Goal: Obtain resource: Download file/media

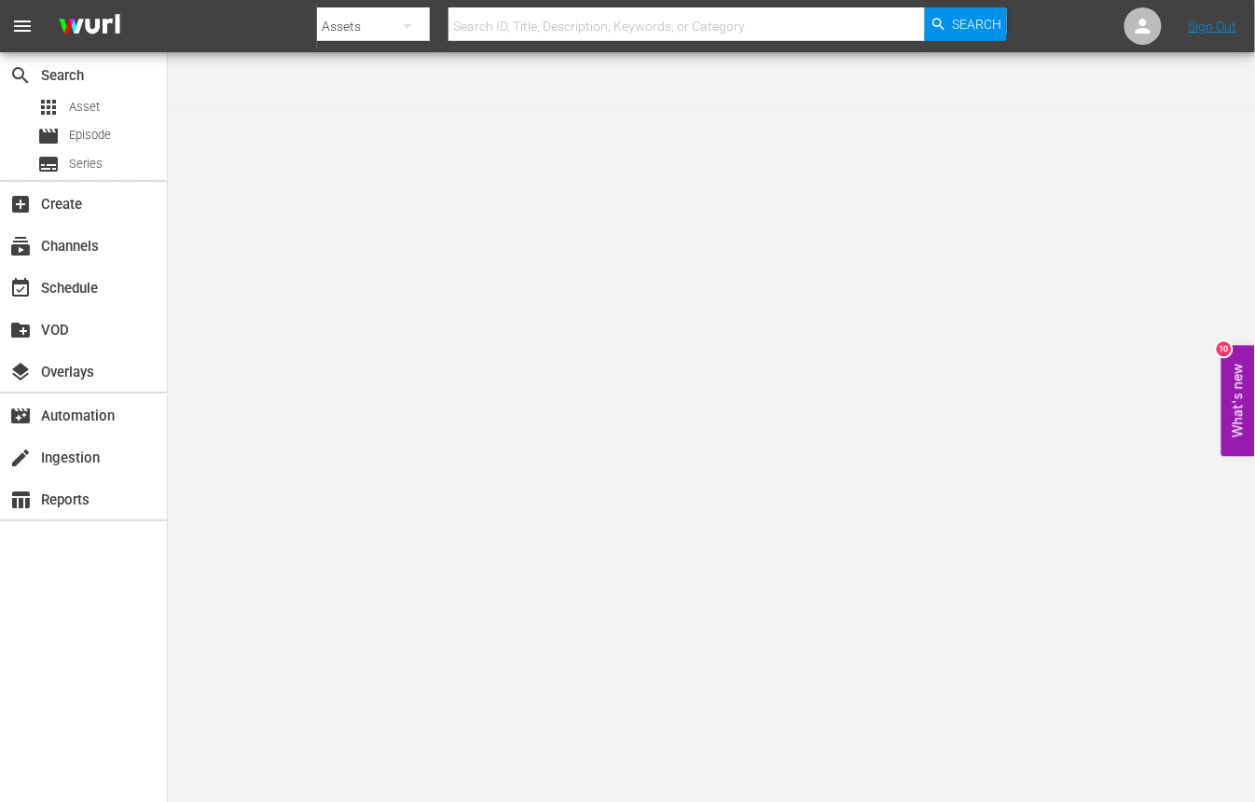
drag, startPoint x: 1020, startPoint y: 559, endPoint x: 1068, endPoint y: 520, distance: 62.3
click at [1028, 556] on body "menu Search By Assets Search ID, Title, Description, Keywords, or Category Sear…" at bounding box center [627, 459] width 1255 height 802
click at [511, 9] on input "text" at bounding box center [686, 26] width 476 height 45
paste input "Sounder"
type input "Sounder"
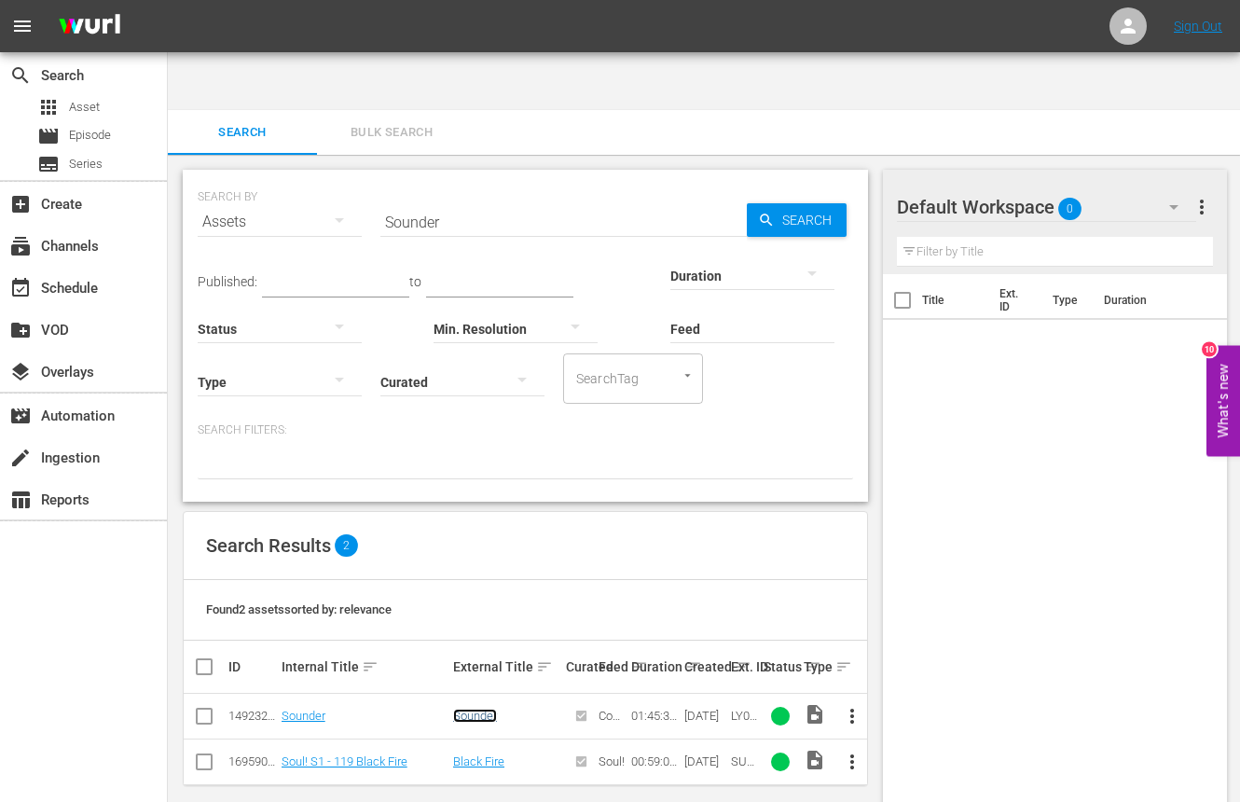
click at [466, 708] on link "Sounder" at bounding box center [475, 715] width 44 height 14
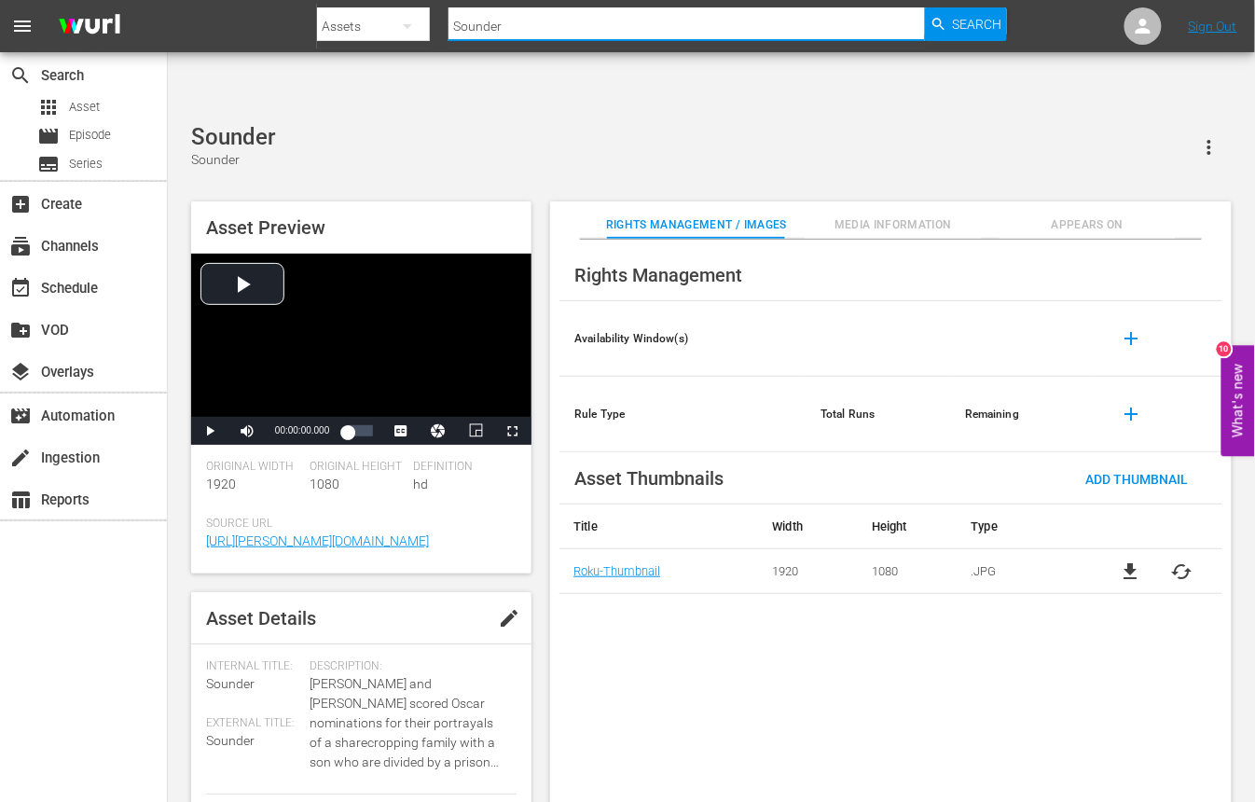
drag, startPoint x: 529, startPoint y: 28, endPoint x: 434, endPoint y: 33, distance: 95.2
click at [435, 30] on div "Search By Assets Search ID, Title, Description, Keywords, or Category Sounder S…" at bounding box center [662, 26] width 690 height 45
paste input "Big Doll House, The"
type input "Big Doll House, The"
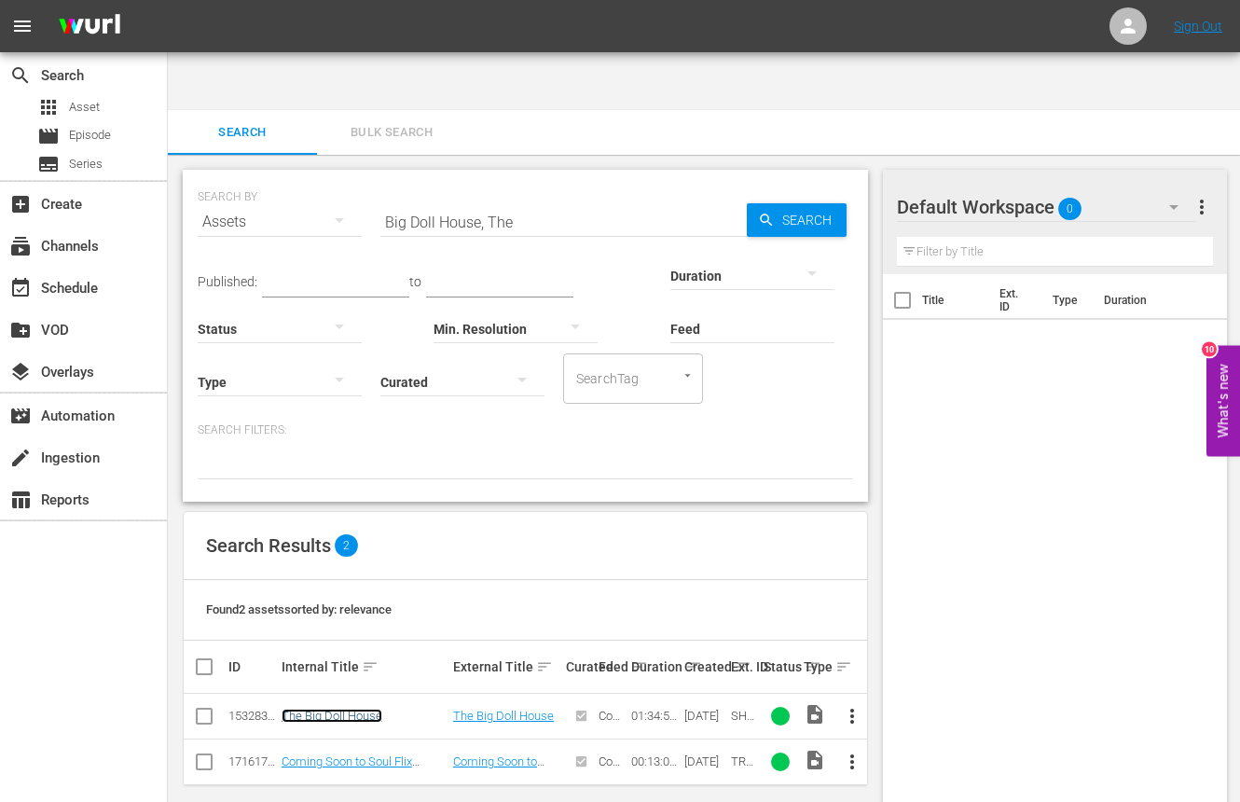
click at [361, 708] on link "The Big Doll House" at bounding box center [332, 715] width 101 height 14
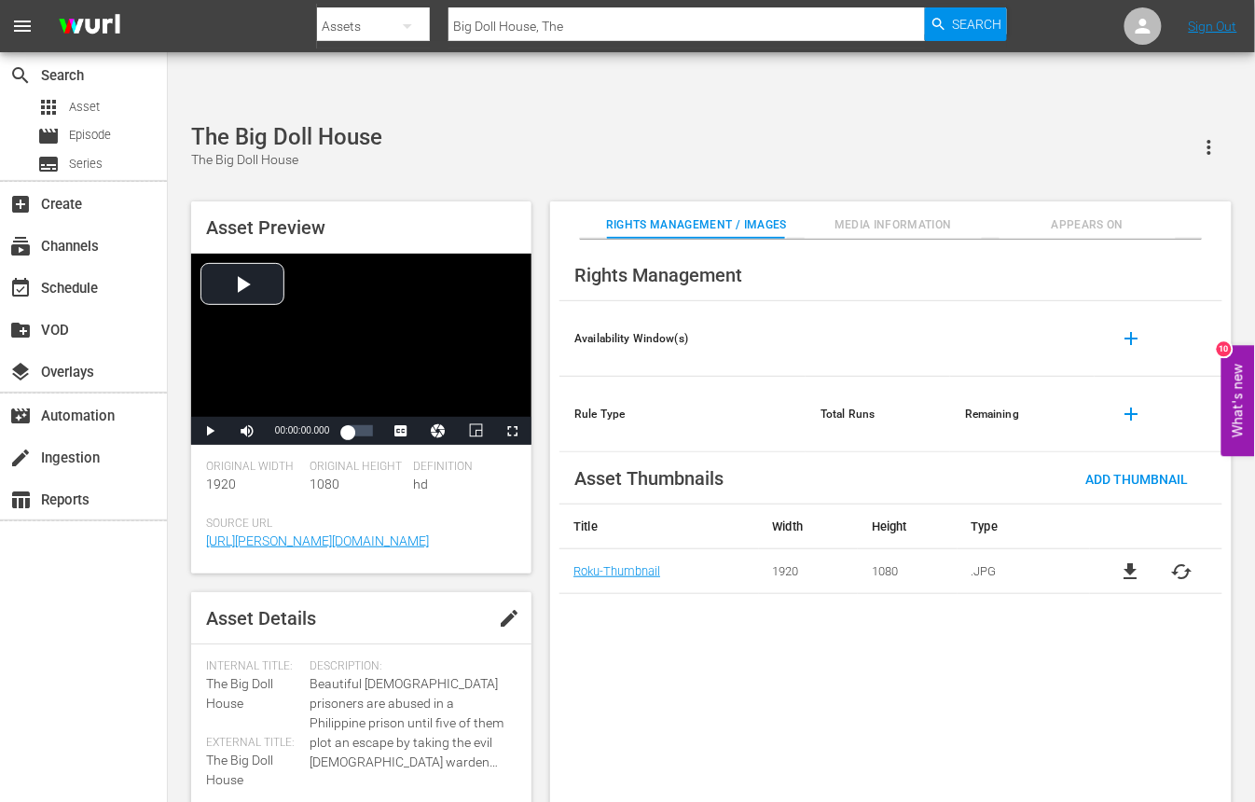
click at [617, 606] on div "Rights Management Availability Window(s) add Rule Type Total Runs Remaining add…" at bounding box center [890, 536] width 681 height 593
drag, startPoint x: 589, startPoint y: 14, endPoint x: 453, endPoint y: 14, distance: 136.1
click at [453, 14] on input "Big Doll House, The" at bounding box center [686, 26] width 476 height 45
paste input "Bird Cag"
type input "Big Bird Cage, The"
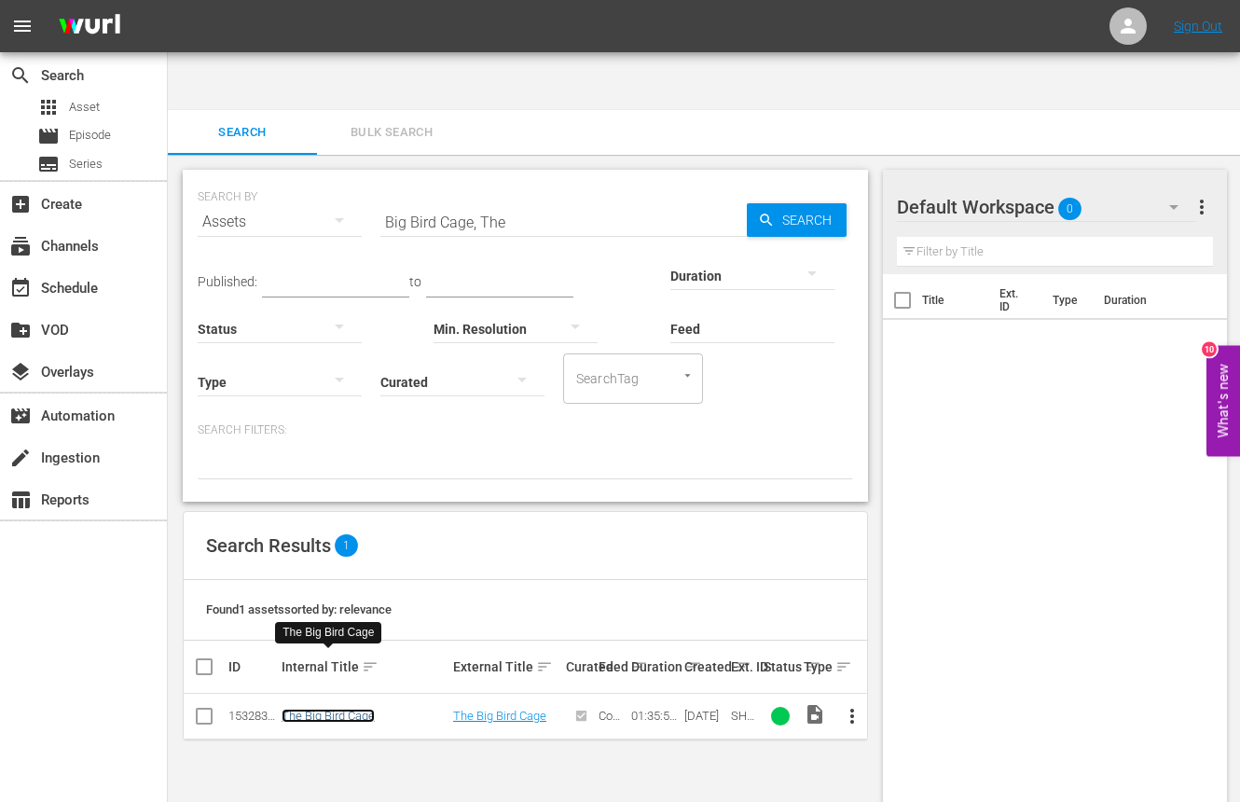
click at [320, 708] on link "The Big Bird Cage" at bounding box center [328, 715] width 93 height 14
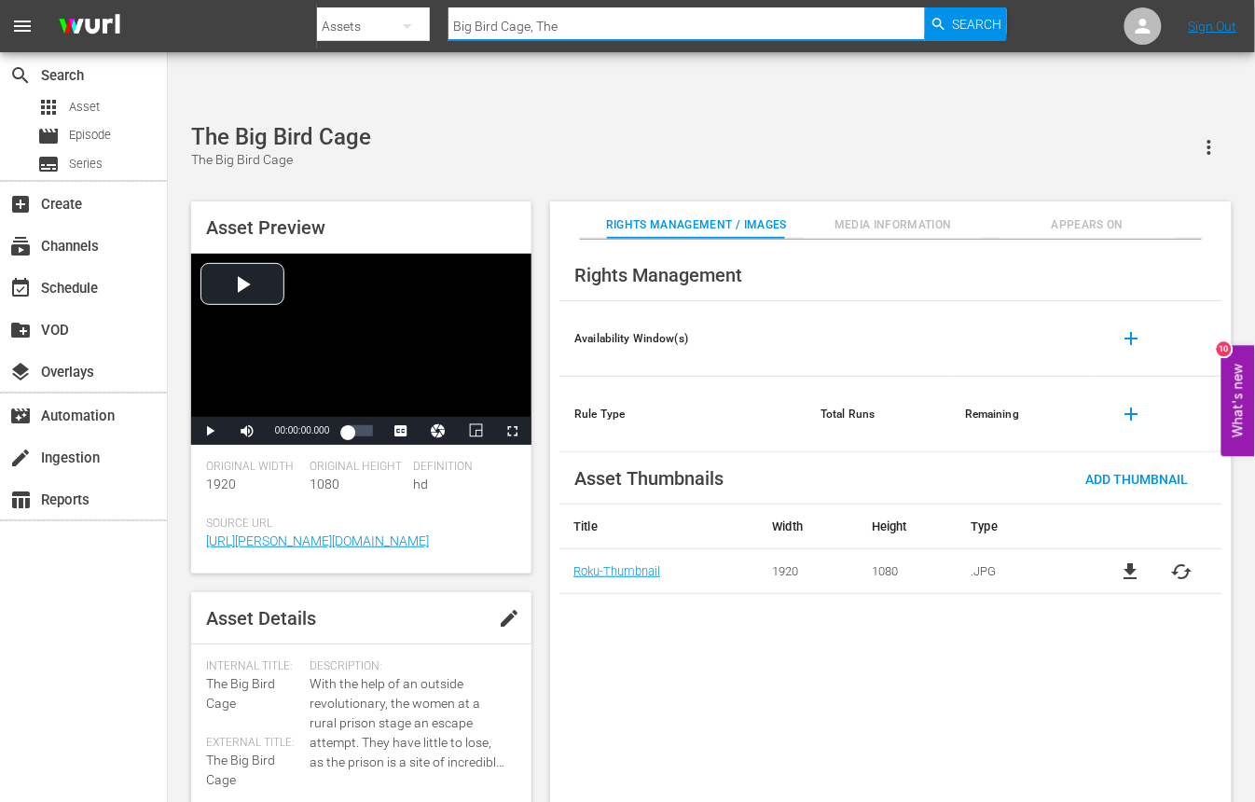
drag, startPoint x: 579, startPoint y: 34, endPoint x: 404, endPoint y: 35, distance: 175.2
click at [404, 35] on div "Search By Assets Search ID, Title, Description, Keywords, or Category Big Bird …" at bounding box center [662, 26] width 690 height 45
paste input "lackenstein"
type input "Blackenstein"
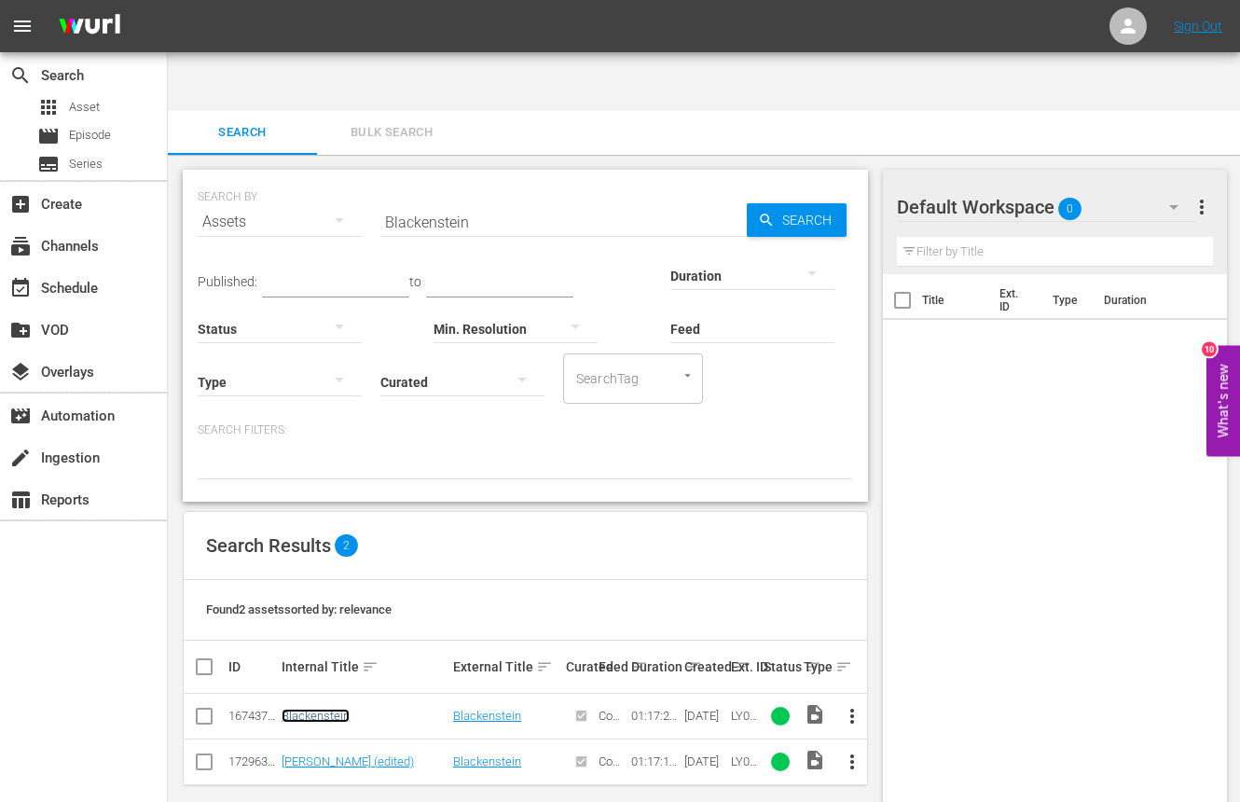
click at [308, 708] on link "Blackenstein" at bounding box center [316, 715] width 68 height 14
click at [364, 754] on link "Blackenstein (edited)" at bounding box center [348, 761] width 132 height 14
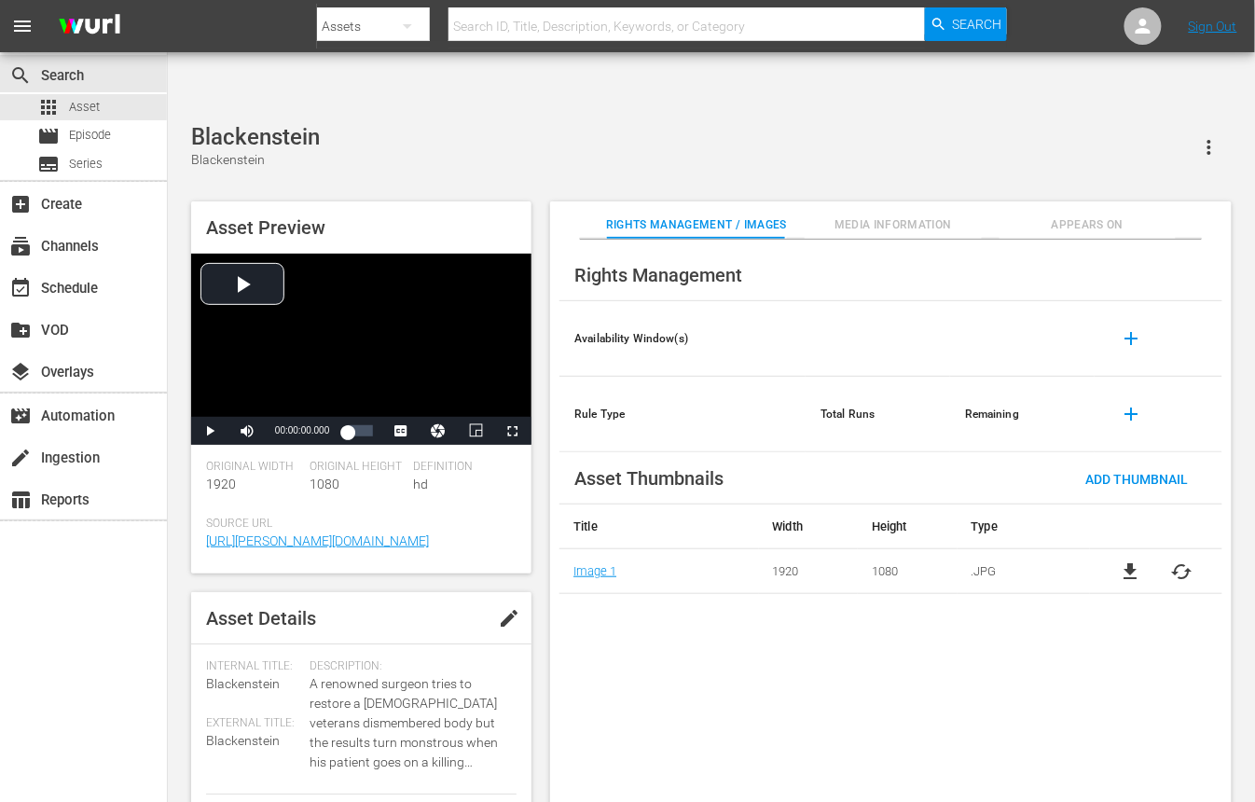
click at [651, 682] on div "Rights Management Availability Window(s) add Rule Type Total Runs Remaining add…" at bounding box center [890, 536] width 681 height 593
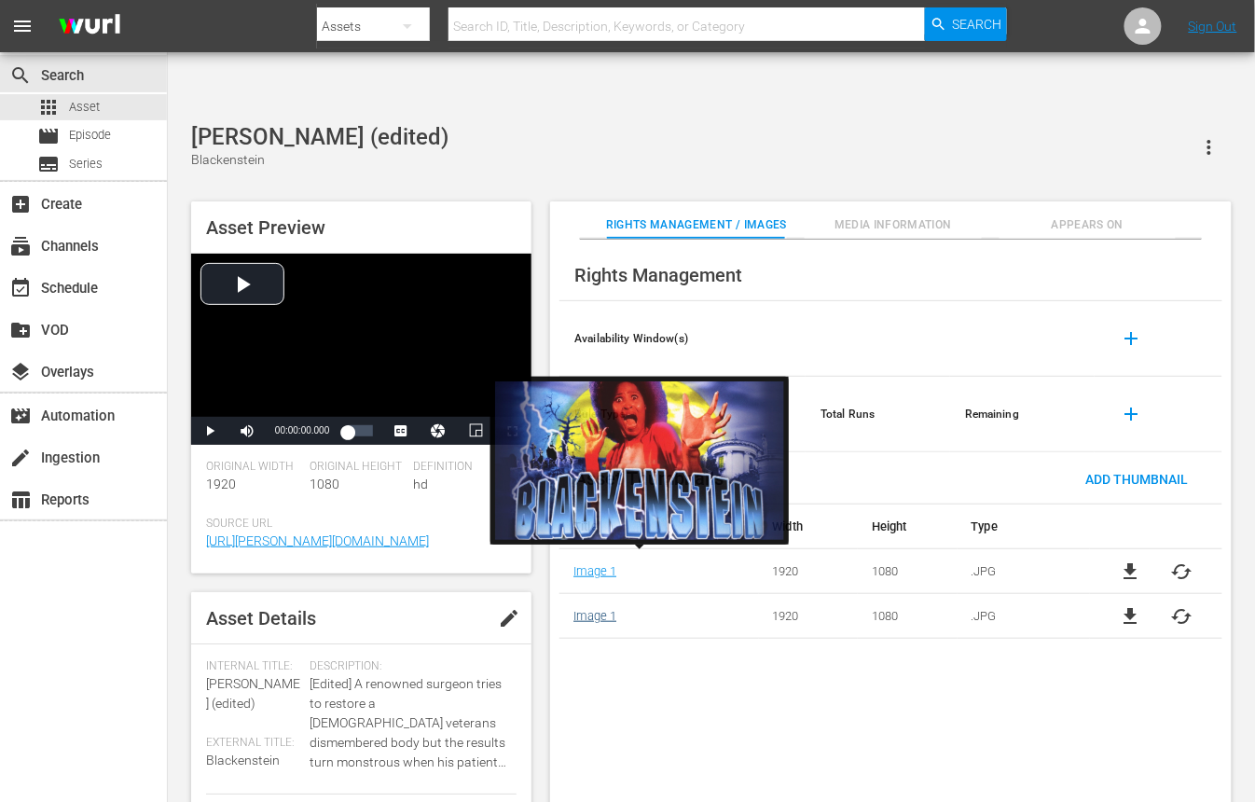
click at [597, 609] on link "Image 1" at bounding box center [594, 616] width 43 height 14
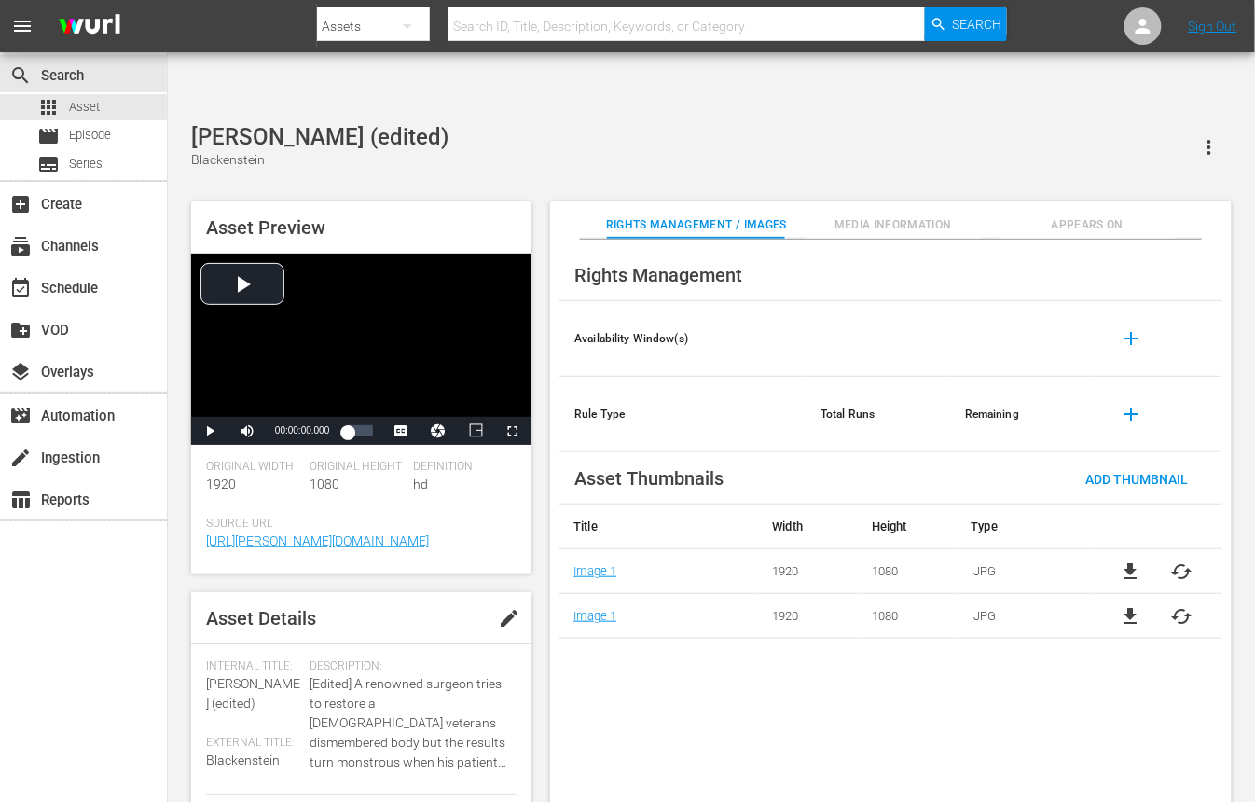
click at [1128, 605] on span "file_download" at bounding box center [1130, 616] width 22 height 22
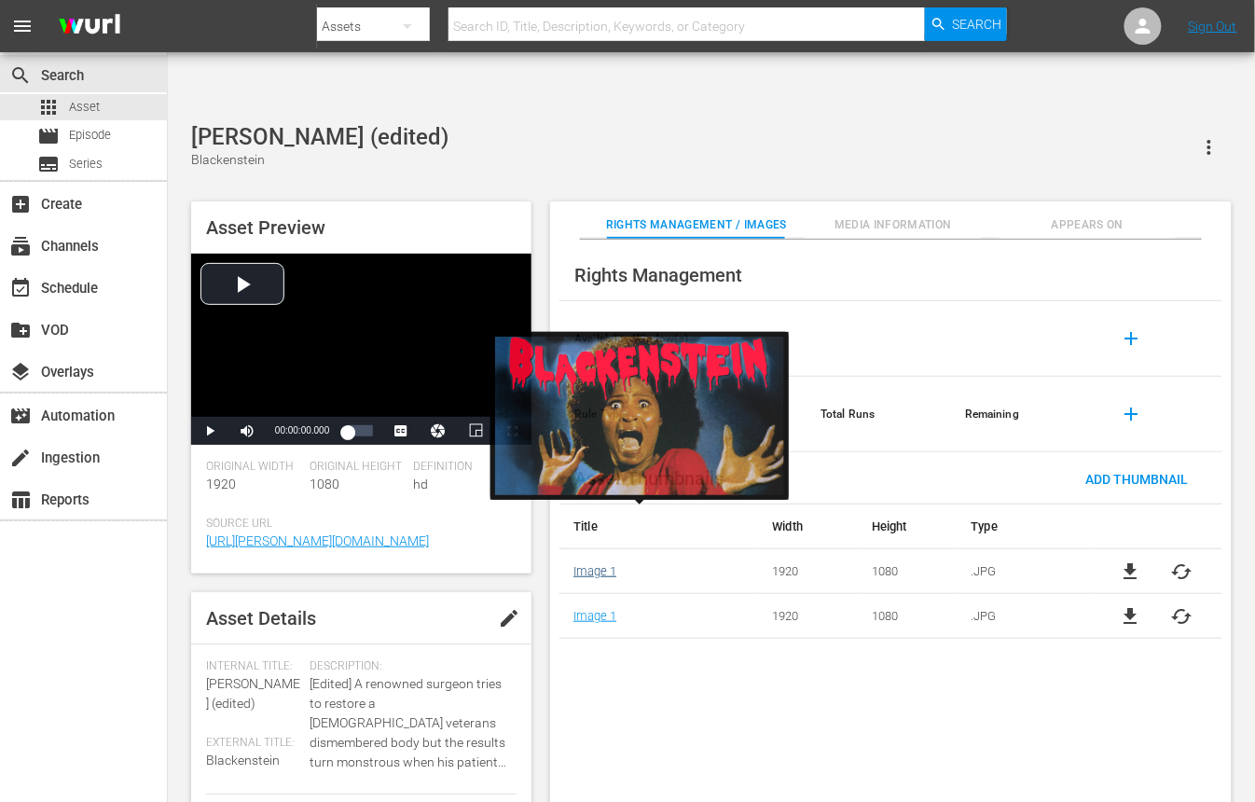
click at [592, 564] on link "Image 1" at bounding box center [594, 571] width 43 height 14
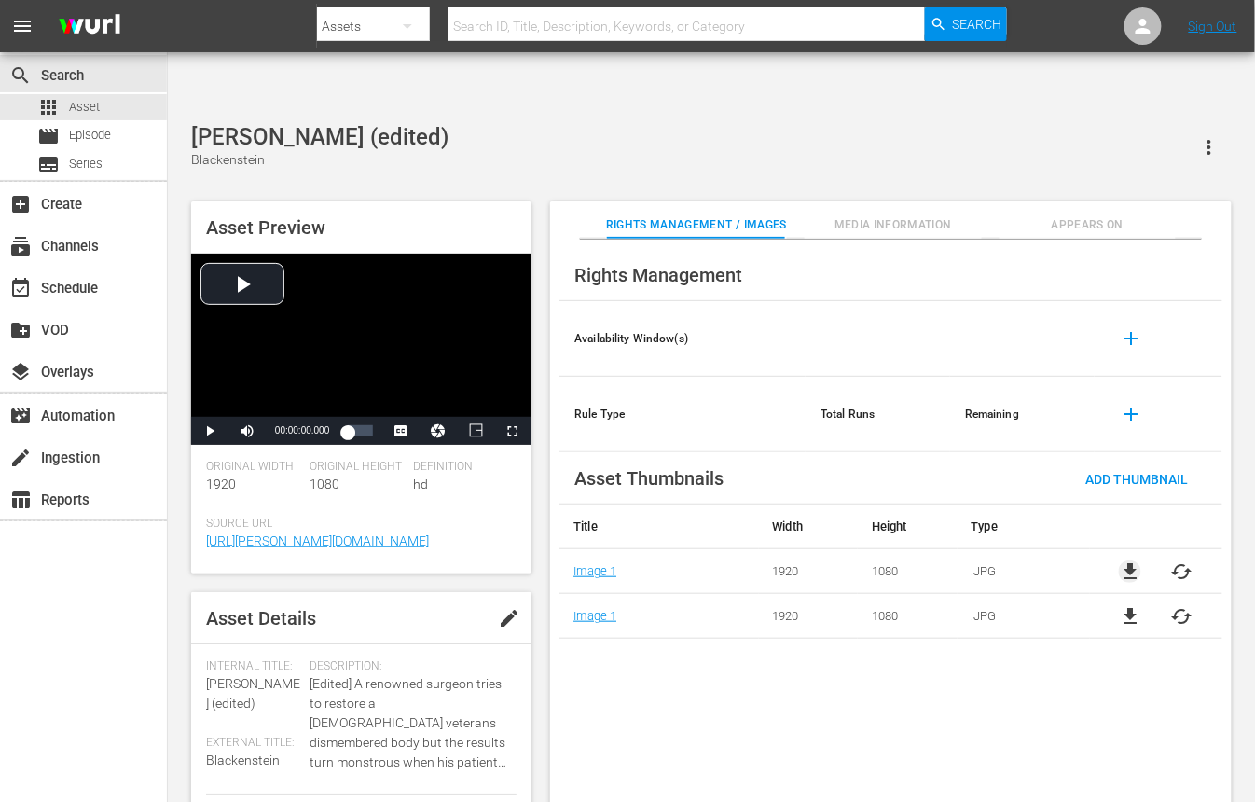
click at [1128, 560] on span "file_download" at bounding box center [1130, 571] width 22 height 22
click at [845, 741] on div "Rights Management Availability Window(s) add Rule Type Total Runs Remaining add…" at bounding box center [890, 536] width 681 height 593
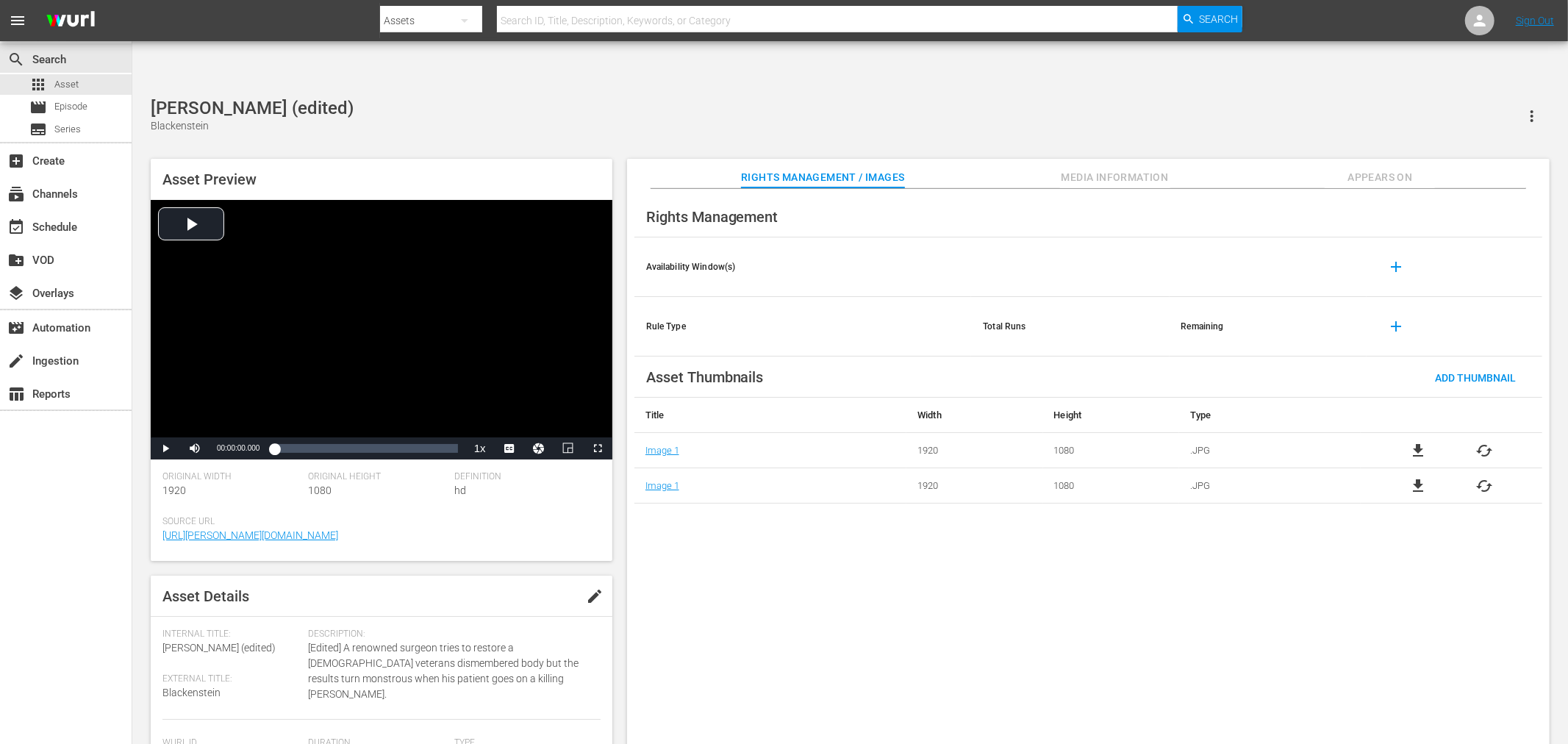
click at [910, 553] on div "Rights Management Availability Window(s) add Rule Type Total Runs Remaining add…" at bounding box center [1088, 479] width 923 height 580
click at [989, 632] on div "Rights Management Availability Window(s) add Rule Type Total Runs Remaining add…" at bounding box center [1088, 479] width 923 height 580
drag, startPoint x: 821, startPoint y: 604, endPoint x: 828, endPoint y: 576, distance: 28.9
click at [822, 601] on div "Rights Management Availability Window(s) add Rule Type Total Runs Remaining add…" at bounding box center [1088, 479] width 923 height 580
click at [633, 16] on input "text" at bounding box center [837, 21] width 681 height 36
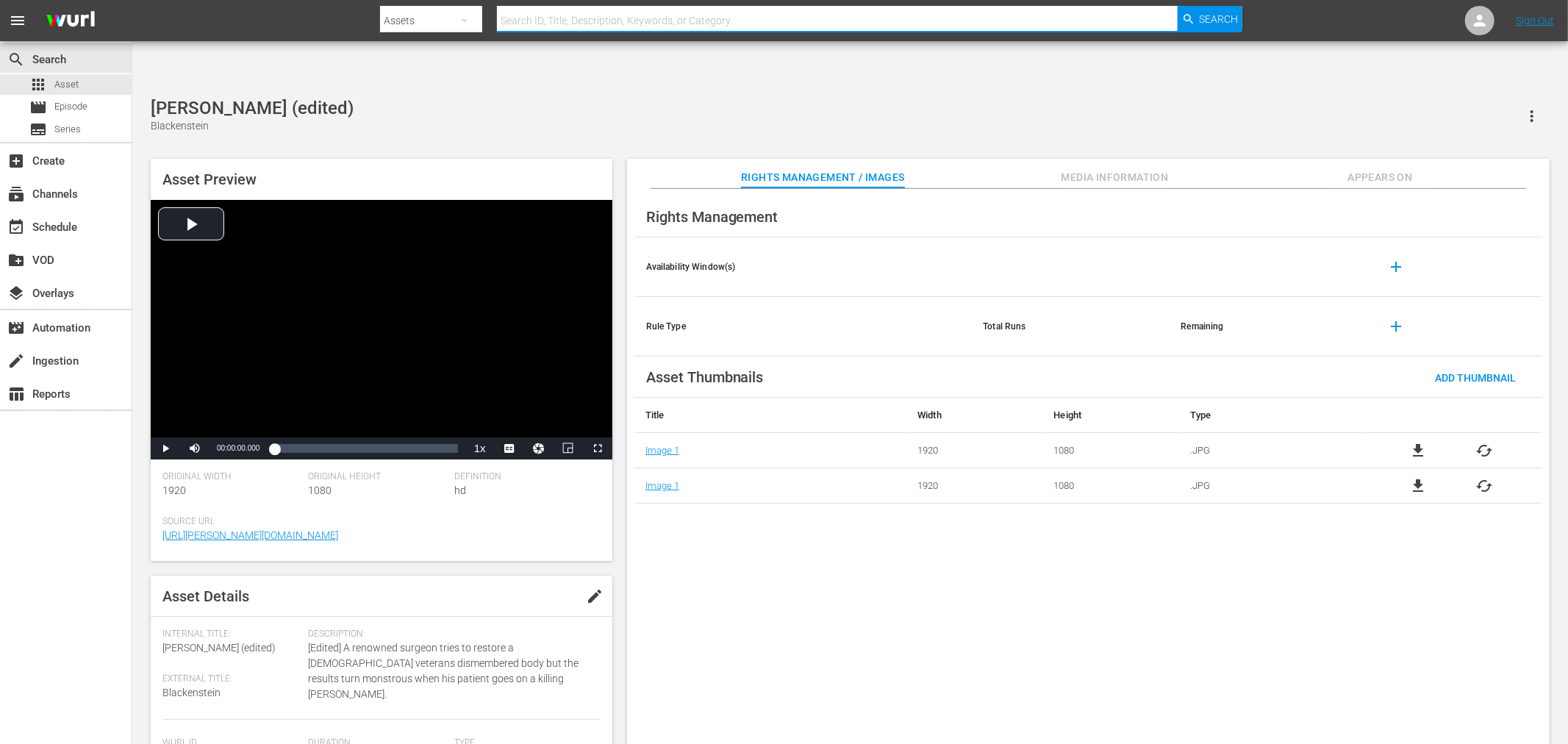
paste input "Crazy Six"
type input "Crazy Six"
click at [989, 17] on span "Search" at bounding box center [1219, 19] width 39 height 27
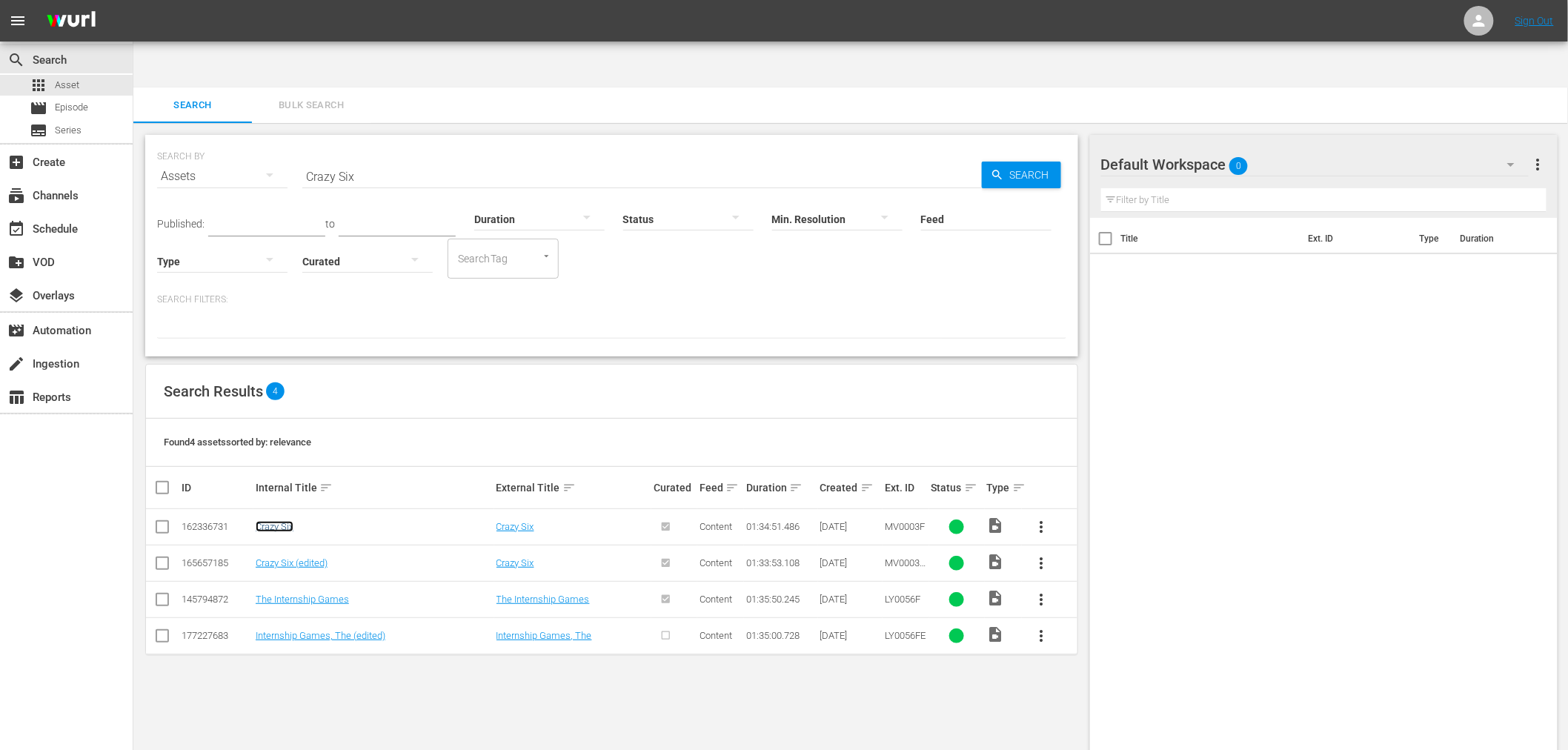
click at [281, 521] on link "Crazy Six" at bounding box center [275, 527] width 38 height 11
click at [278, 558] on link "Crazy Six (edited)" at bounding box center [292, 563] width 72 height 11
click at [391, 158] on input "Crazy Six" at bounding box center [642, 176] width 680 height 36
drag, startPoint x: 390, startPoint y: 131, endPoint x: 260, endPoint y: 142, distance: 130.5
click at [260, 142] on div "SEARCH BY Search By Assets Search ID, Title, Description, Keywords, or Category…" at bounding box center [612, 167] width 910 height 53
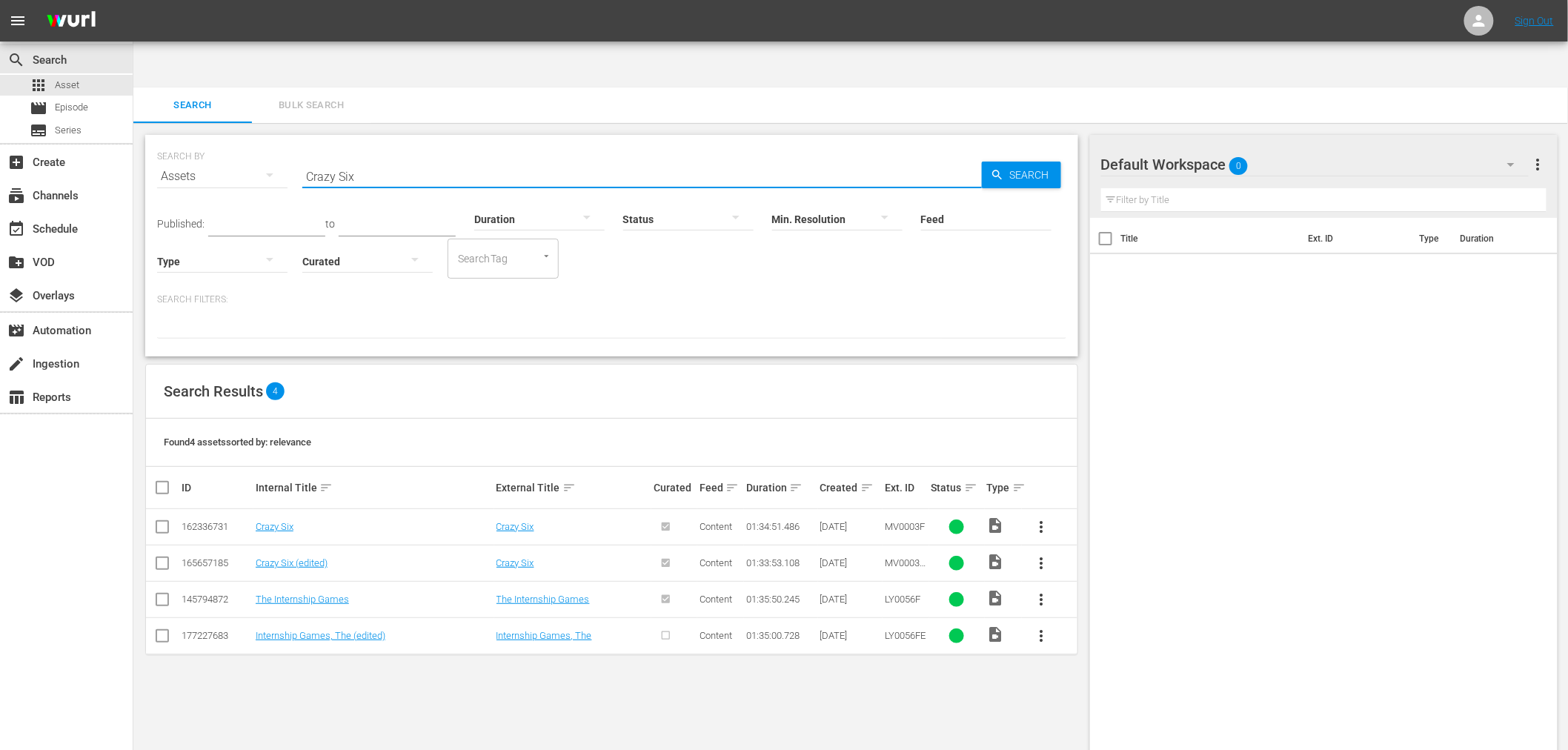
paste input "Boot Hill"
type input "Boot Hill"
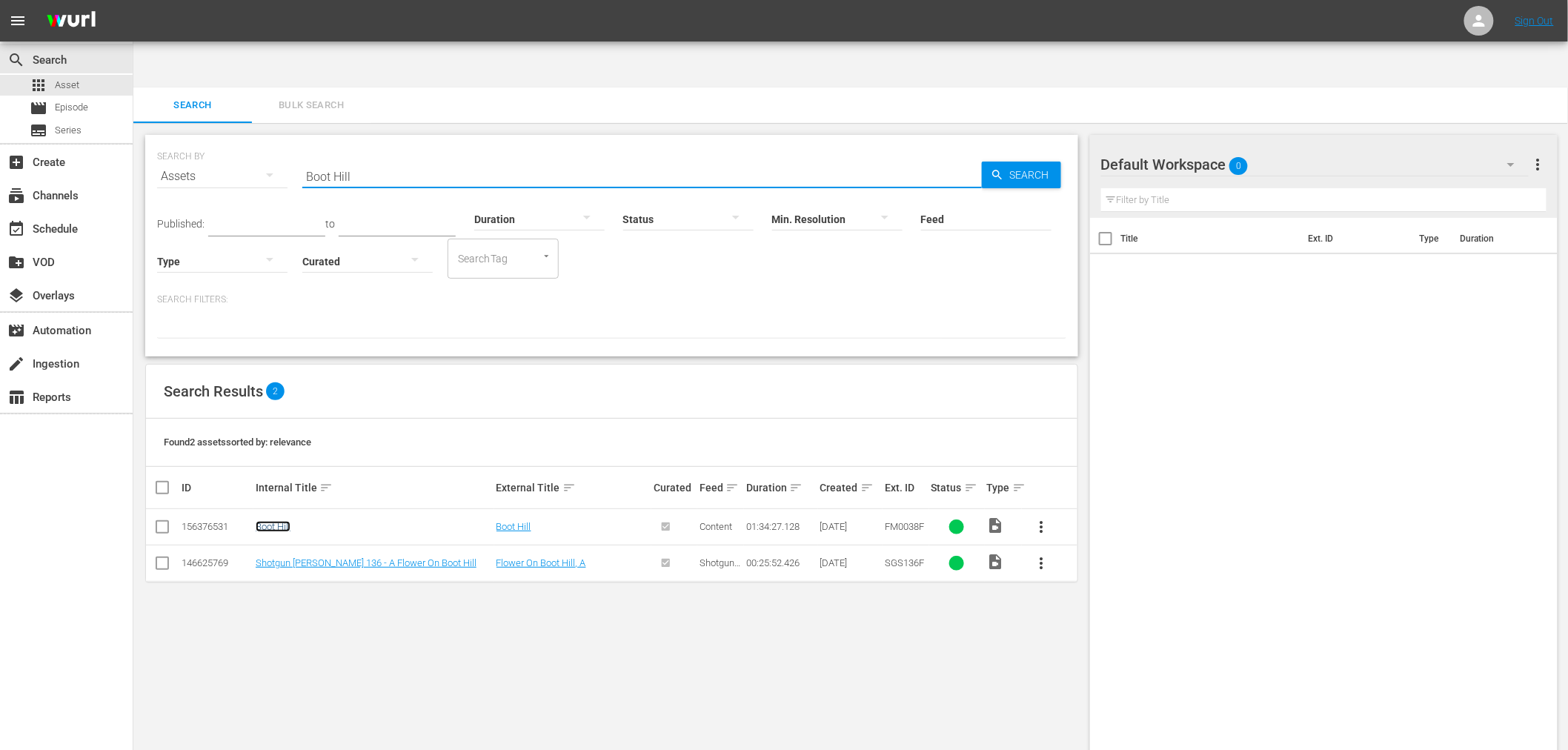
click at [267, 521] on link "Boot Hill" at bounding box center [274, 527] width 35 height 11
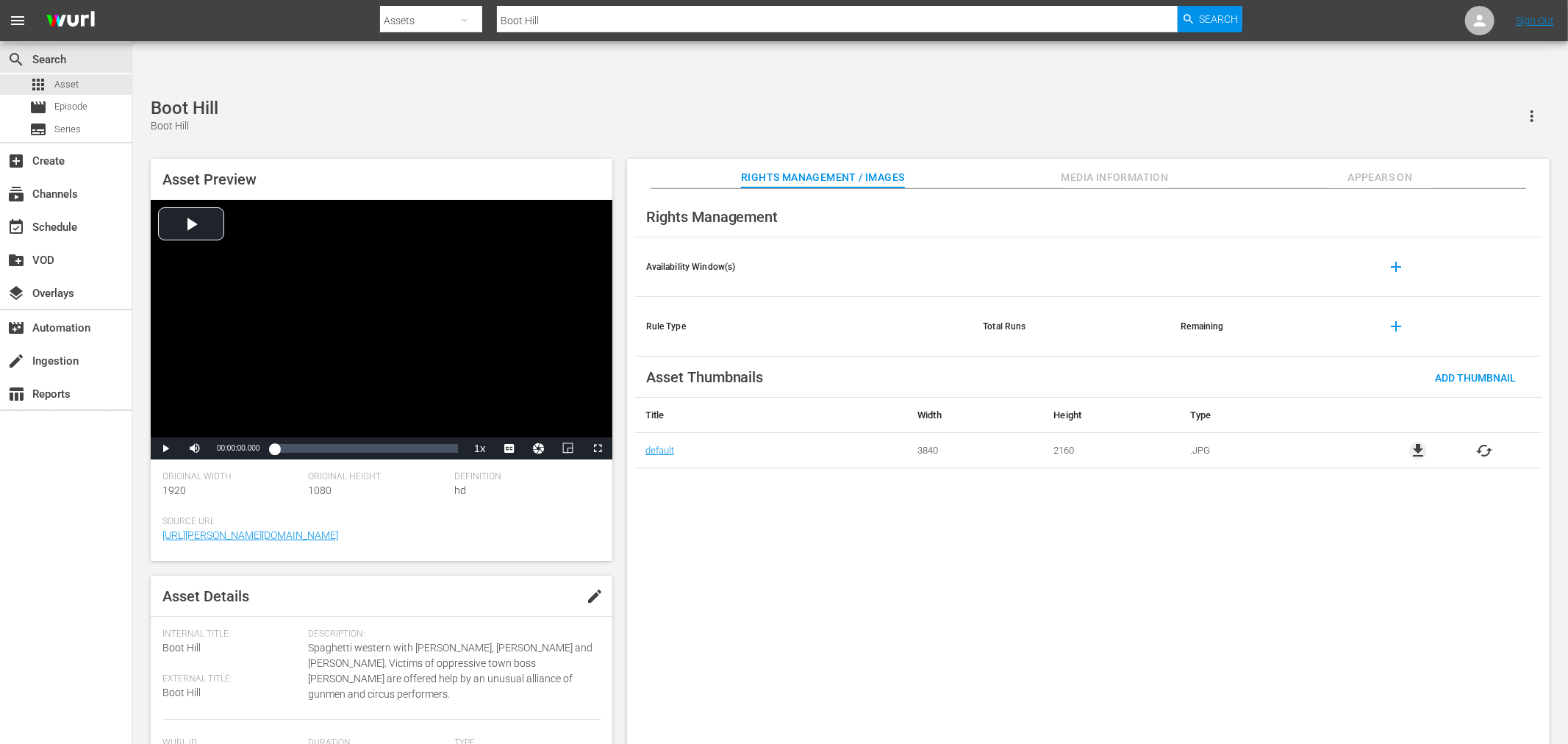
click at [989, 442] on span "file_download" at bounding box center [1418, 451] width 17 height 17
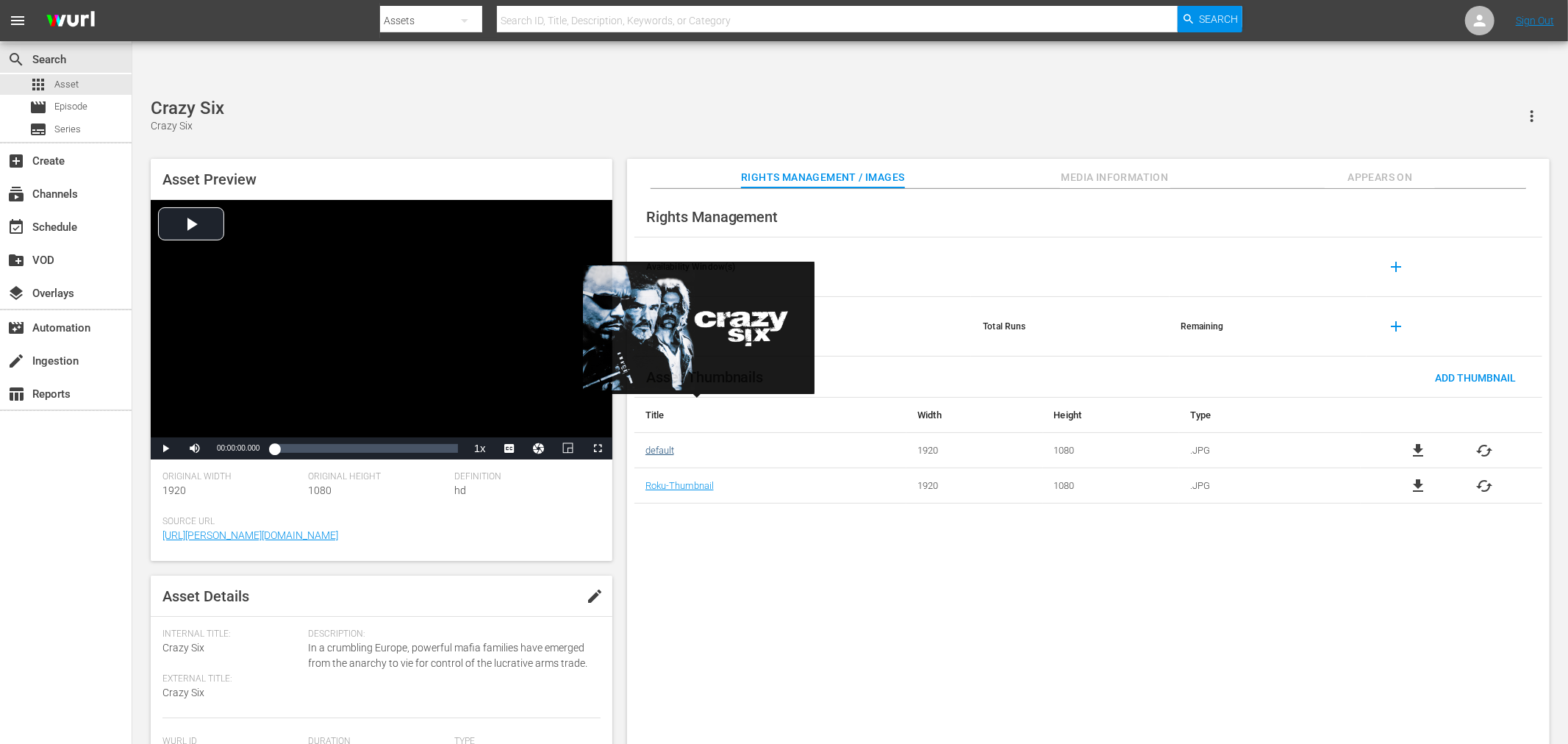
click at [671, 445] on link "default" at bounding box center [659, 451] width 28 height 11
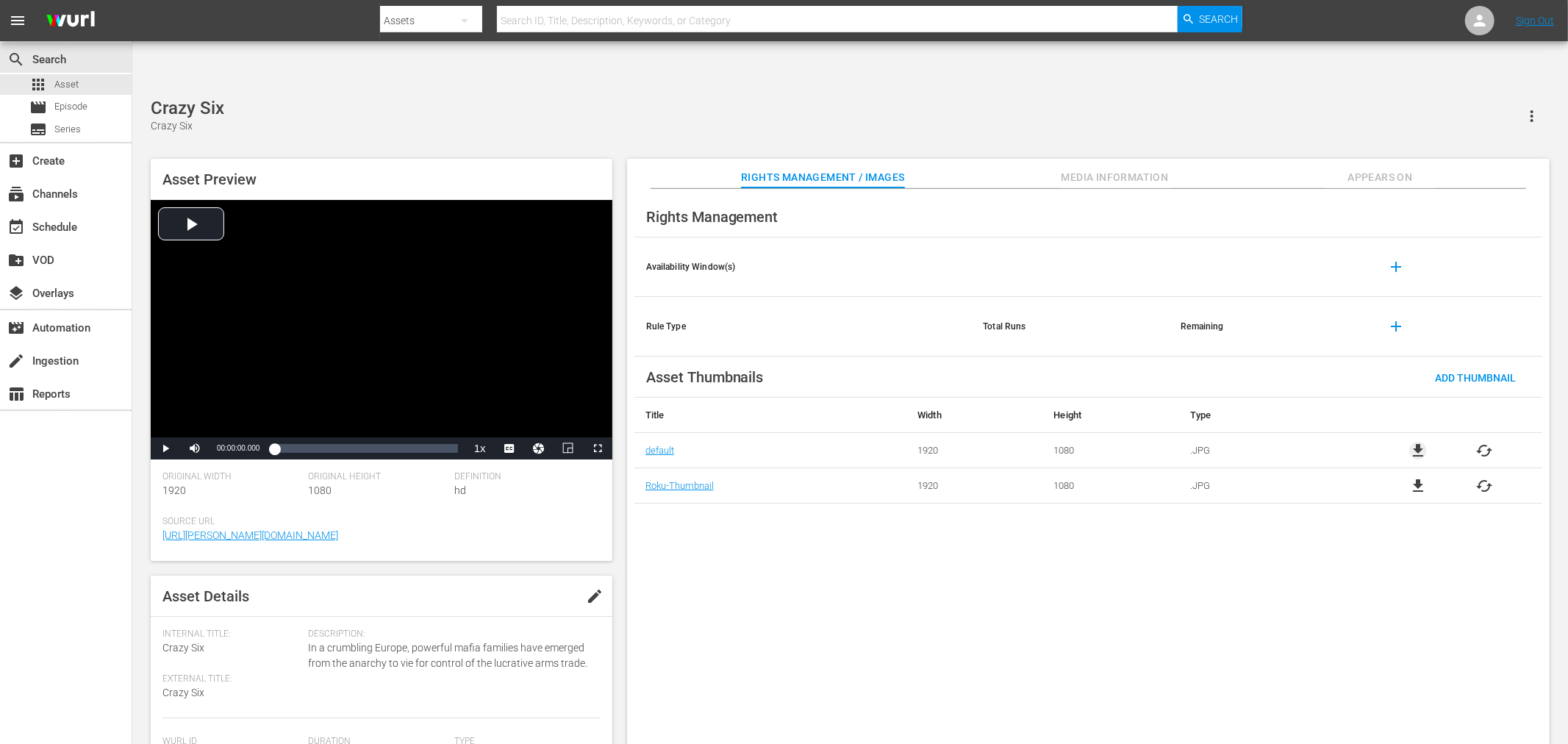
click at [1417, 442] on span "file_download" at bounding box center [1418, 451] width 17 height 17
click at [354, 98] on div "Crazy Six (edited) Crazy Six" at bounding box center [850, 116] width 1399 height 36
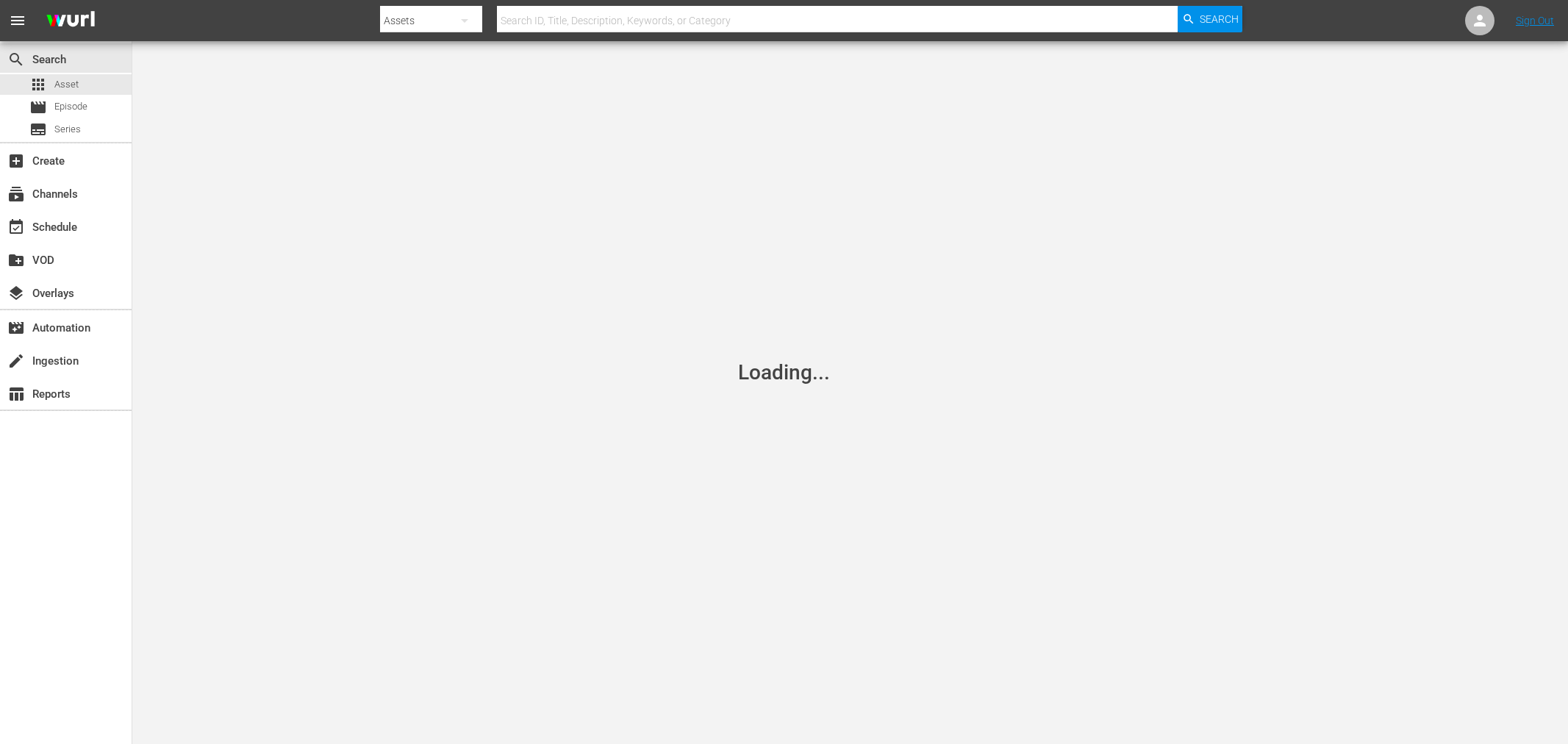
click at [581, 20] on input "text" at bounding box center [837, 21] width 681 height 36
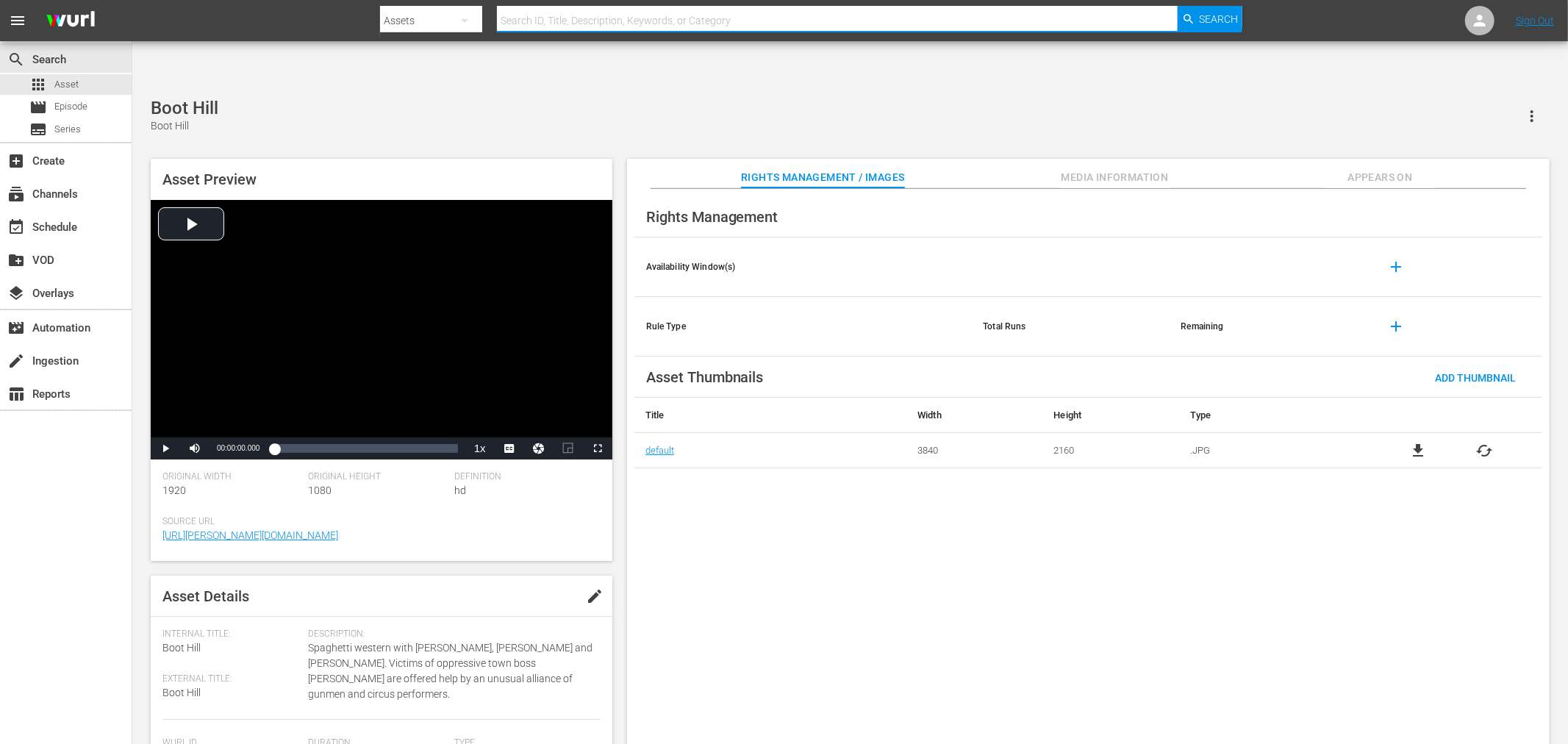
paste input "Big Bad Mama"
type input "Big Bad Mama"
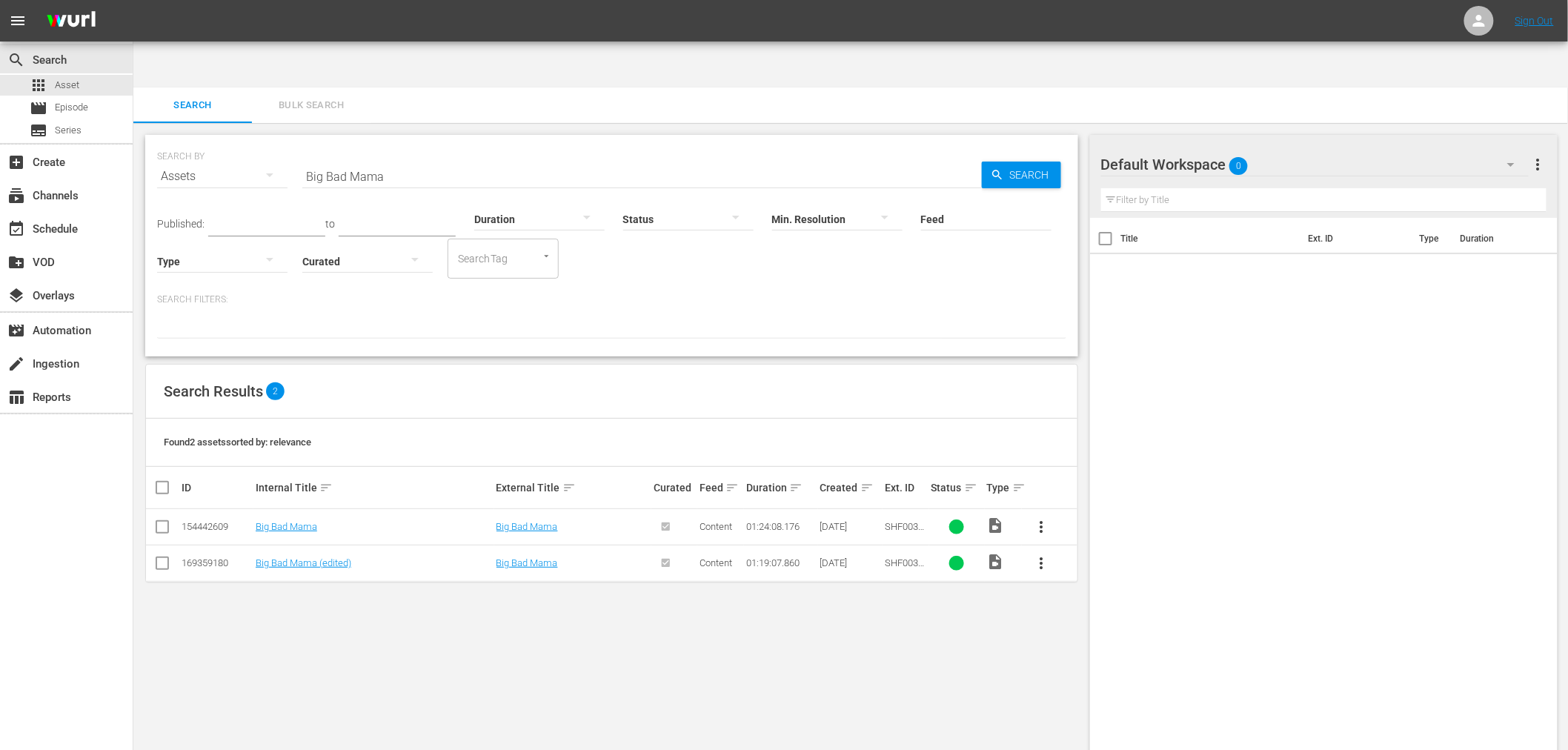
drag, startPoint x: 727, startPoint y: 634, endPoint x: 730, endPoint y: 569, distance: 65.1
click at [726, 634] on div "SEARCH BY Search By Assets Search ID, Title, Description, Keywords, or Category…" at bounding box center [611, 460] width 957 height 674
click at [277, 521] on link "Big Bad Mama" at bounding box center [286, 527] width 61 height 11
click at [278, 558] on link "Big Bad Mama (edited)" at bounding box center [304, 563] width 95 height 11
click at [279, 549] on div "SEARCH BY Search By Assets Search ID, Title, Description, Keywords, or Category…" at bounding box center [611, 460] width 957 height 674
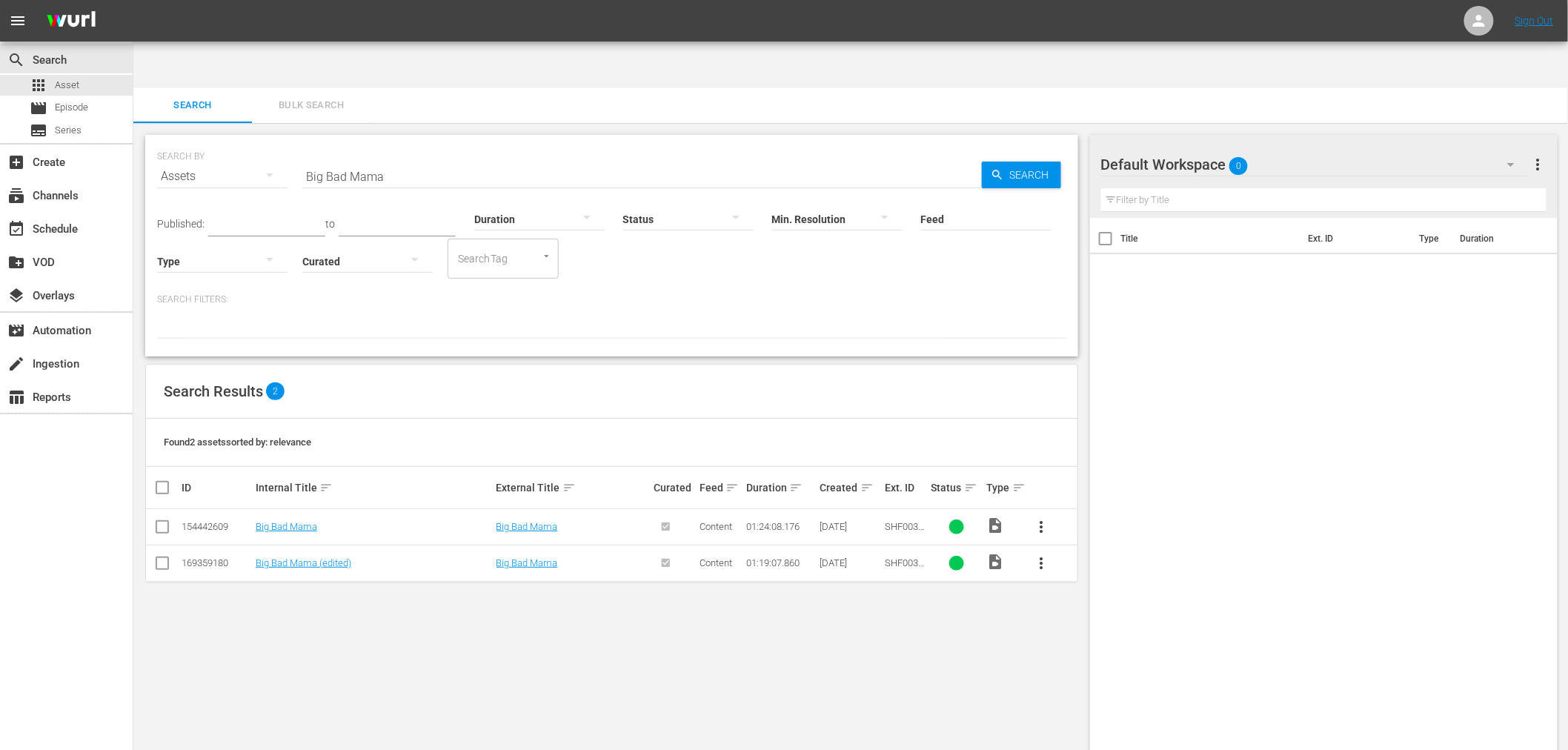
drag, startPoint x: 588, startPoint y: 597, endPoint x: 600, endPoint y: 616, distance: 22.5
click at [588, 597] on div "SEARCH BY Search By Assets Search ID, Title, Description, Keywords, or Category…" at bounding box center [611, 460] width 957 height 674
click at [427, 158] on input "Big Bad Mama" at bounding box center [642, 176] width 680 height 36
drag, startPoint x: 406, startPoint y: 124, endPoint x: 219, endPoint y: 144, distance: 188.1
click at [219, 142] on div "SEARCH BY Search By Assets Search ID, Title, Description, Keywords, or Category…" at bounding box center [612, 167] width 910 height 53
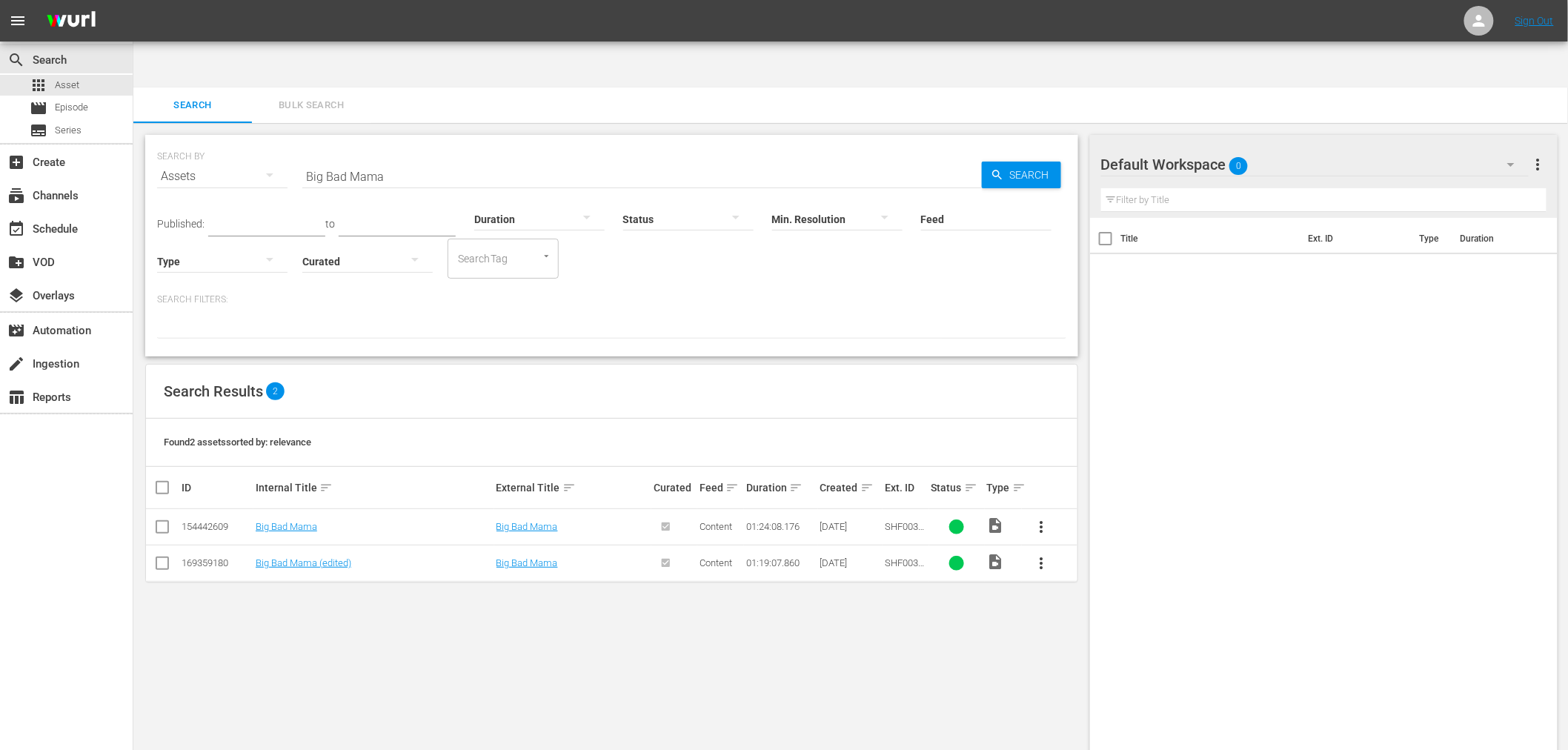
click at [593, 636] on div "SEARCH BY Search By Assets Search ID, Title, Description, Keywords, or Category…" at bounding box center [611, 460] width 957 height 674
click at [265, 521] on link "Big Bad Mama" at bounding box center [286, 527] width 61 height 11
click at [264, 558] on link "Big Bad Mama (edited)" at bounding box center [304, 563] width 95 height 11
drag, startPoint x: 419, startPoint y: 134, endPoint x: 285, endPoint y: 163, distance: 137.1
click at [277, 141] on div "SEARCH BY Search By Assets Search ID, Title, Description, Keywords, or Category…" at bounding box center [612, 167] width 910 height 53
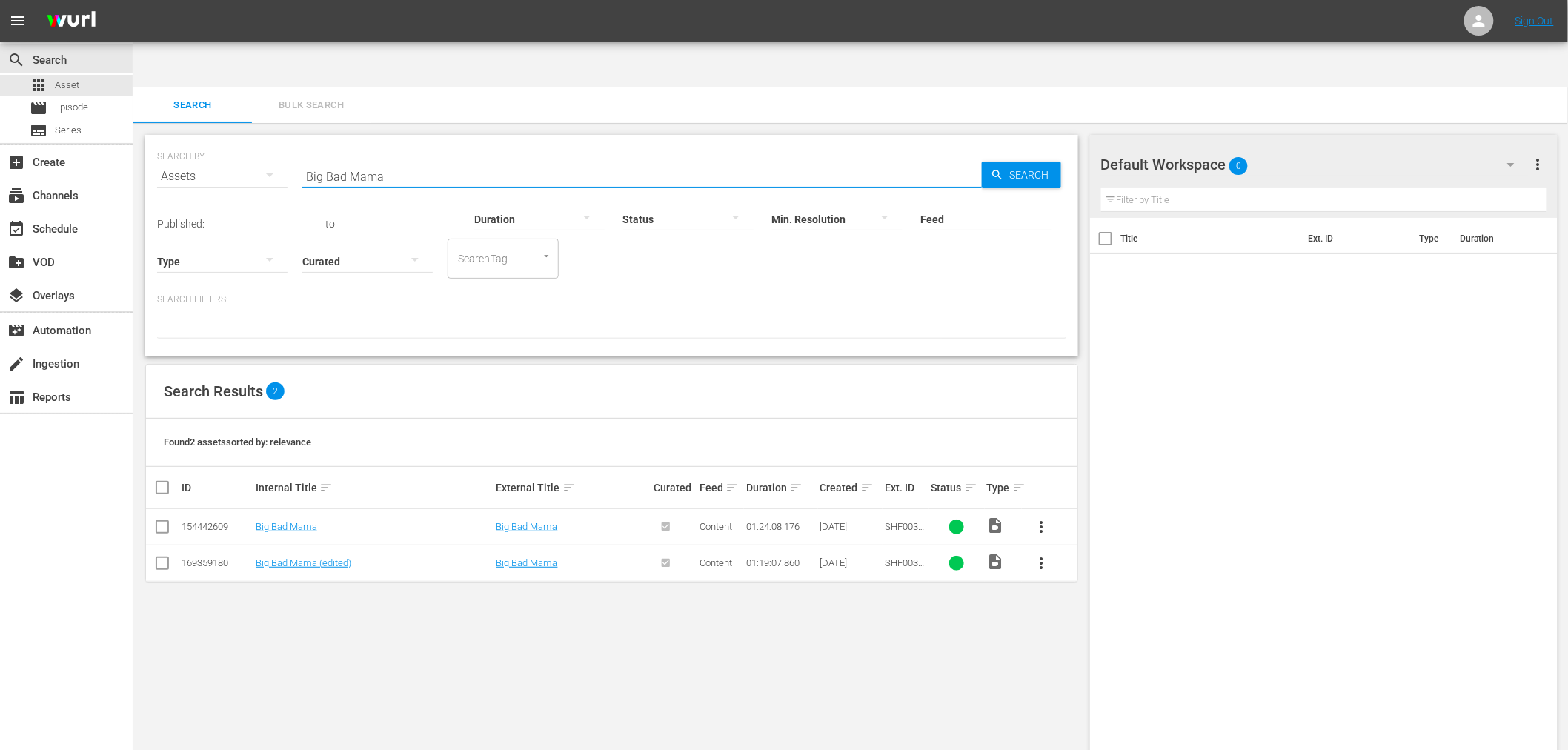
paste input "ust Out, The"
type input "Big Bust Out, The"
click at [301, 521] on link "The Big Bust Out" at bounding box center [291, 527] width 71 height 11
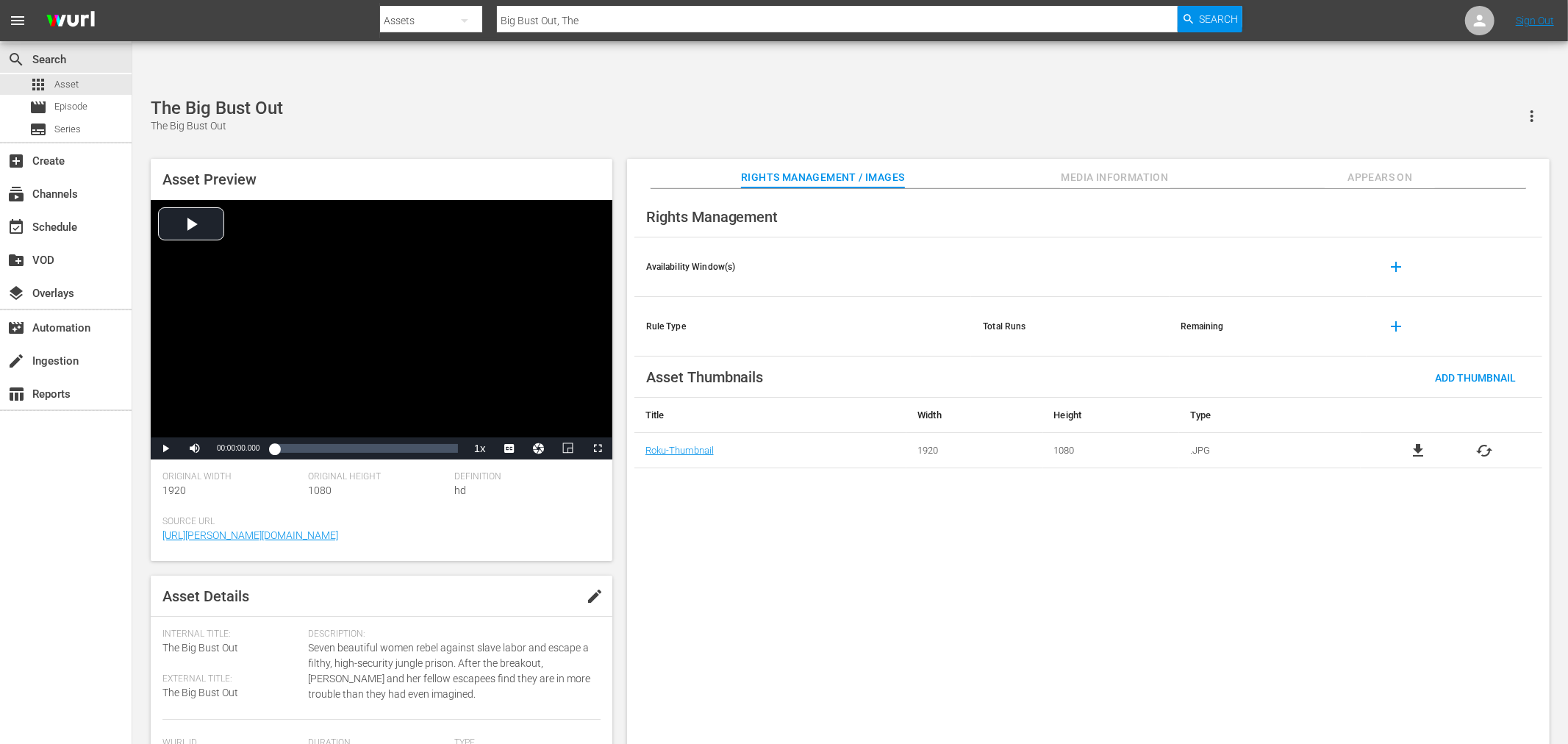
click at [1414, 442] on span "file_download" at bounding box center [1418, 451] width 17 height 17
click at [1411, 442] on span "file_download" at bounding box center [1418, 451] width 17 height 17
click at [709, 590] on div "Rights Management Availability Window(s) add Rule Type Total Runs Remaining add…" at bounding box center [1088, 479] width 923 height 580
click at [707, 32] on div at bounding box center [811, 35] width 862 height 6
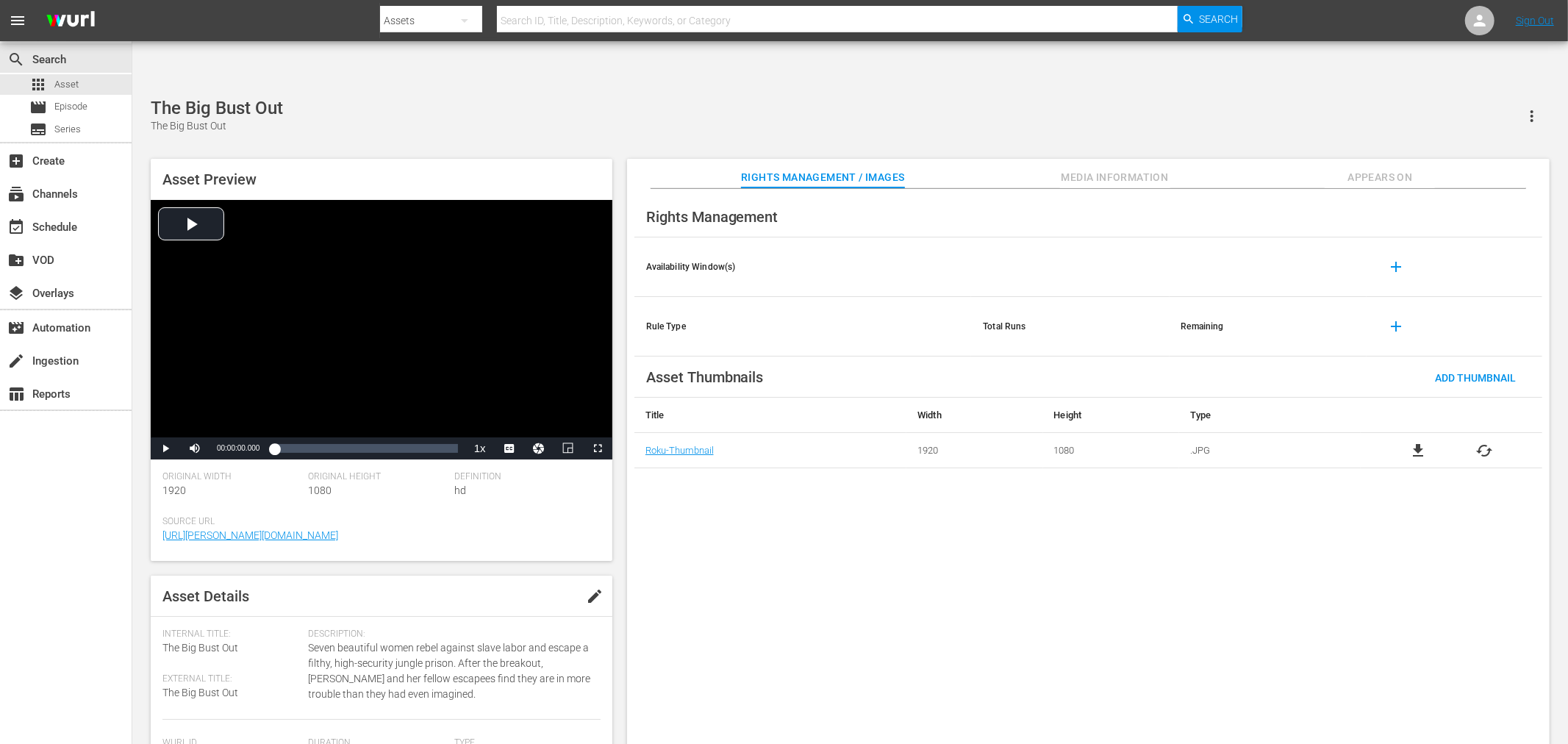
click at [704, 24] on input "text" at bounding box center [837, 21] width 681 height 36
paste input "Crazy Mama"
type input "Crazy Mama"
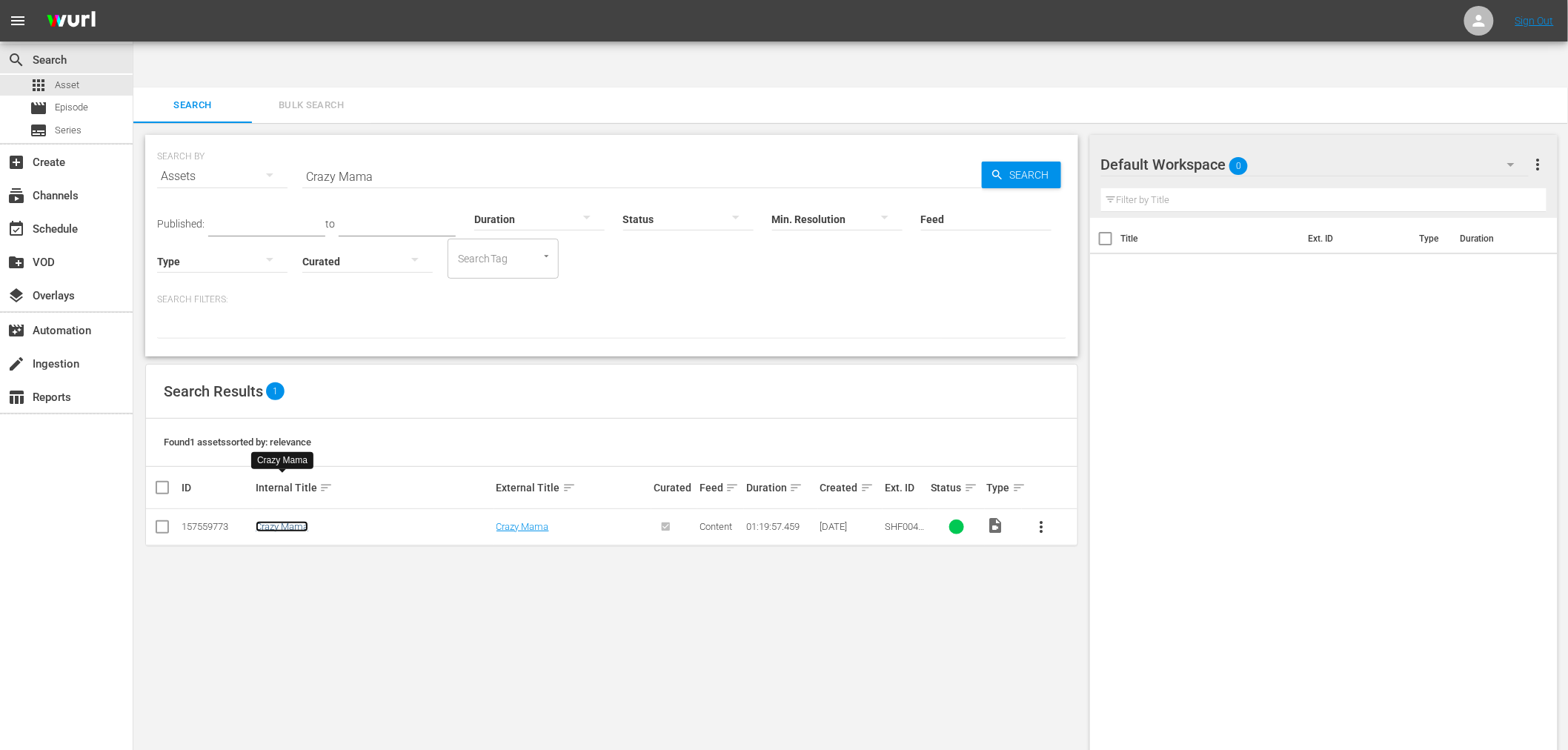
click at [284, 521] on link "Crazy Mama" at bounding box center [282, 527] width 52 height 11
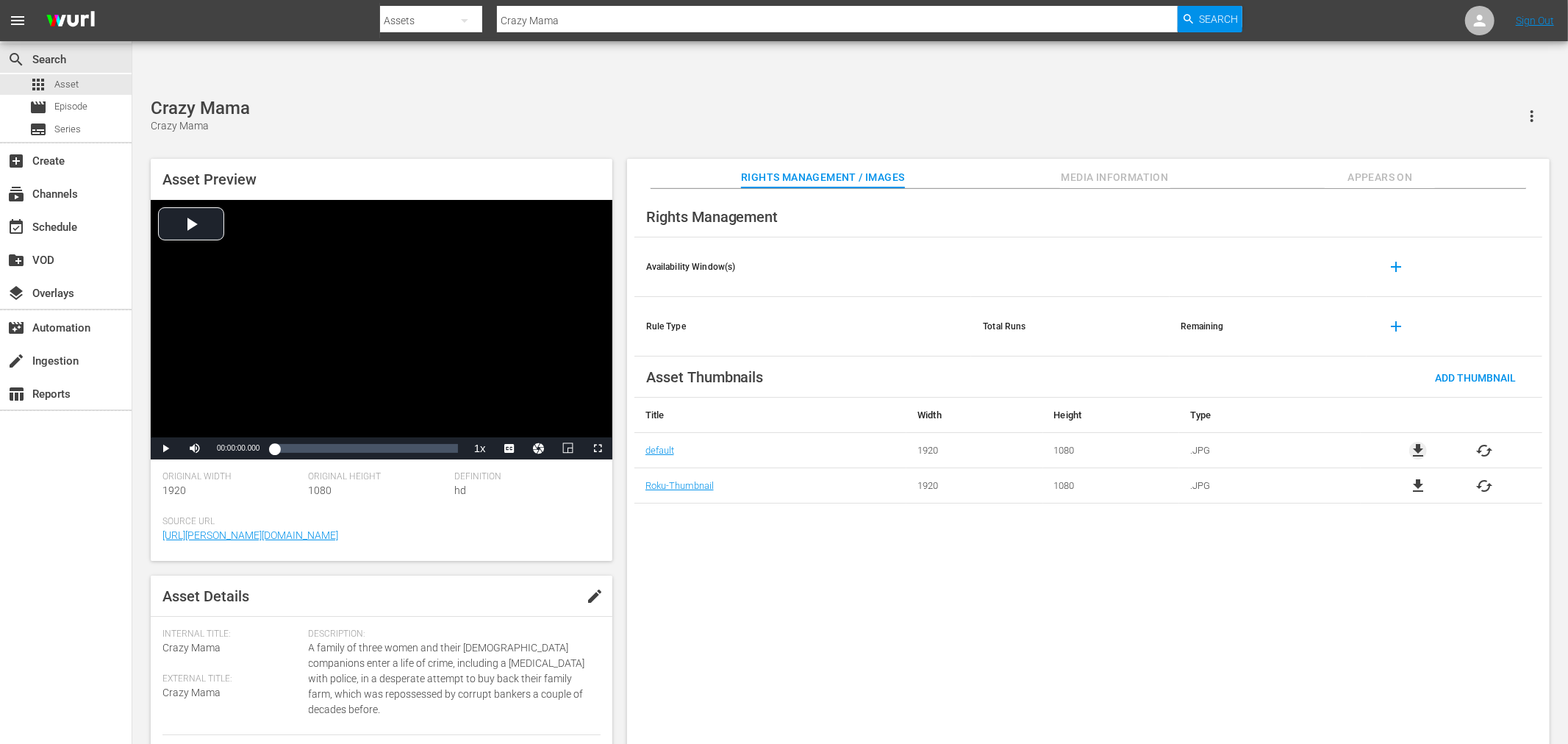
click at [1419, 442] on span "file_download" at bounding box center [1418, 451] width 17 height 17
drag, startPoint x: 555, startPoint y: 93, endPoint x: 547, endPoint y: 89, distance: 8.9
click at [554, 98] on div "Crazy Mama Crazy Mama Asset Preview Video Player is loading. Play Video Play Mu…" at bounding box center [850, 429] width 1413 height 663
click at [591, 9] on input "text" at bounding box center [837, 21] width 681 height 36
paste input "Deathsport"
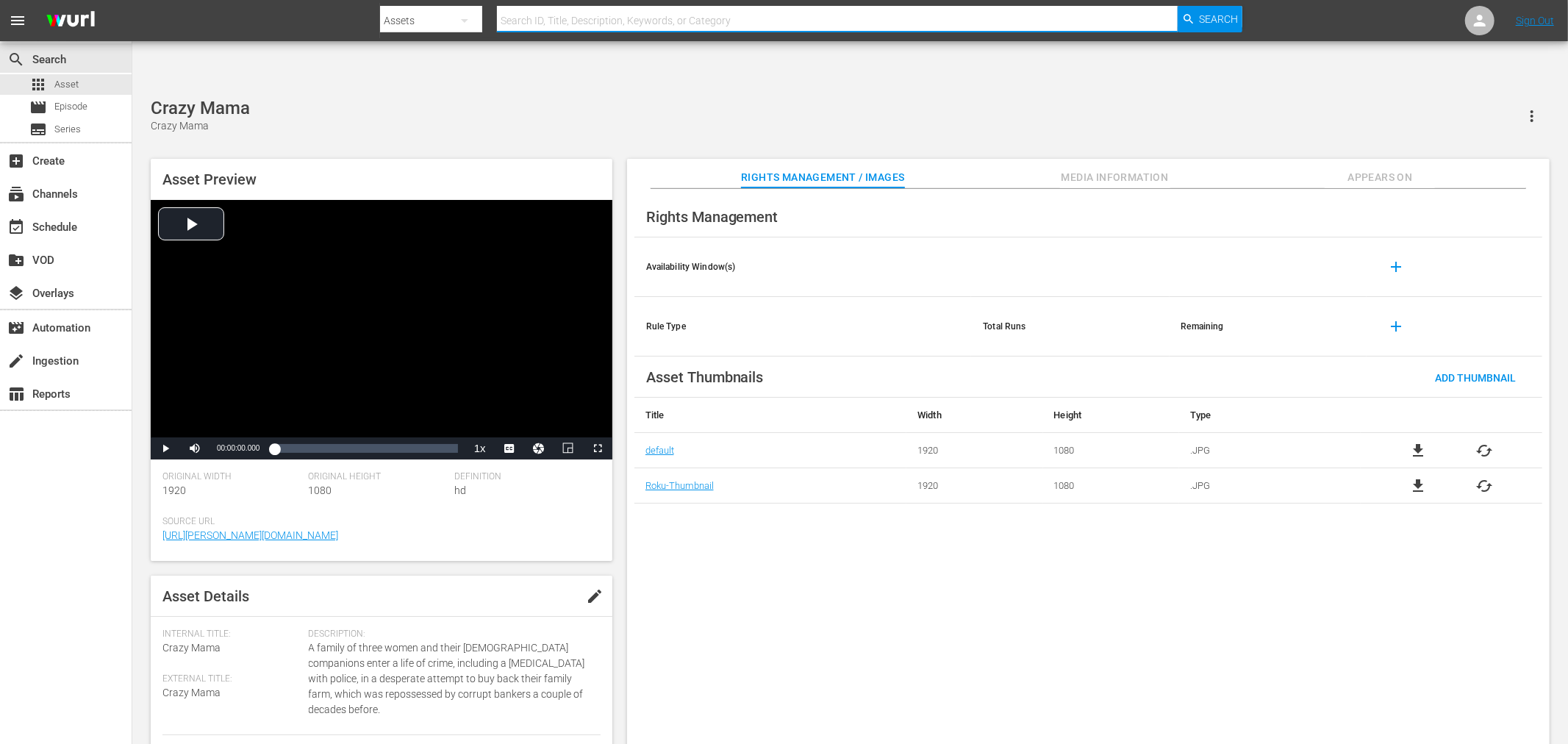
type input "Deathsport"
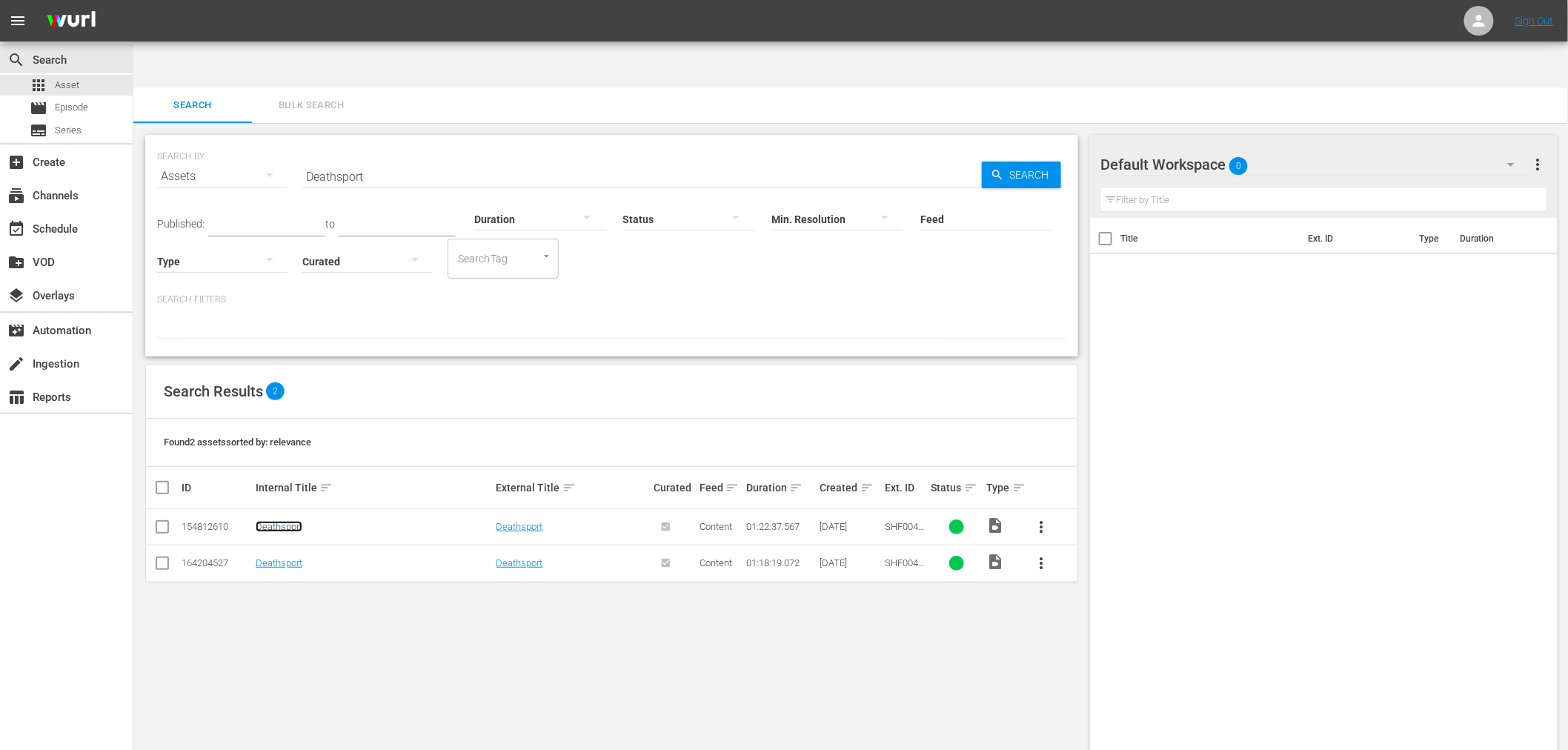
click at [277, 521] on link "Deathsport" at bounding box center [279, 527] width 47 height 11
click at [273, 558] on link "Deathsport" at bounding box center [279, 563] width 47 height 11
drag, startPoint x: 432, startPoint y: 117, endPoint x: 276, endPoint y: 128, distance: 156.4
click at [278, 141] on div "SEARCH BY Search By Assets Search ID, Title, Description, Keywords, or Category…" at bounding box center [612, 167] width 910 height 53
paste input "Jazz Session At The Blue Note With [PERSON_NAME]"
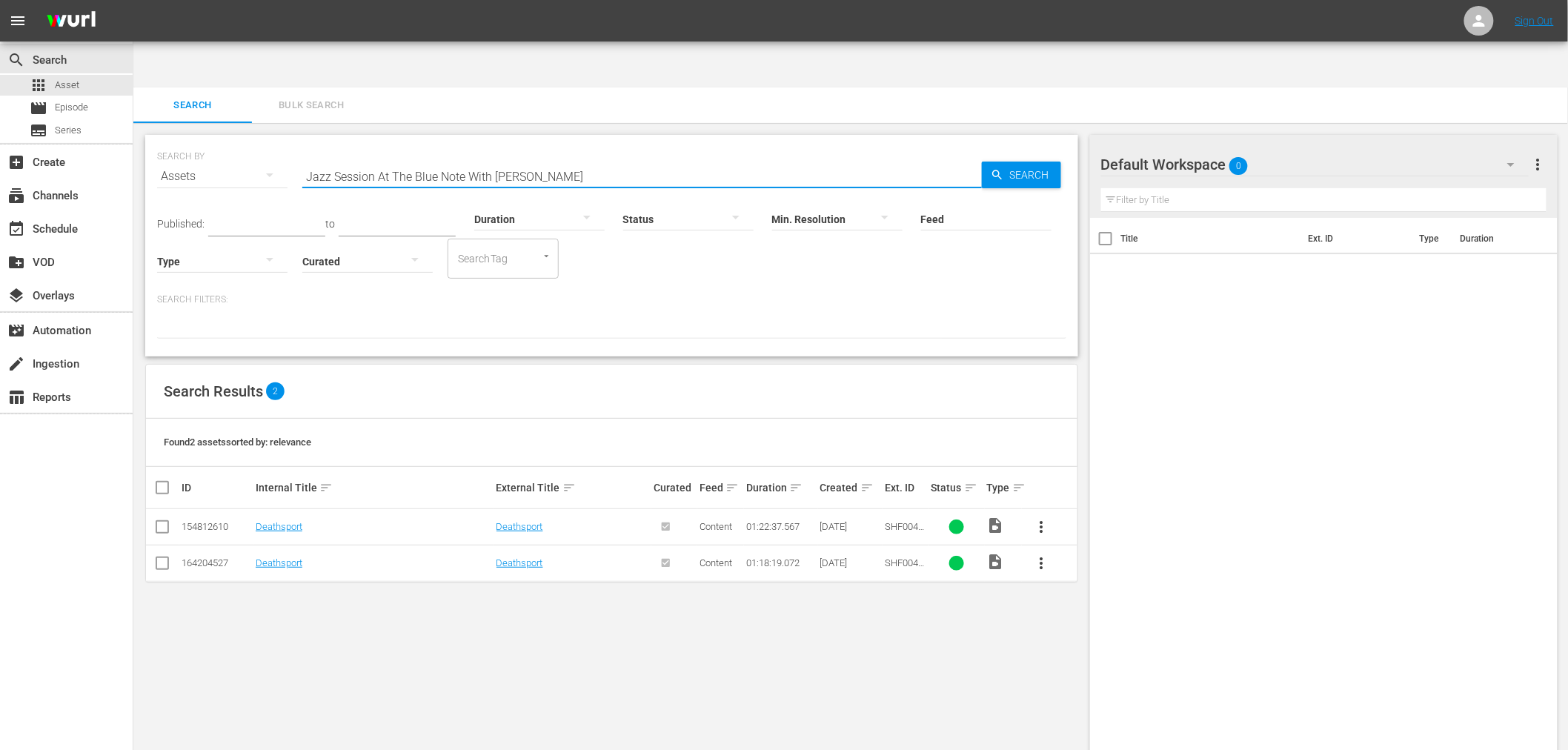
type input "Jazz Session At The Blue Note With [PERSON_NAME]"
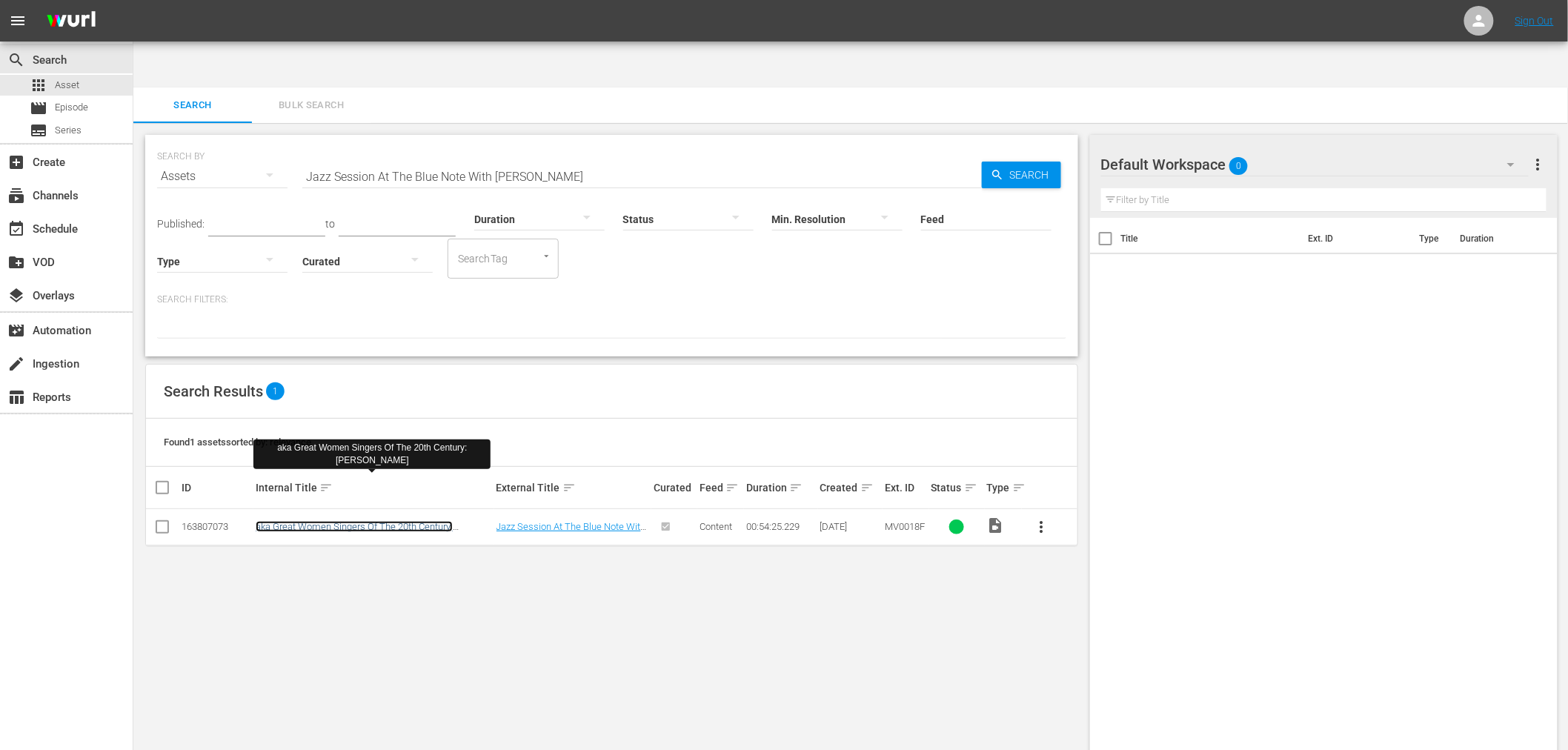
click at [447, 521] on link "aka Great Women Singers Of The 20th Century: Chaka Khan" at bounding box center [355, 532] width 197 height 22
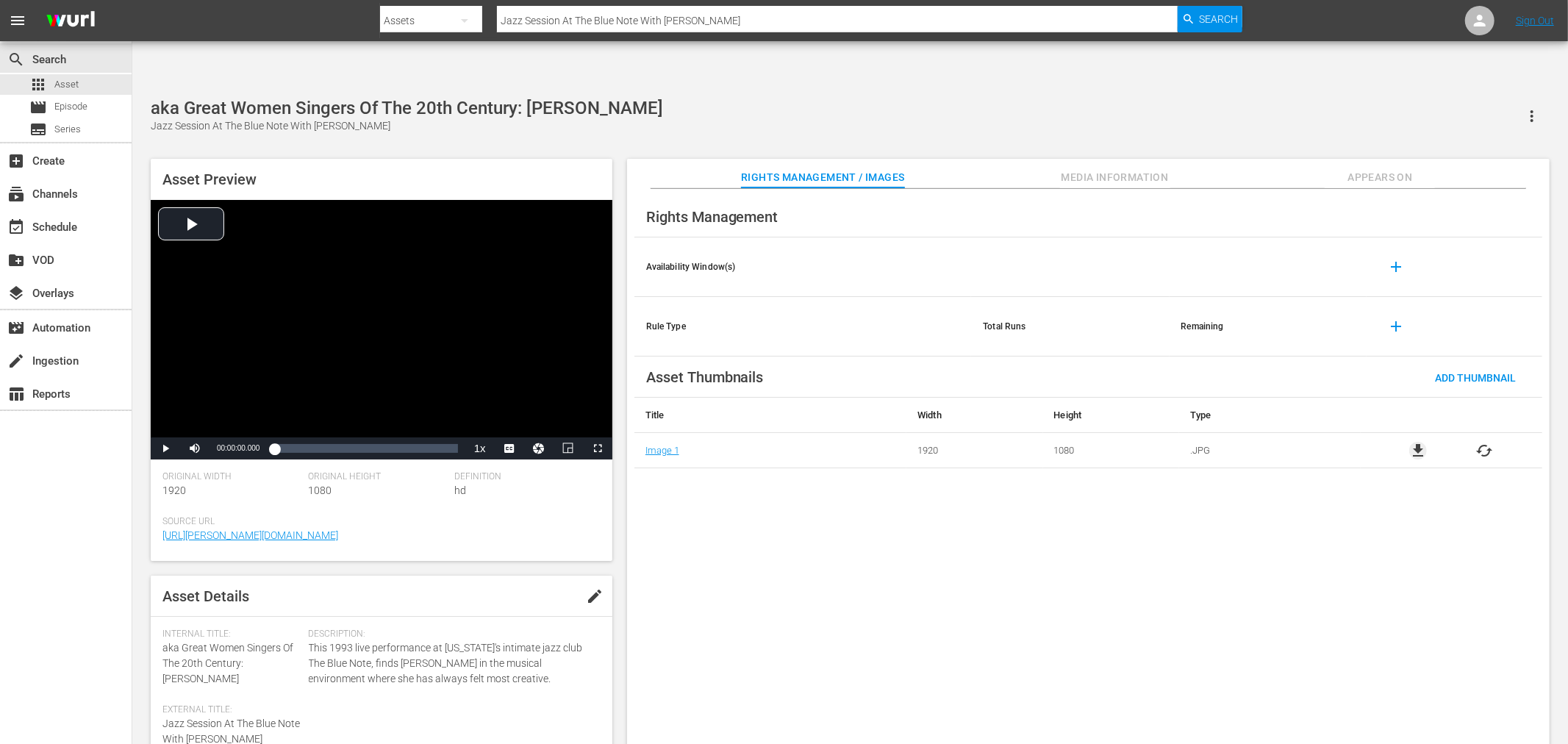
click at [1413, 442] on span "file_download" at bounding box center [1418, 451] width 17 height 17
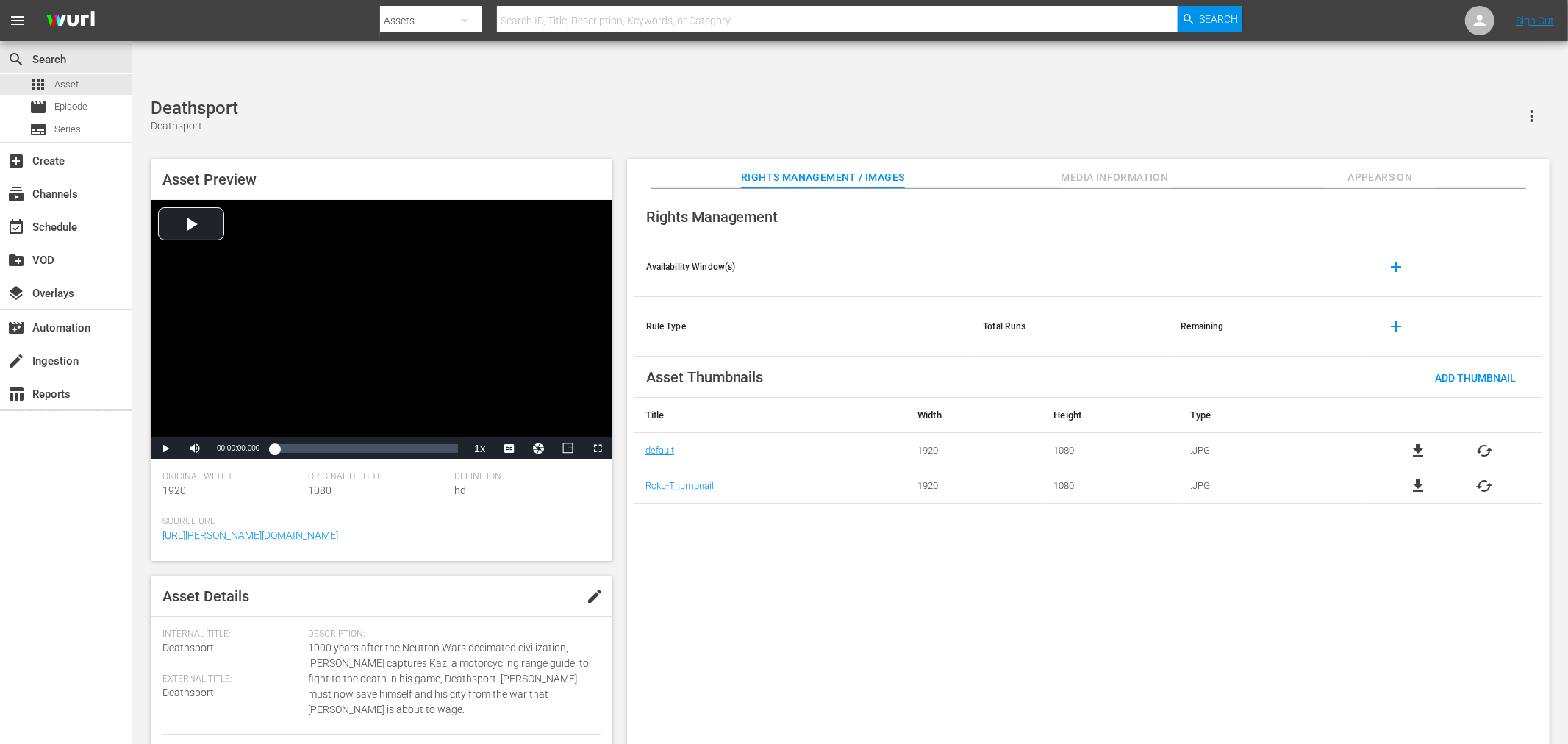
click at [1421, 442] on span "file_download" at bounding box center [1418, 451] width 17 height 17
click at [1411, 442] on span "file_download" at bounding box center [1418, 451] width 17 height 17
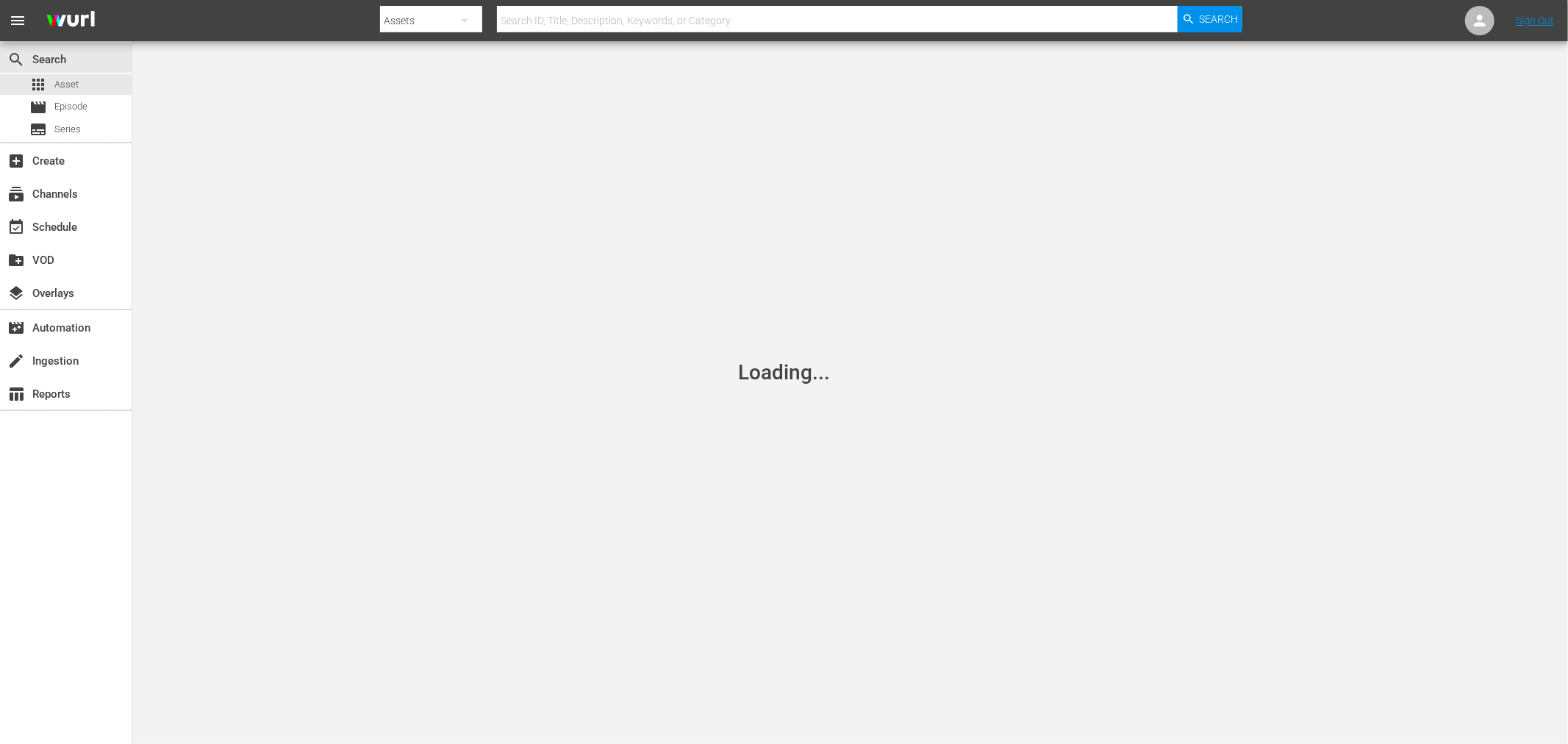
click at [552, 17] on input "text" at bounding box center [837, 21] width 681 height 36
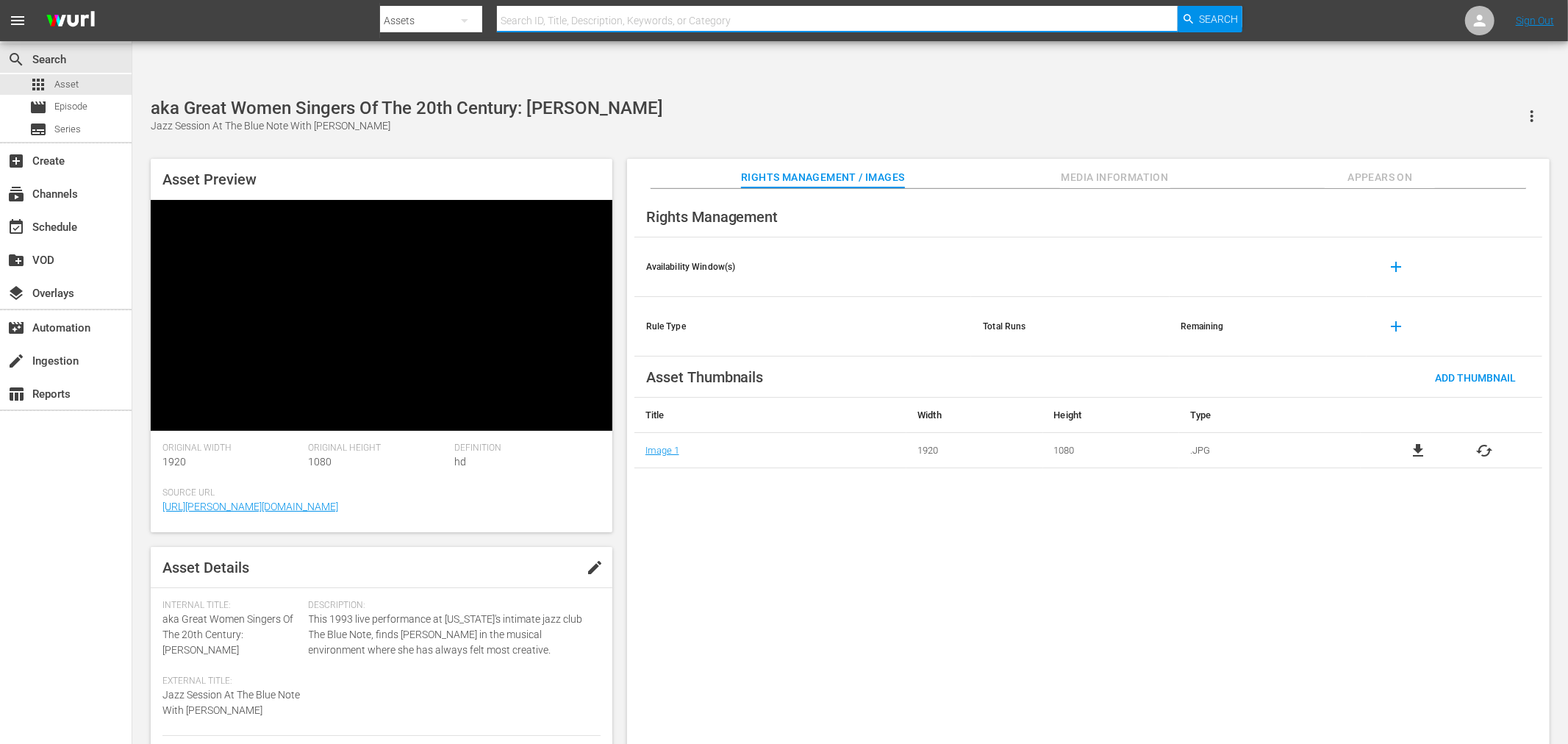
paste input "Hot Potato"
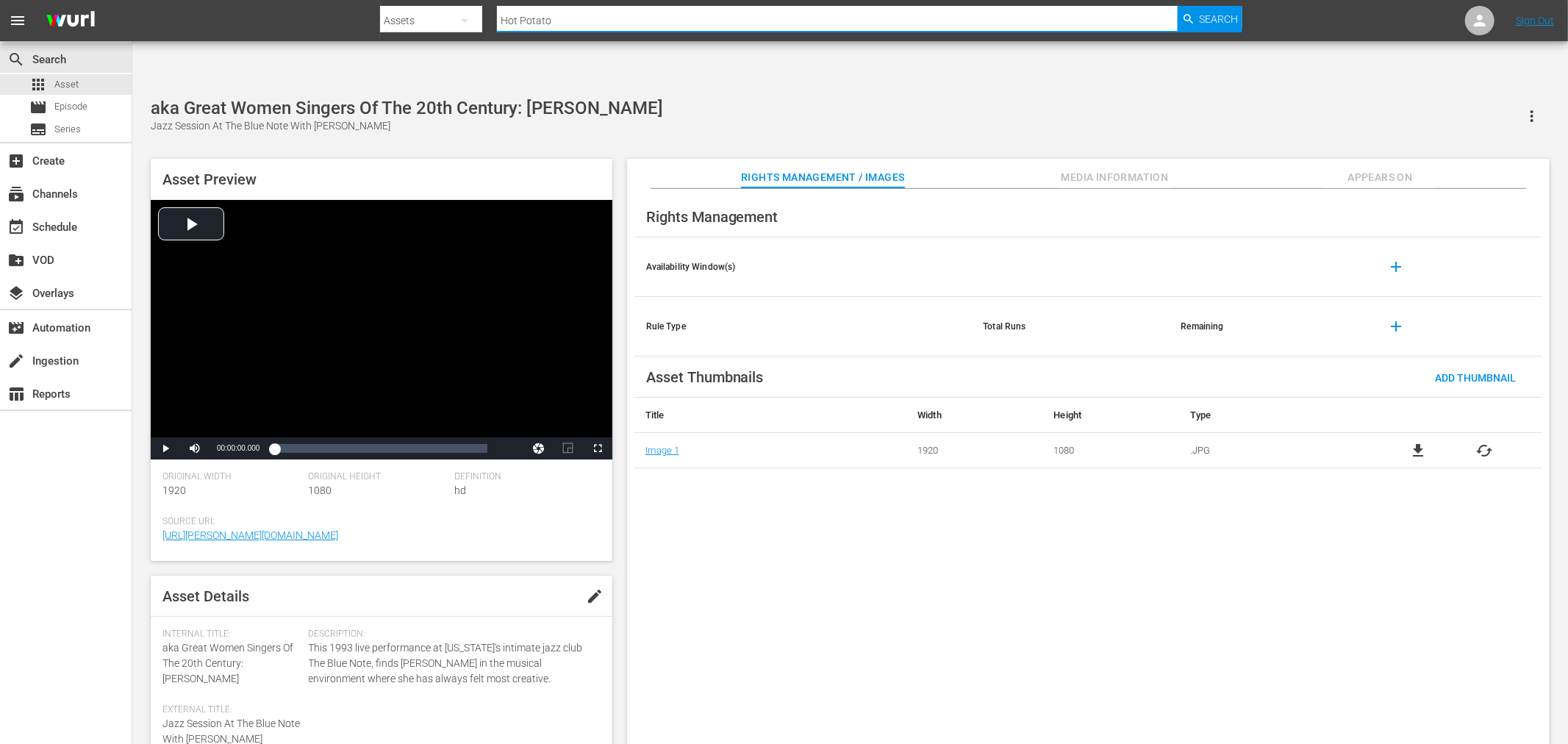
type input "Hot Potato"
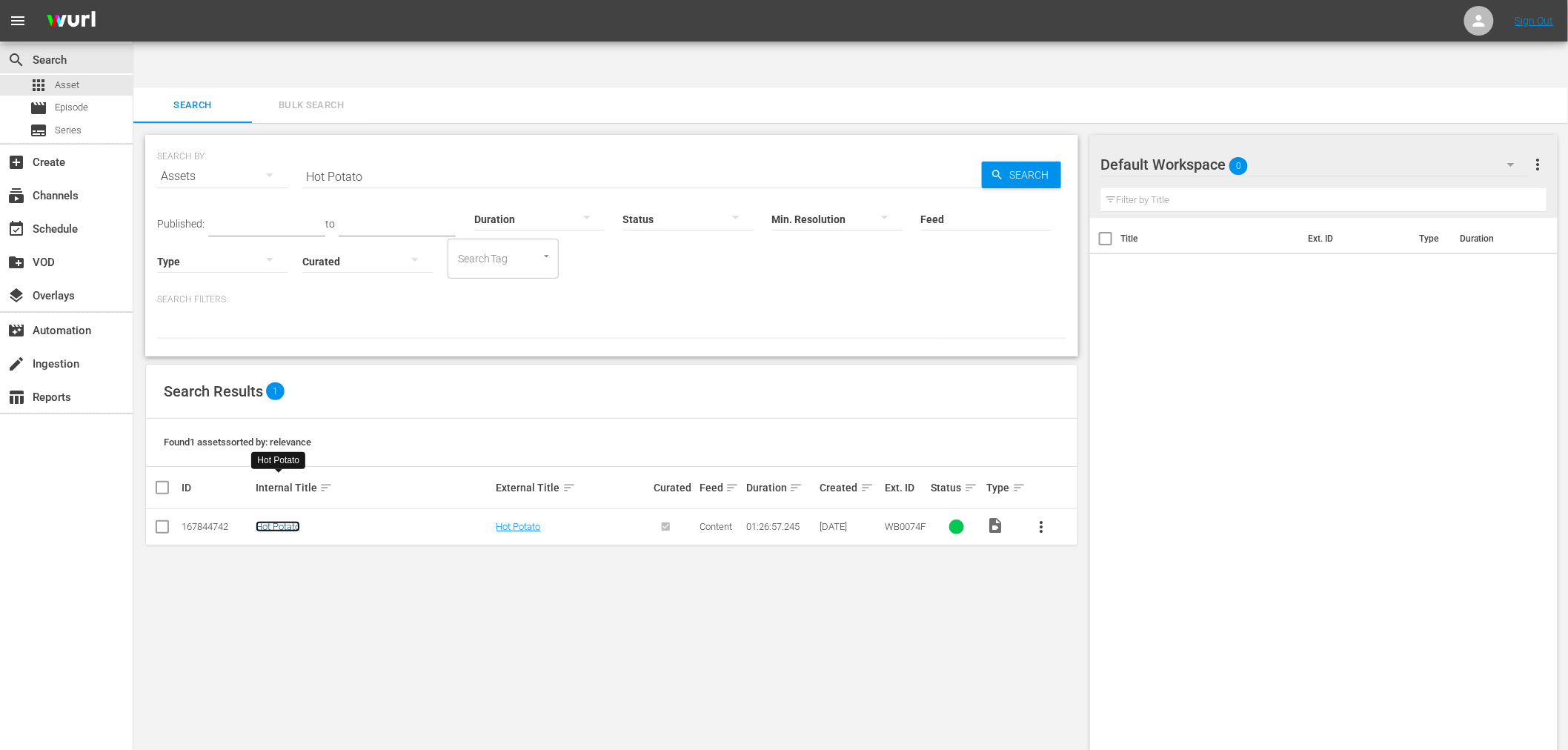
click at [287, 521] on link "Hot Potato" at bounding box center [278, 527] width 45 height 11
drag, startPoint x: 313, startPoint y: 116, endPoint x: 307, endPoint y: 108, distance: 10.0
click at [307, 141] on div "SEARCH BY Search By Assets Search ID, Title, Description, Keywords, or Category…" at bounding box center [612, 167] width 910 height 53
paste input "Black Belt Jones"
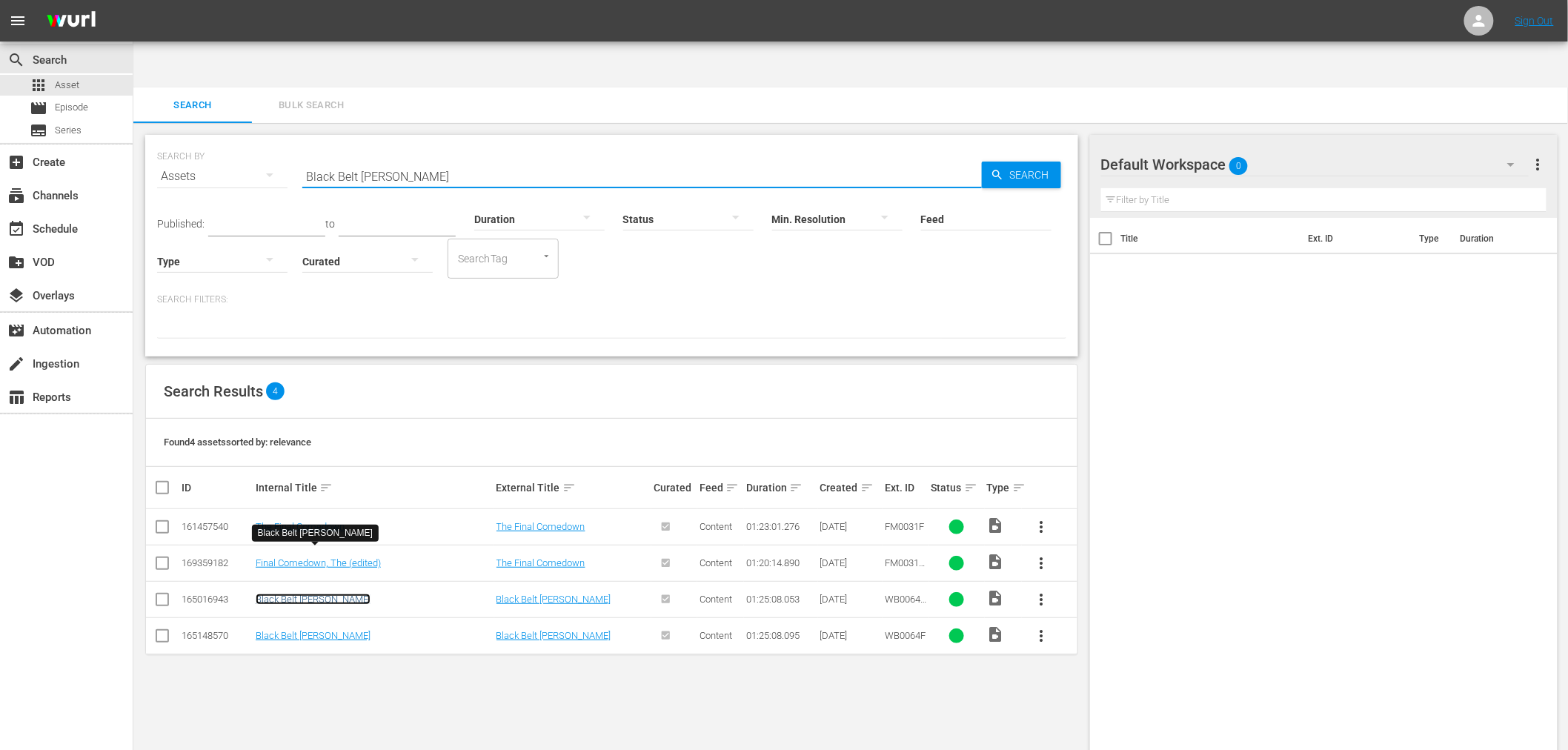
click at [290, 594] on link "Black Belt Jones" at bounding box center [313, 600] width 114 height 11
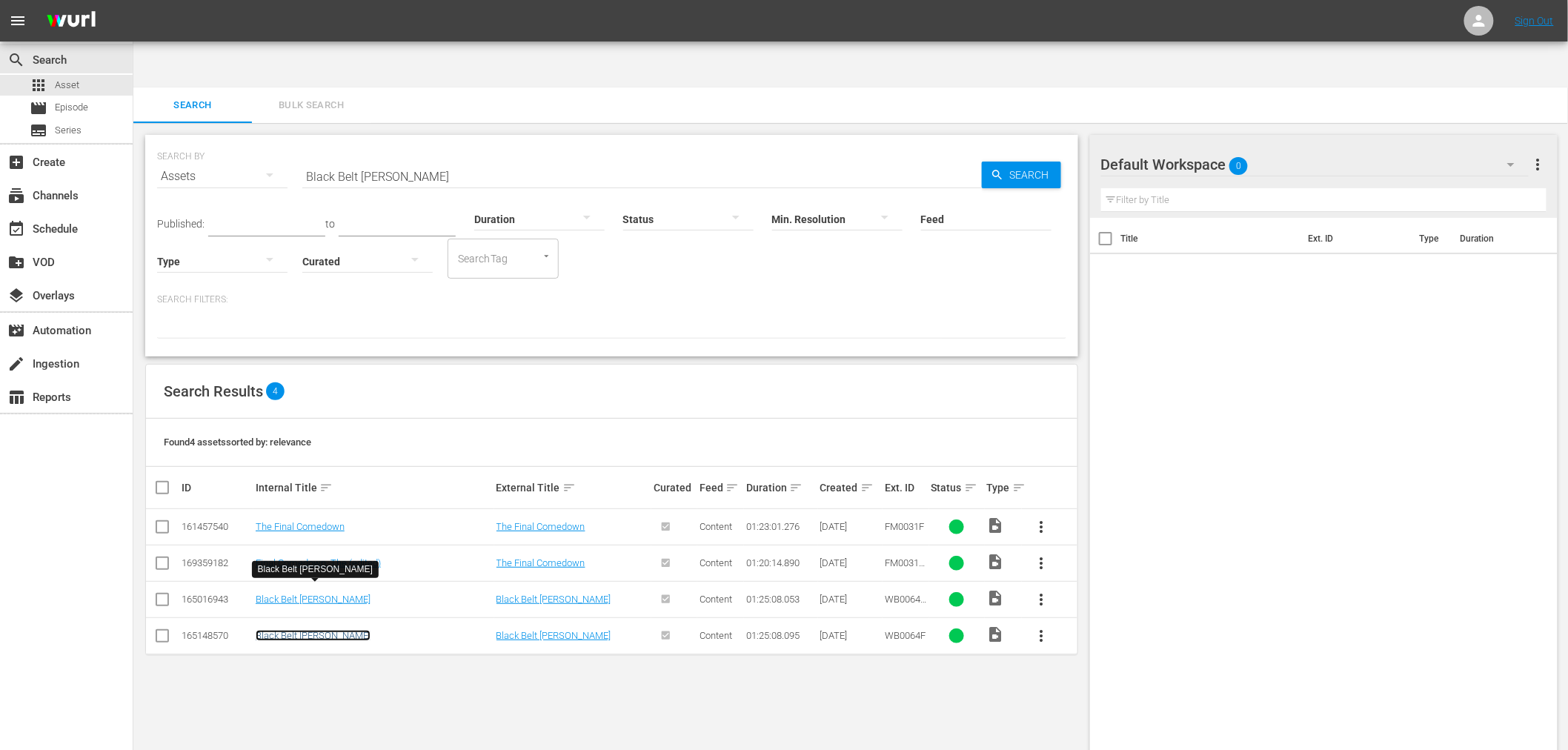
click at [287, 630] on link "Black Belt Jones" at bounding box center [313, 635] width 114 height 11
drag, startPoint x: 461, startPoint y: 138, endPoint x: 247, endPoint y: 120, distance: 214.8
click at [234, 141] on div "SEARCH BY Search By Assets Search ID, Title, Description, Keywords, or Category…" at bounding box center [612, 167] width 910 height 53
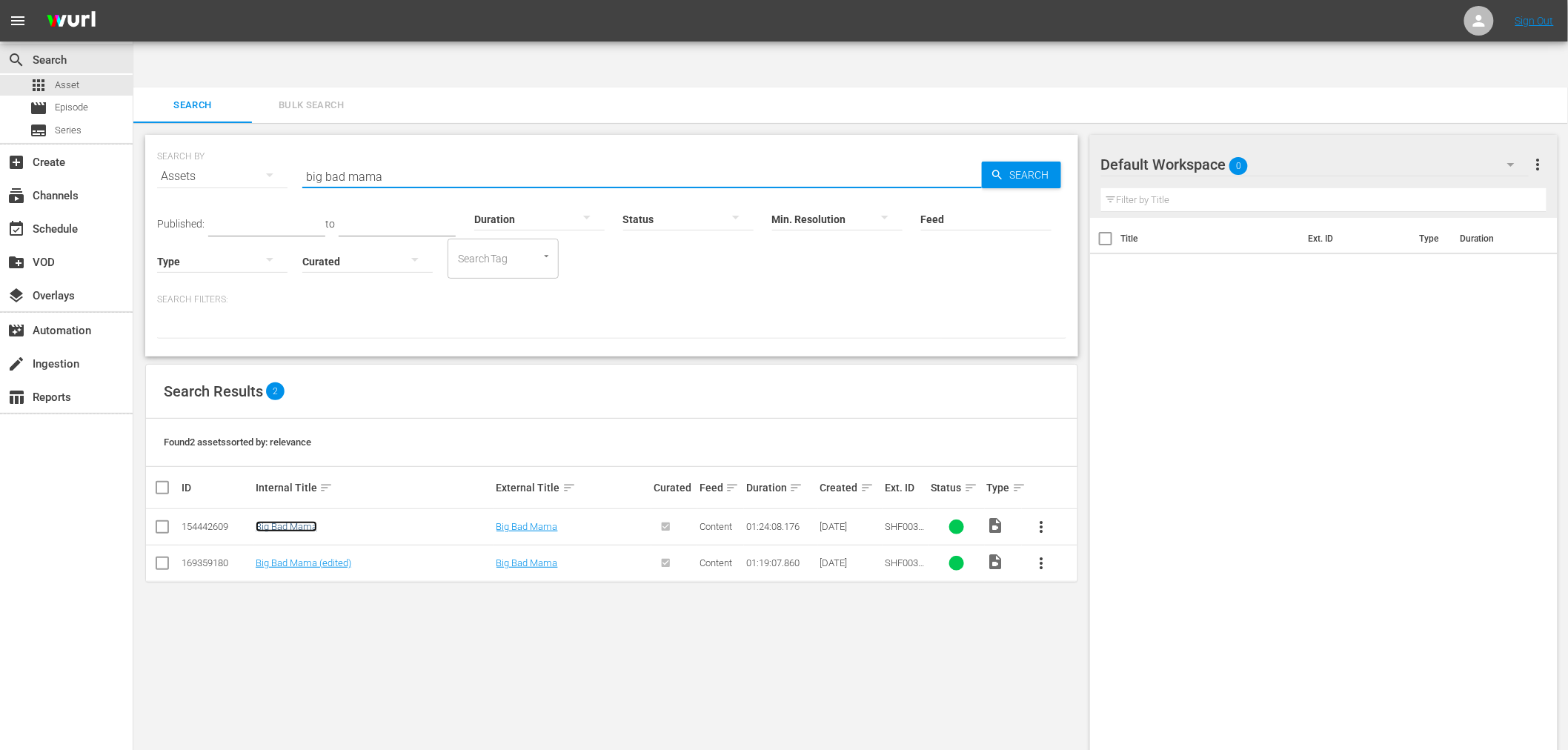
click at [280, 521] on link "Big Bad Mama" at bounding box center [286, 527] width 61 height 11
click at [289, 558] on link "Big Bad Mama (edited)" at bounding box center [304, 563] width 95 height 11
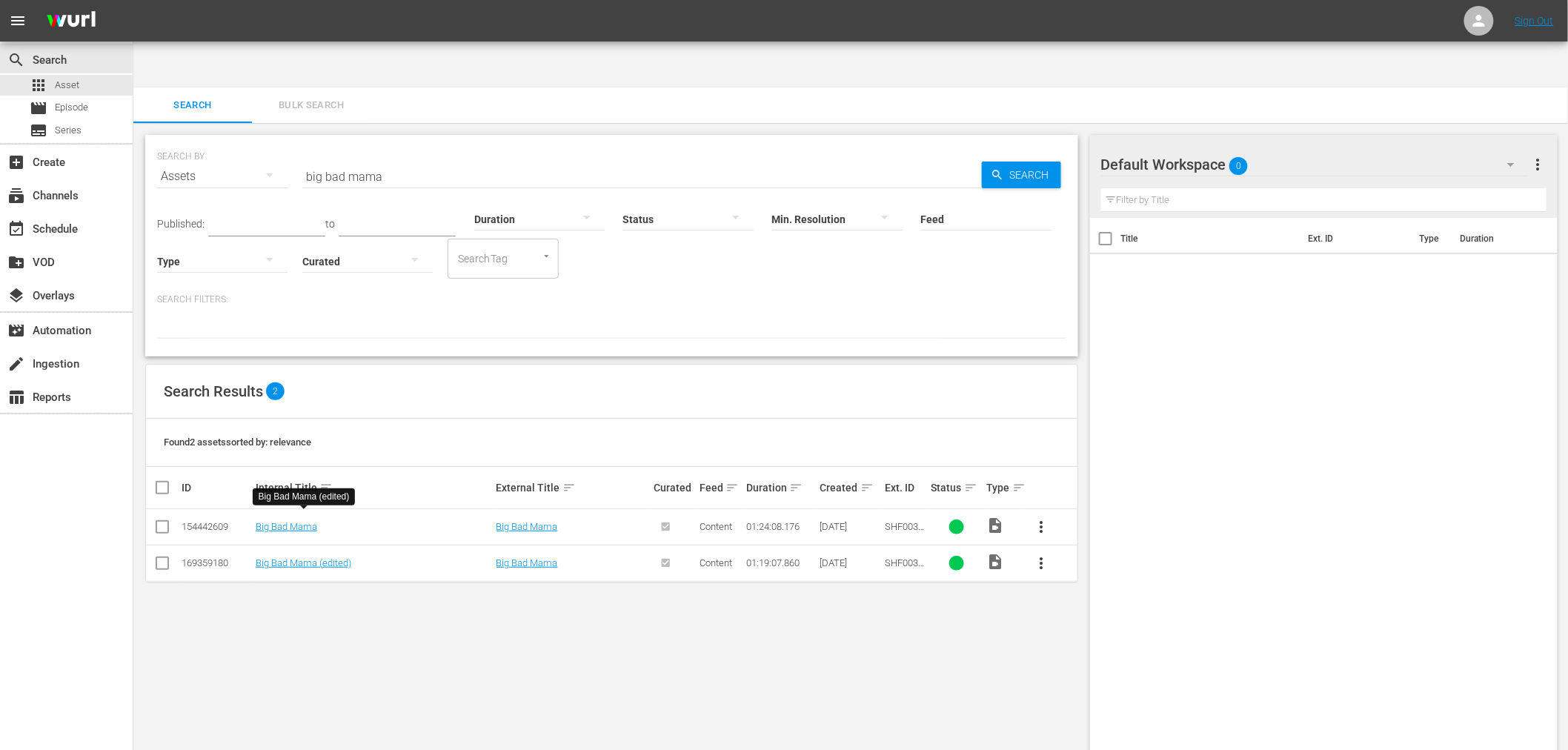
click at [750, 661] on div "SEARCH BY Search By Assets Search ID, Title, Description, Keywords, or Category…" at bounding box center [611, 460] width 957 height 674
drag, startPoint x: 457, startPoint y: 124, endPoint x: 283, endPoint y: 142, distance: 174.9
click at [278, 141] on div "SEARCH BY Search By Assets Search ID, Title, Description, Keywords, or Category…" at bounding box center [612, 167] width 910 height 53
paste input "Fear Of A Black Hat"
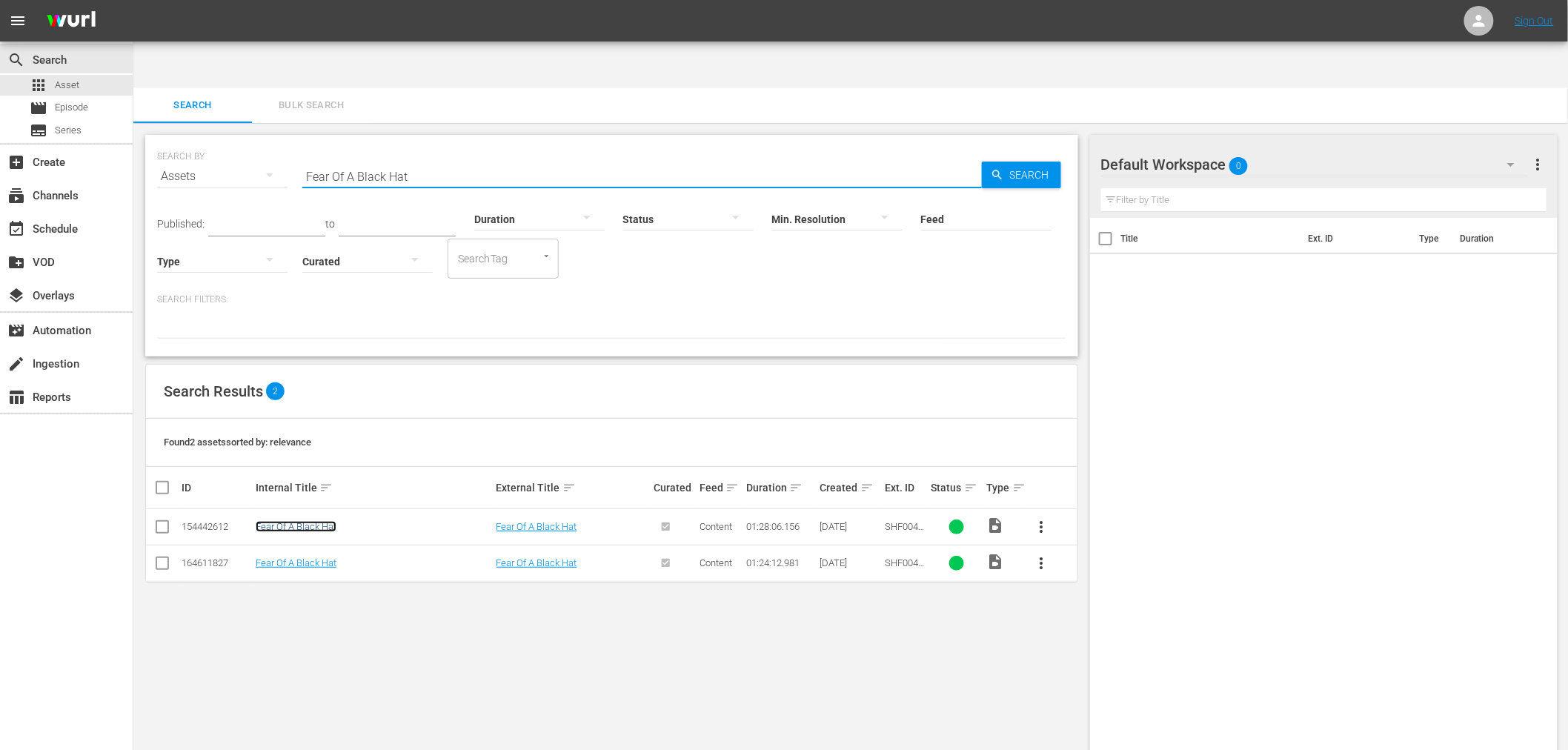
click at [305, 521] on link "Fear Of A Black Hat" at bounding box center [297, 527] width 81 height 11
click at [298, 558] on link "Fear Of A Black Hat" at bounding box center [297, 563] width 81 height 11
drag, startPoint x: 371, startPoint y: 141, endPoint x: 248, endPoint y: 121, distance: 124.6
click at [252, 141] on div "SEARCH BY Search By Assets Search ID, Title, Description, Keywords, or Category…" at bounding box center [612, 167] width 910 height 53
paste input "Who's The Man?"
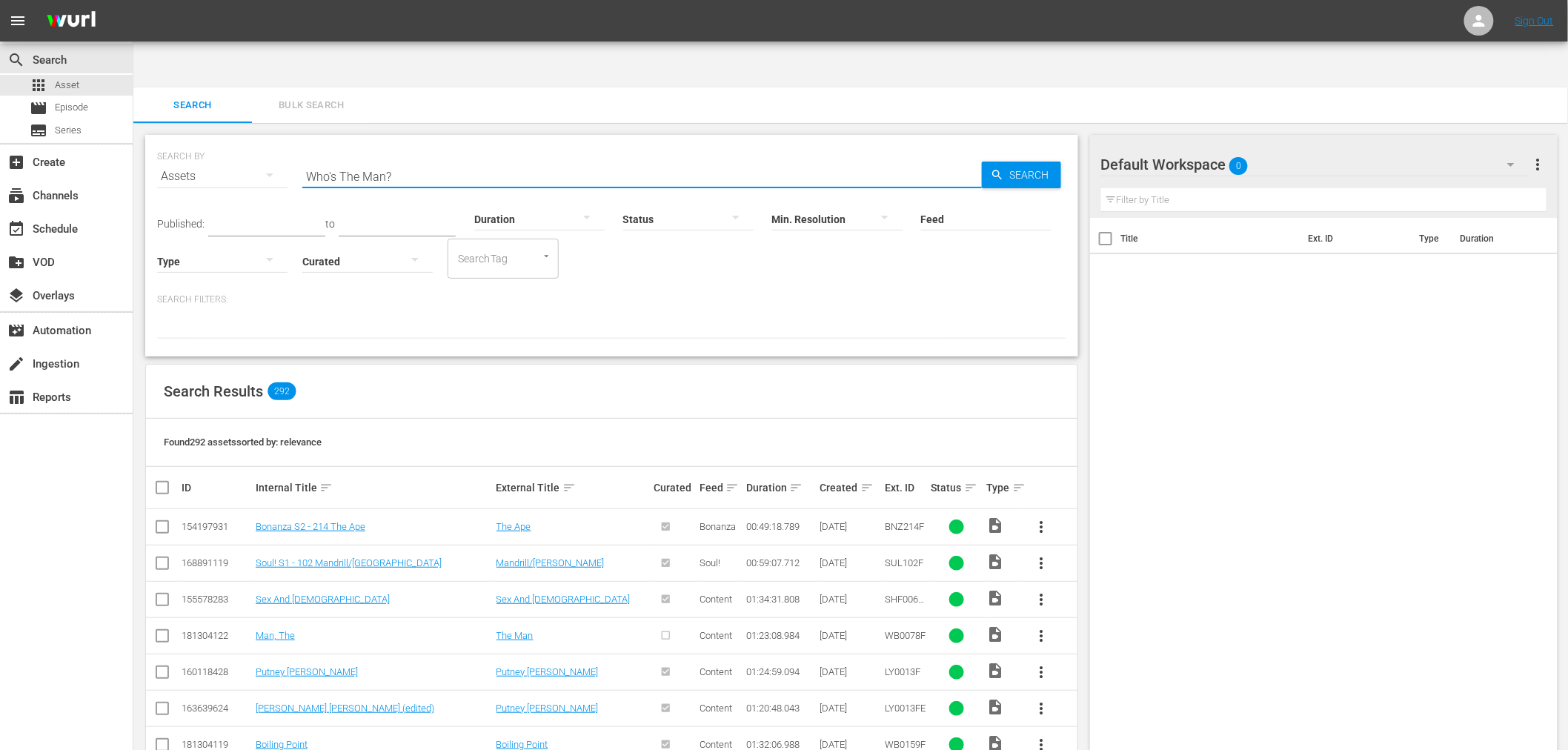
drag, startPoint x: 415, startPoint y: 123, endPoint x: 234, endPoint y: 116, distance: 181.1
click at [234, 141] on div "SEARCH BY Search By Assets Search ID, Title, Description, Keywords, or Category…" at bounding box center [612, 167] width 910 height 53
paste input "B0203F"
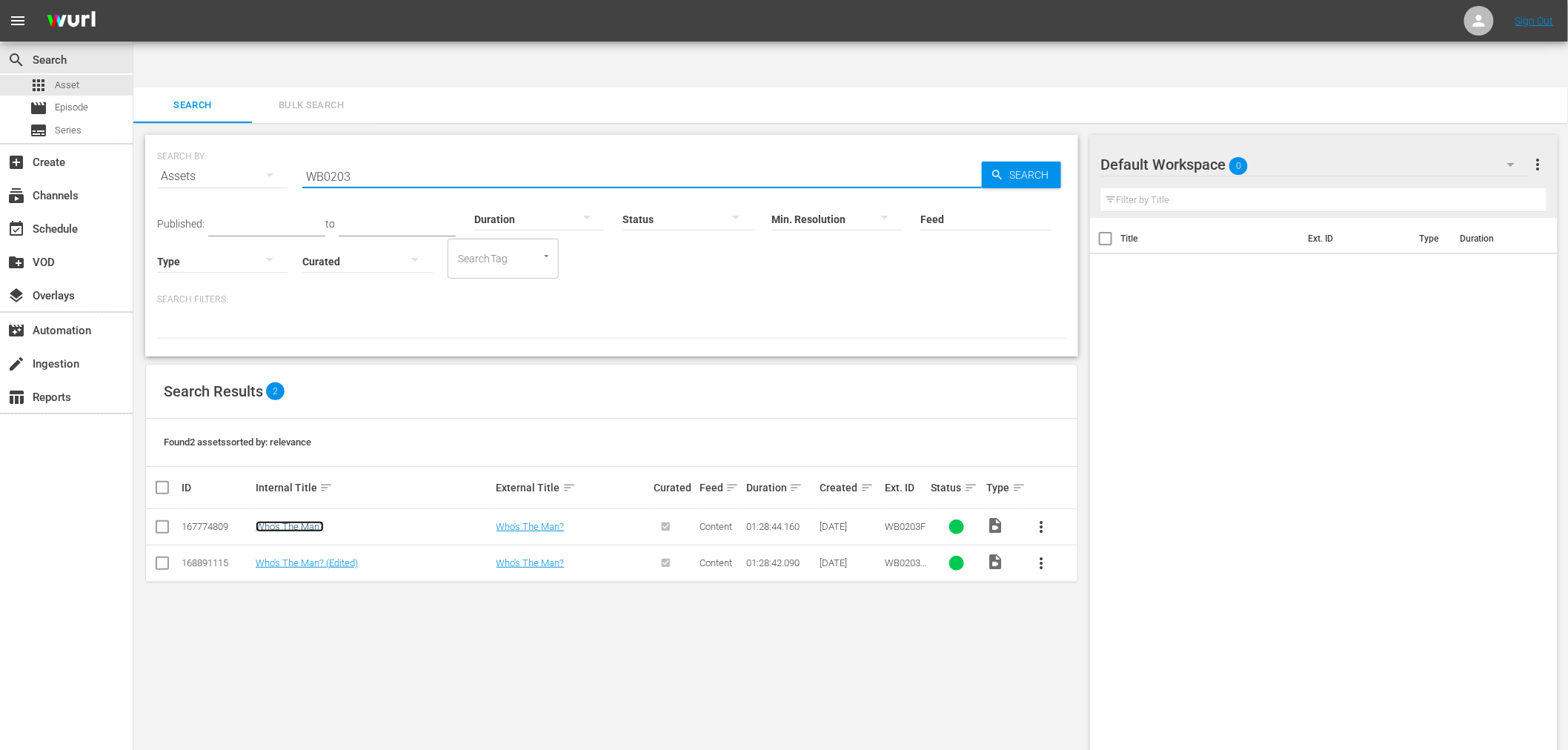
click at [286, 521] on link "Who's The Man?" at bounding box center [290, 527] width 68 height 11
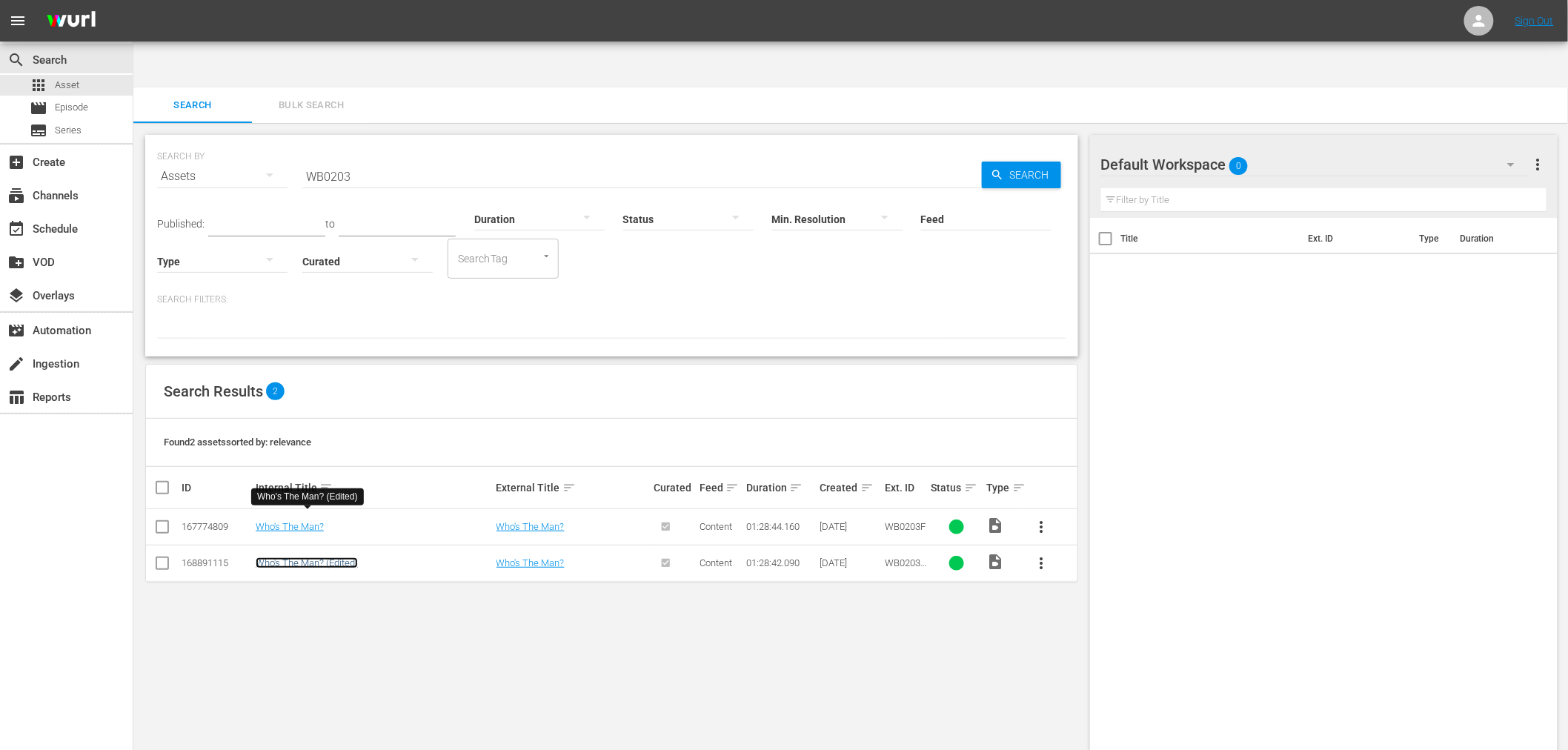
click at [293, 558] on link "Who's The Man? (Edited)" at bounding box center [307, 563] width 103 height 11
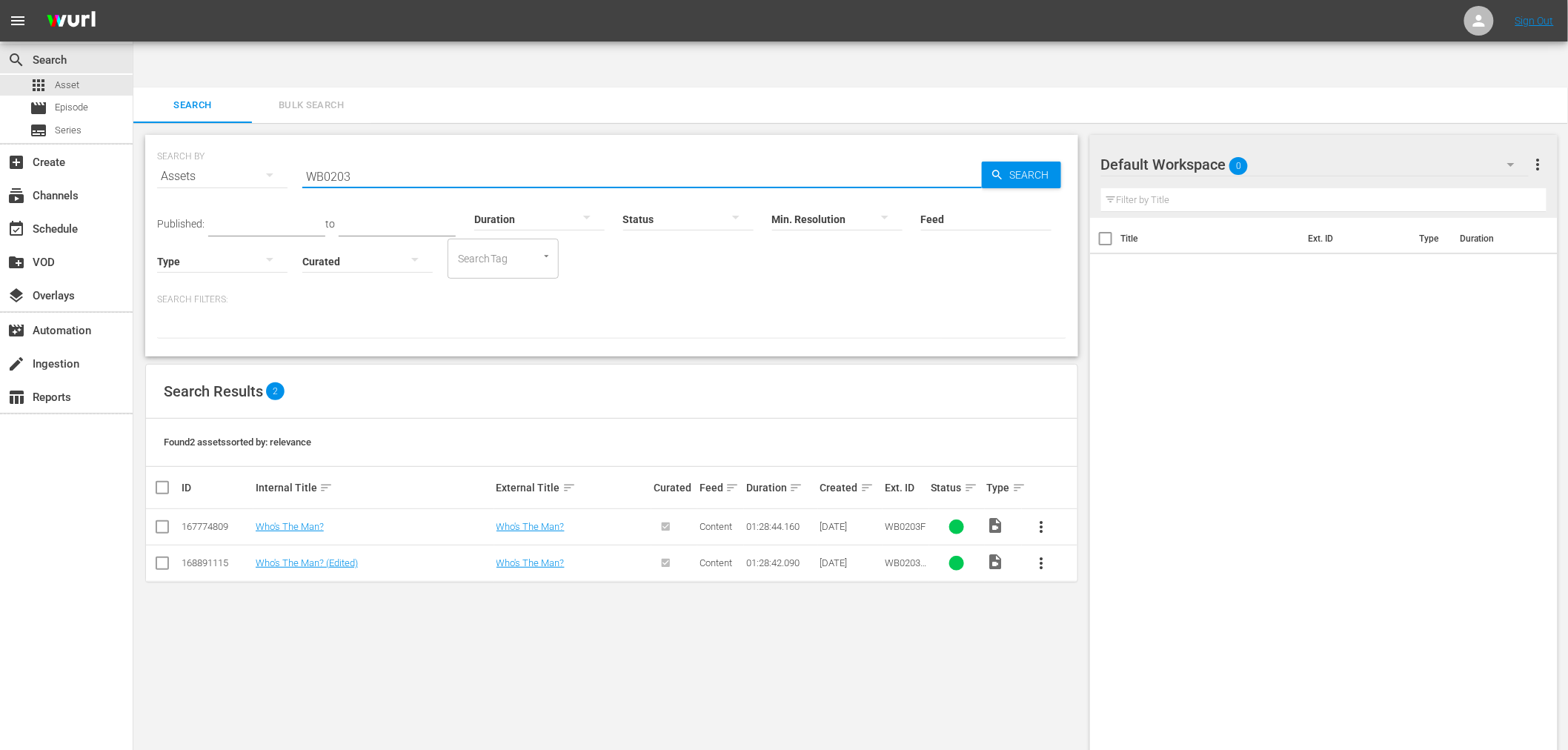
drag, startPoint x: 401, startPoint y: 134, endPoint x: 284, endPoint y: 123, distance: 117.5
click at [284, 141] on div "SEARCH BY Search By Assets Search ID, Title, Description, Keywords, or Category…" at bounding box center [612, 167] width 910 height 53
paste input "Adios Amigo"
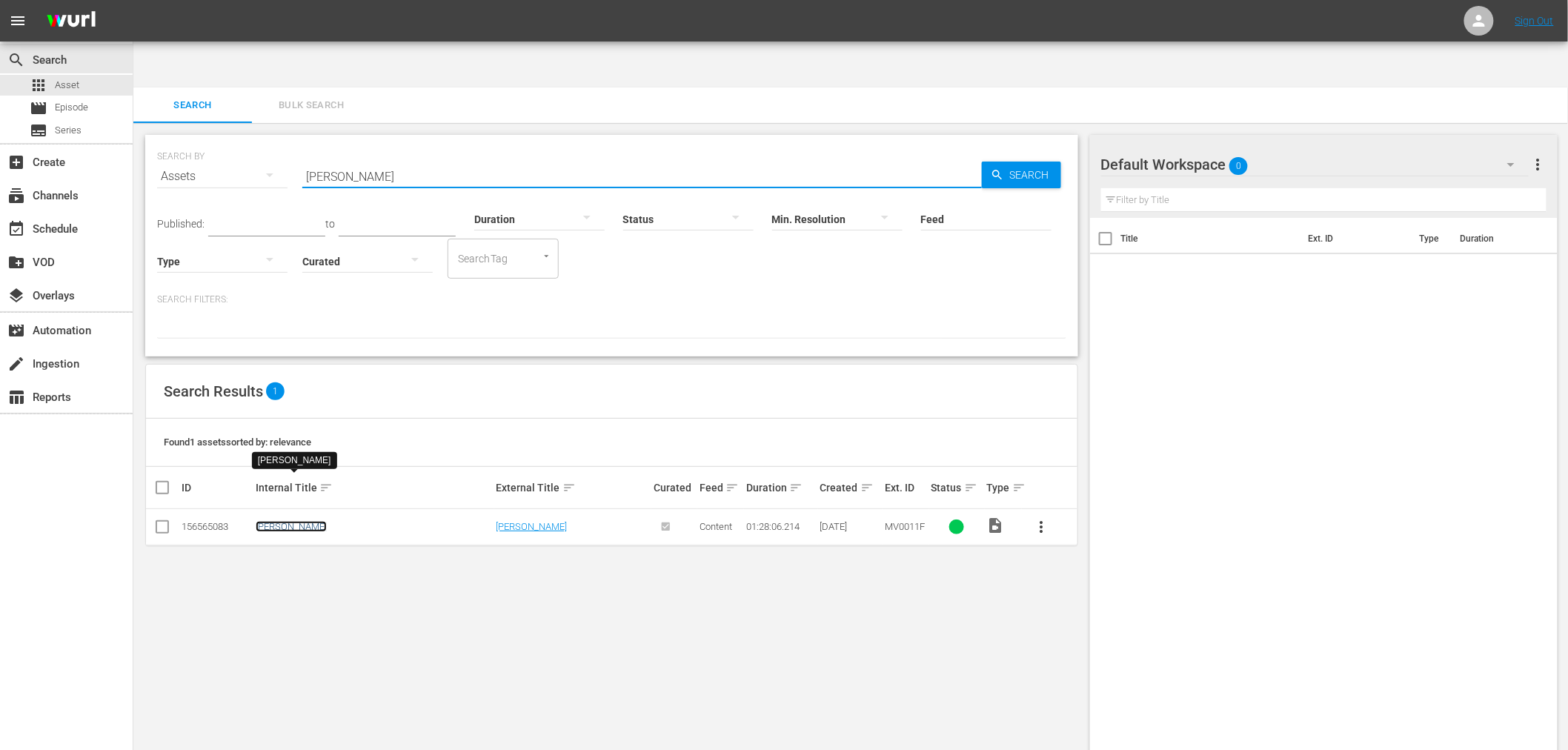
click at [281, 521] on link "Adios Amigo" at bounding box center [291, 527] width 71 height 11
drag, startPoint x: 416, startPoint y: 130, endPoint x: 272, endPoint y: 146, distance: 144.9
click at [280, 141] on div "SEARCH BY Search By Assets Search ID, Title, Description, Keywords, or Category…" at bounding box center [612, 167] width 910 height 53
paste input "Betty: They Say I'm Different"
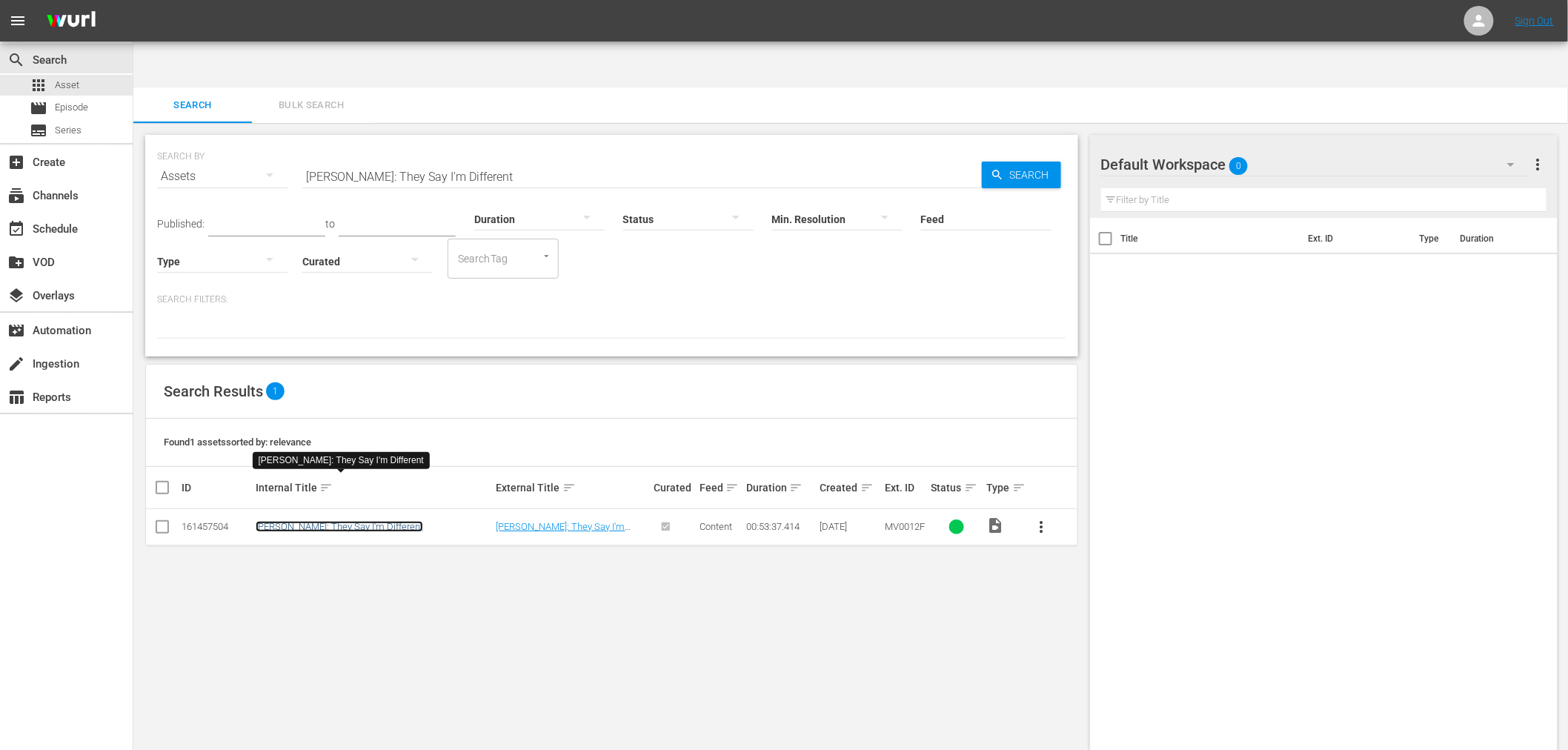
click at [352, 521] on link "Betty: They Say I'm Different" at bounding box center [340, 527] width 168 height 11
click at [495, 198] on div at bounding box center [540, 219] width 130 height 41
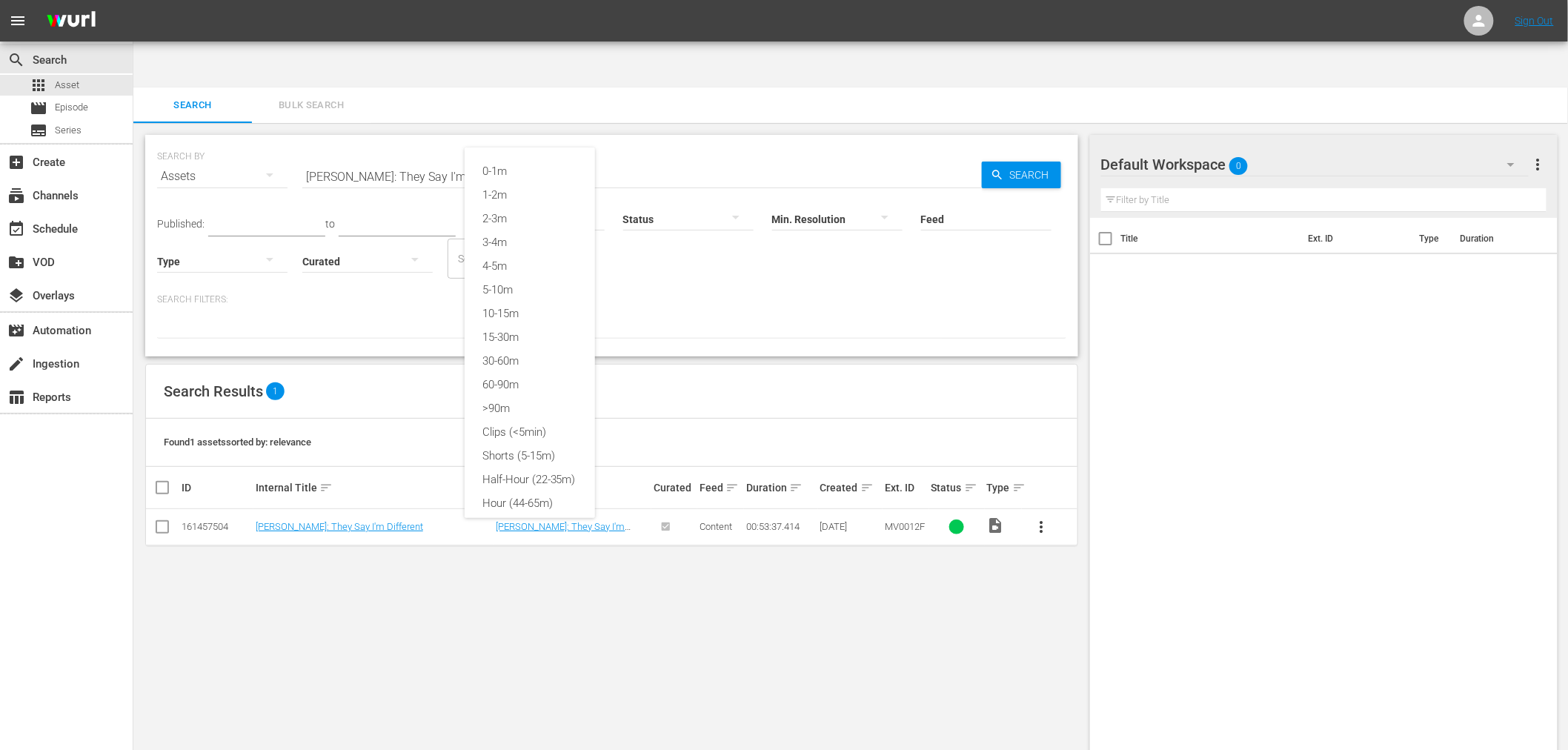
click at [464, 128] on div "0-1m 1-2m 2-3m 3-4m 4-5m 5-10m 10-15m 15-30m 30-60m 60-90m >90m Clips (<5min) S…" at bounding box center [784, 375] width 1568 height 750
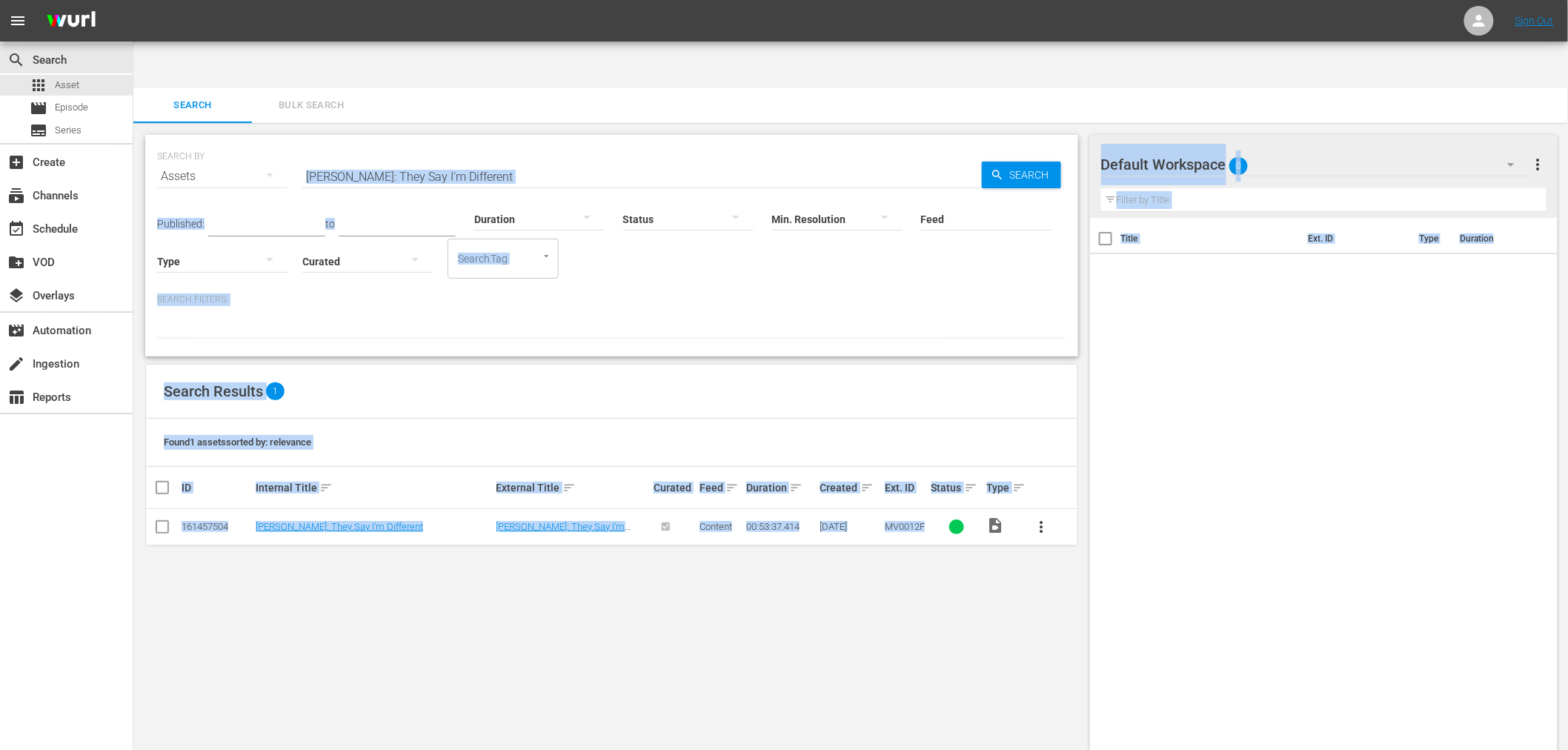
drag, startPoint x: 410, startPoint y: 109, endPoint x: 312, endPoint y: 123, distance: 99.0
click at [495, 606] on div "SEARCH BY Search By Assets Search ID, Title, Description, Keywords, or Category…" at bounding box center [611, 460] width 957 height 674
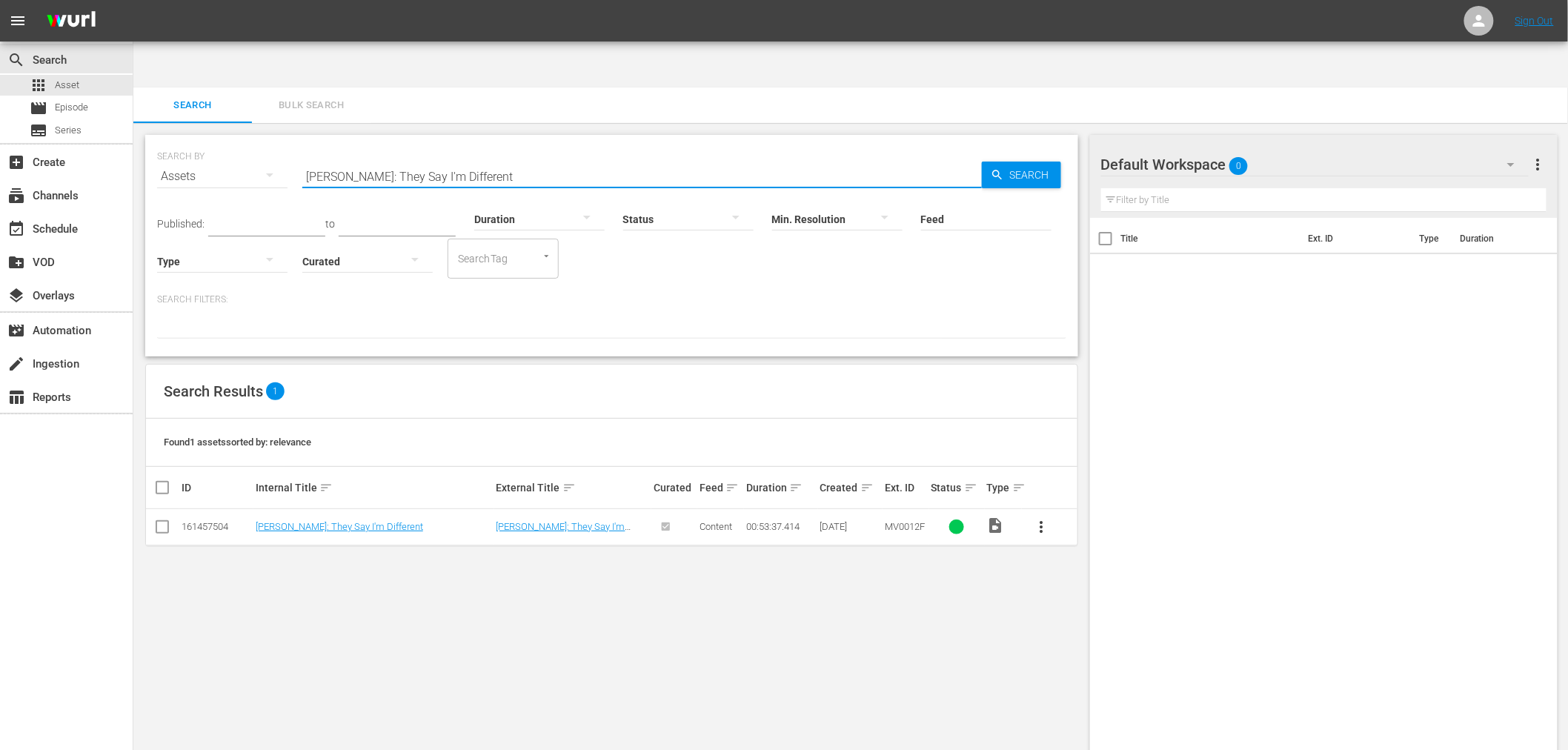
drag, startPoint x: 464, startPoint y: 128, endPoint x: 299, endPoint y: 122, distance: 165.1
click at [299, 141] on div "SEARCH BY Search By Assets Search ID, Title, Description, Keywords, or Category…" at bounding box center [612, 167] width 910 height 53
paste input "Chang Gang, The"
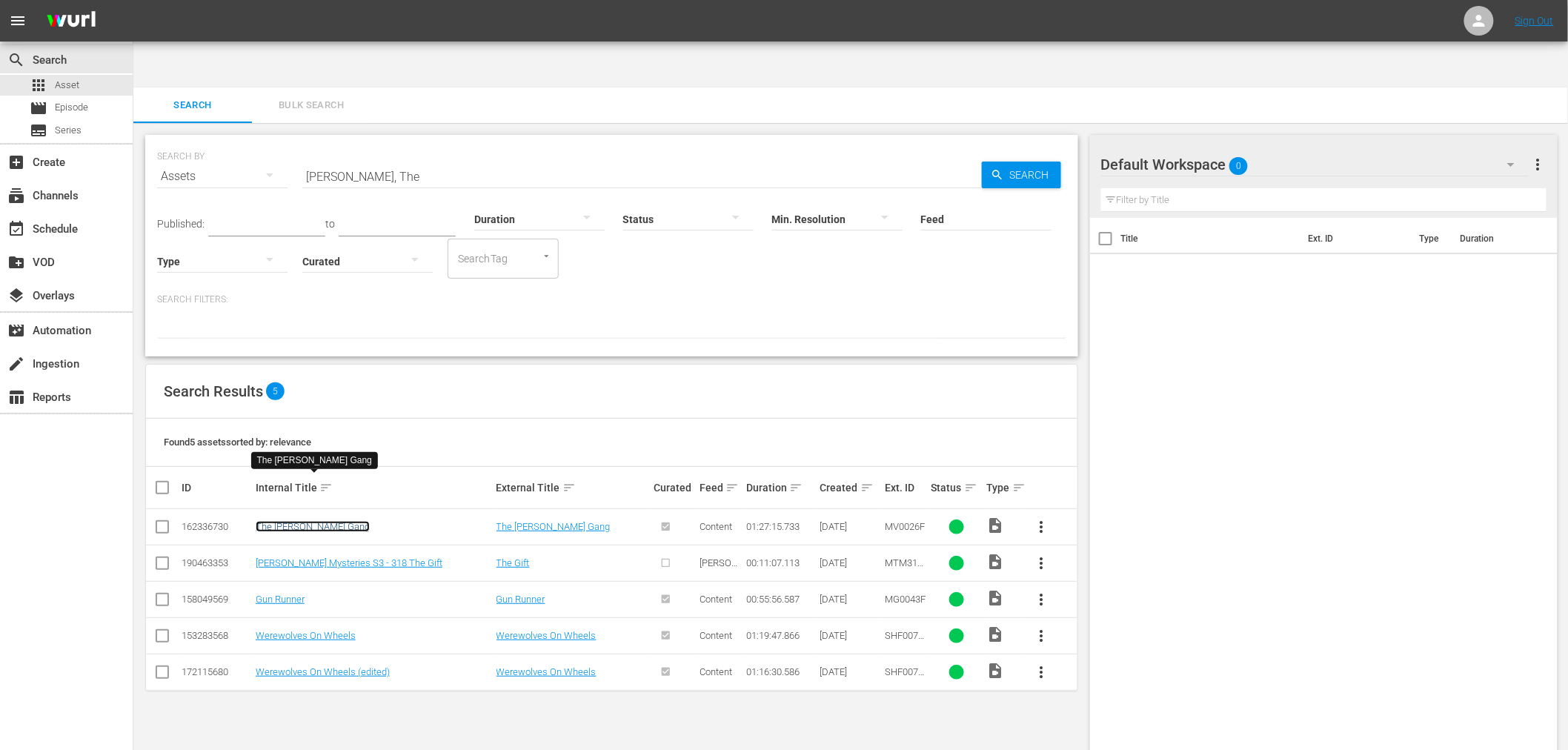
click at [280, 521] on link "The Chang Gang" at bounding box center [313, 527] width 114 height 11
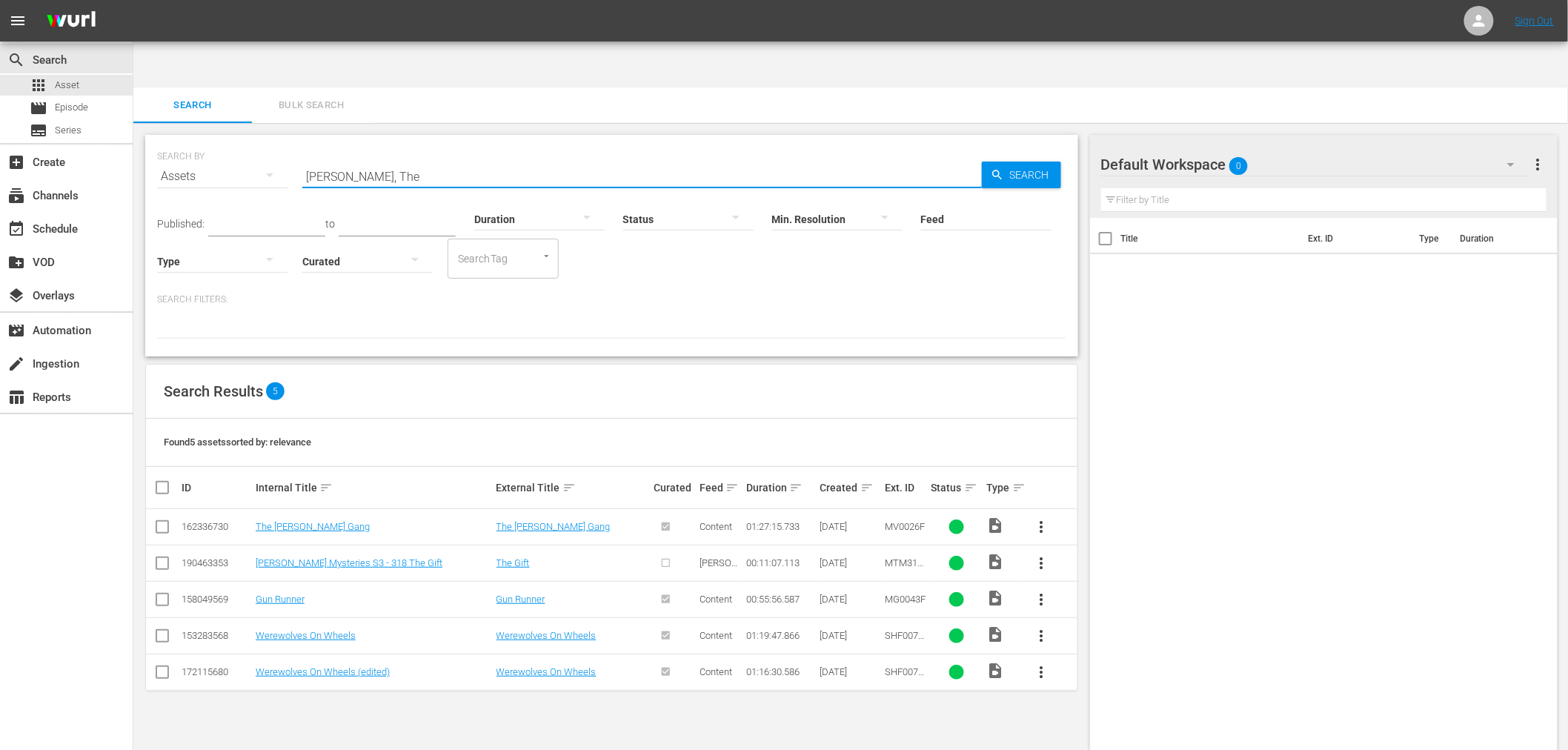
drag, startPoint x: 409, startPoint y: 122, endPoint x: 299, endPoint y: 123, distance: 110.0
click at [299, 141] on div "SEARCH BY Search By Assets Search ID, Title, Description, Keywords, or Category…" at bounding box center [612, 167] width 910 height 53
paste input "Blood And Oil"
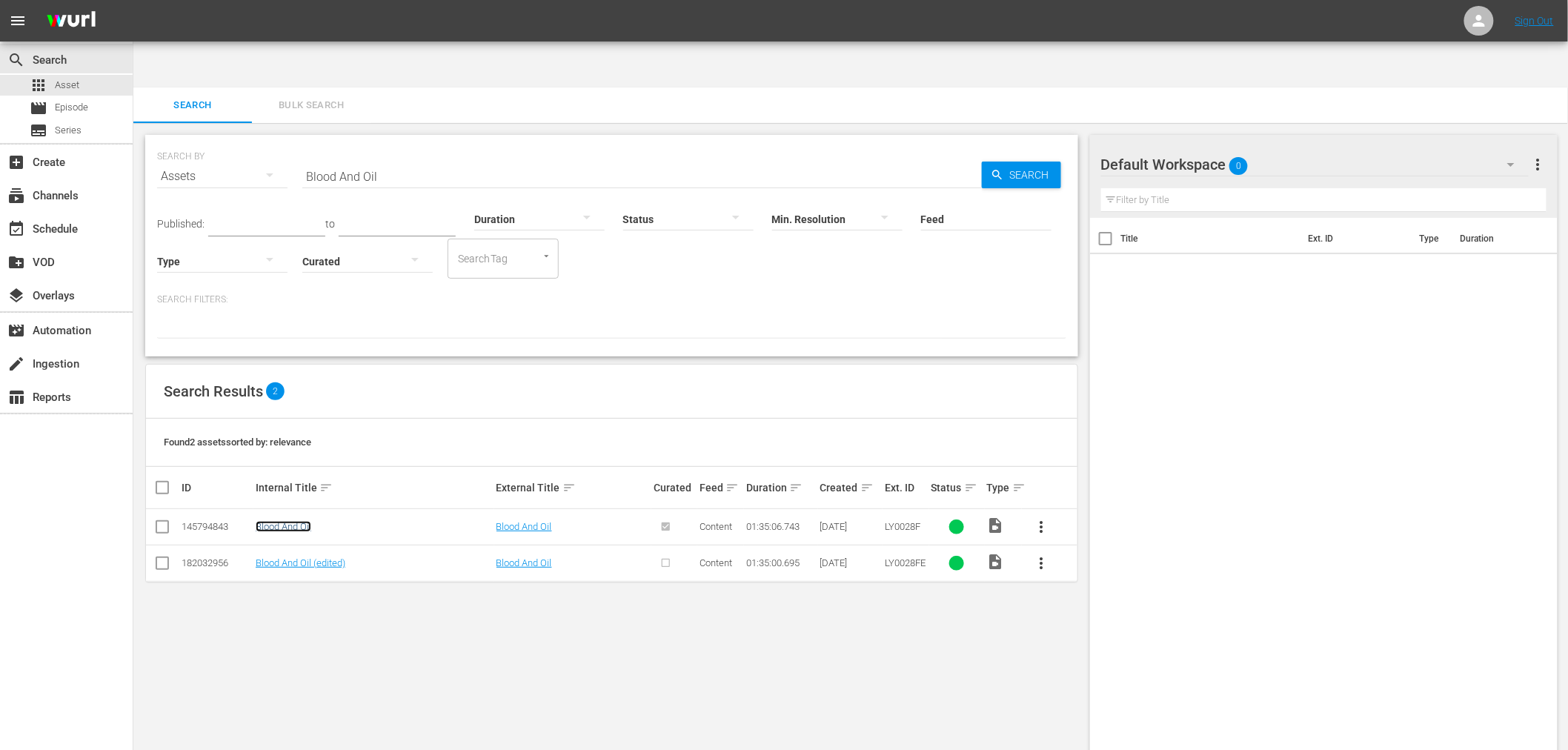
click at [293, 521] on link "Blood And Oil" at bounding box center [284, 527] width 56 height 11
click at [287, 558] on link "Blood And Oil (edited)" at bounding box center [301, 563] width 90 height 11
click at [590, 641] on div "SEARCH BY Search By Assets Search ID, Title, Description, Keywords, or Category…" at bounding box center [611, 460] width 957 height 674
drag, startPoint x: 367, startPoint y: 134, endPoint x: 289, endPoint y: 130, distance: 78.1
click at [289, 141] on div "SEARCH BY Search By Assets Search ID, Title, Description, Keywords, or Category…" at bounding box center [612, 167] width 910 height 53
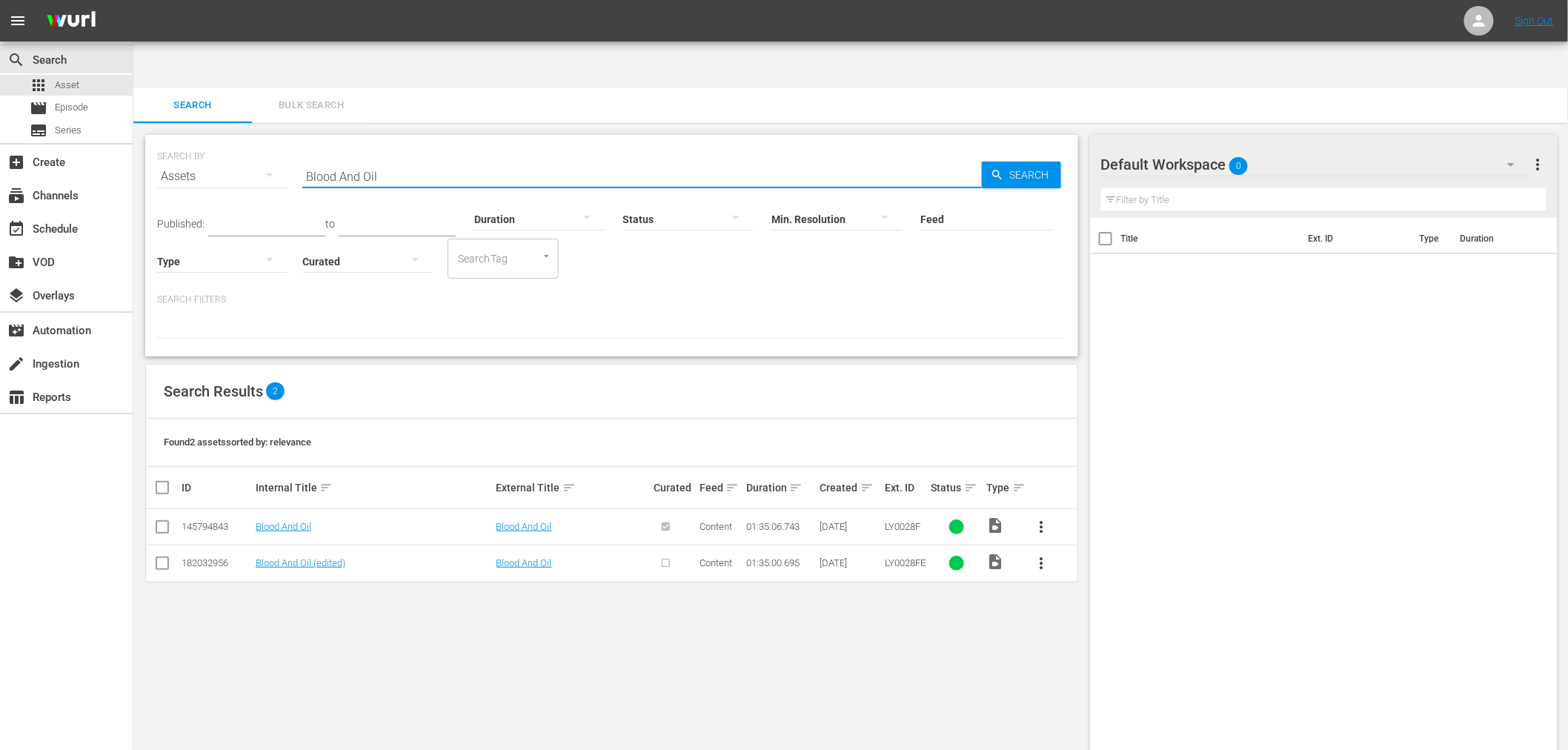
paste input "Hong Kong Karate Hatchet Men"
drag, startPoint x: 324, startPoint y: 483, endPoint x: 324, endPoint y: 497, distance: 14.0
click at [324, 521] on link "Hong Kong Karate Hatchet Men" at bounding box center [322, 527] width 132 height 11
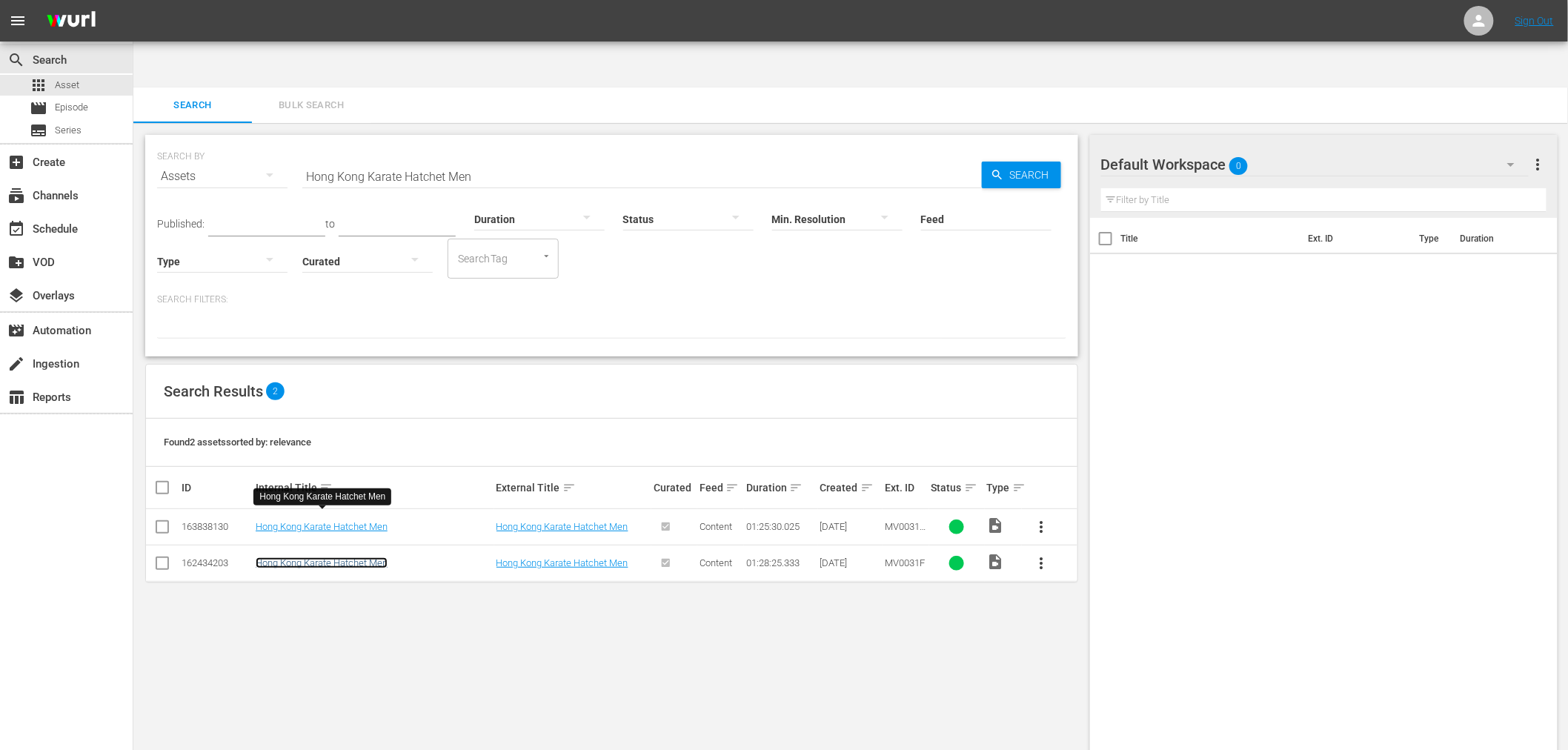
click at [324, 558] on link "Hong Kong Karate Hatchet Men" at bounding box center [322, 563] width 132 height 11
drag, startPoint x: 486, startPoint y: 128, endPoint x: 271, endPoint y: 108, distance: 215.9
click at [271, 141] on div "SEARCH BY Search By Assets Search ID, Title, Description, Keywords, or Category…" at bounding box center [612, 167] width 910 height 53
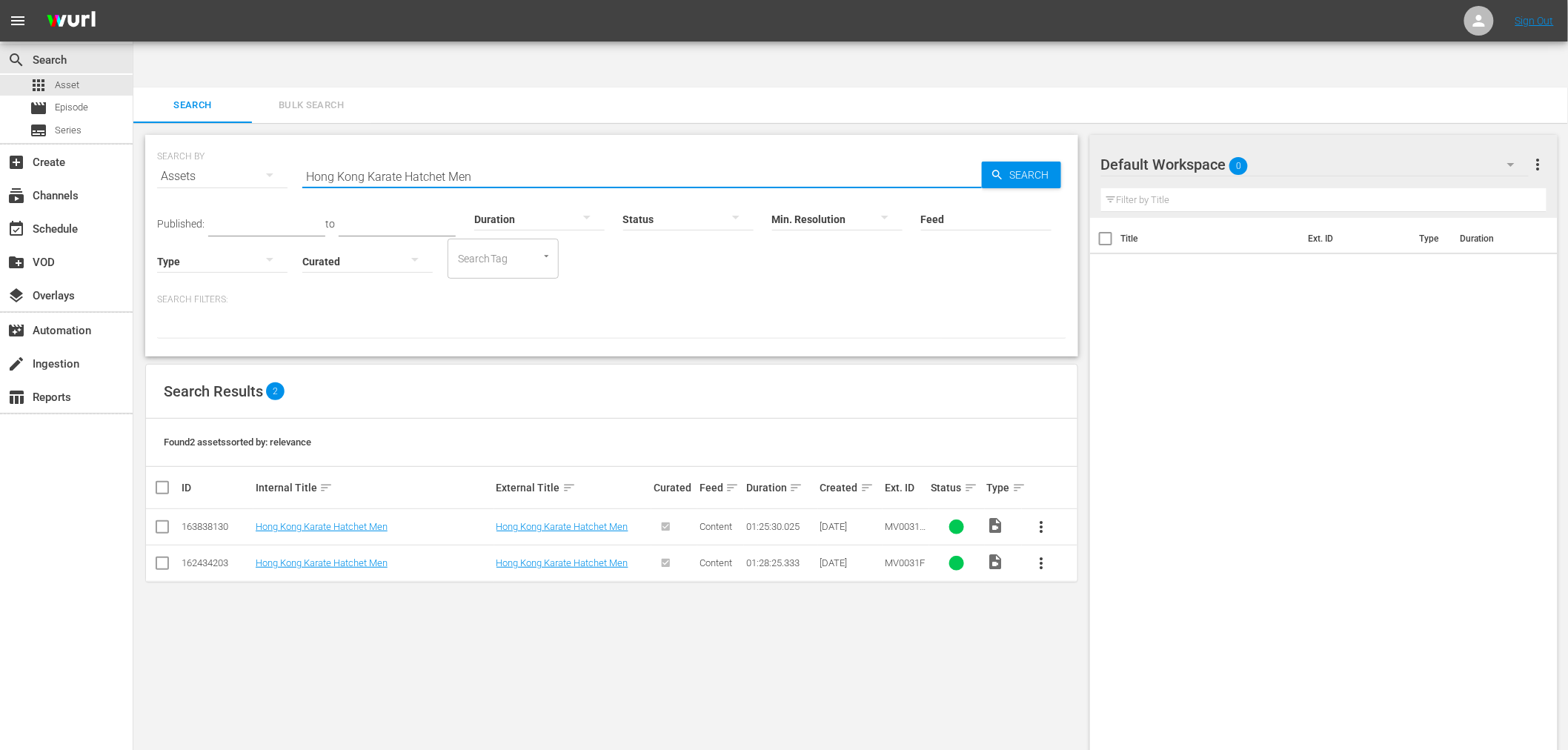
paste input "Joshua"
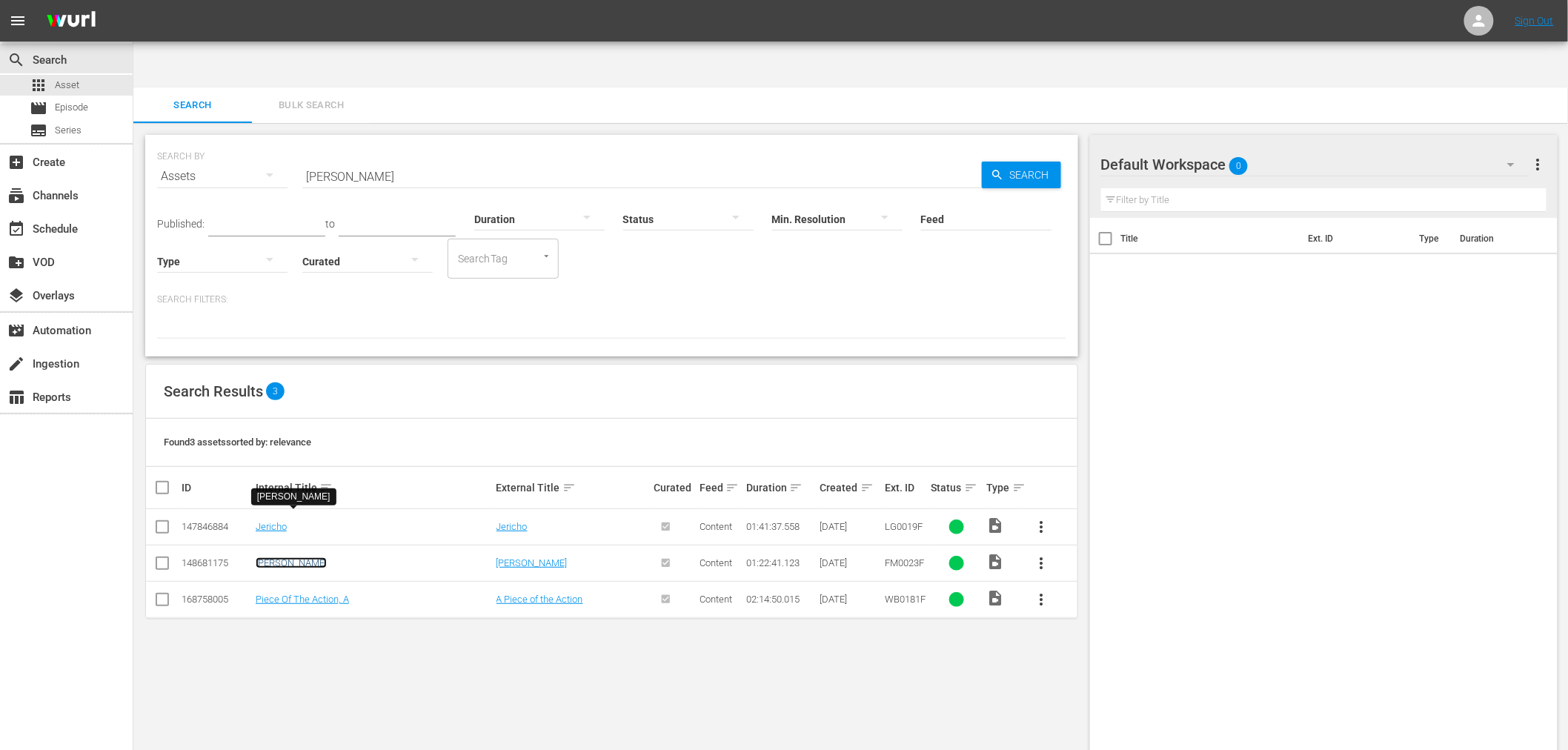
click at [272, 558] on link "Joshua" at bounding box center [291, 563] width 71 height 11
drag, startPoint x: 323, startPoint y: 130, endPoint x: 290, endPoint y: 137, distance: 33.7
click at [246, 141] on div "SEARCH BY Search By Assets Search ID, Title, Description, Keywords, or Category…" at bounding box center [612, 167] width 910 height 53
paste input "Arena, The"
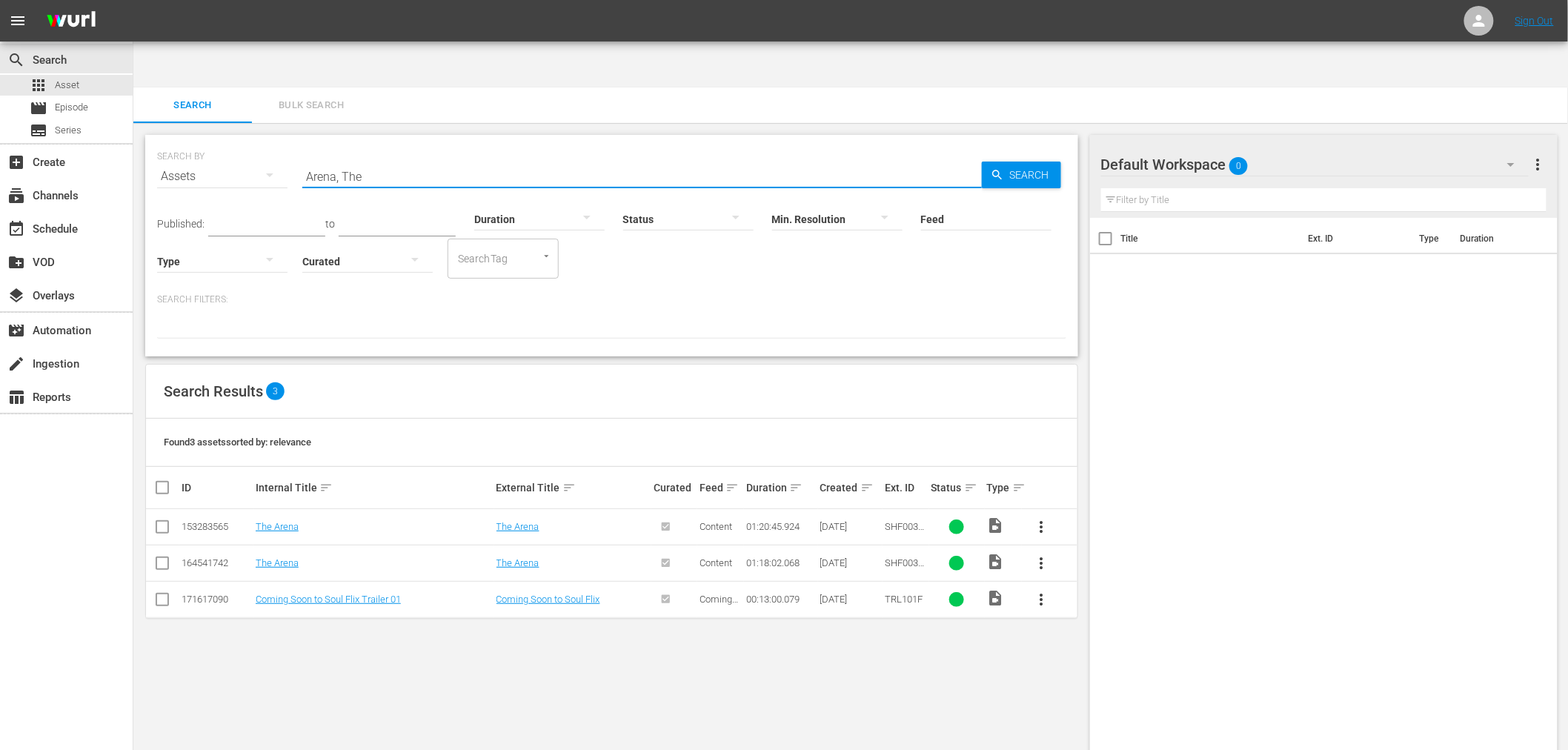
click at [276, 509] on td "The Arena" at bounding box center [374, 527] width 241 height 37
click at [278, 521] on link "The Arena" at bounding box center [278, 527] width 43 height 11
click at [278, 558] on link "The Arena" at bounding box center [278, 563] width 43 height 11
click at [294, 141] on div "SEARCH BY Search By Assets Search ID, Title, Description, Keywords, or Category…" at bounding box center [612, 167] width 910 height 53
paste input "TNT Jackson"
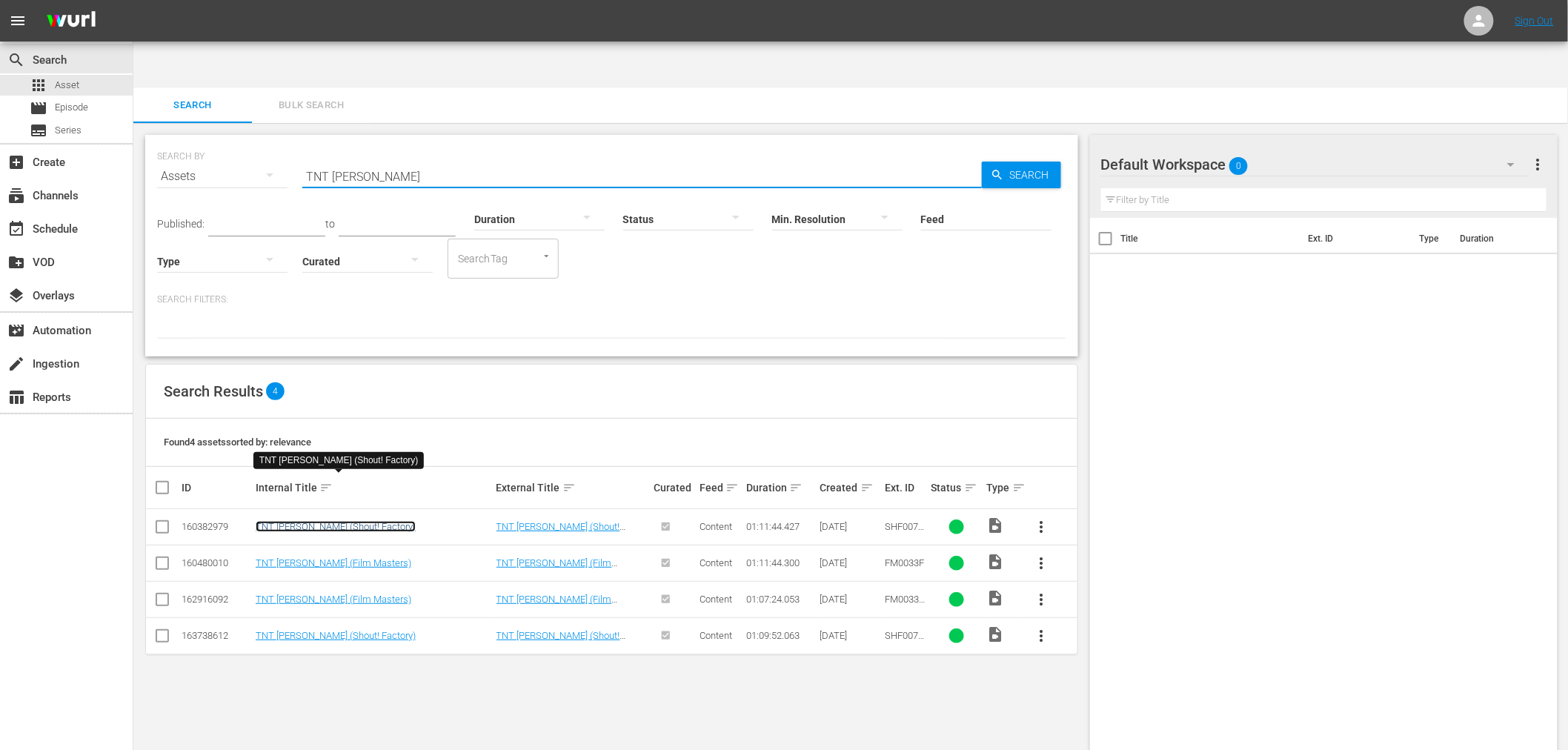
click at [347, 521] on link "TNT Jackson (Shout! Factory)" at bounding box center [336, 527] width 160 height 11
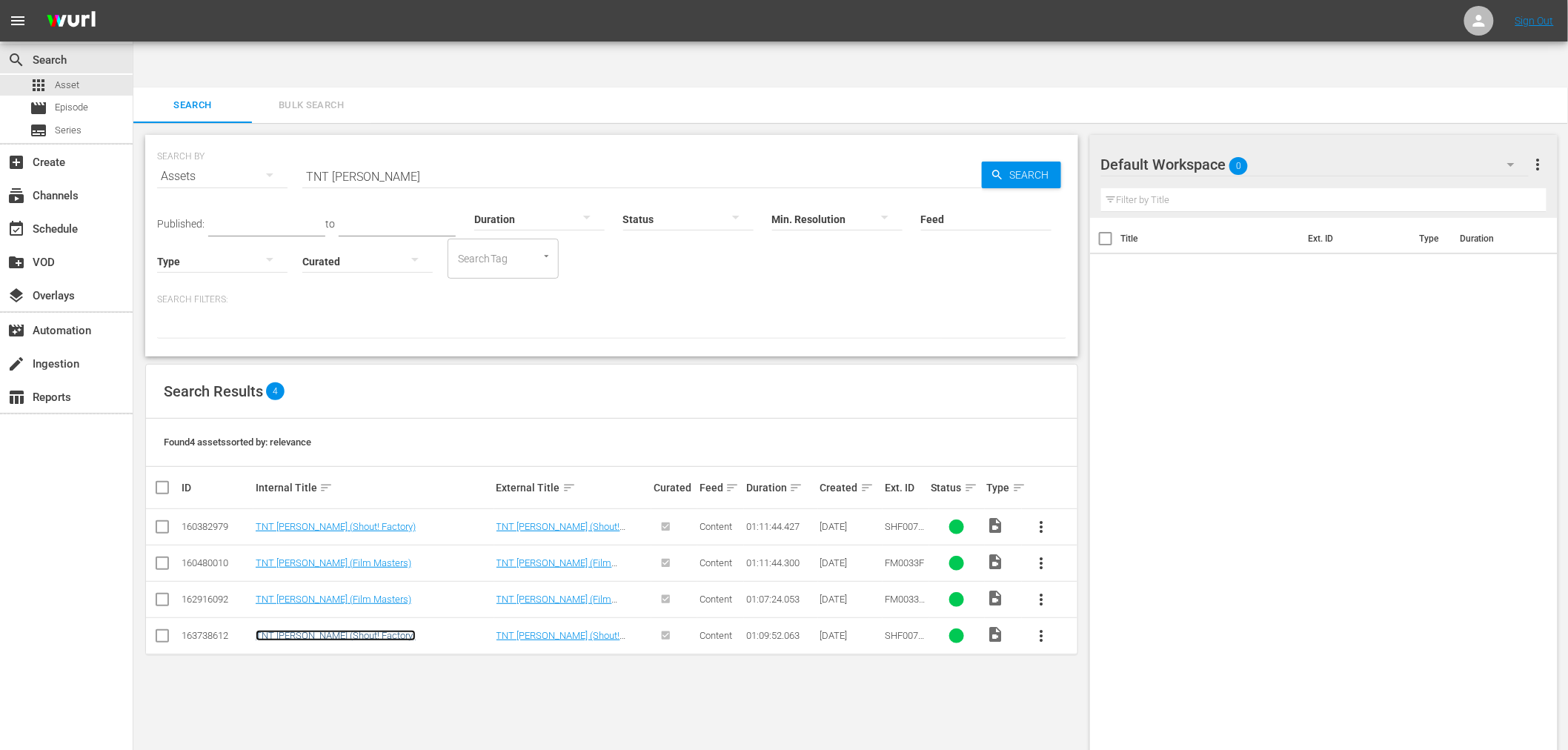
click at [343, 630] on link "TNT Jackson (Shout! Factory)" at bounding box center [336, 635] width 160 height 11
click at [354, 558] on link "TNT Jackson (Film Masters)" at bounding box center [334, 563] width 156 height 11
click at [348, 594] on link "TNT Jackson (Film Masters)" at bounding box center [334, 600] width 156 height 11
click at [266, 141] on div "SEARCH BY Search By Assets Search ID, Title, Description, Keywords, or Category…" at bounding box center [612, 167] width 910 height 53
paste input "Warriors Of The Year 2072"
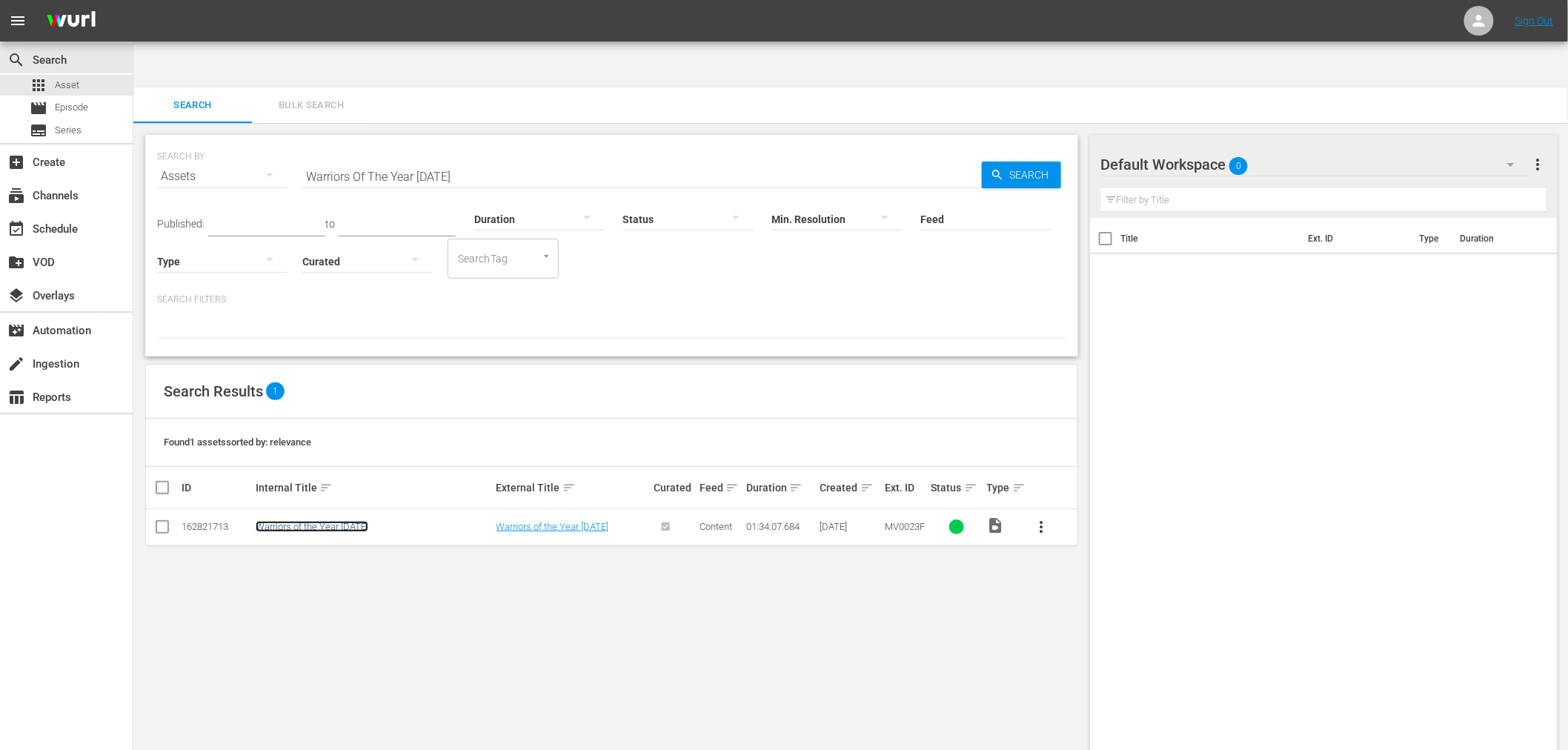
click at [330, 521] on link "Warriors of the Year 2072" at bounding box center [312, 527] width 113 height 11
drag, startPoint x: 351, startPoint y: 131, endPoint x: 301, endPoint y: 111, distance: 53.9
click at [301, 141] on div "SEARCH BY Search By Assets Search ID, Title, Description, Keywords, or Category…" at bounding box center [612, 167] width 910 height 53
paste input "Moving"
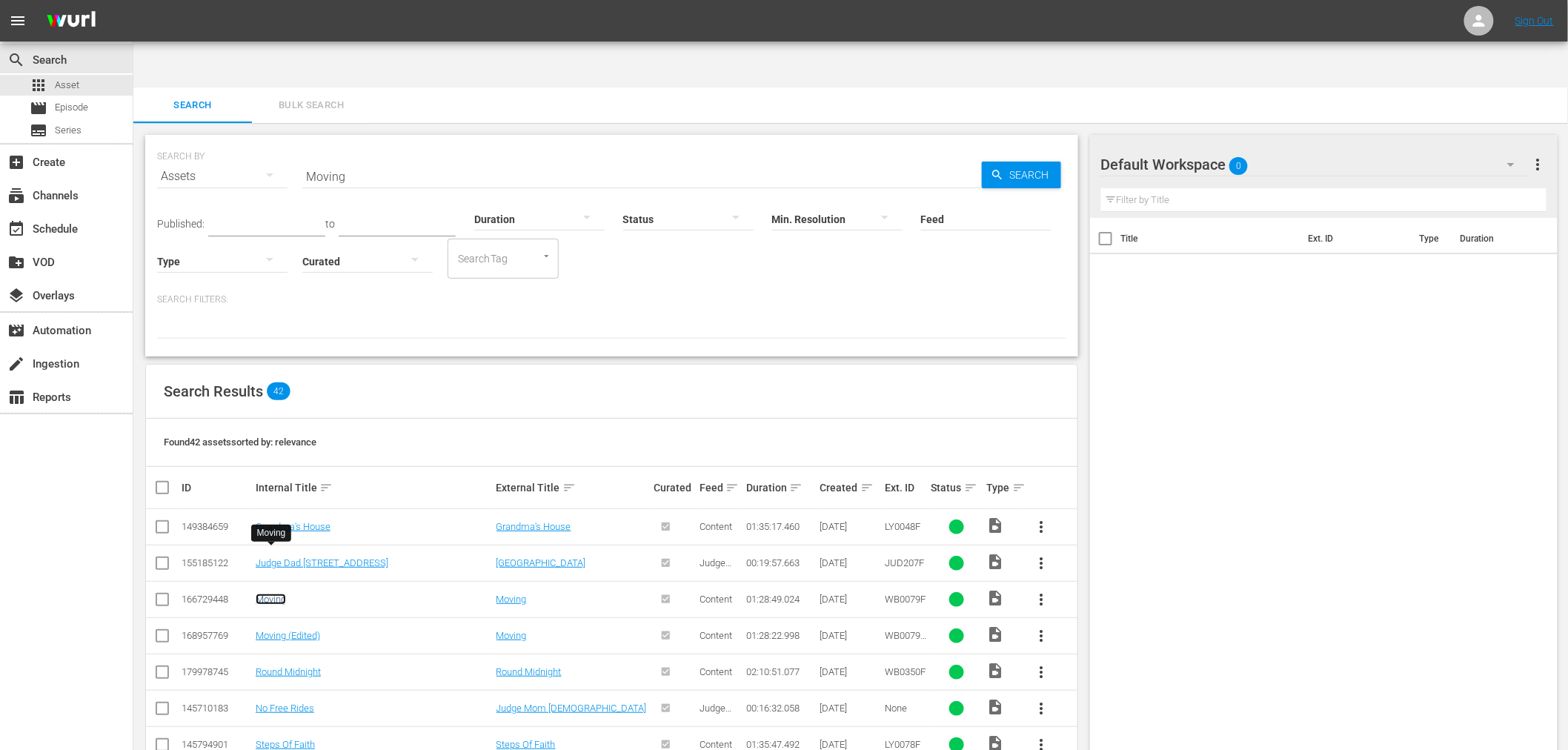
click at [275, 594] on link "Moving" at bounding box center [271, 600] width 30 height 11
click at [271, 630] on link "Moving (Edited)" at bounding box center [288, 635] width 64 height 11
drag, startPoint x: 429, startPoint y: 134, endPoint x: 267, endPoint y: 127, distance: 162.2
click at [278, 141] on div "SEARCH BY Search By Assets Search ID, Title, Description, Keywords, or Category…" at bounding box center [612, 167] width 910 height 53
paste input "Kenner"
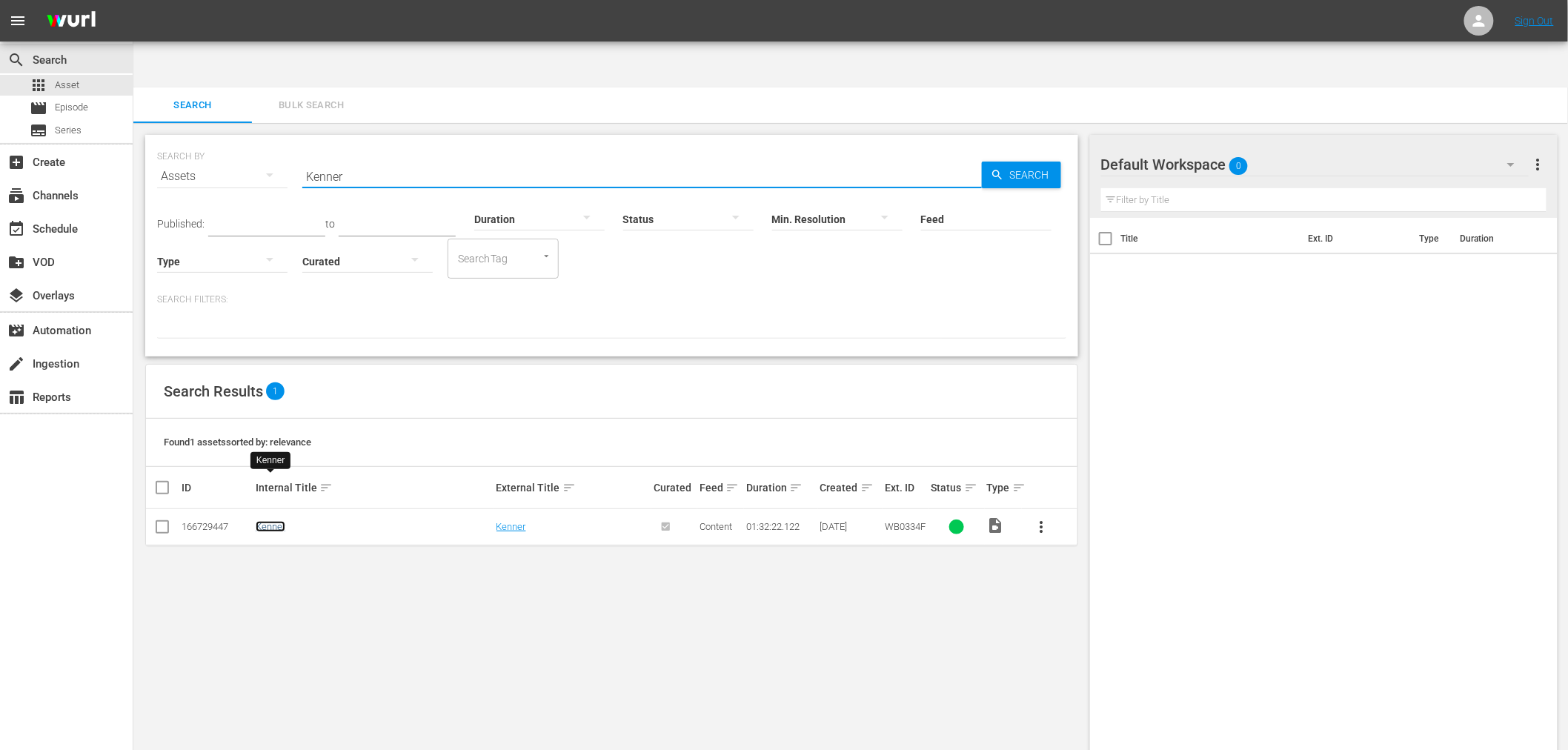
click at [264, 521] on link "Kenner" at bounding box center [270, 527] width 29 height 11
drag, startPoint x: 375, startPoint y: 122, endPoint x: 241, endPoint y: 136, distance: 134.7
click at [246, 141] on div "SEARCH BY Search By Assets Search ID, Title, Description, Keywords, or Category…" at bounding box center [612, 167] width 910 height 53
paste input "Fish That Saved Pittsburgh"
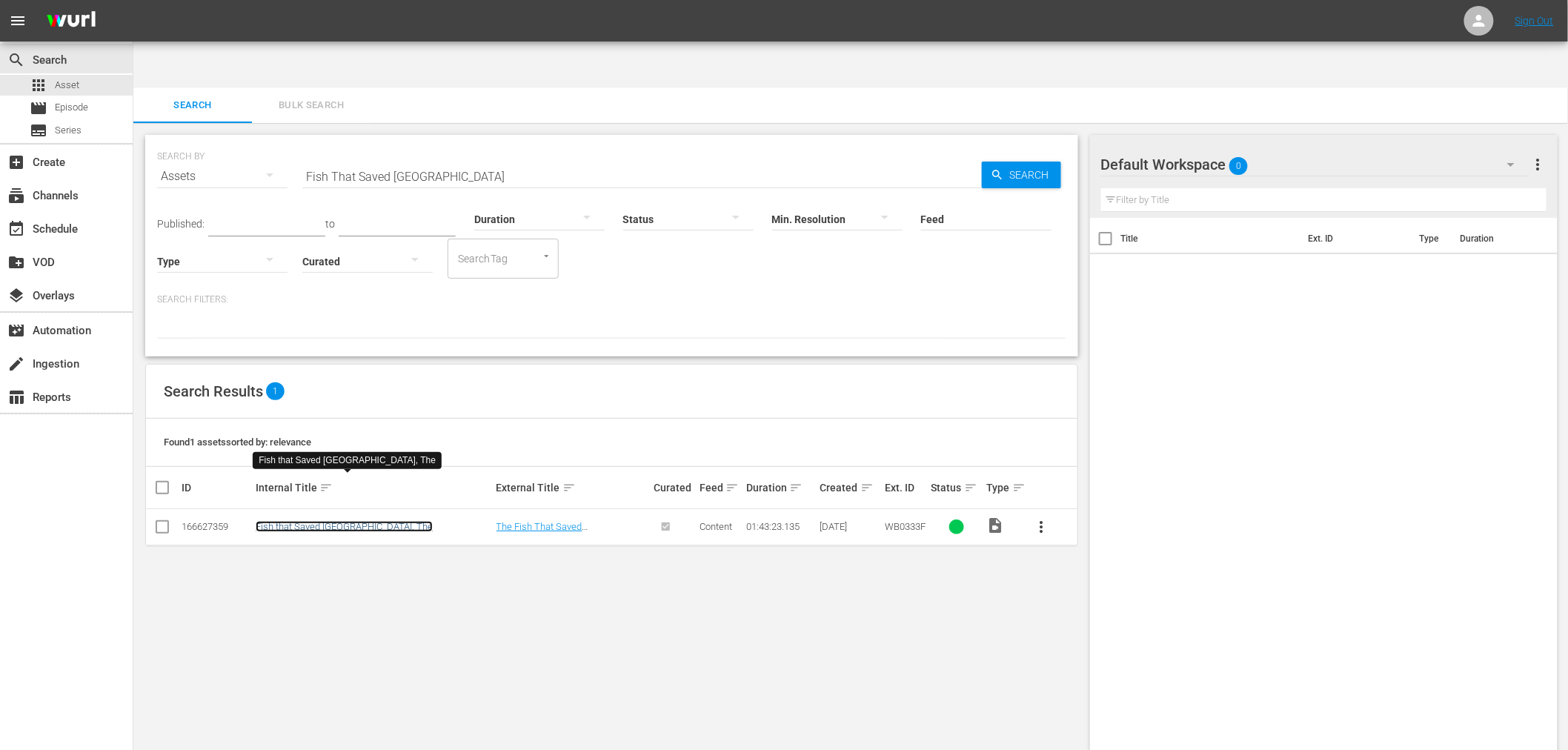
click at [338, 521] on link "Fish that Saved Pittsburgh, The" at bounding box center [344, 527] width 177 height 11
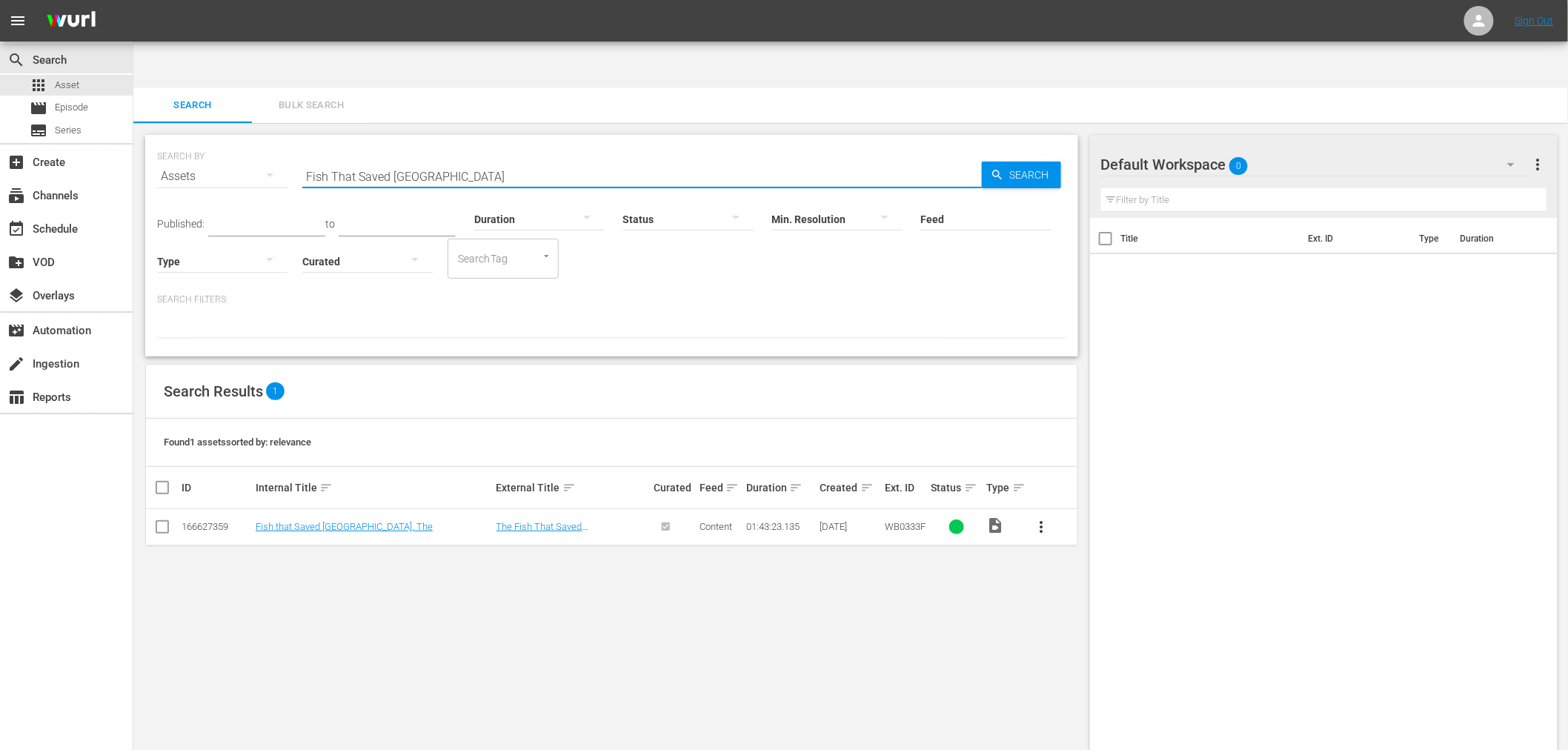
drag, startPoint x: 448, startPoint y: 134, endPoint x: 308, endPoint y: 134, distance: 140.0
click at [308, 158] on input "Fish That Saved Pittsburgh" at bounding box center [642, 176] width 680 height 36
paste input "Amsterdam Kill"
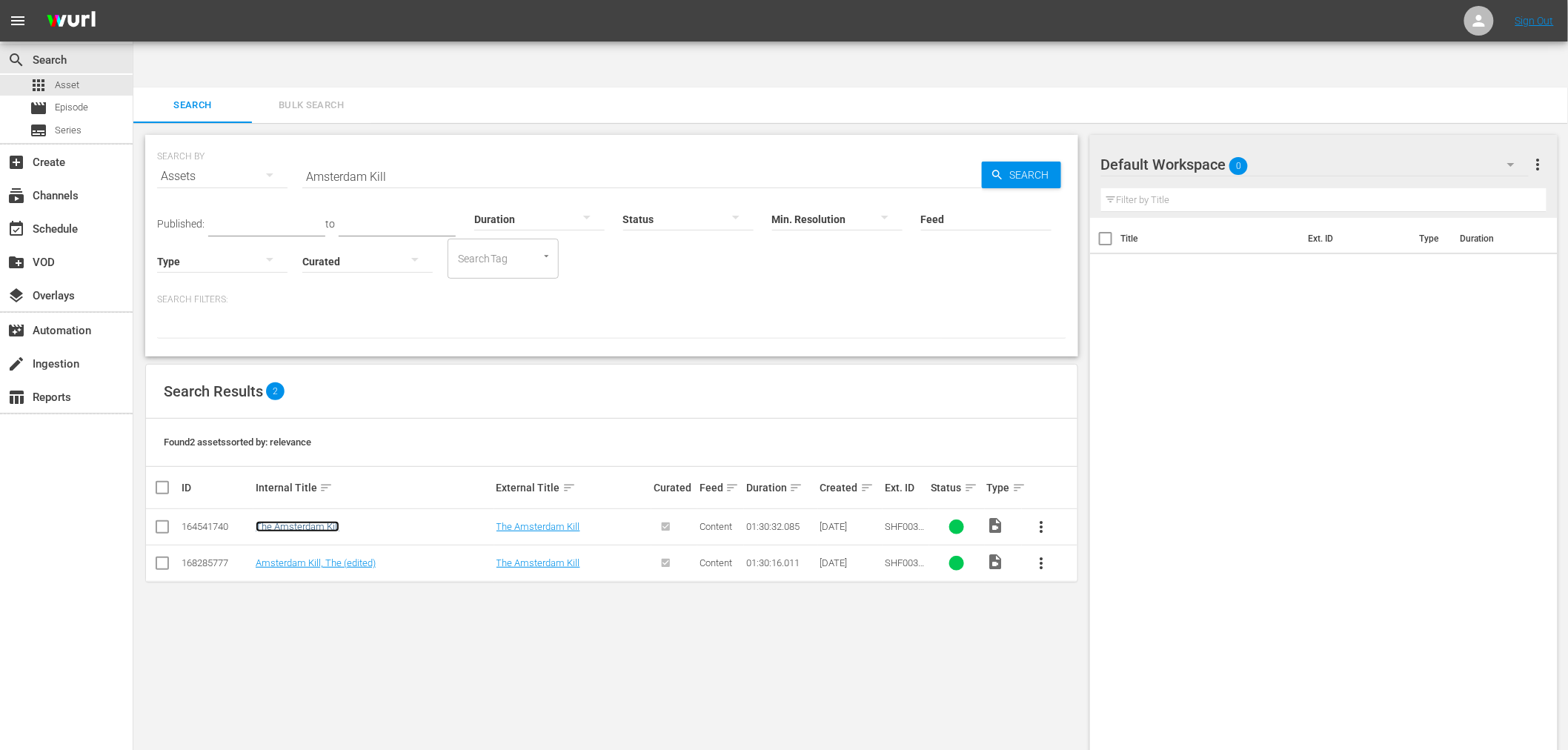
click at [323, 521] on link "The Amsterdam Kill" at bounding box center [297, 527] width 83 height 11
click at [331, 558] on link "Amsterdam Kill, The (edited)" at bounding box center [316, 563] width 120 height 11
drag, startPoint x: 418, startPoint y: 128, endPoint x: 270, endPoint y: 119, distance: 148.3
click at [270, 141] on div "SEARCH BY Search By Assets Search ID, Title, Description, Keywords, or Category…" at bounding box center [612, 167] width 910 height 53
paste input "Kid Vengeance"
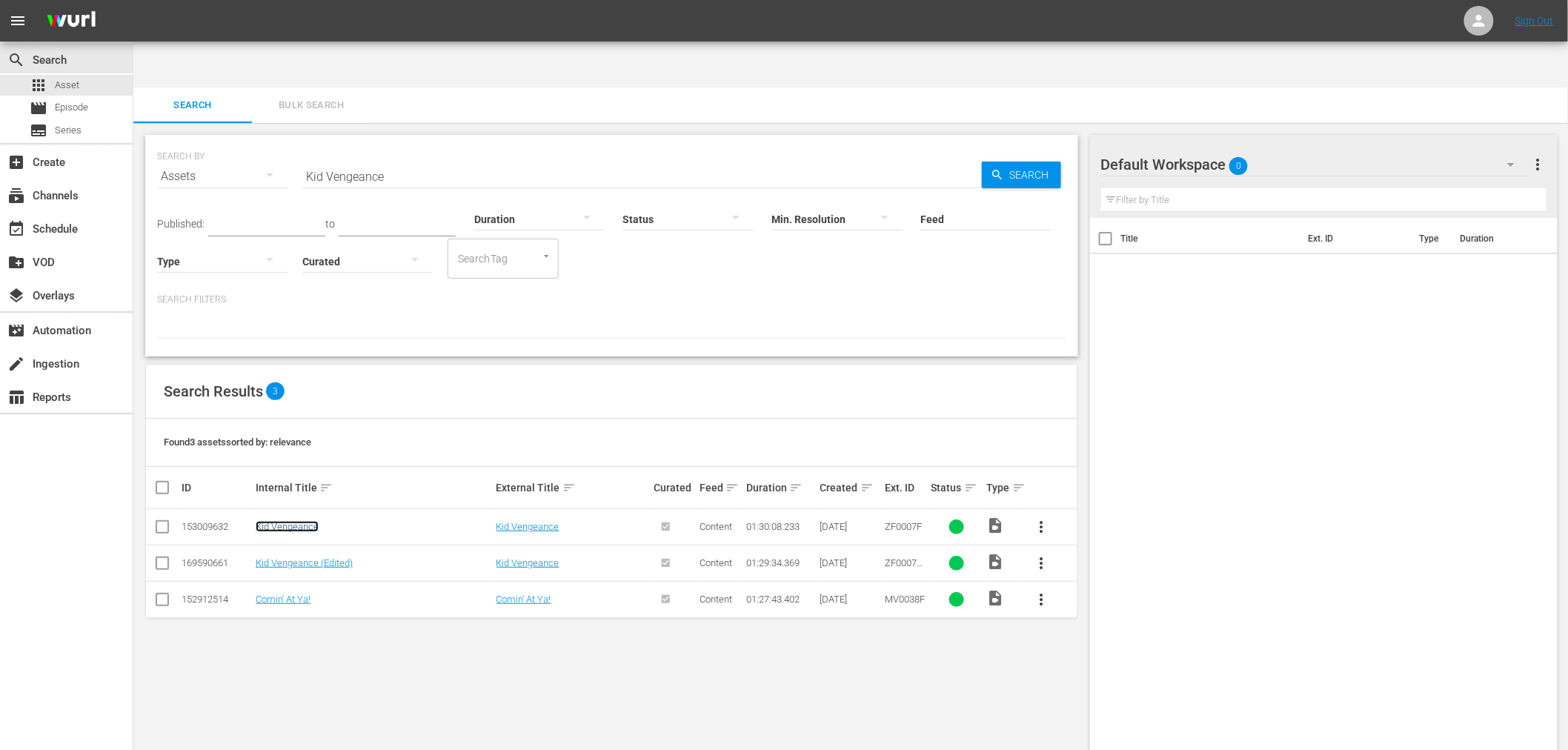
click at [285, 521] on link "Kid Vengeance" at bounding box center [287, 527] width 63 height 11
click at [285, 558] on link "Kid Vengeance (Edited)" at bounding box center [305, 563] width 97 height 11
click at [388, 158] on input "Kid Vengeance" at bounding box center [642, 176] width 680 height 36
drag, startPoint x: 390, startPoint y: 126, endPoint x: 238, endPoint y: 151, distance: 154.0
click at [238, 151] on div "SEARCH BY Search By Assets Search ID, Title, Description, Keywords, or Category…" at bounding box center [612, 167] width 910 height 53
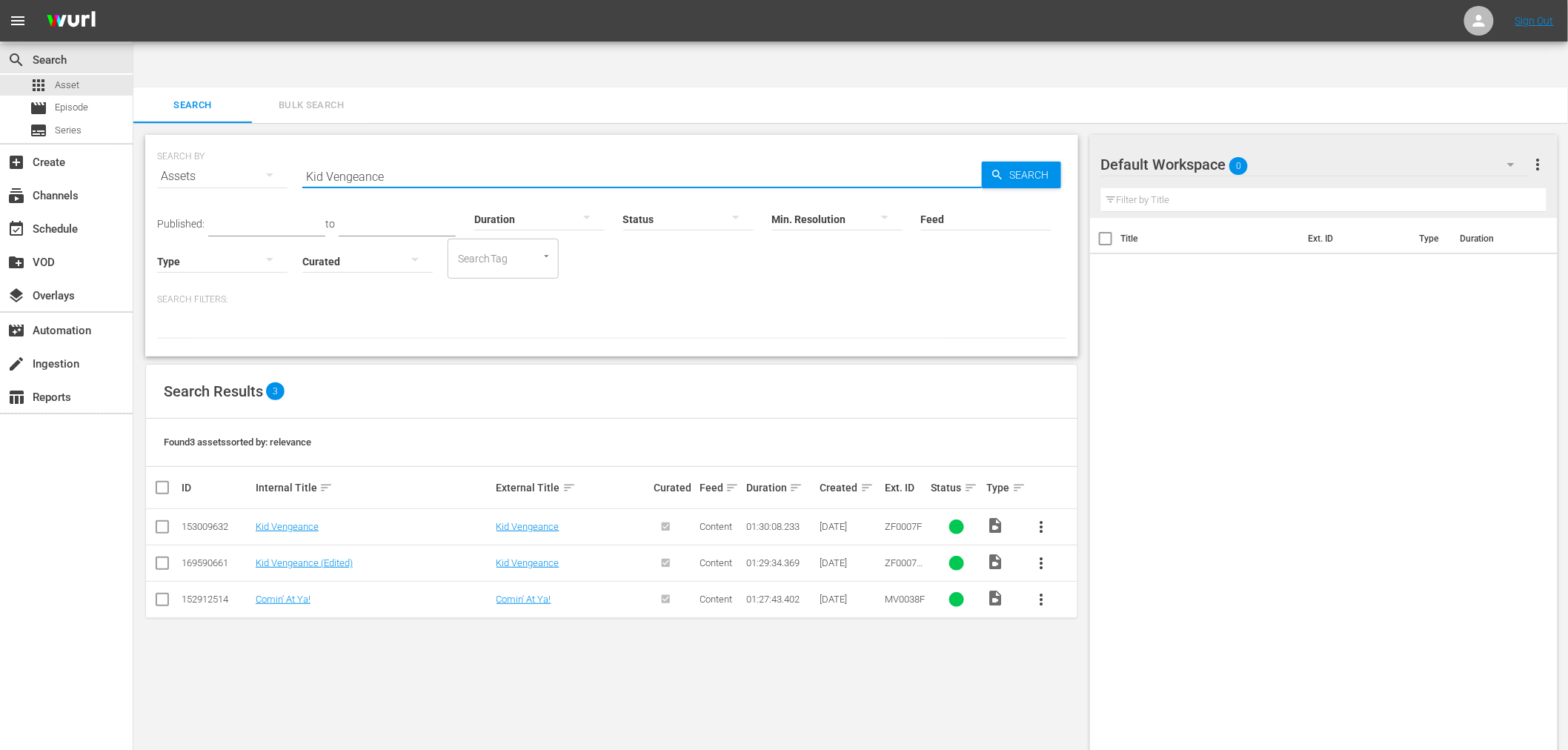
paste input "Guy From Harlem, The"
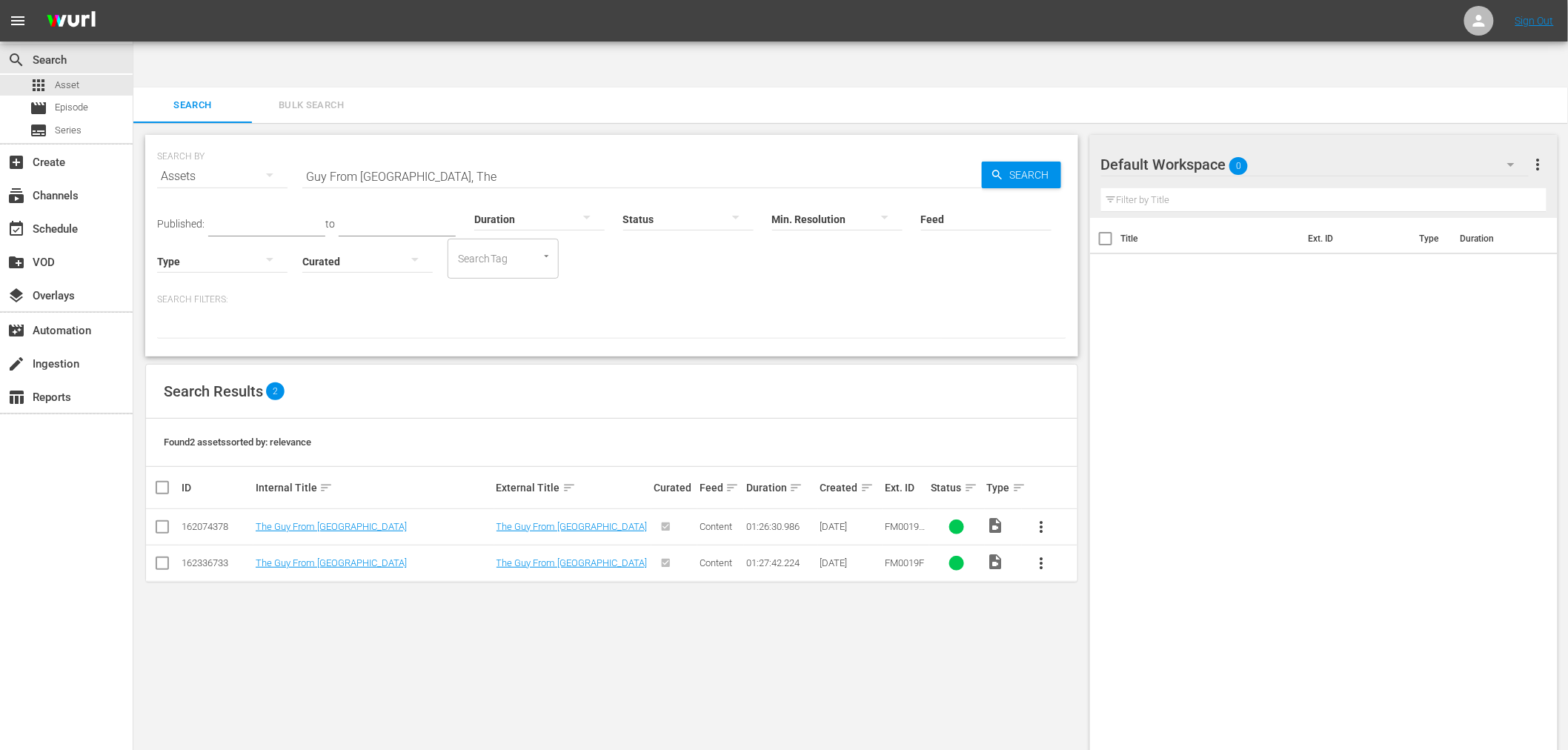
click at [375, 575] on div "SEARCH BY Search By Assets Search ID, Title, Description, Keywords, or Category…" at bounding box center [611, 460] width 957 height 674
click at [332, 521] on link "The Guy From Harlem" at bounding box center [332, 527] width 151 height 11
click at [305, 558] on link "The Guy From Harlem" at bounding box center [332, 563] width 151 height 11
drag, startPoint x: 451, startPoint y: 125, endPoint x: 283, endPoint y: 138, distance: 168.5
click at [284, 141] on div "SEARCH BY Search By Assets Search ID, Title, Description, Keywords, or Category…" at bounding box center [612, 167] width 910 height 53
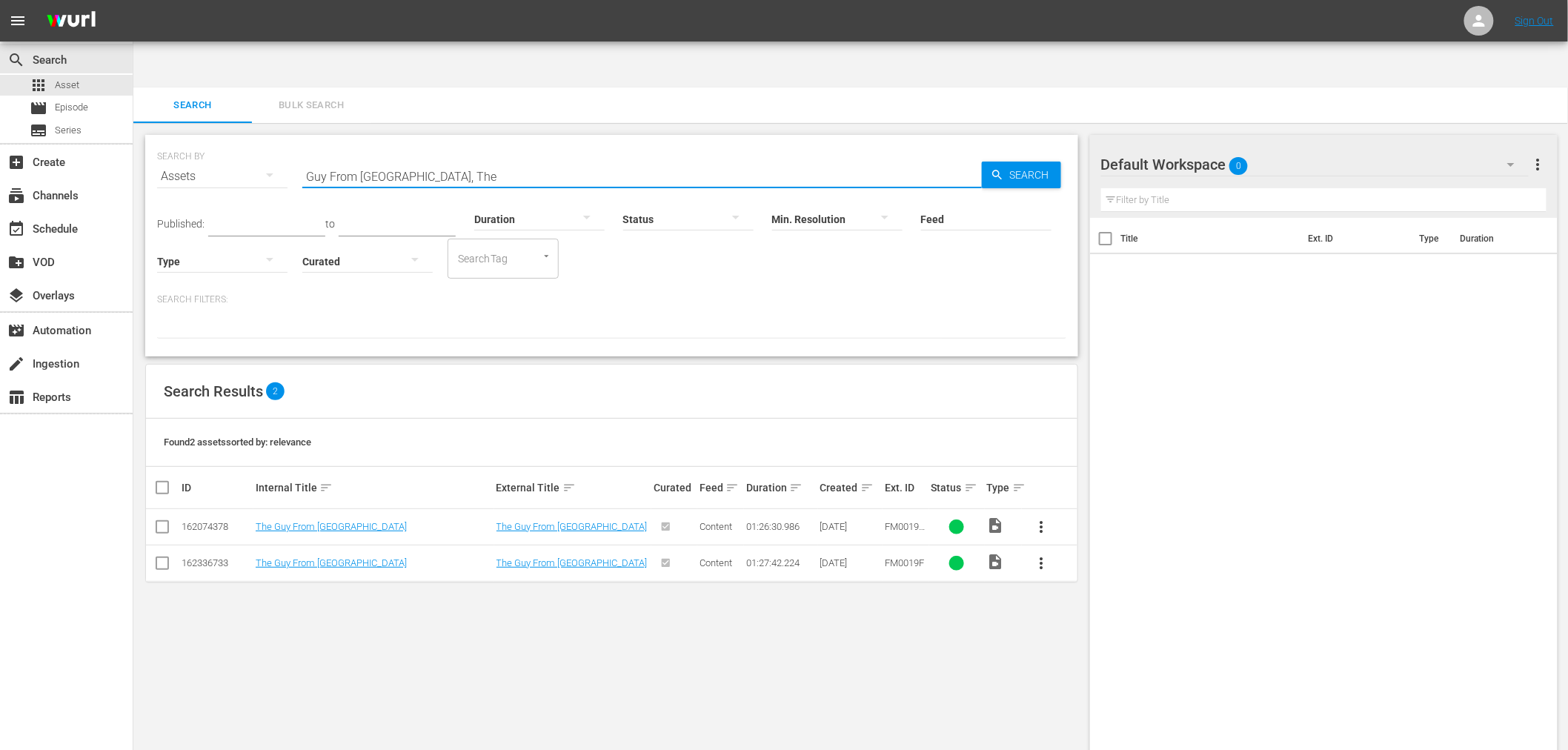
paste input "Beach Of The War Gods"
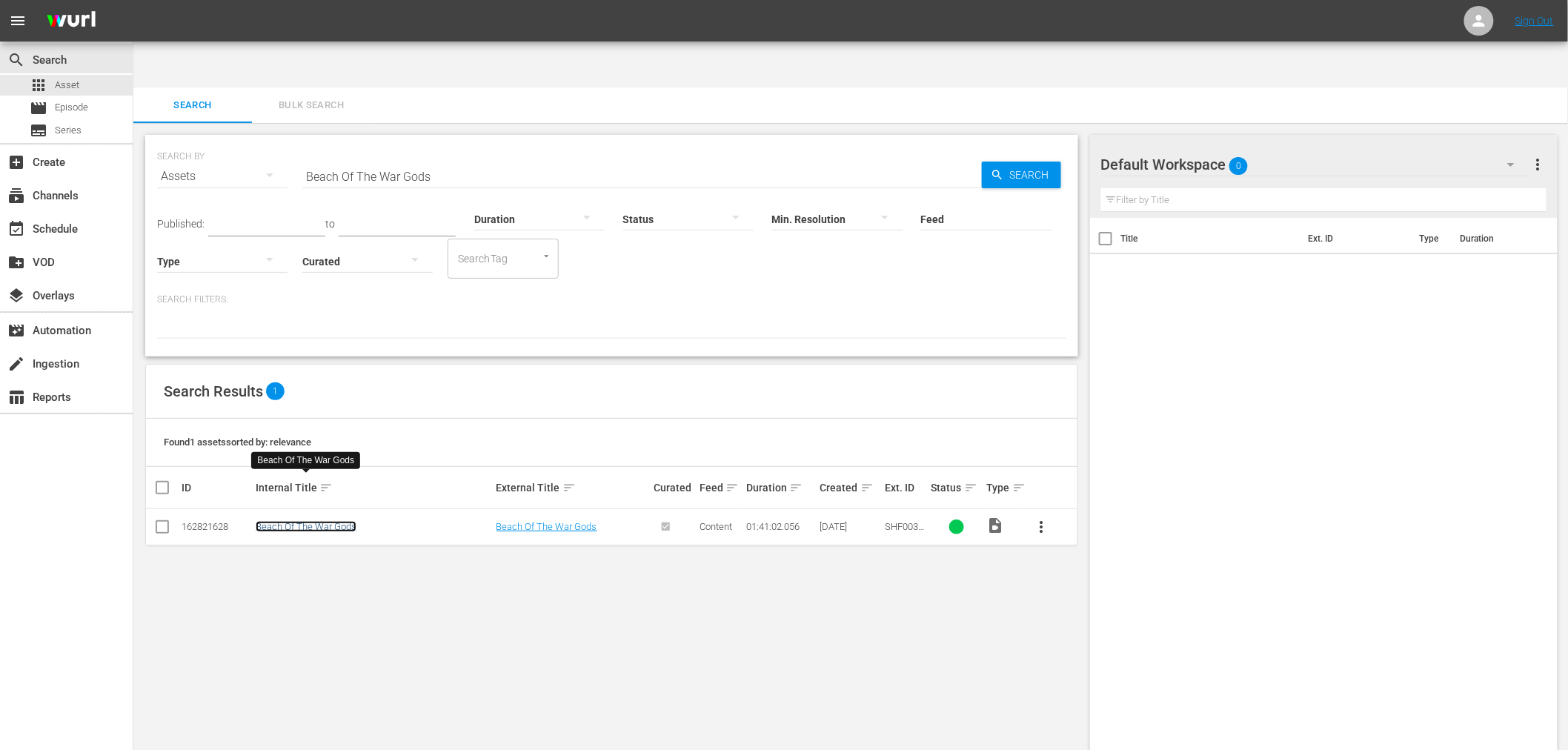
click at [316, 521] on link "Beach Of The War Gods" at bounding box center [306, 527] width 101 height 11
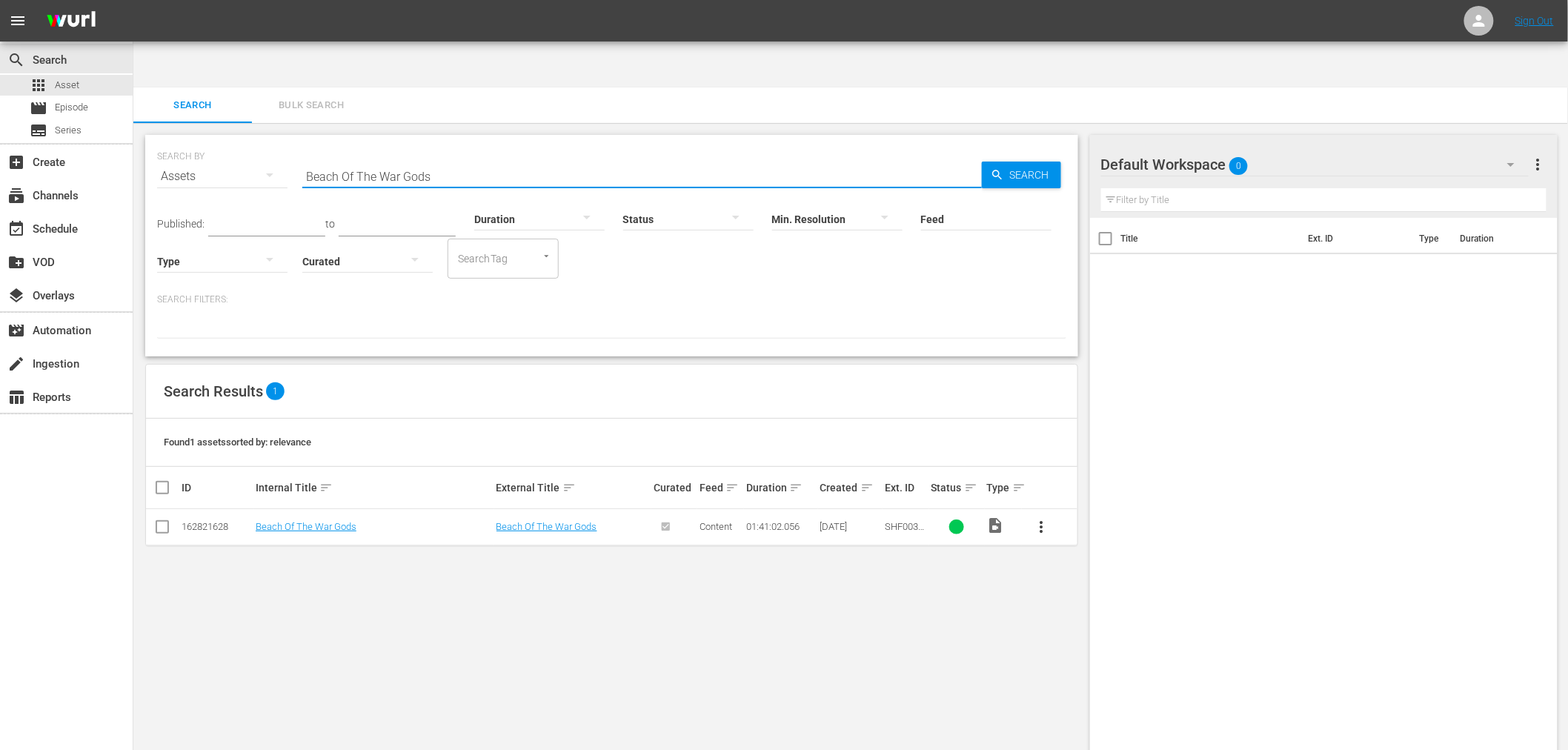
drag, startPoint x: 443, startPoint y: 125, endPoint x: 262, endPoint y: 132, distance: 181.1
click at [262, 141] on div "SEARCH BY Search By Assets Search ID, Title, Description, Keywords, or Category…" at bounding box center [612, 167] width 910 height 53
paste input "rother from Another Planet"
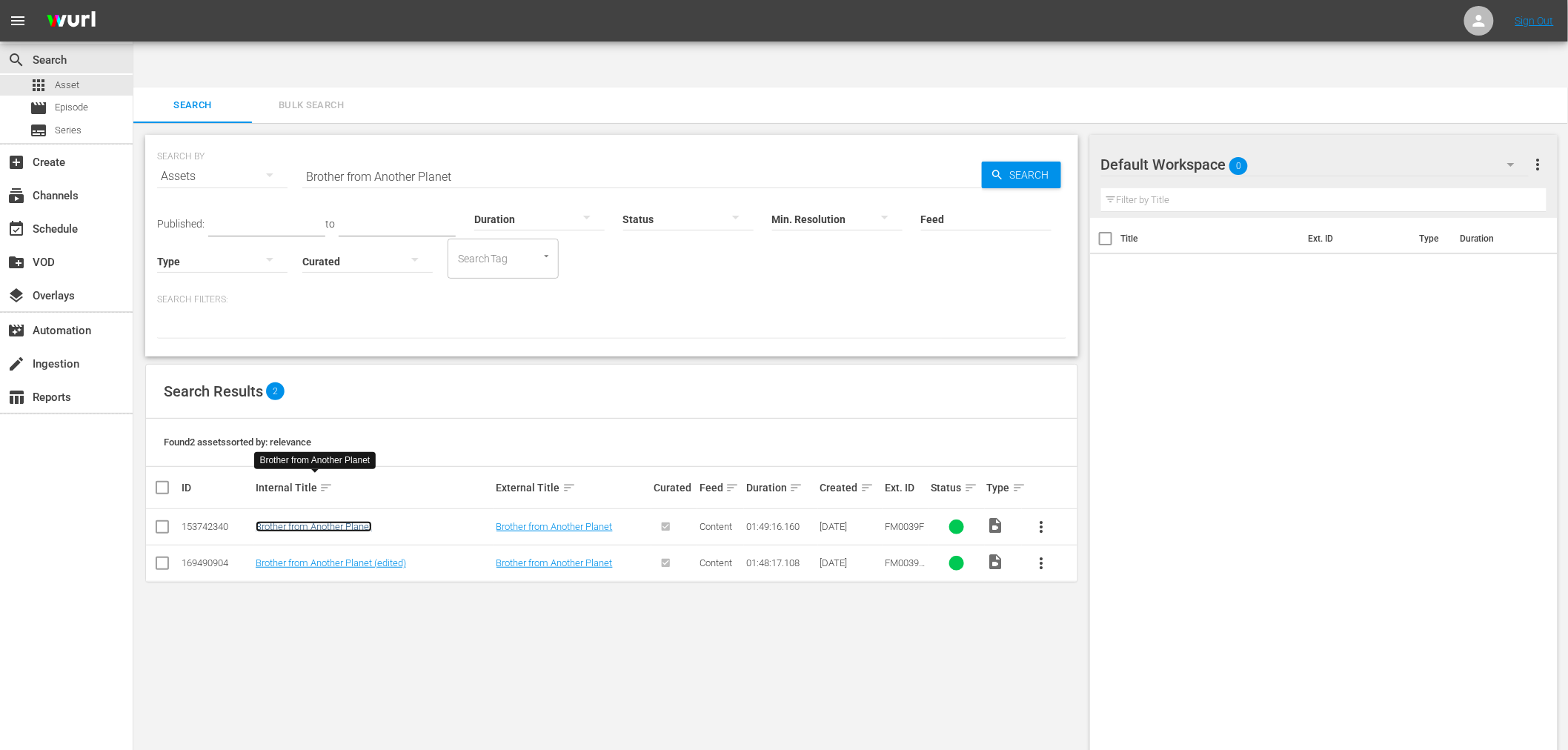
click at [290, 521] on link "Brother from Another Planet" at bounding box center [314, 527] width 116 height 11
click at [284, 558] on link "Brother from Another Planet (edited)" at bounding box center [331, 563] width 150 height 11
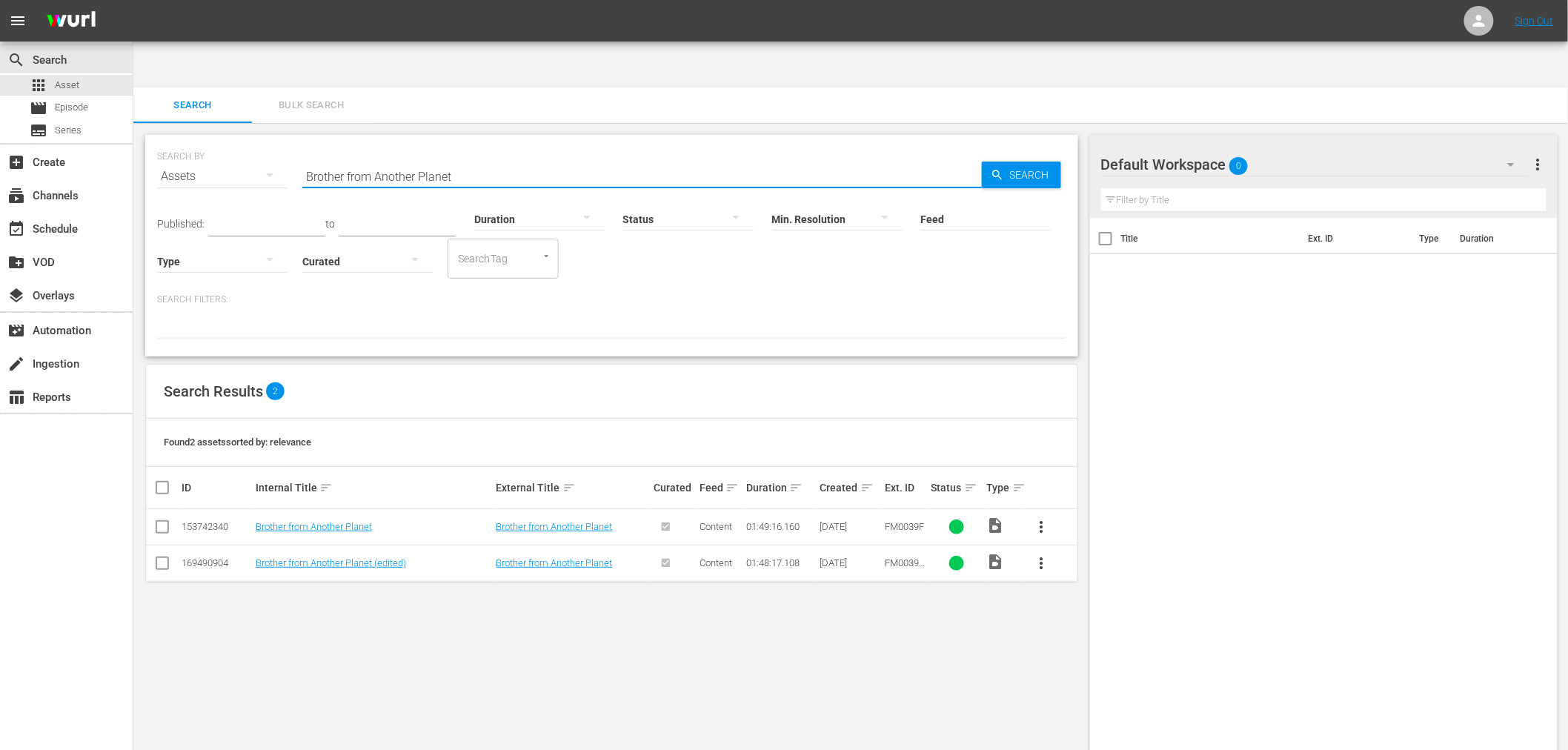
drag, startPoint x: 369, startPoint y: 142, endPoint x: 304, endPoint y: 137, distance: 65.2
click at [301, 141] on div "SEARCH BY Search By Assets Search ID, Title, Description, Keywords, or Category…" at bounding box center [612, 167] width 910 height 53
paste input "Deadly Art Of Survival, The"
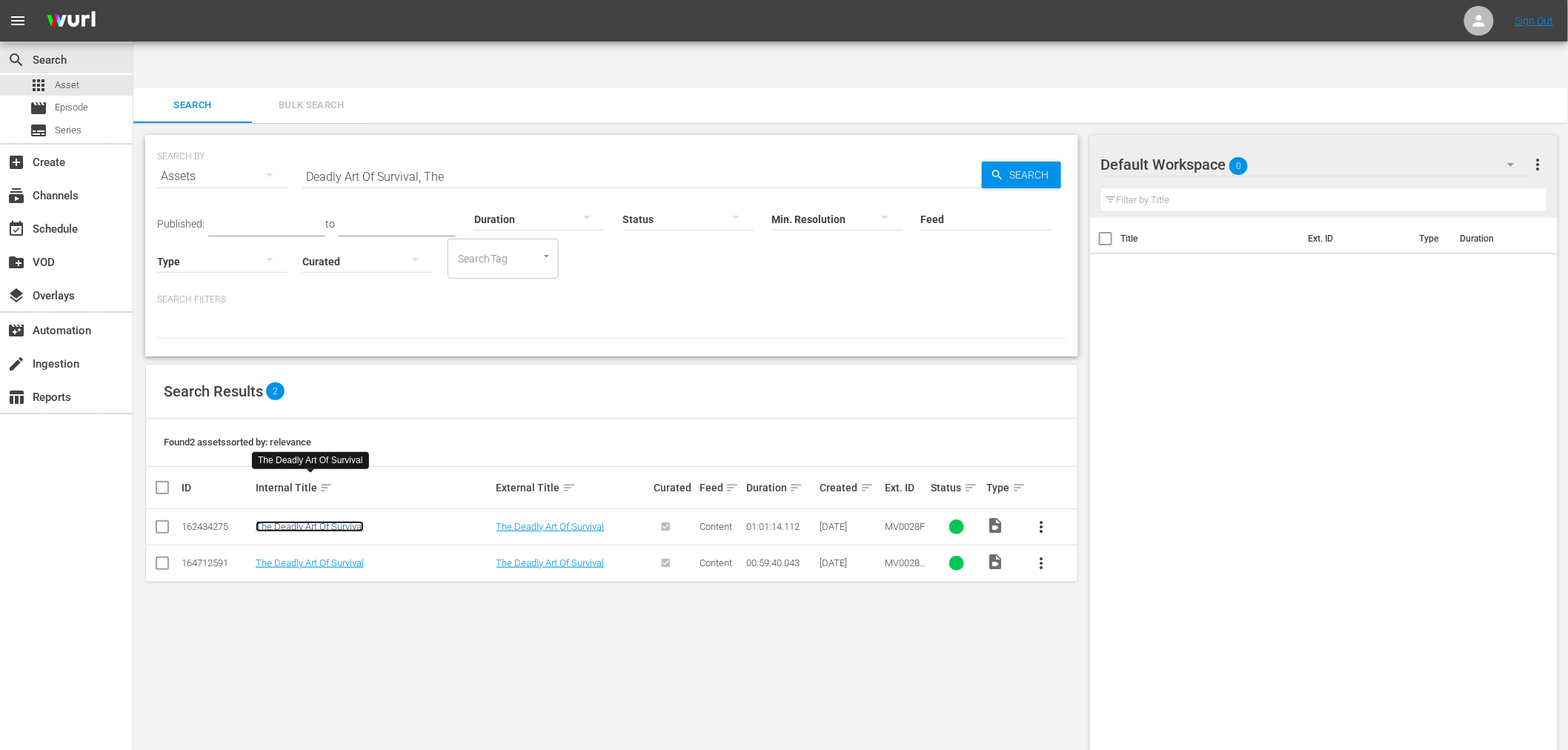
drag, startPoint x: 352, startPoint y: 482, endPoint x: 355, endPoint y: 490, distance: 8.5
click at [352, 521] on link "The Deadly Art Of Survival" at bounding box center [310, 527] width 108 height 11
click at [349, 558] on link "The Deadly Art Of Survival" at bounding box center [310, 563] width 108 height 11
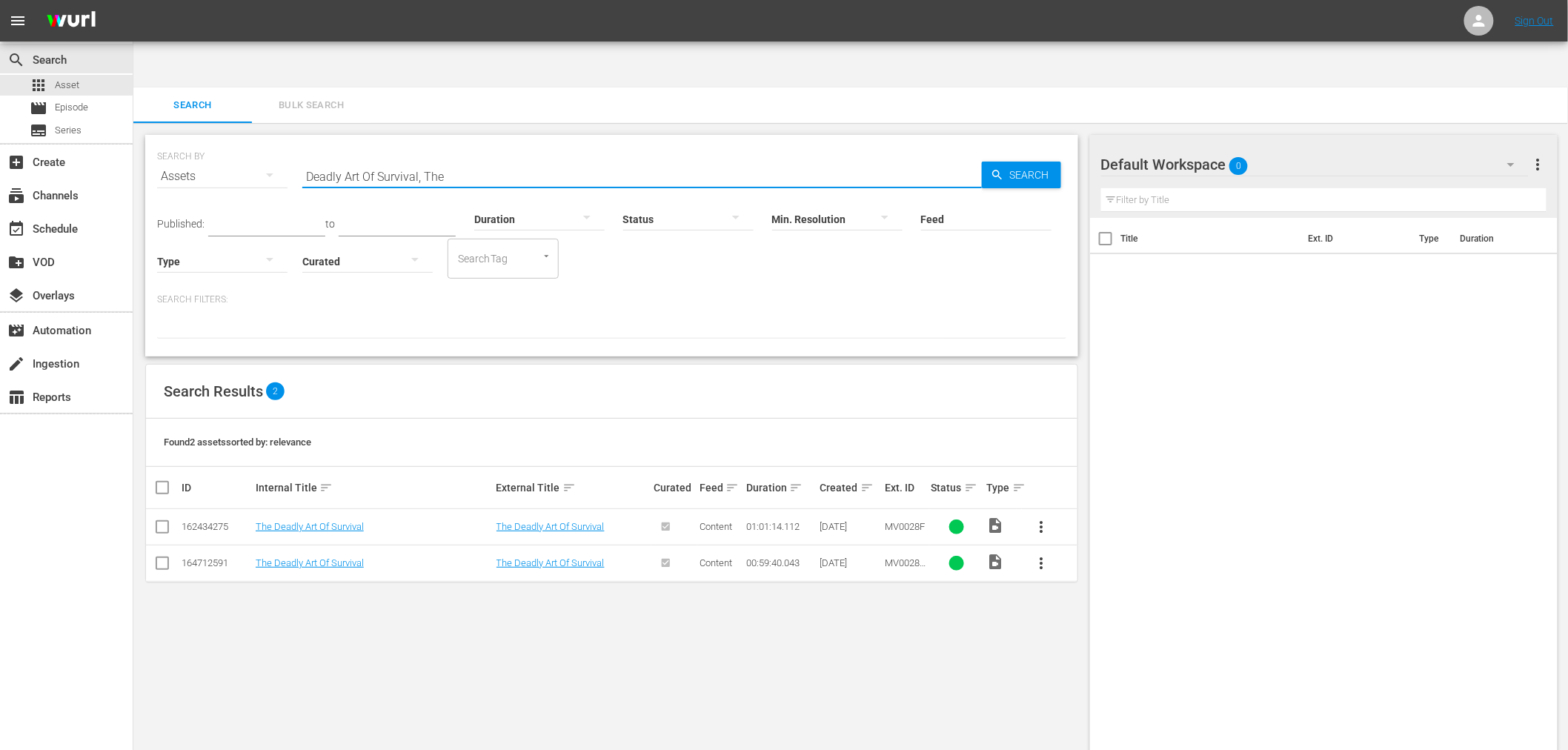
drag, startPoint x: 458, startPoint y: 124, endPoint x: 250, endPoint y: 142, distance: 208.8
click at [254, 141] on div "SEARCH BY Search By Assets Search ID, Title, Description, Keywords, or Category…" at bounding box center [612, 167] width 910 height 53
paste input "Final Comedown"
type input "Final Comedown, The"
click at [324, 521] on link "The Final Comedown" at bounding box center [301, 527] width 89 height 11
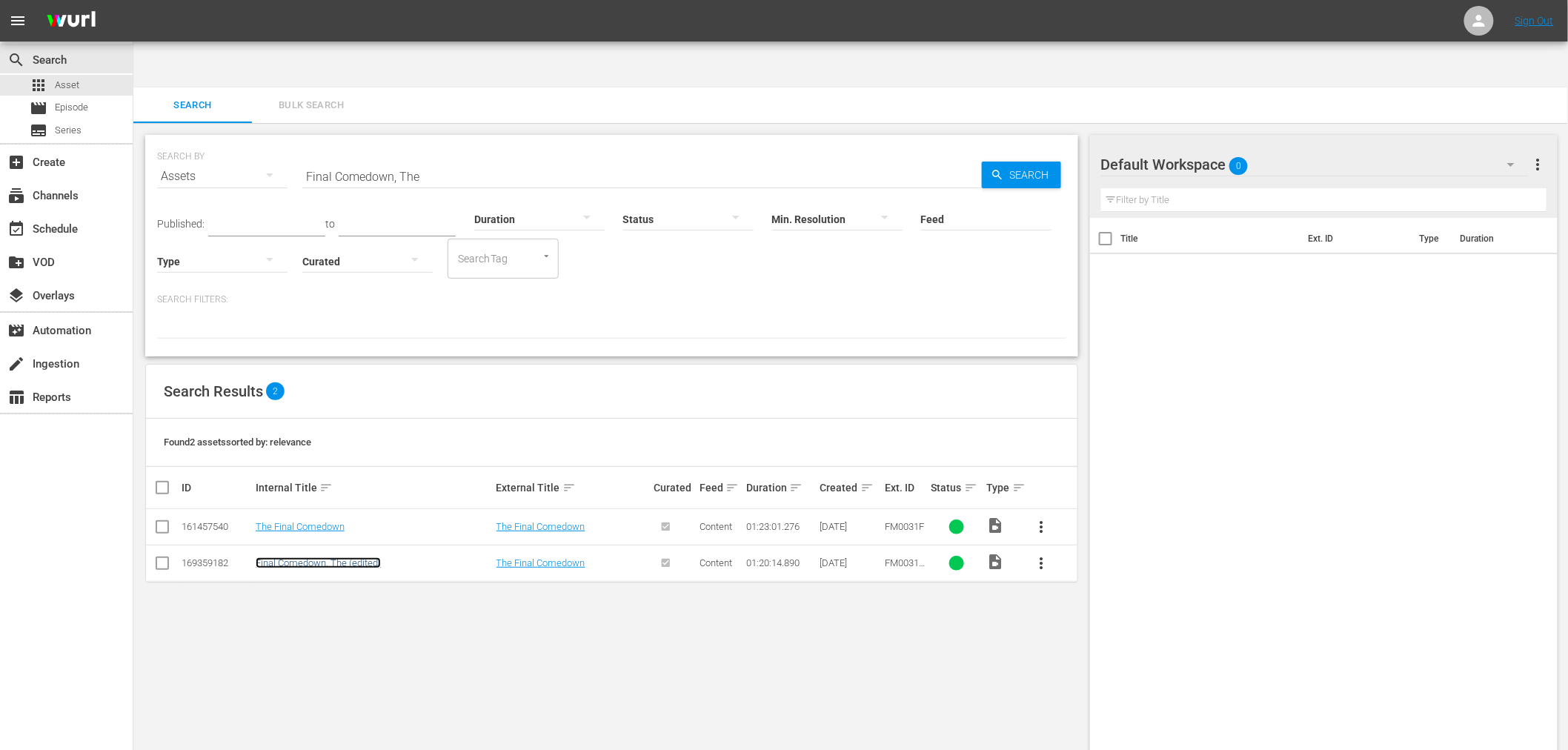
click at [322, 558] on link "Final Comedown, The (edited)" at bounding box center [319, 563] width 126 height 11
click at [686, 633] on div "SEARCH BY Search By Assets Search ID, Title, Description, Keywords, or Category…" at bounding box center [611, 460] width 957 height 674
click at [553, 521] on link "The Final Comedown" at bounding box center [541, 527] width 89 height 11
click at [355, 558] on link "Final Comedown, The (edited)" at bounding box center [319, 563] width 126 height 11
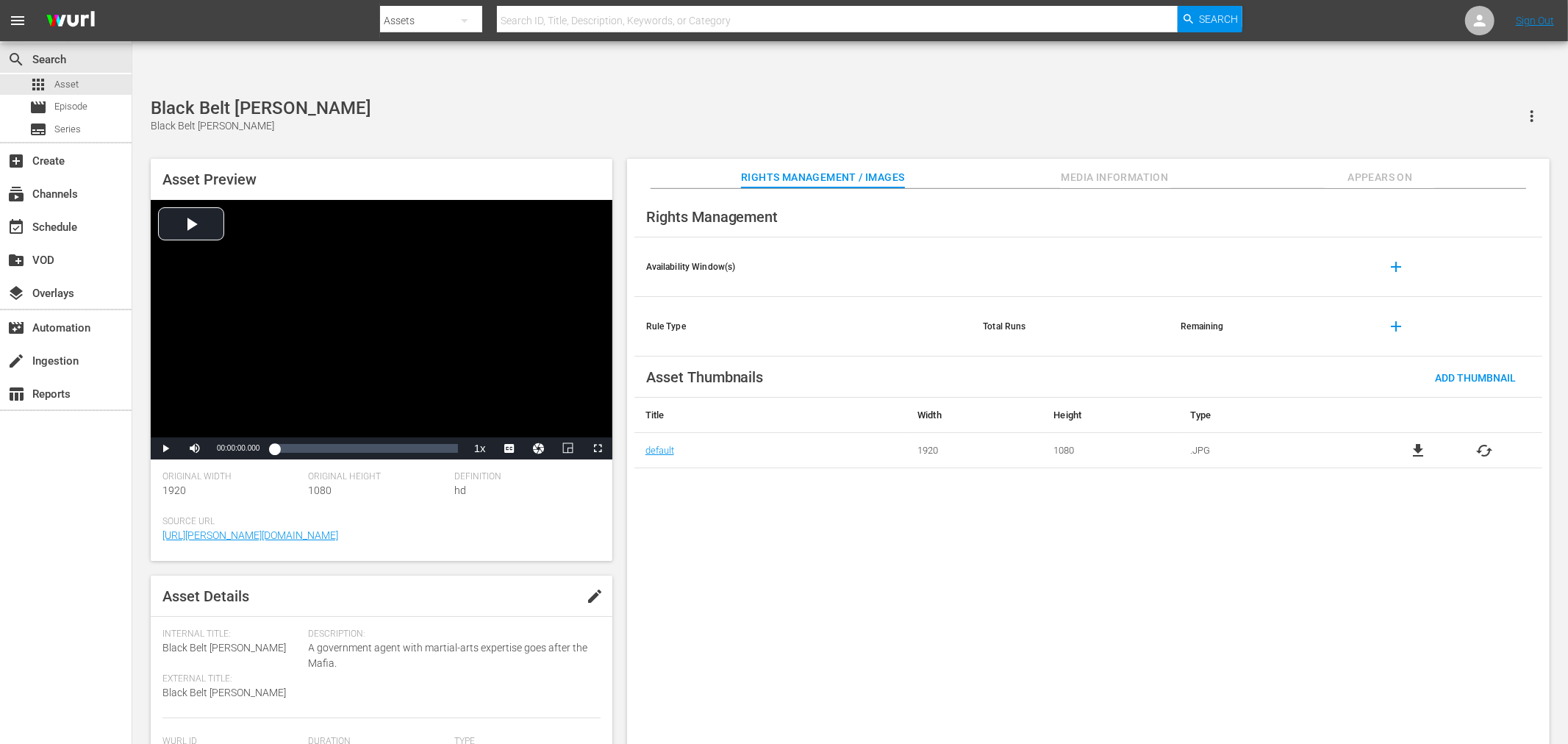
drag, startPoint x: 767, startPoint y: 469, endPoint x: 1134, endPoint y: 121, distance: 505.8
click at [778, 463] on div "Rights Management Availability Window(s) add Rule Type Total Runs Remaining add…" at bounding box center [1088, 479] width 923 height 580
click at [922, 494] on div "Rights Management Availability Window(s) add Rule Type Total Runs Remaining add…" at bounding box center [1088, 479] width 923 height 580
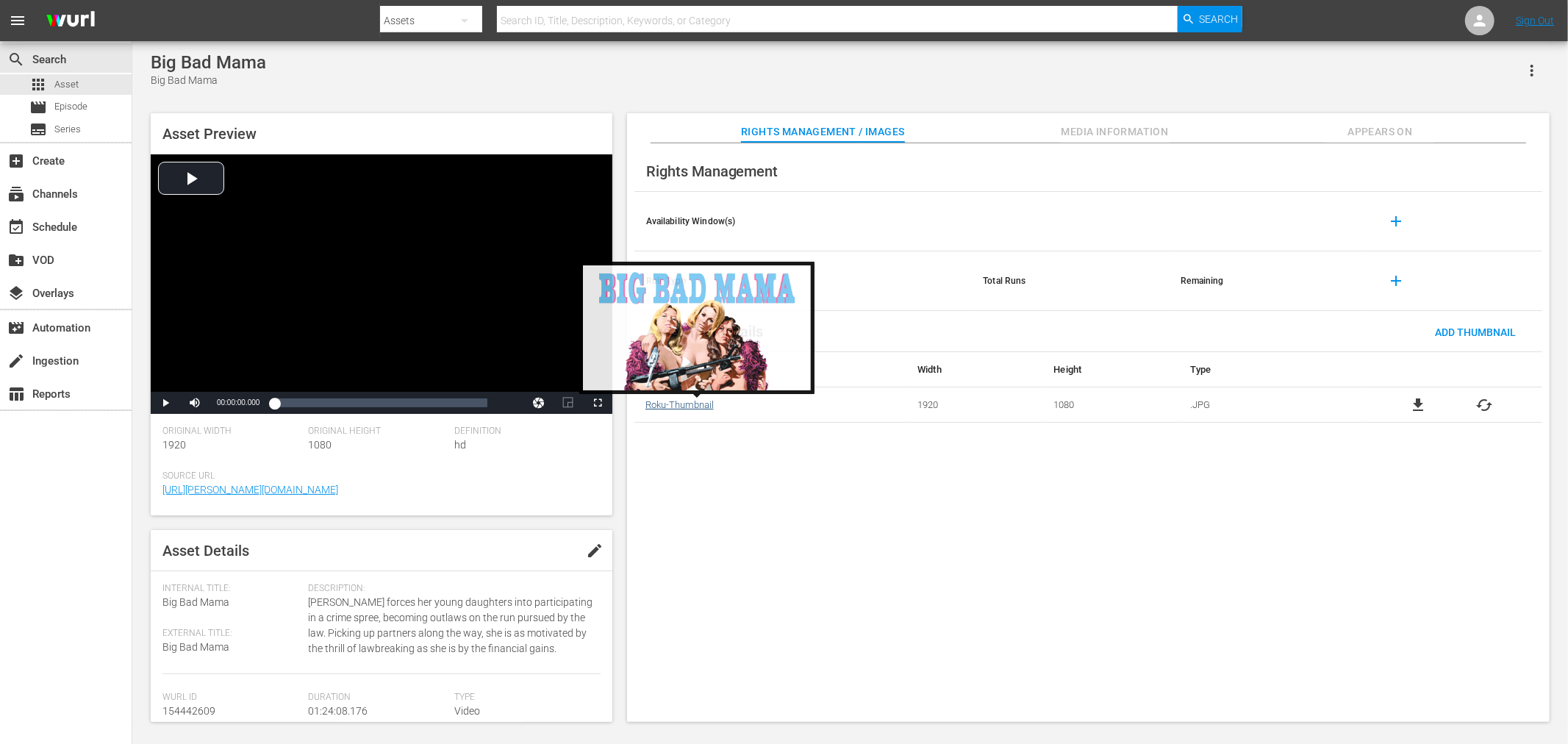
click at [663, 400] on link "Roku-Thumbnail" at bounding box center [679, 405] width 69 height 11
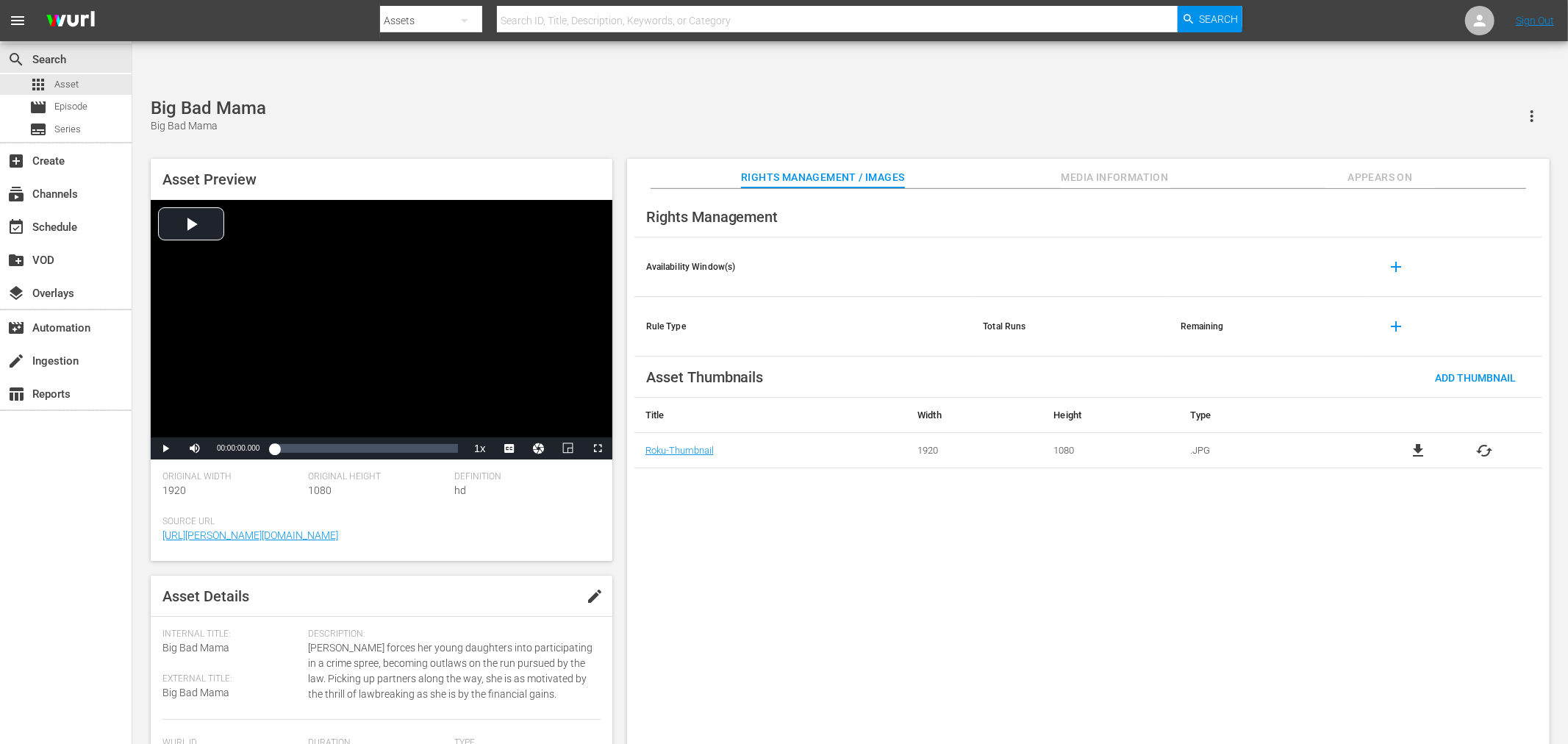
click at [1487, 442] on span "cached" at bounding box center [1485, 451] width 17 height 17
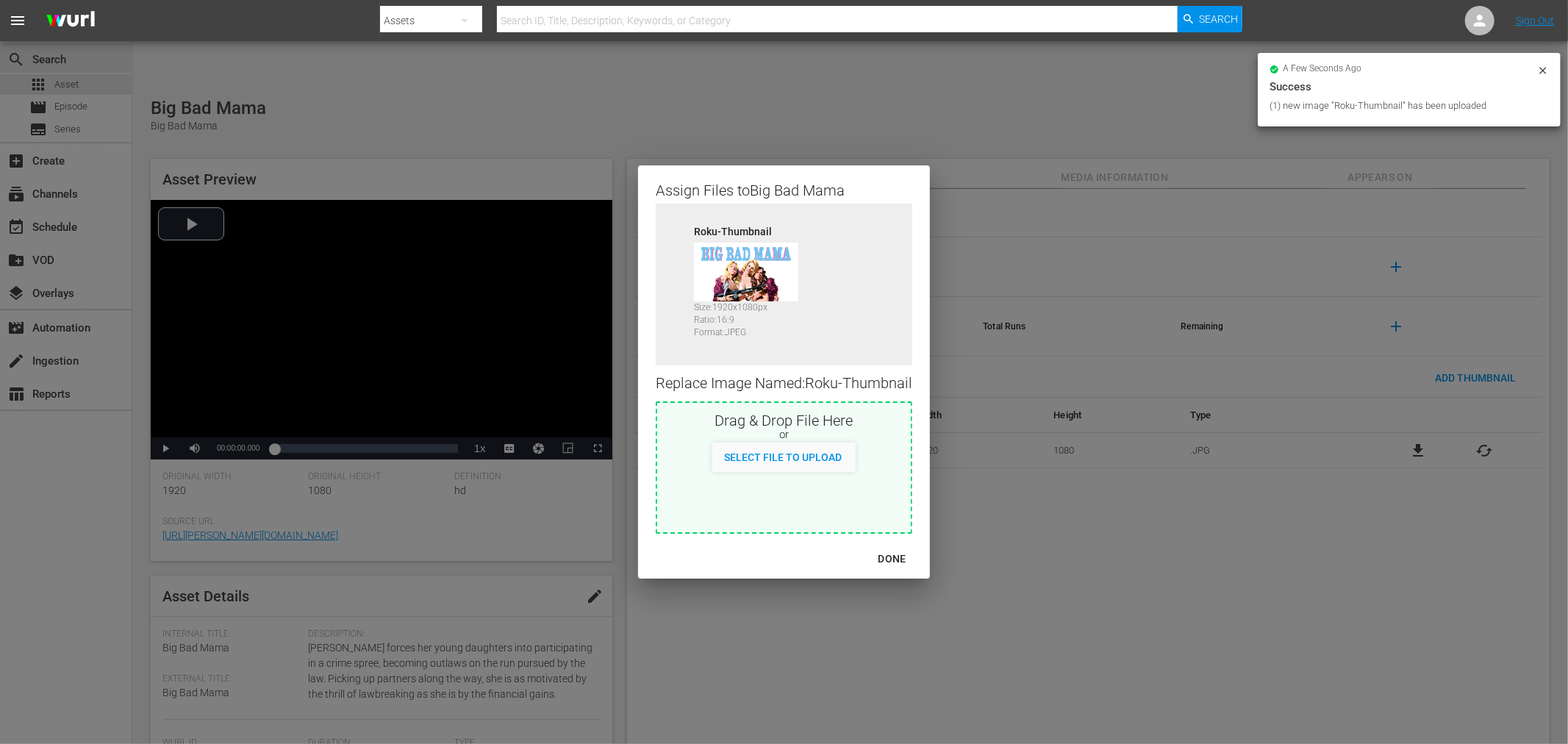
click at [884, 556] on div "DONE" at bounding box center [892, 559] width 51 height 18
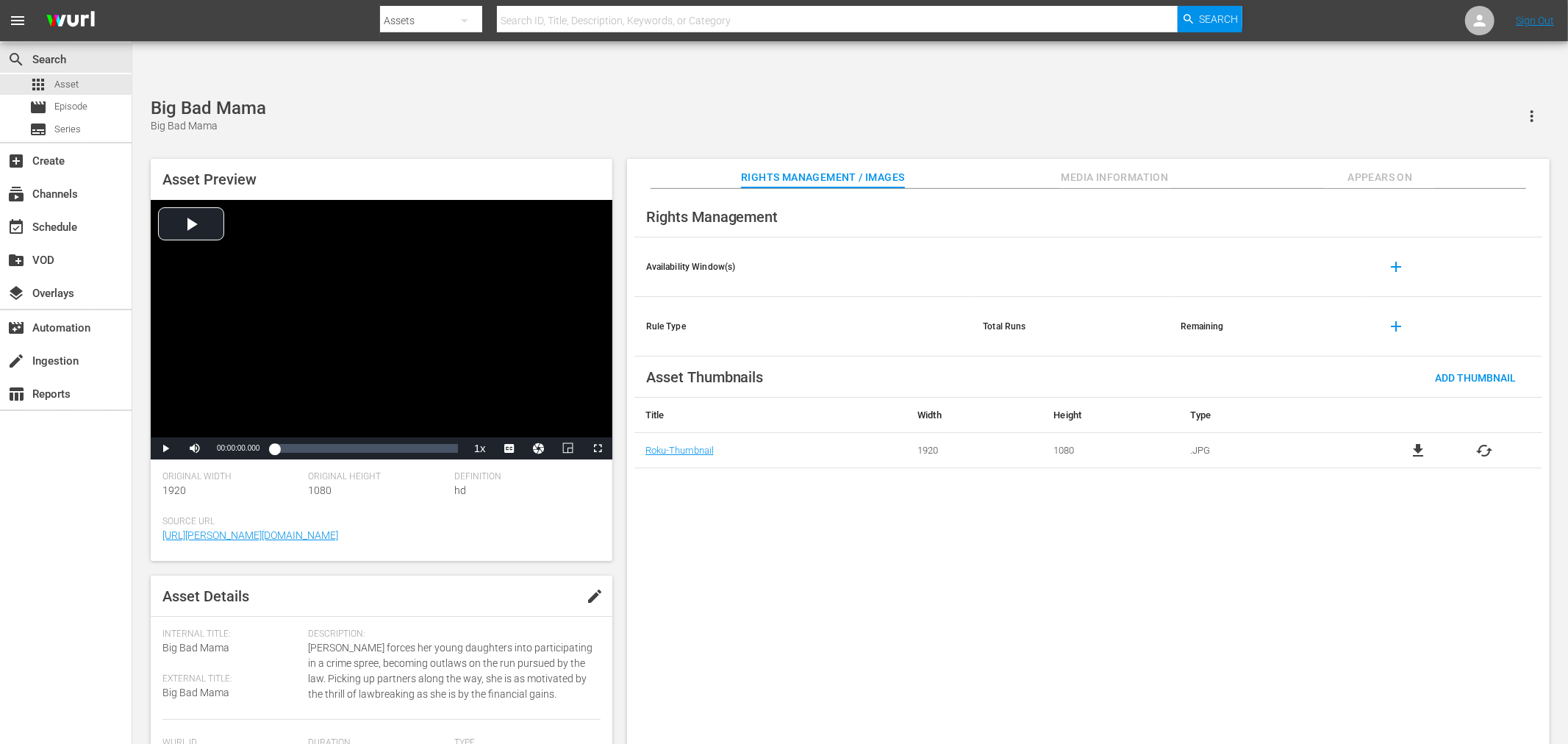
click at [1077, 630] on div "Rights Management Availability Window(s) add Rule Type Total Runs Remaining add…" at bounding box center [1088, 479] width 923 height 580
click at [1372, 168] on span "Appears On" at bounding box center [1380, 177] width 110 height 18
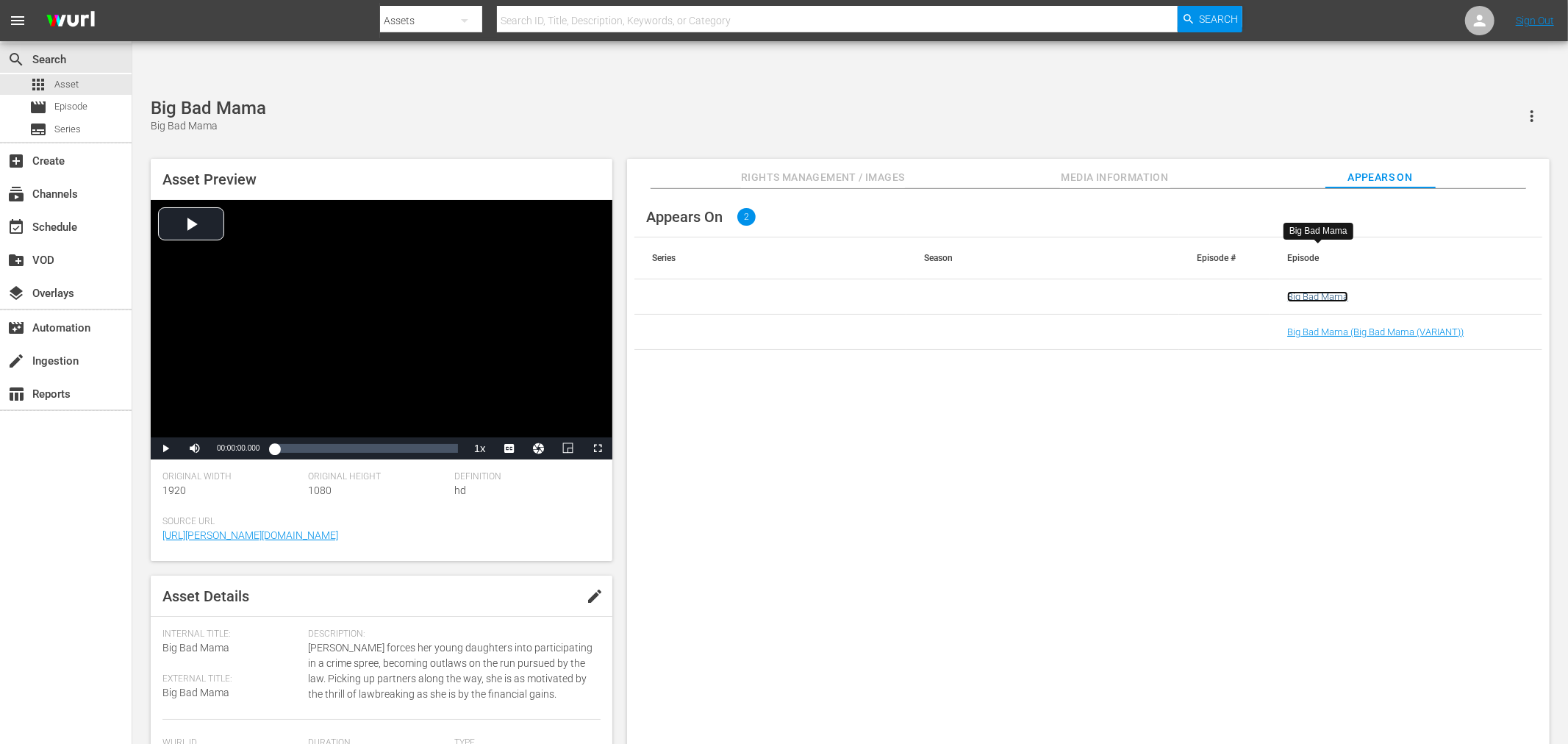
click at [1314, 291] on link "Big Bad Mama" at bounding box center [1317, 297] width 61 height 11
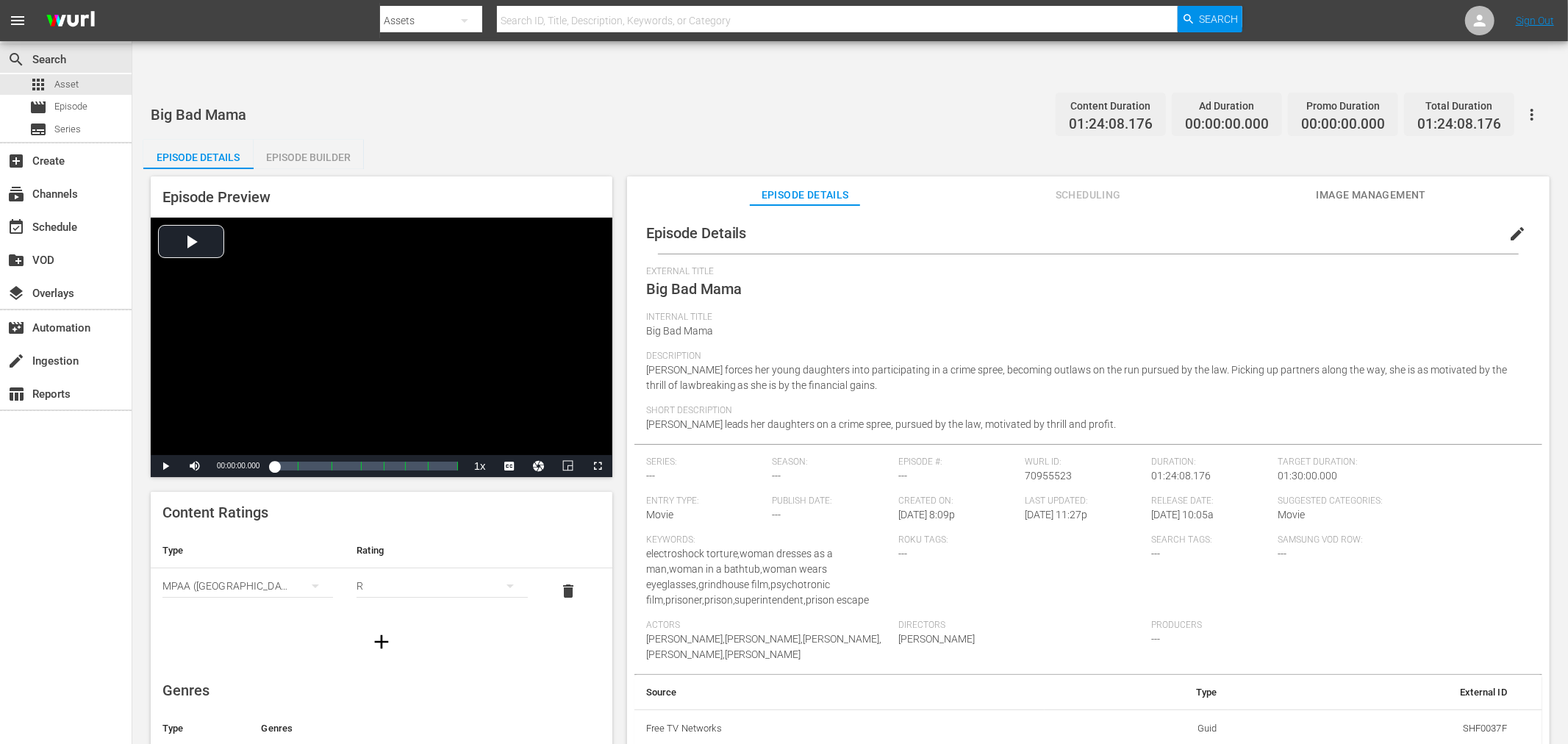
click at [1077, 186] on span "Scheduling" at bounding box center [1088, 195] width 110 height 18
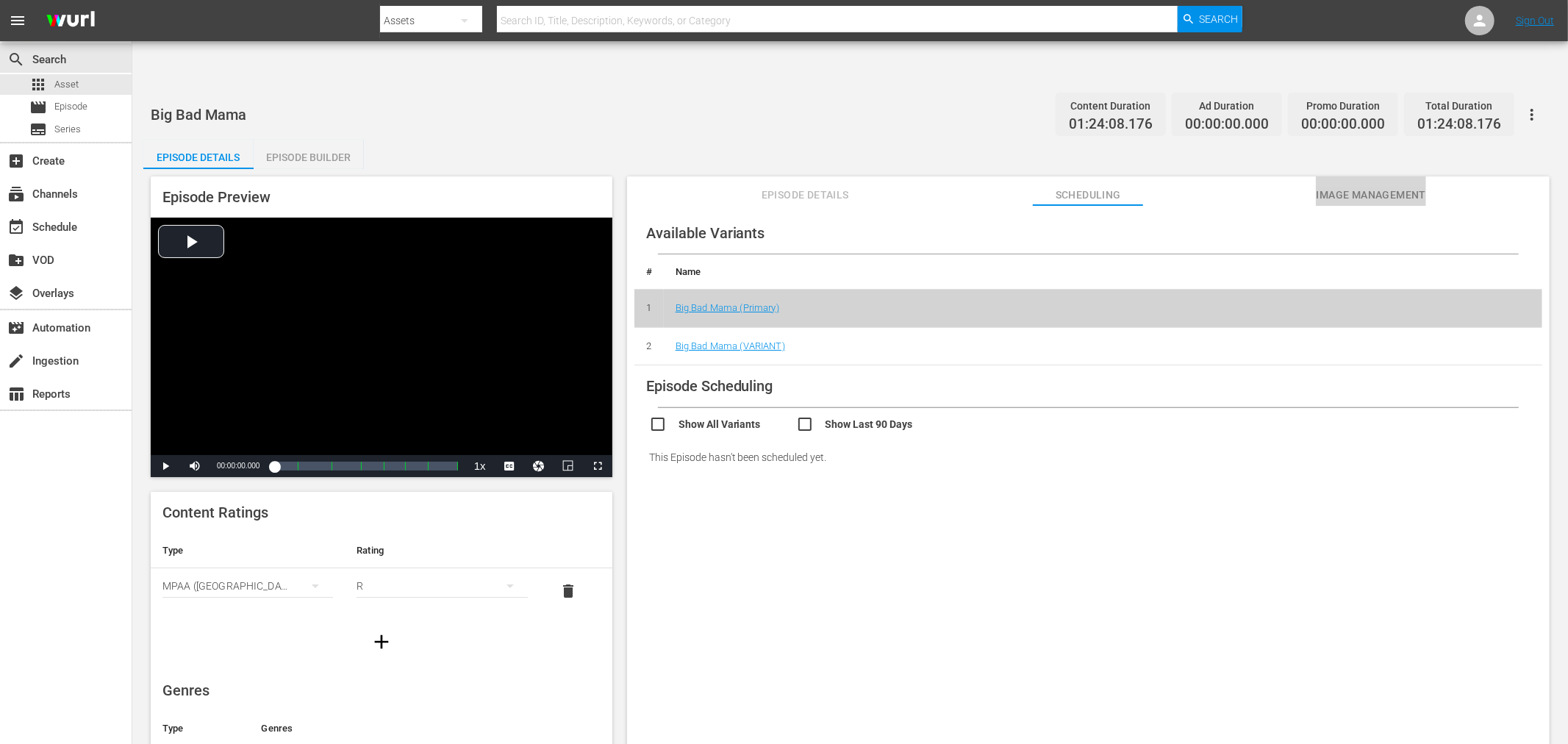
click at [1357, 186] on span "Image Management" at bounding box center [1372, 195] width 110 height 18
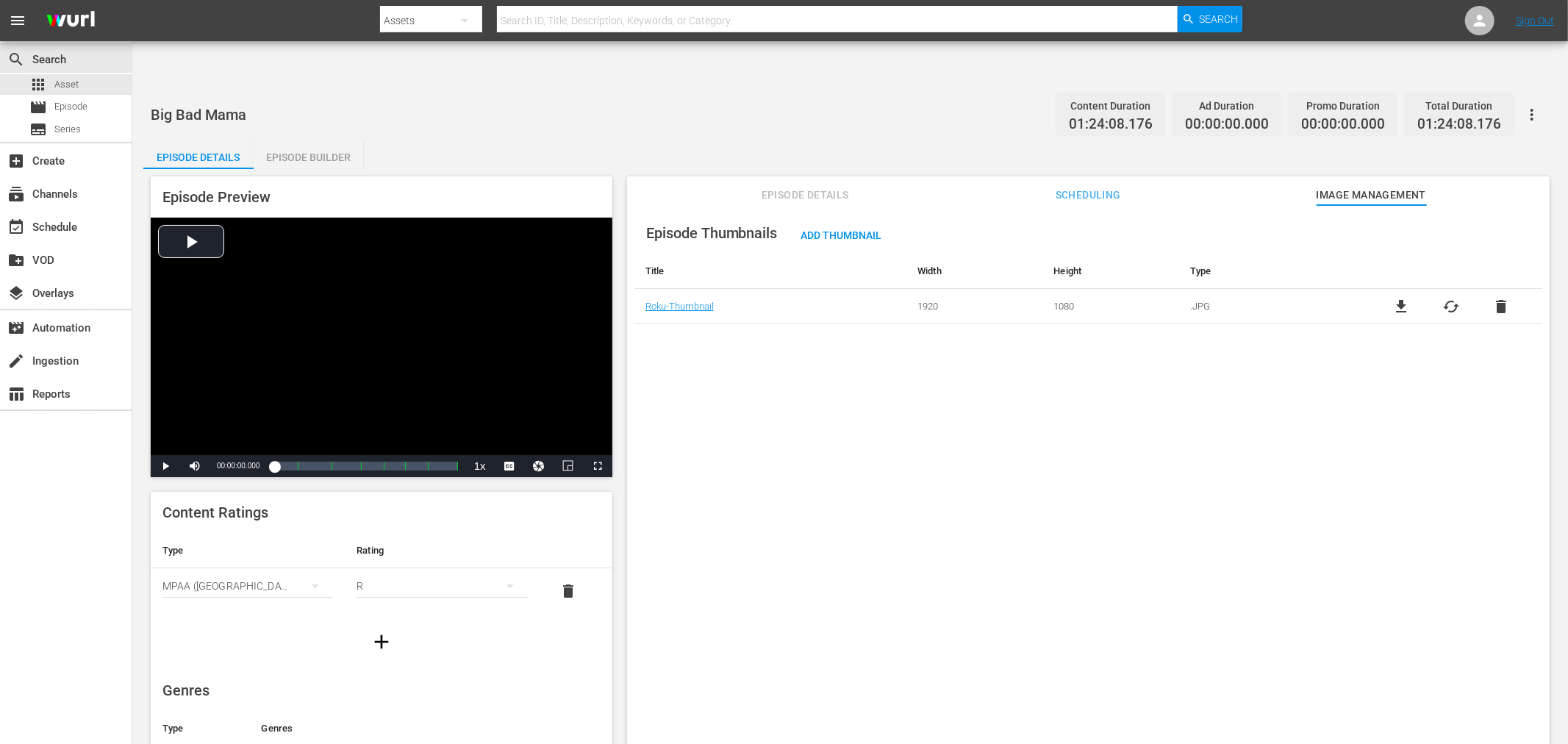
click at [1445, 298] on span "cached" at bounding box center [1451, 307] width 17 height 17
click at [1154, 525] on div "Episode Thumbnails Add Thumbnail Title Width Height Type Roku-Thumbnail 1920 10…" at bounding box center [1088, 492] width 923 height 575
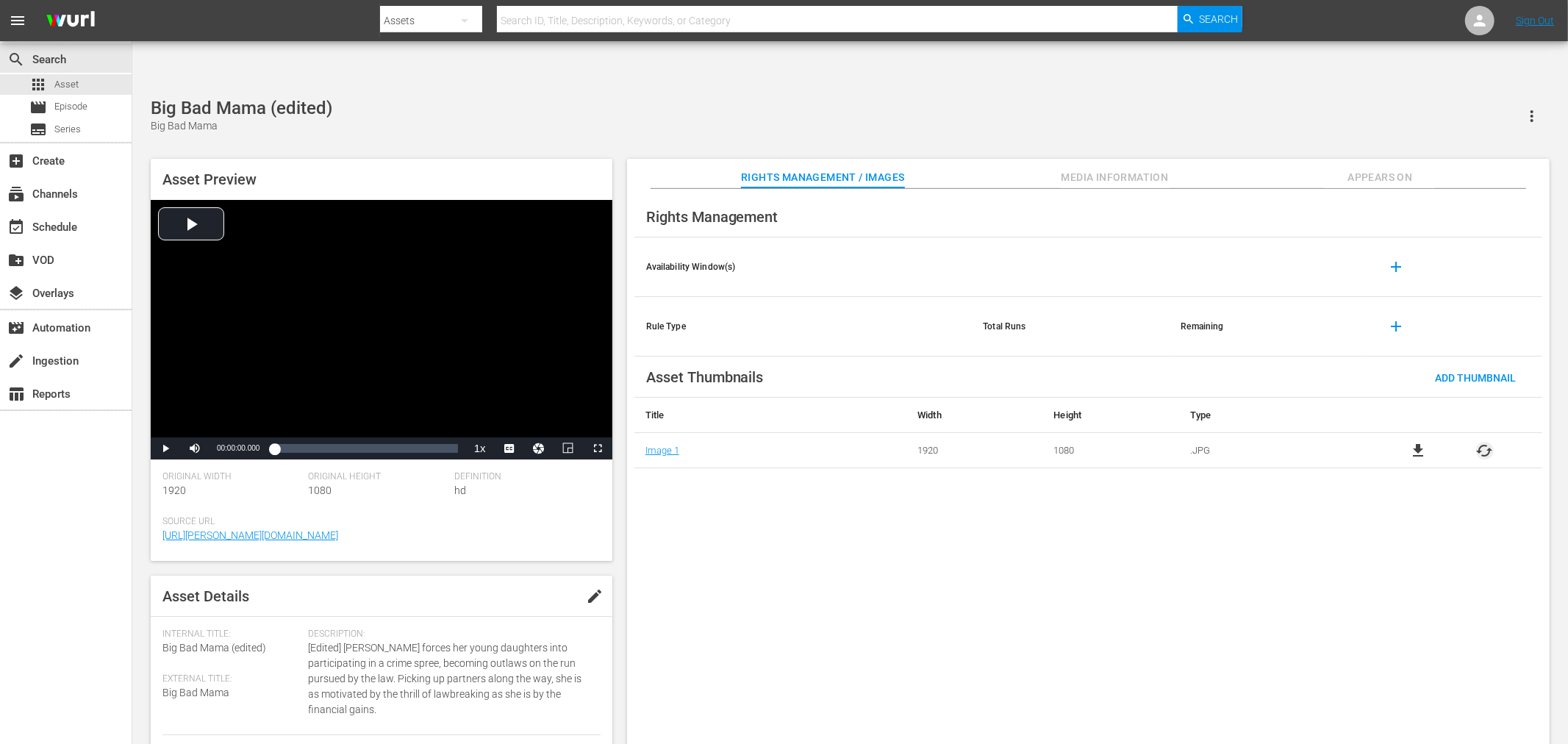
click at [1411, 442] on span "cached" at bounding box center [1485, 451] width 17 height 17
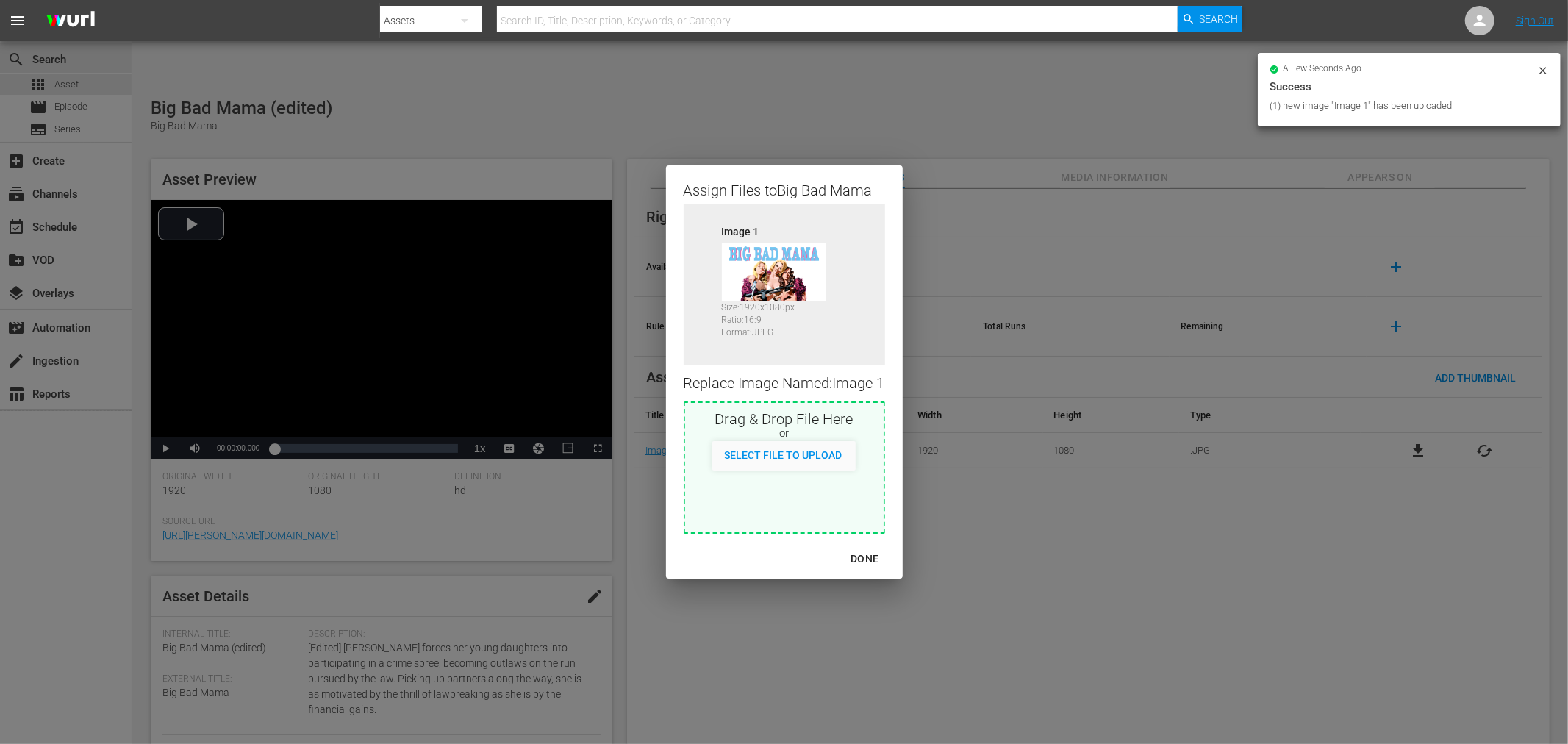
click at [861, 557] on div "DONE" at bounding box center [864, 559] width 51 height 18
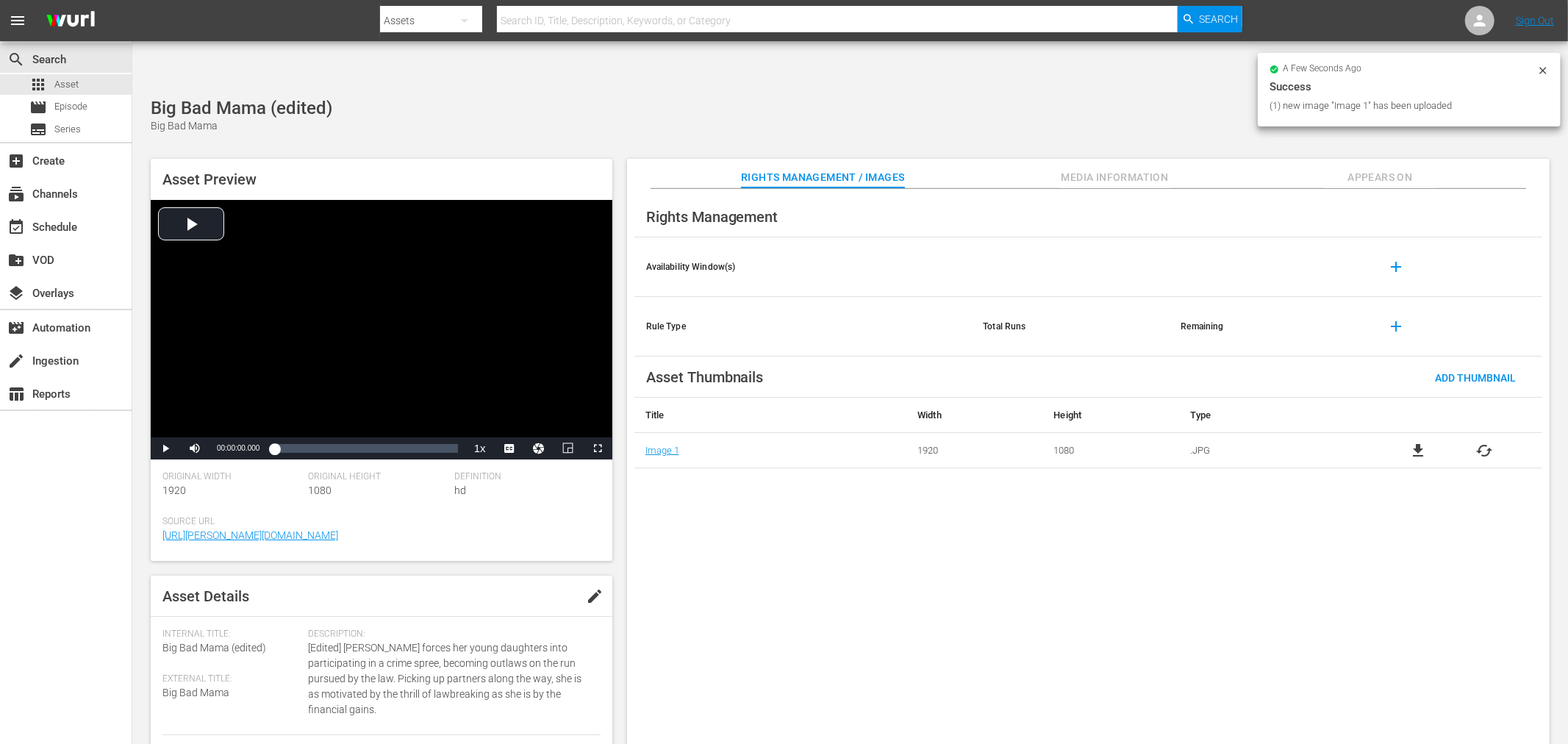
click at [890, 557] on div "Rights Management Availability Window(s) add Rule Type Total Runs Remaining add…" at bounding box center [1088, 479] width 923 height 580
click at [1411, 442] on span "file_download" at bounding box center [1418, 451] width 17 height 17
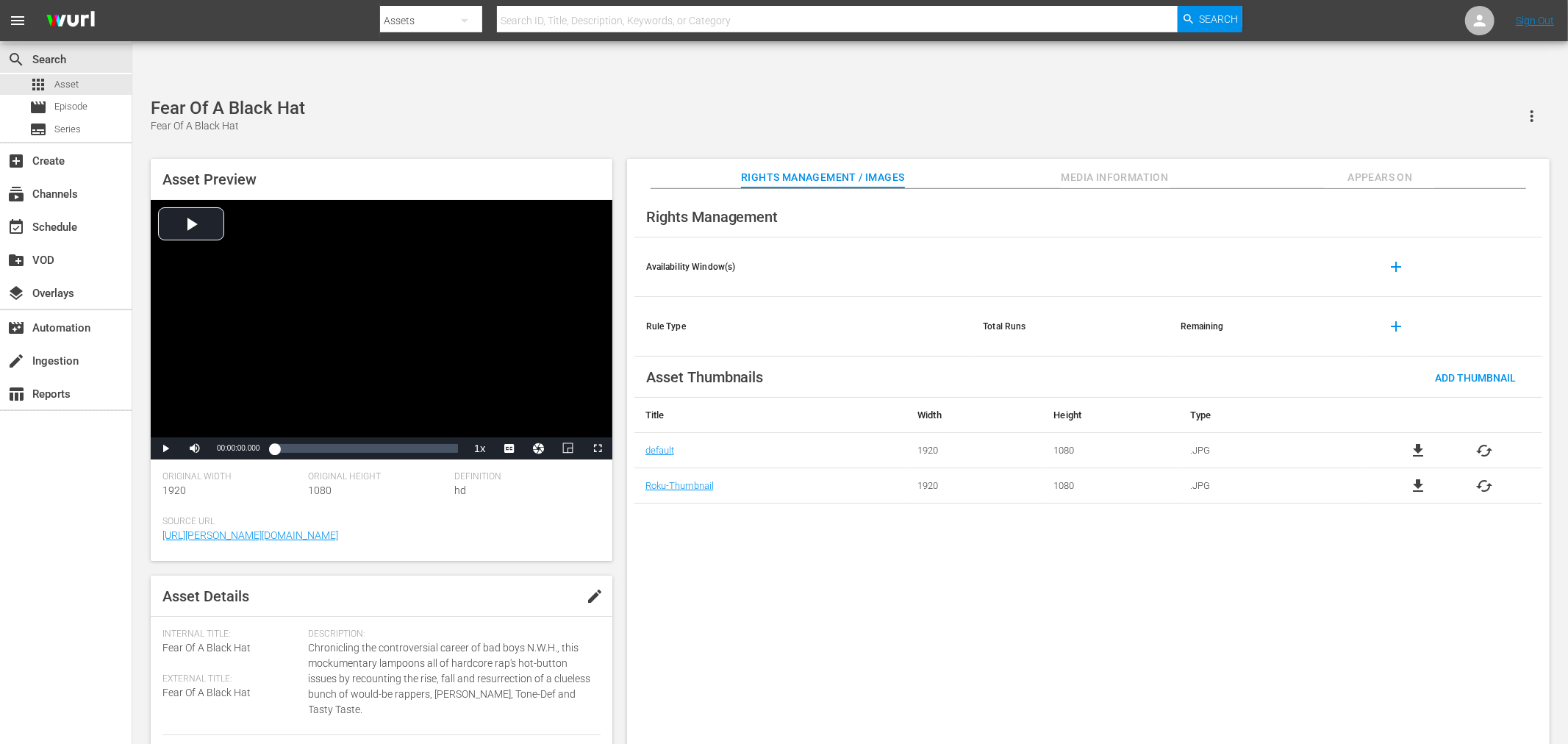
click at [1413, 433] on td "file_download cached" at bounding box center [1451, 451] width 181 height 36
click at [1415, 442] on span "file_download" at bounding box center [1418, 451] width 17 height 17
click at [1410, 442] on span "file_download" at bounding box center [1418, 451] width 17 height 17
click at [454, 98] on div "Fear Of A Black Hat Fear Of A Black Hat" at bounding box center [850, 116] width 1399 height 36
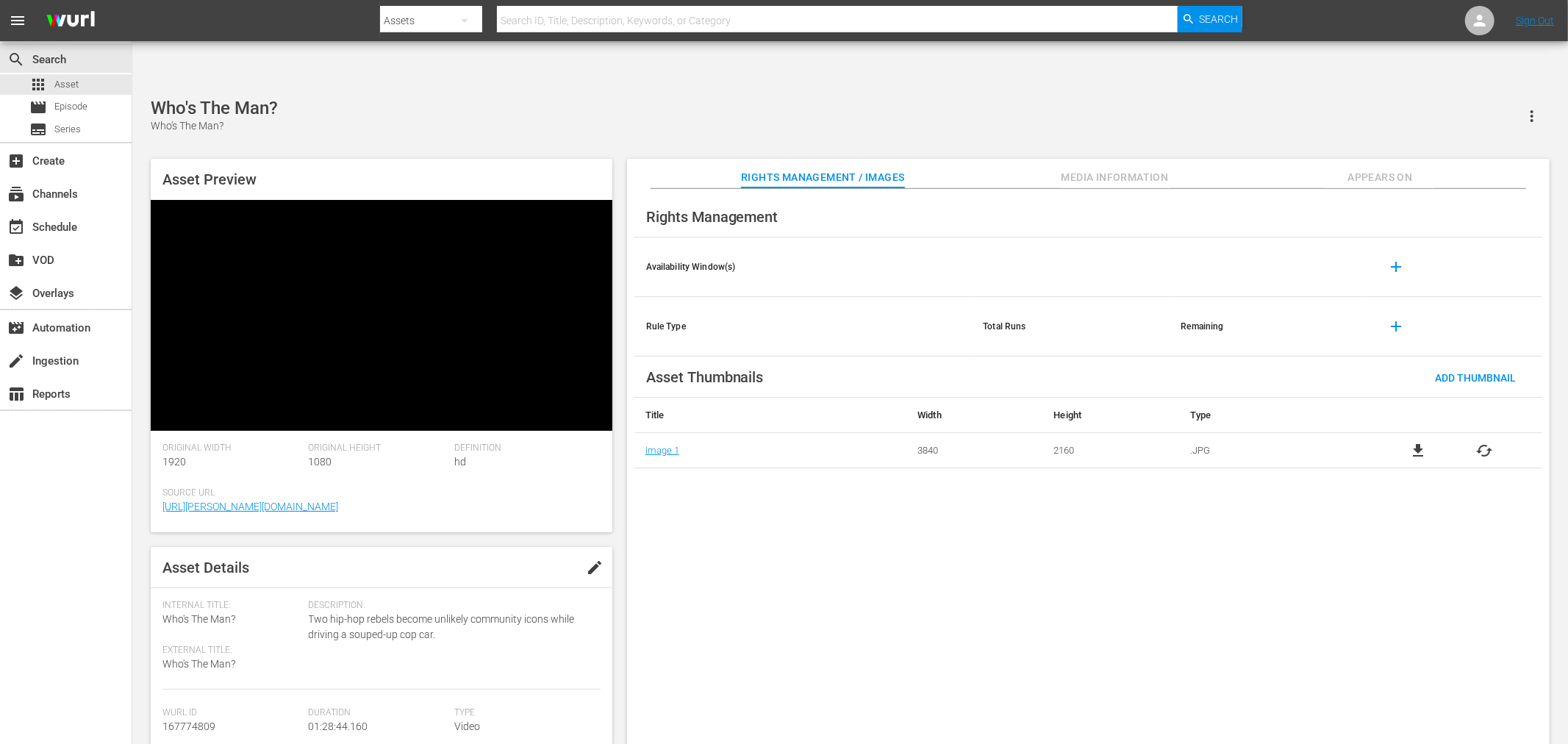
click at [1417, 442] on span "file_download" at bounding box center [1418, 451] width 17 height 17
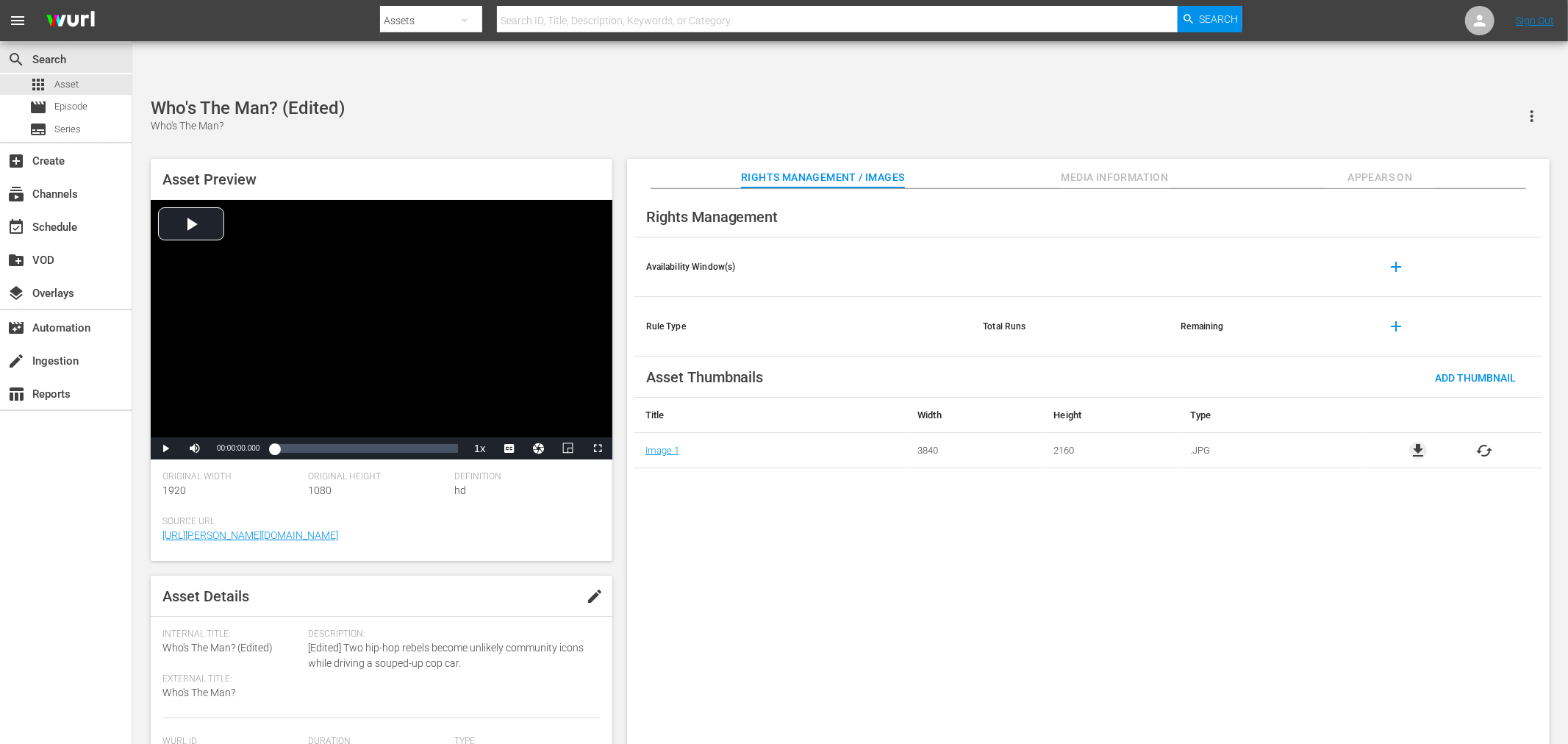
click at [1411, 442] on span "file_download" at bounding box center [1418, 451] width 17 height 17
click at [1424, 442] on span "file_download" at bounding box center [1418, 451] width 17 height 17
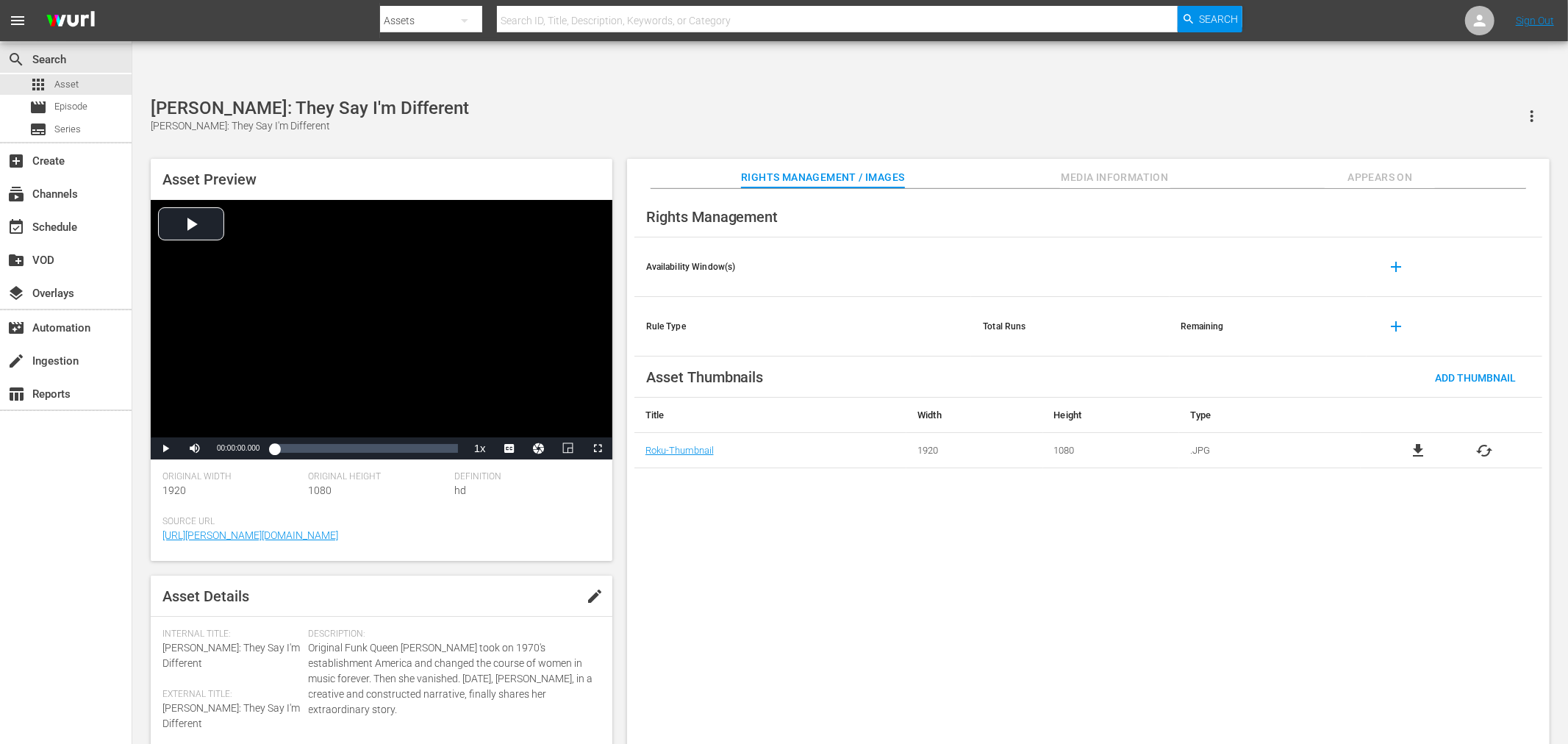
click at [1423, 442] on span "file_download" at bounding box center [1418, 451] width 17 height 17
click at [1427, 442] on span "file_download" at bounding box center [1418, 451] width 17 height 17
click at [1421, 442] on span "file_download" at bounding box center [1418, 451] width 17 height 17
click at [1411, 442] on span "file_download" at bounding box center [1418, 451] width 17 height 17
click at [1417, 442] on span "file_download" at bounding box center [1418, 451] width 17 height 17
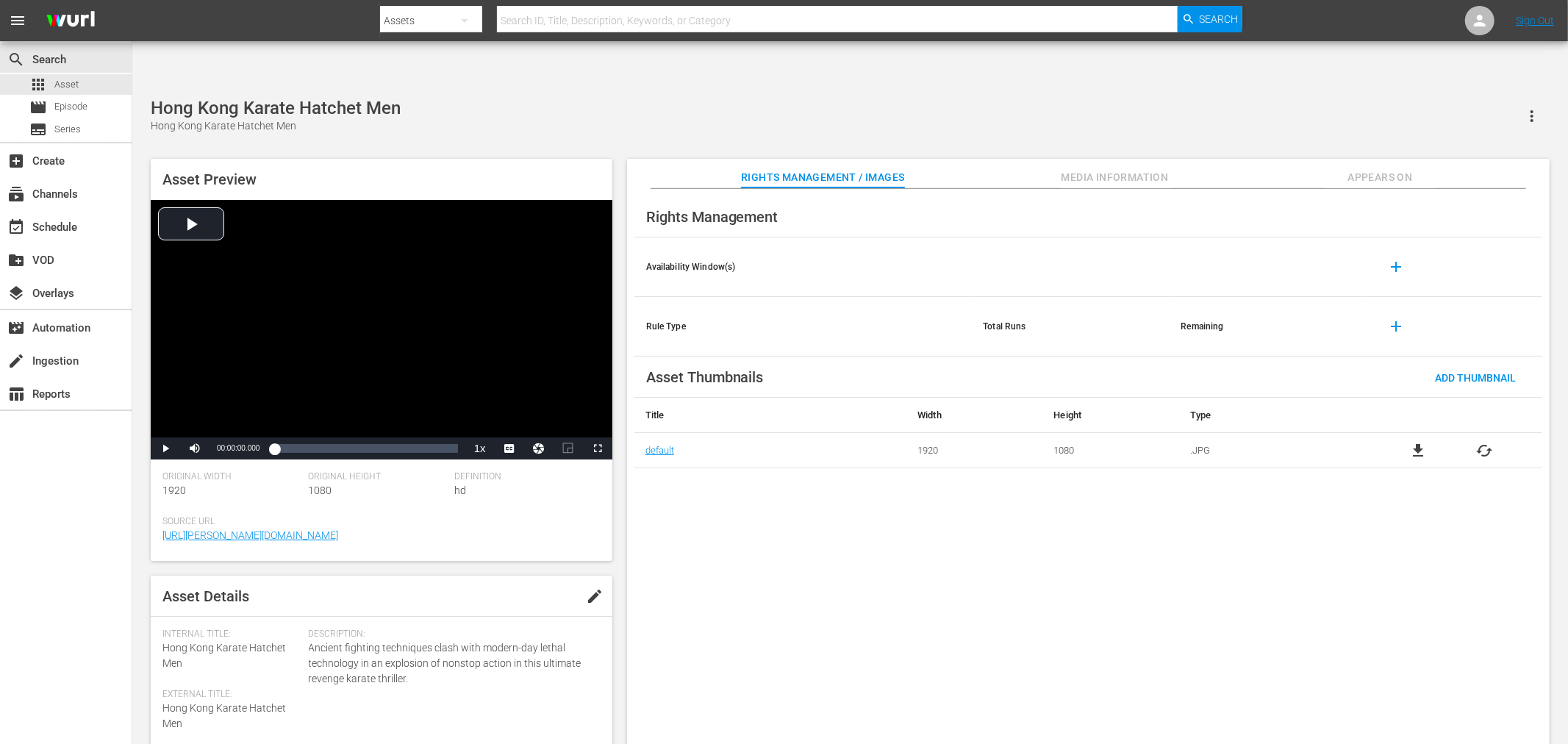
click at [1411, 442] on span "file_download" at bounding box center [1418, 451] width 17 height 17
click at [1421, 442] on span "file_download" at bounding box center [1418, 451] width 17 height 17
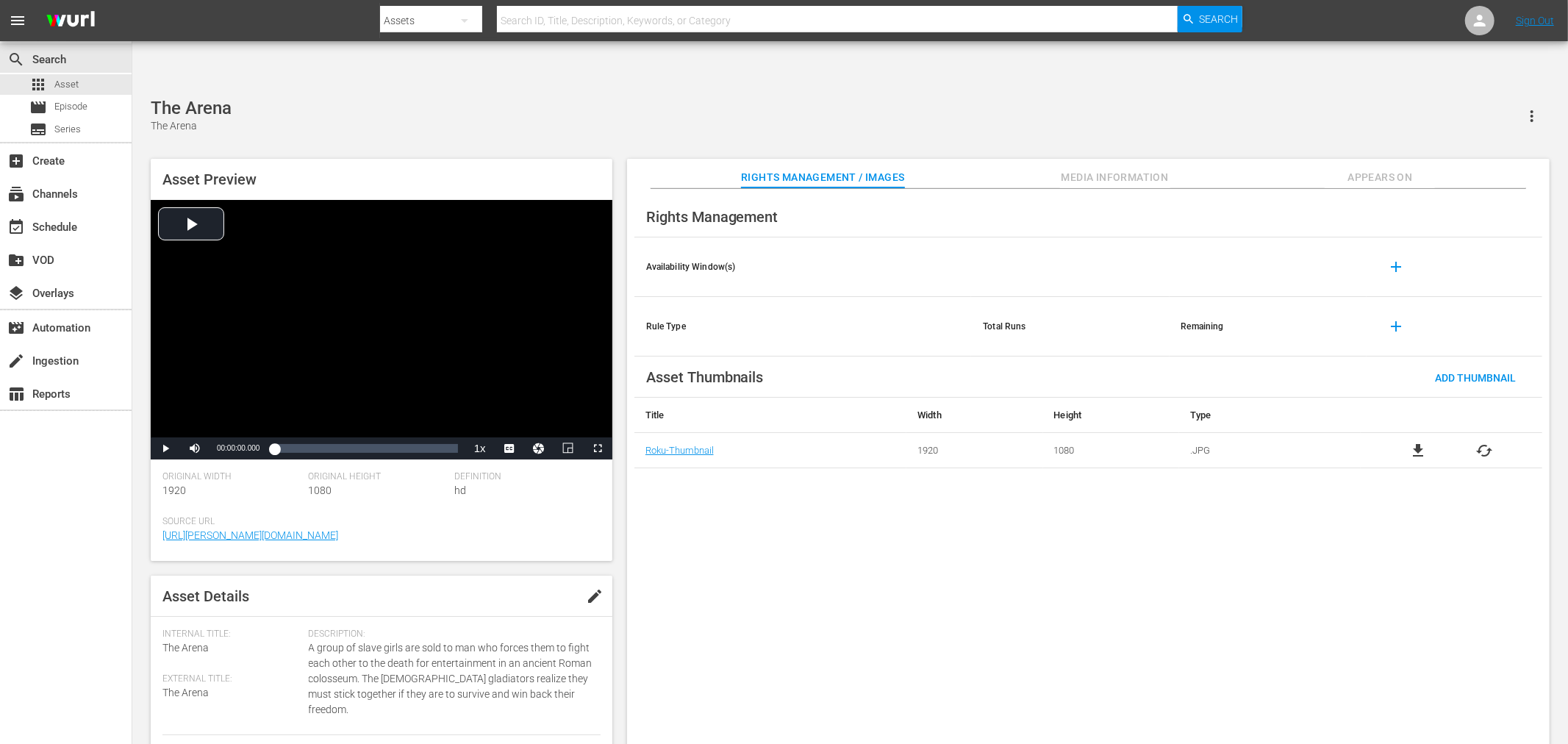
click at [1428, 442] on div "file_download cached" at bounding box center [1451, 451] width 181 height 17
click at [1413, 442] on span "file_download" at bounding box center [1418, 451] width 17 height 17
click at [1411, 442] on span "file_download" at bounding box center [1418, 451] width 17 height 17
click at [834, 590] on div "Rights Management Availability Window(s) add Rule Type Total Runs Remaining add…" at bounding box center [1088, 479] width 923 height 580
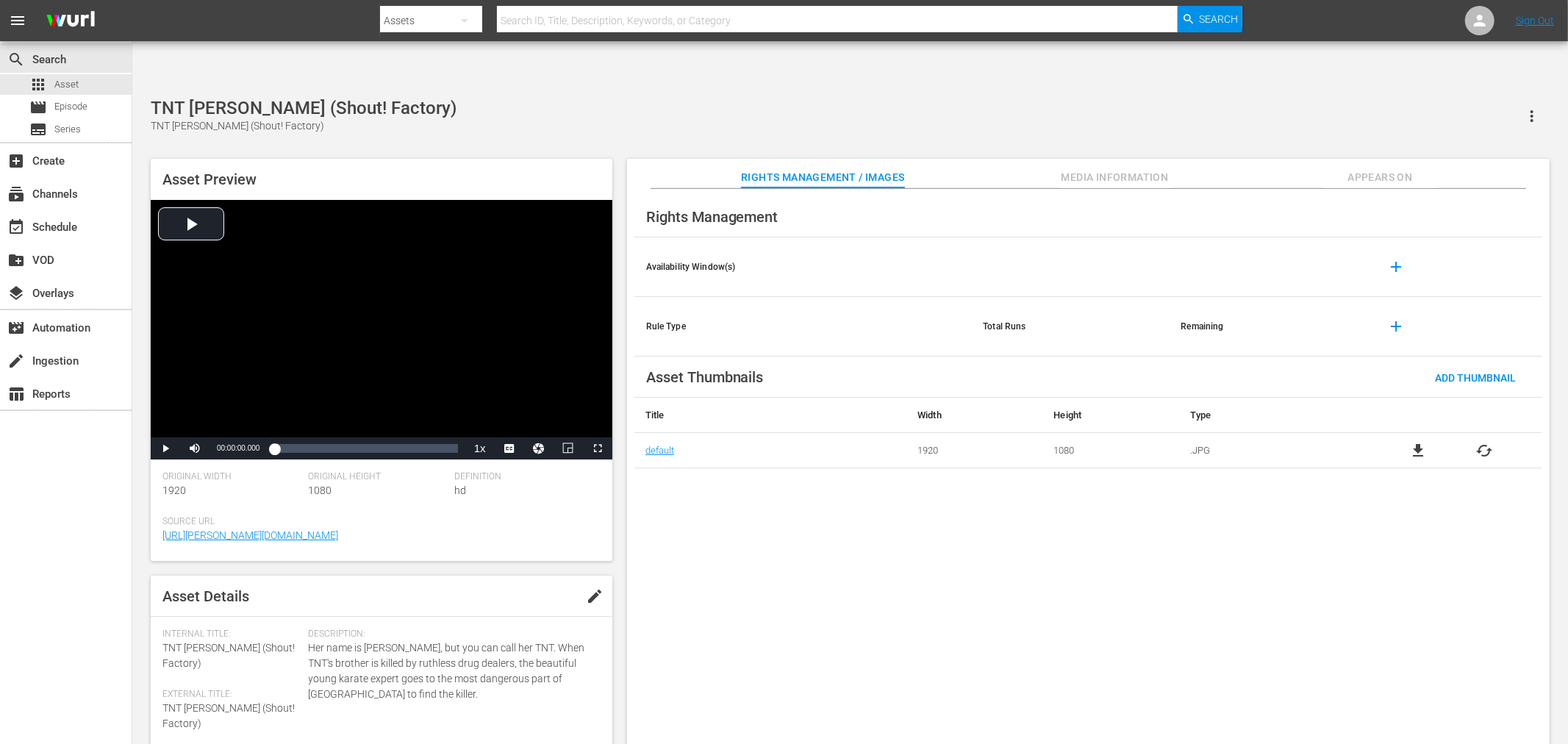
click at [814, 98] on div "TNT Jackson (Shout! Factory) TNT Jackson (Shout! Factory)" at bounding box center [850, 116] width 1399 height 36
click at [834, 590] on div "Rights Management Availability Window(s) add Rule Type Total Runs Remaining add…" at bounding box center [1088, 479] width 923 height 580
click at [1423, 442] on span "file_download" at bounding box center [1418, 451] width 17 height 17
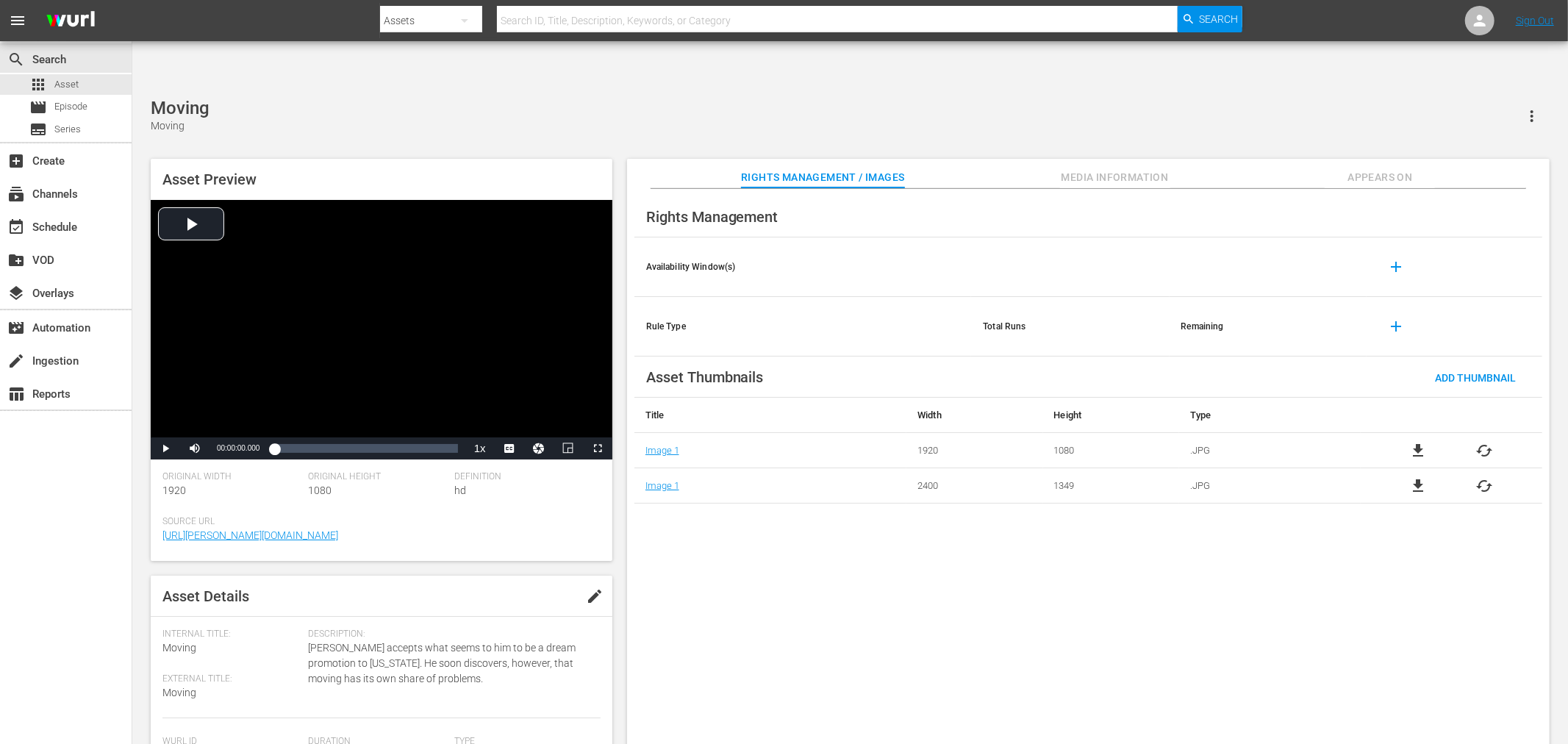
click at [1414, 442] on span "file_download" at bounding box center [1418, 451] width 17 height 17
click at [1411, 442] on span "file_download" at bounding box center [1418, 451] width 17 height 17
click at [1413, 477] on span "file_download" at bounding box center [1418, 486] width 17 height 17
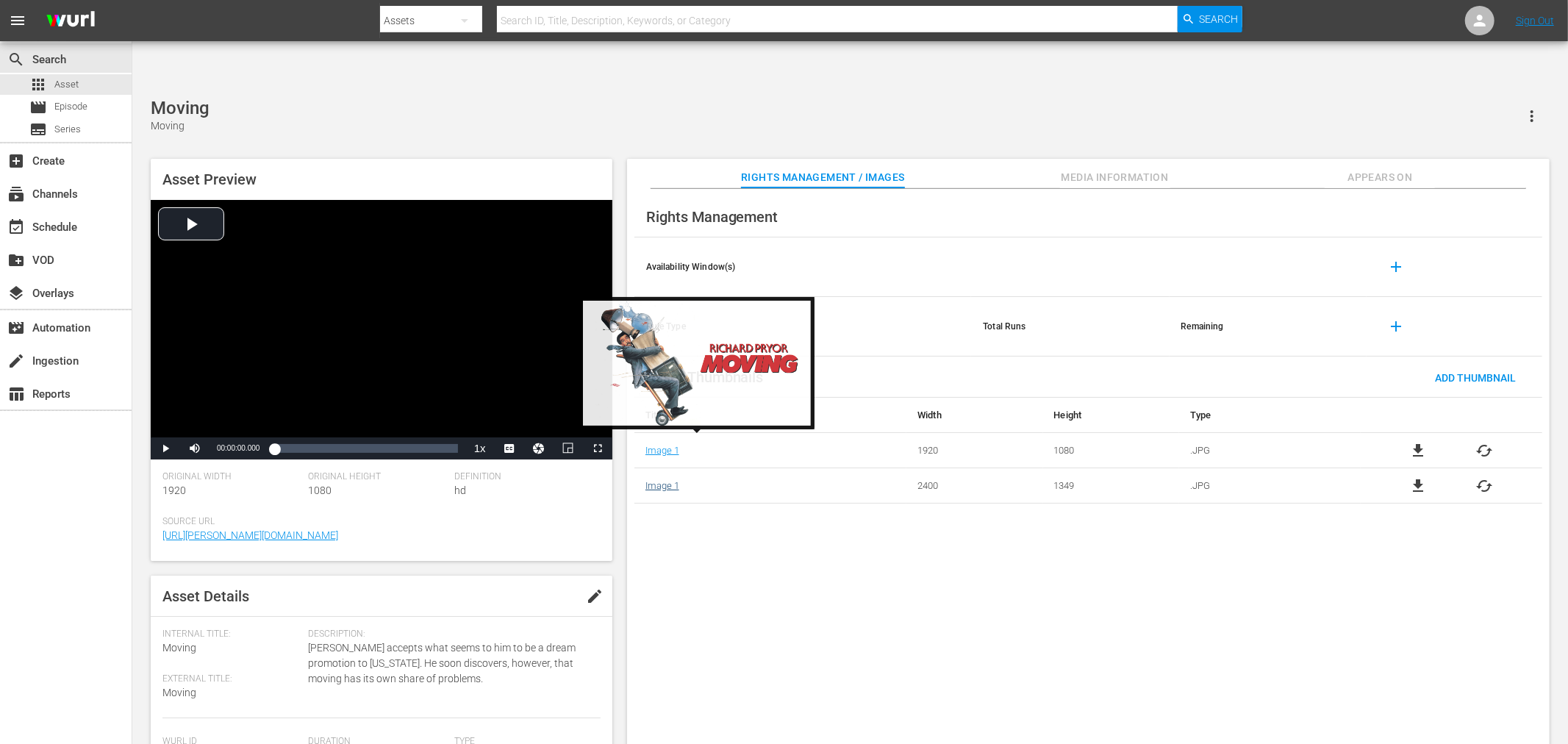
click at [663, 480] on link "Image 1" at bounding box center [662, 486] width 34 height 11
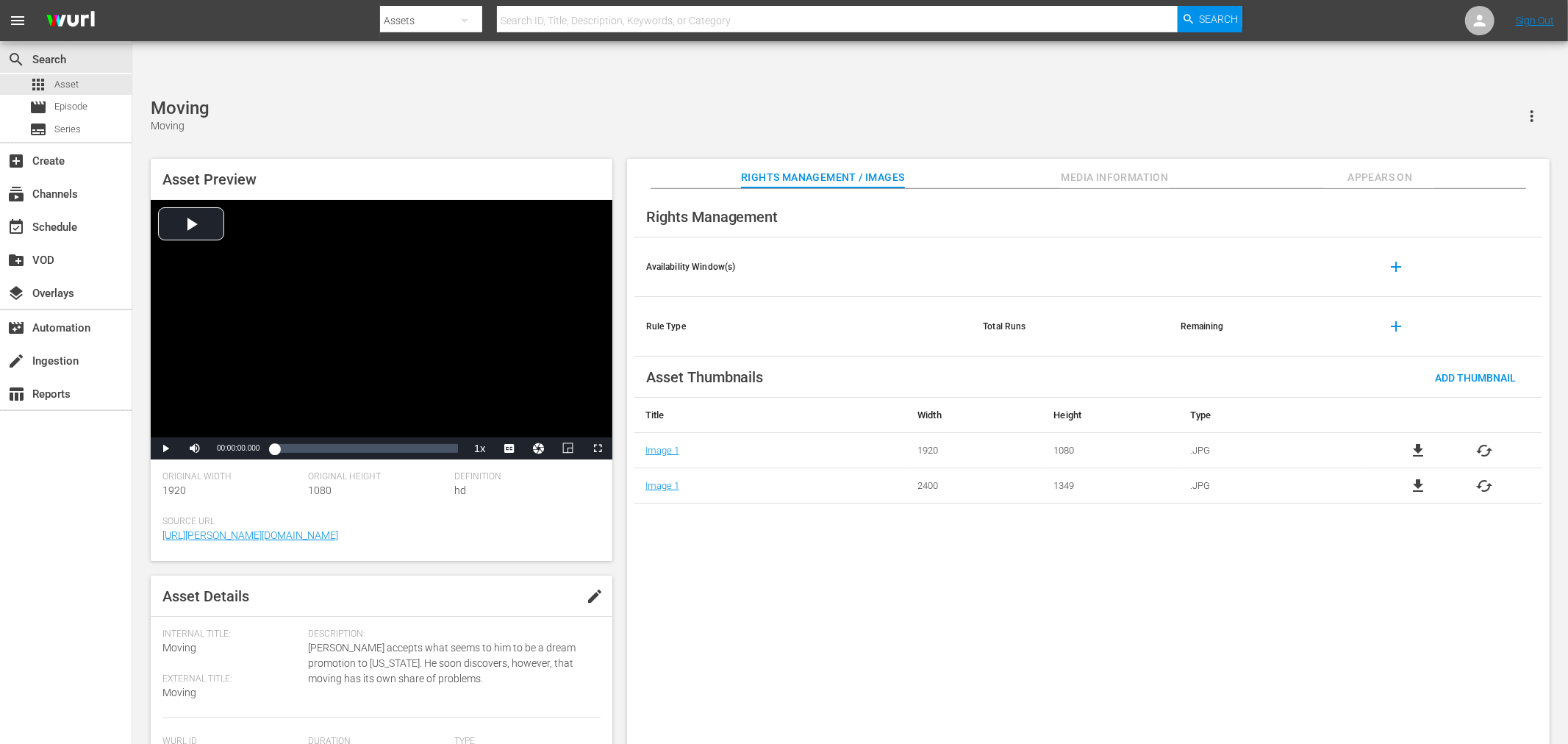
click at [1424, 477] on span "file_download" at bounding box center [1418, 486] width 17 height 17
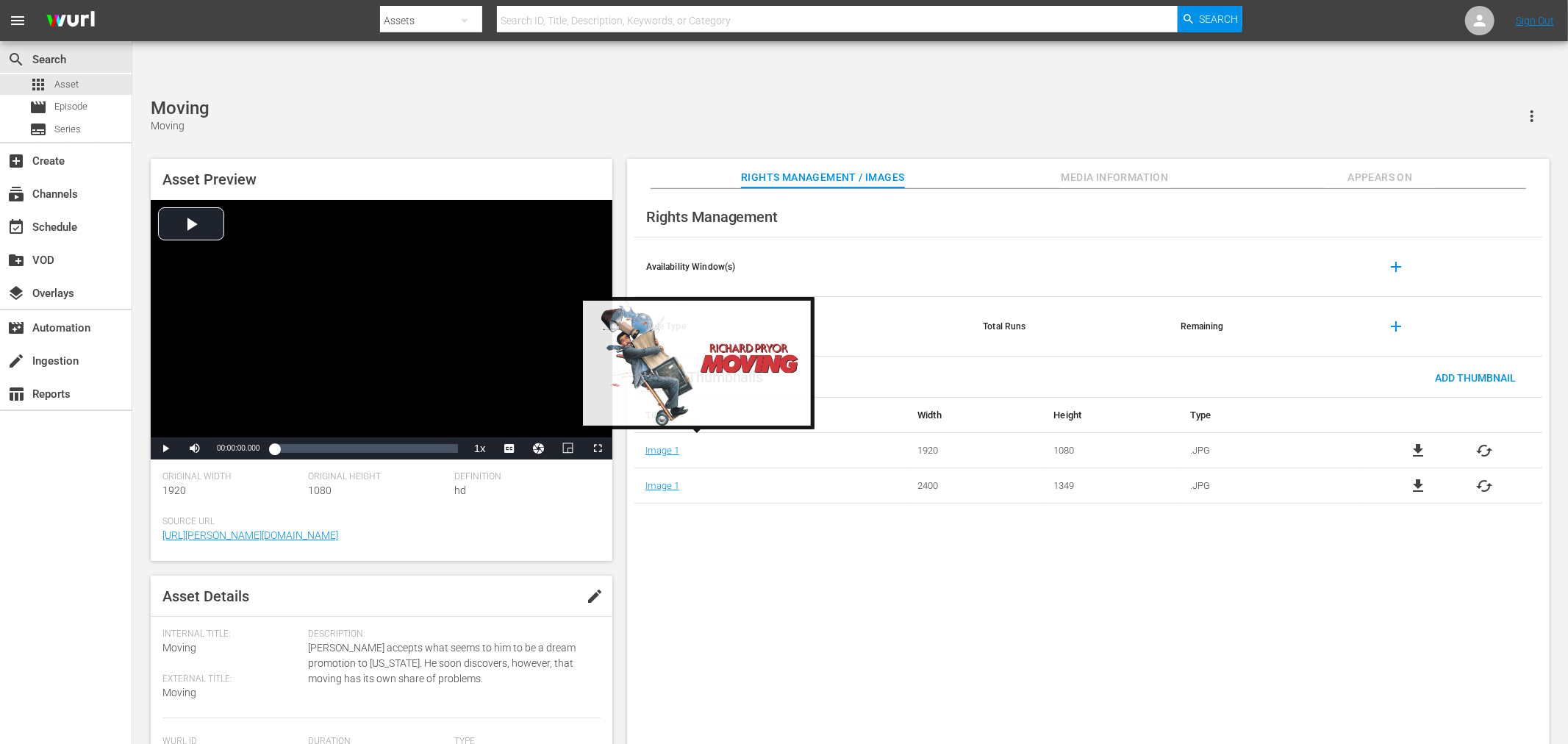
drag, startPoint x: 657, startPoint y: 441, endPoint x: 726, endPoint y: 501, distance: 91.4
click at [722, 500] on div "Rights Management Availability Window(s) add Rule Type Total Runs Remaining add…" at bounding box center [1088, 479] width 923 height 580
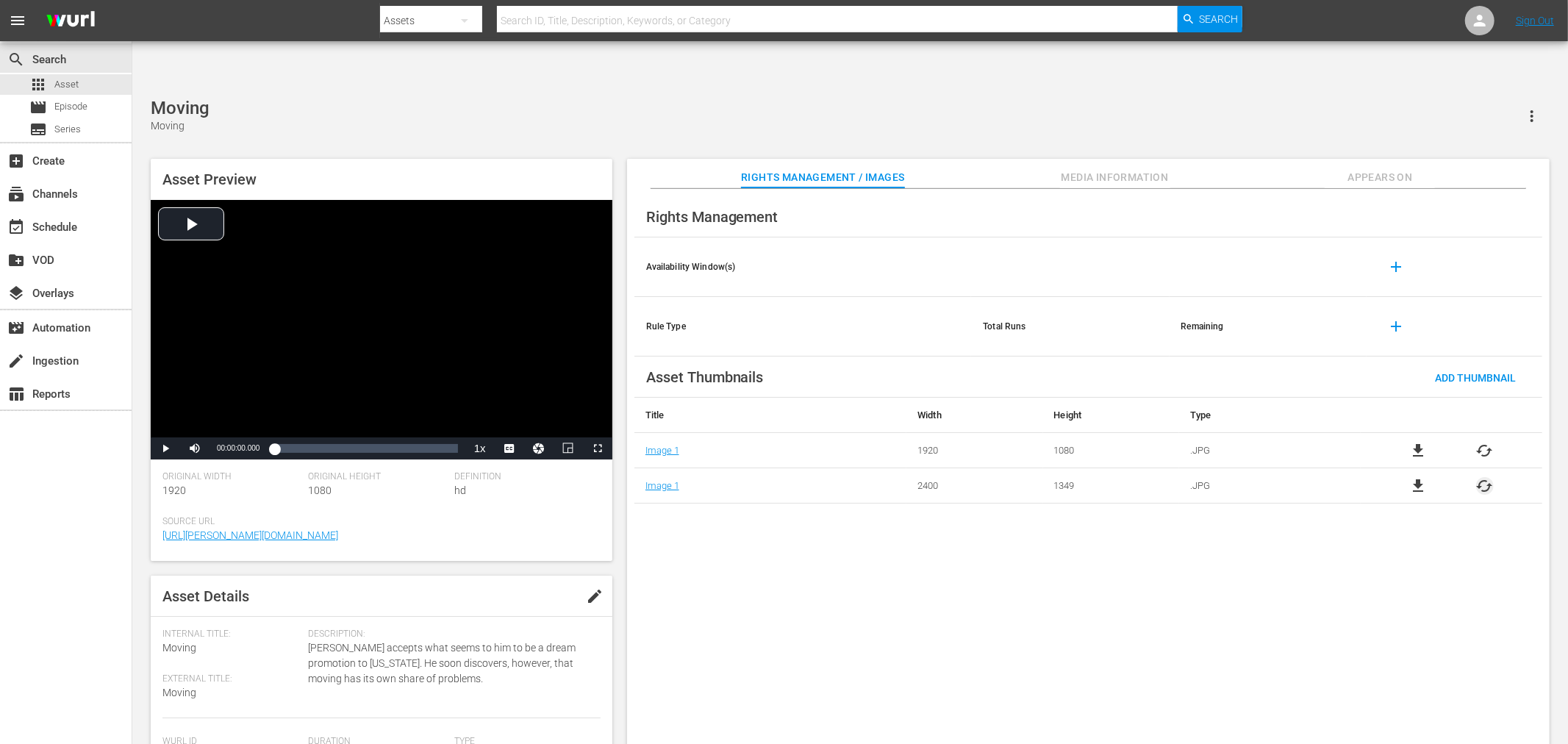
drag, startPoint x: 1420, startPoint y: 436, endPoint x: 1487, endPoint y: 439, distance: 67.1
click at [1487, 477] on span "cached" at bounding box center [1485, 486] width 17 height 17
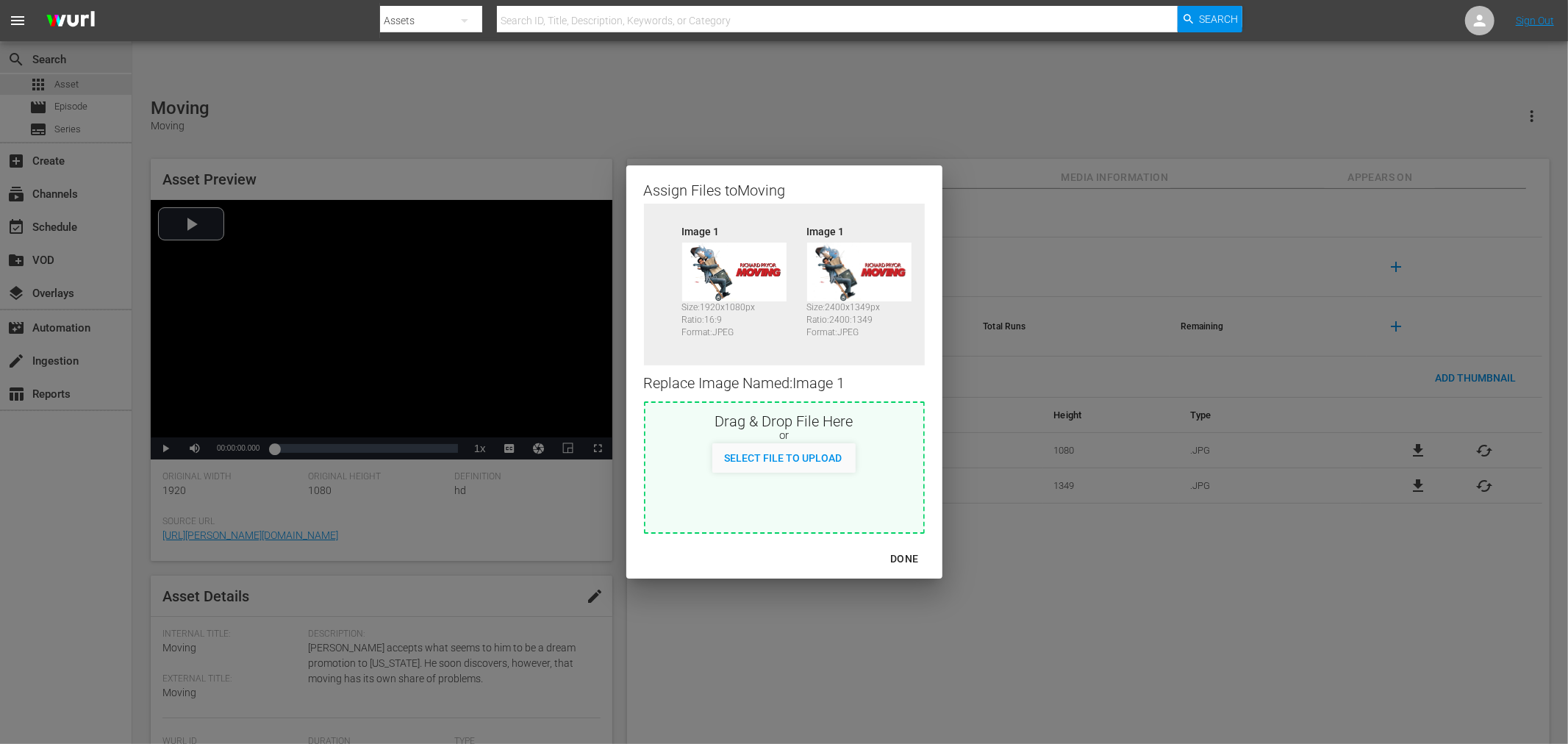
click at [871, 253] on img at bounding box center [859, 272] width 104 height 59
drag, startPoint x: 870, startPoint y: 255, endPoint x: 720, endPoint y: 274, distance: 151.2
drag, startPoint x: 720, startPoint y: 274, endPoint x: 831, endPoint y: 267, distance: 111.2
drag, startPoint x: 831, startPoint y: 267, endPoint x: 786, endPoint y: 565, distance: 301.4
click at [786, 565] on div "DONE" at bounding box center [784, 559] width 316 height 39
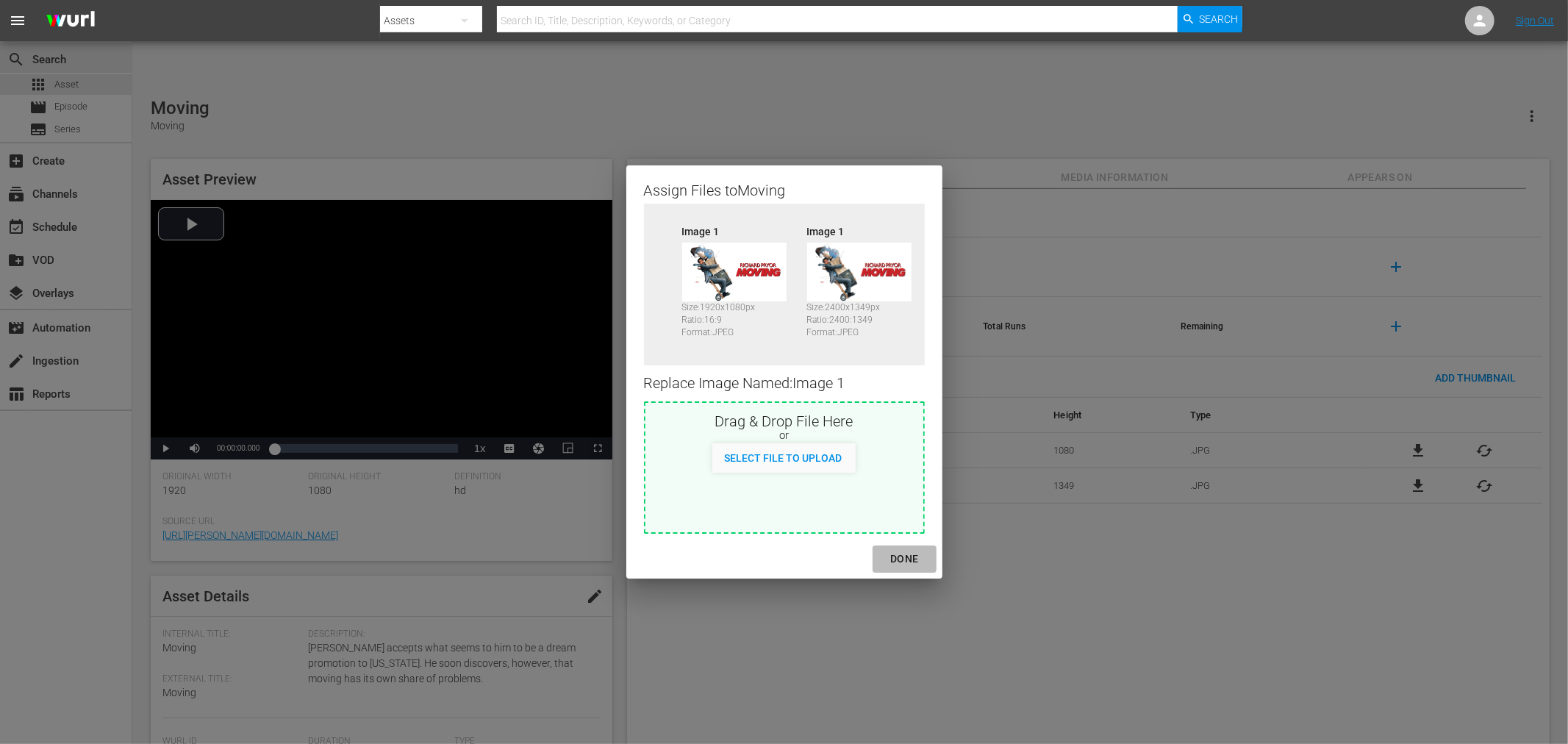
click at [898, 551] on div "DONE" at bounding box center [904, 559] width 51 height 18
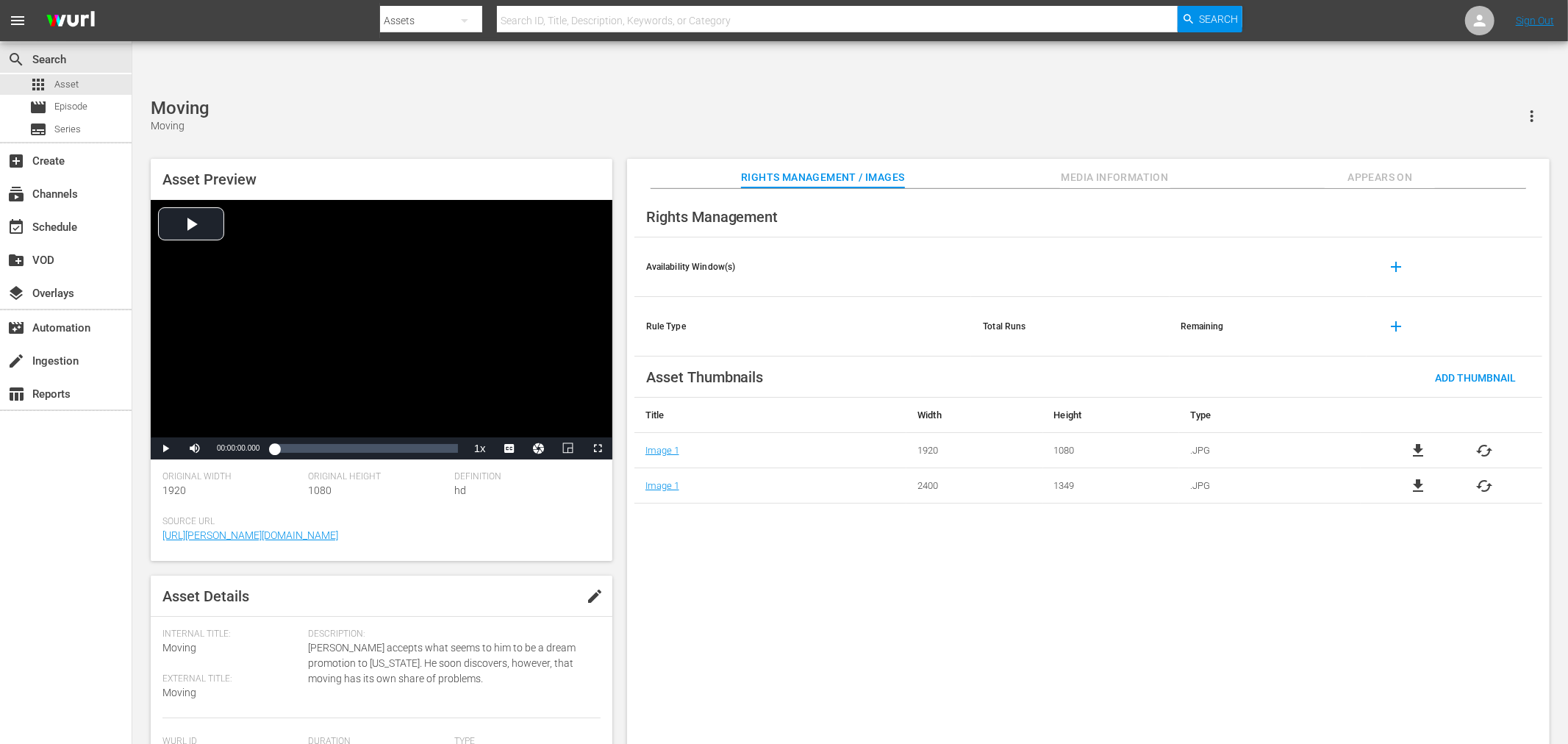
click at [980, 581] on div "Rights Management Availability Window(s) add Rule Type Total Runs Remaining add…" at bounding box center [1088, 479] width 923 height 580
click at [786, 512] on div "Rights Management Availability Window(s) add Rule Type Total Runs Remaining add…" at bounding box center [1088, 479] width 923 height 580
click at [1421, 477] on span "file_download" at bounding box center [1418, 486] width 17 height 17
click at [651, 98] on div "Moving (Edited) Moving" at bounding box center [850, 116] width 1399 height 36
click at [1417, 442] on span "file_download" at bounding box center [1418, 451] width 17 height 17
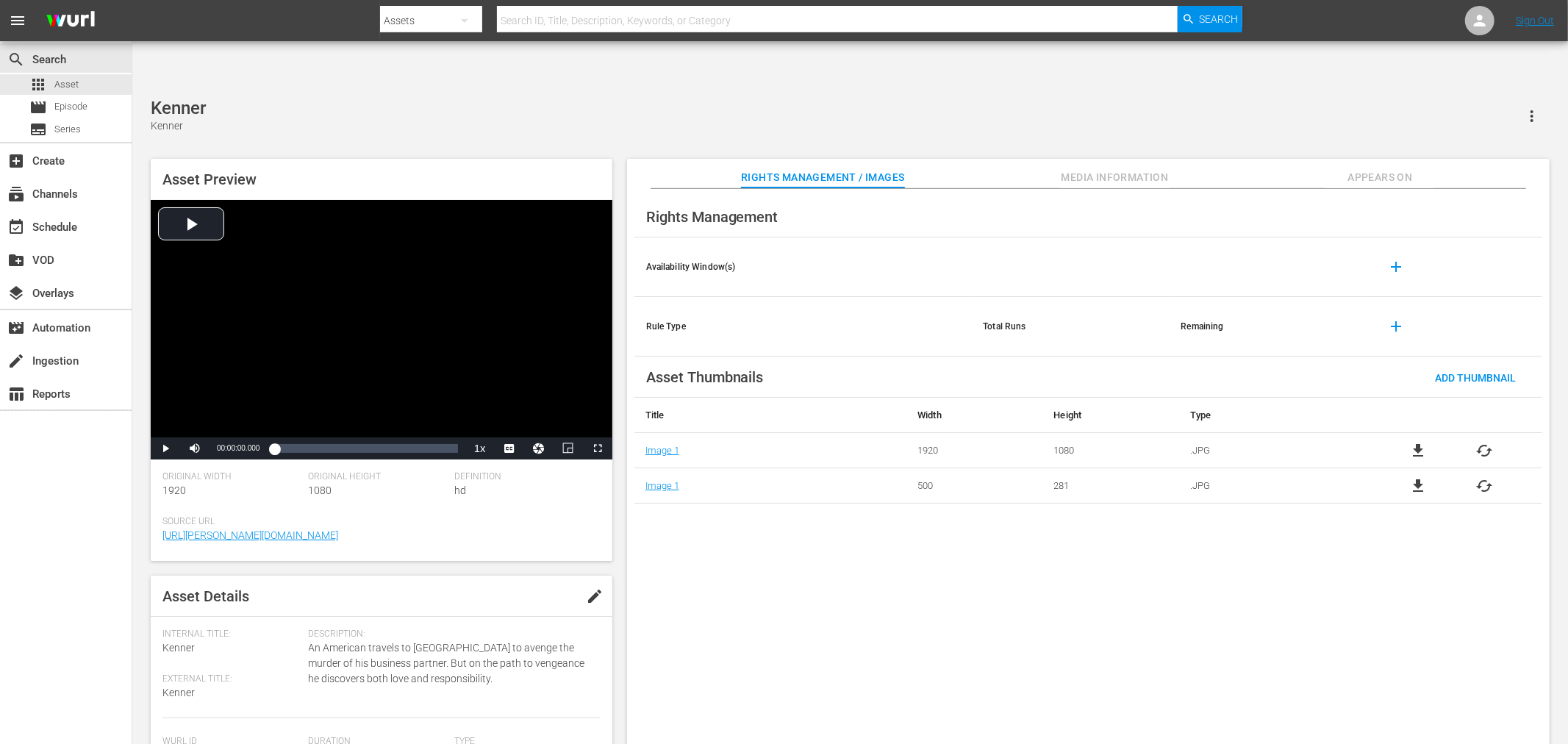
click at [1424, 477] on span "file_download" at bounding box center [1418, 486] width 17 height 17
click at [861, 488] on div "Rights Management Availability Window(s) add Rule Type Total Runs Remaining add…" at bounding box center [1088, 479] width 923 height 580
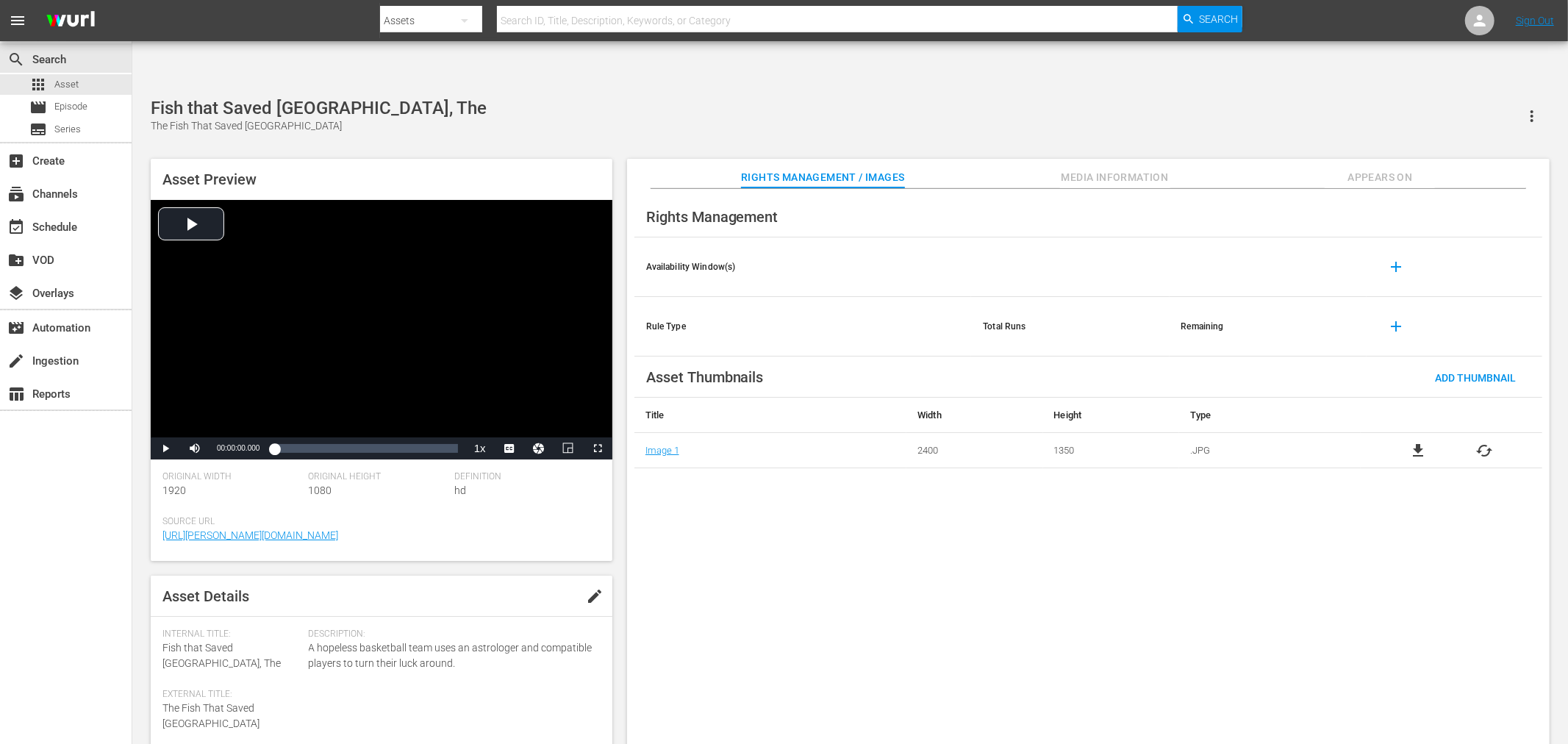
click at [1413, 442] on span "file_download" at bounding box center [1418, 451] width 17 height 17
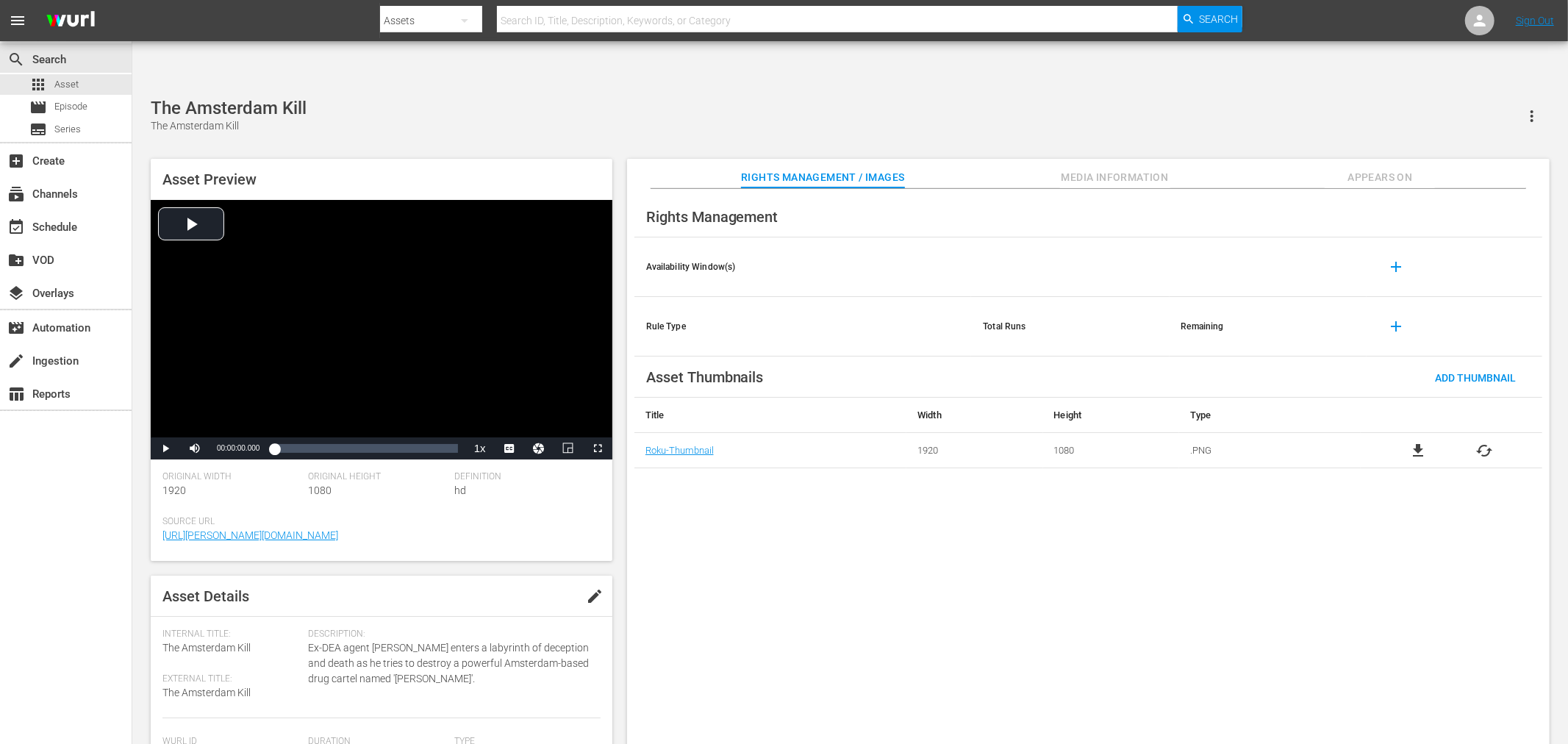
click at [1415, 442] on span "file_download" at bounding box center [1418, 451] width 17 height 17
click at [1411, 442] on span "file_download" at bounding box center [1418, 451] width 17 height 17
drag, startPoint x: 913, startPoint y: 555, endPoint x: 1067, endPoint y: 562, distance: 154.2
click at [913, 554] on div "Rights Management Availability Window(s) add Rule Type Total Runs Remaining add…" at bounding box center [1088, 479] width 923 height 580
click at [1481, 442] on span "cached" at bounding box center [1485, 451] width 17 height 17
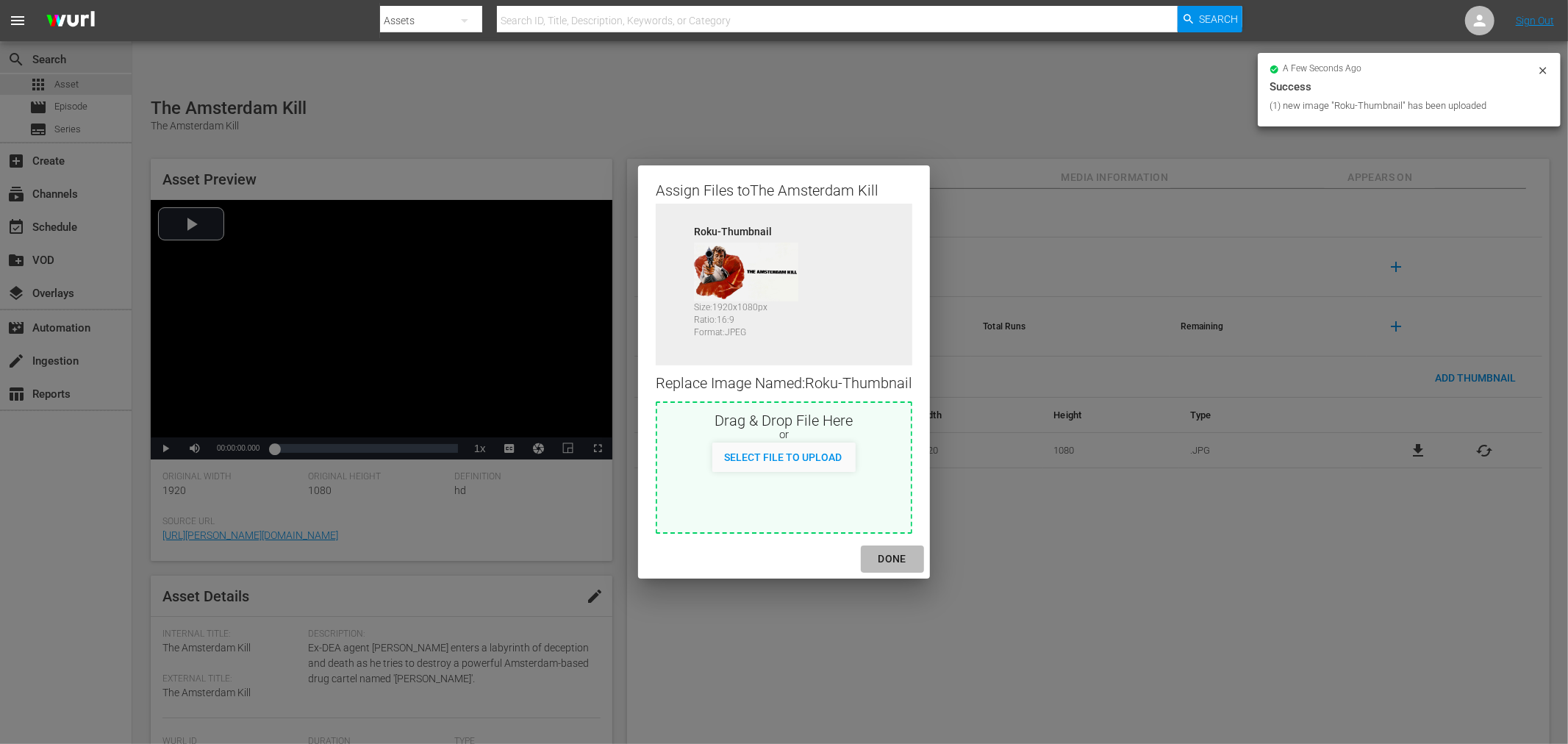
click at [883, 563] on div "DONE" at bounding box center [892, 559] width 51 height 18
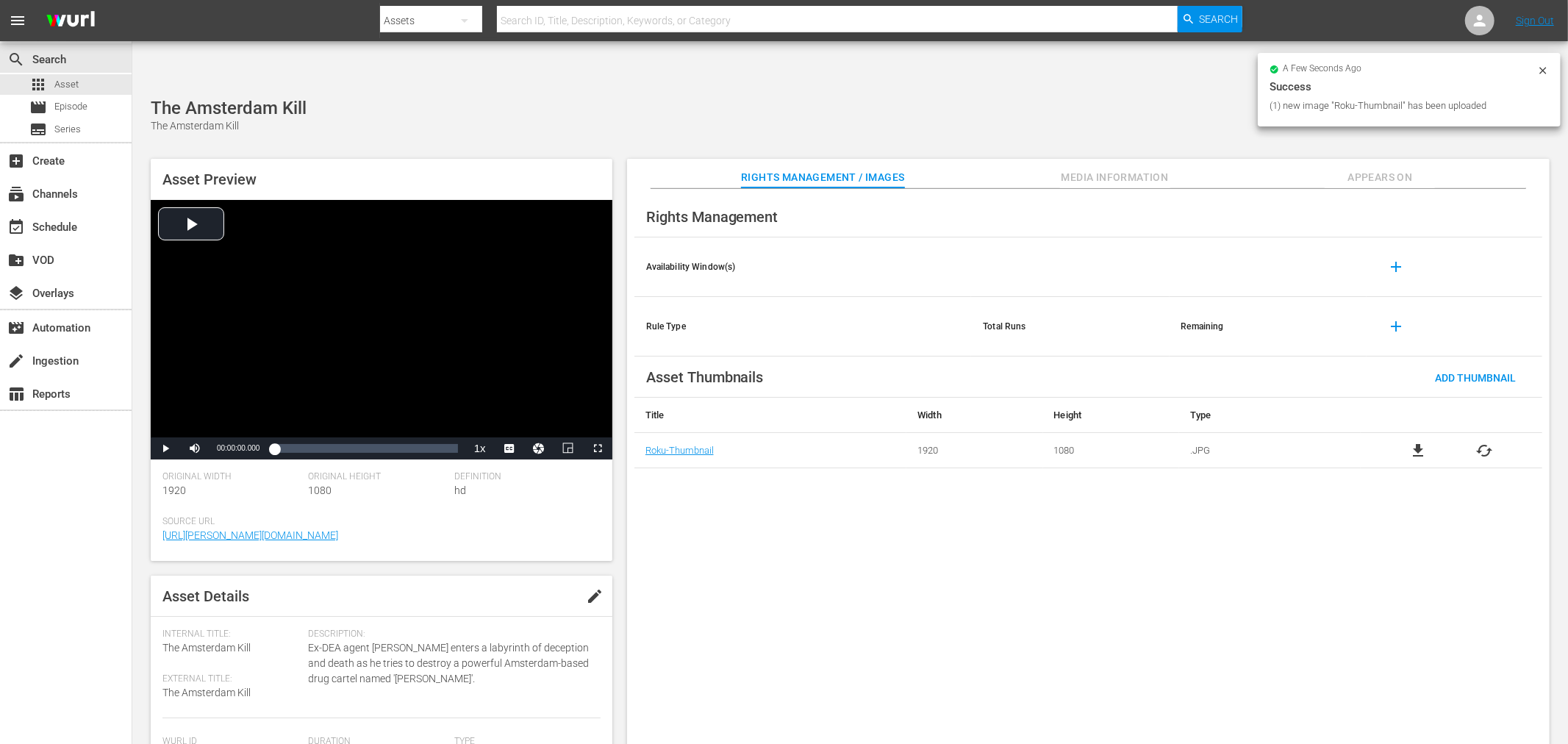
drag, startPoint x: 883, startPoint y: 563, endPoint x: 1197, endPoint y: 182, distance: 493.7
click at [907, 542] on div "Rights Management Availability Window(s) add Rule Type Total Runs Remaining add…" at bounding box center [1088, 479] width 923 height 580
click at [1542, 99] on button "button" at bounding box center [1532, 116] width 35 height 36
click at [1365, 168] on span "Appears On" at bounding box center [1380, 177] width 110 height 18
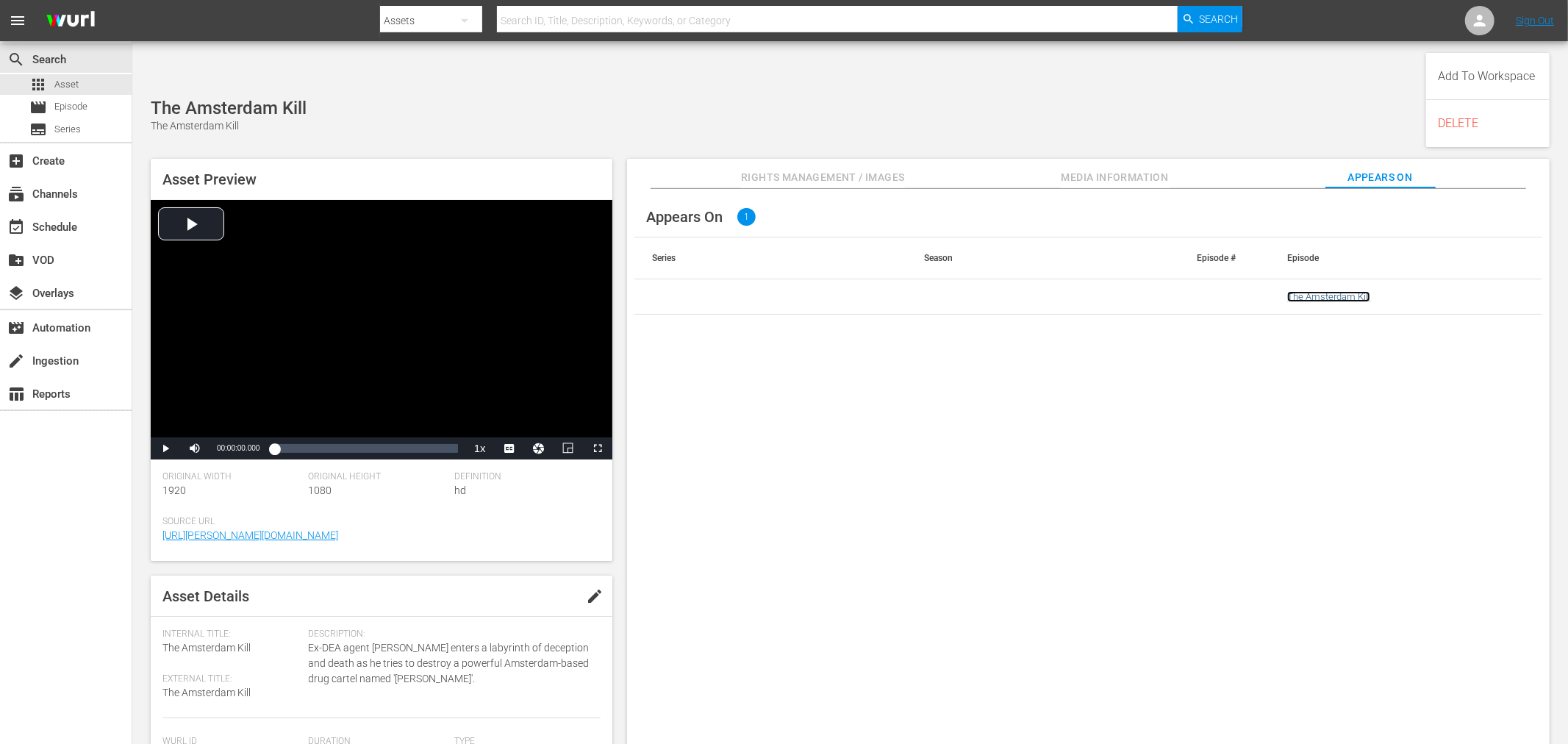
click at [1327, 291] on link "The Amsterdam Kill" at bounding box center [1328, 297] width 83 height 11
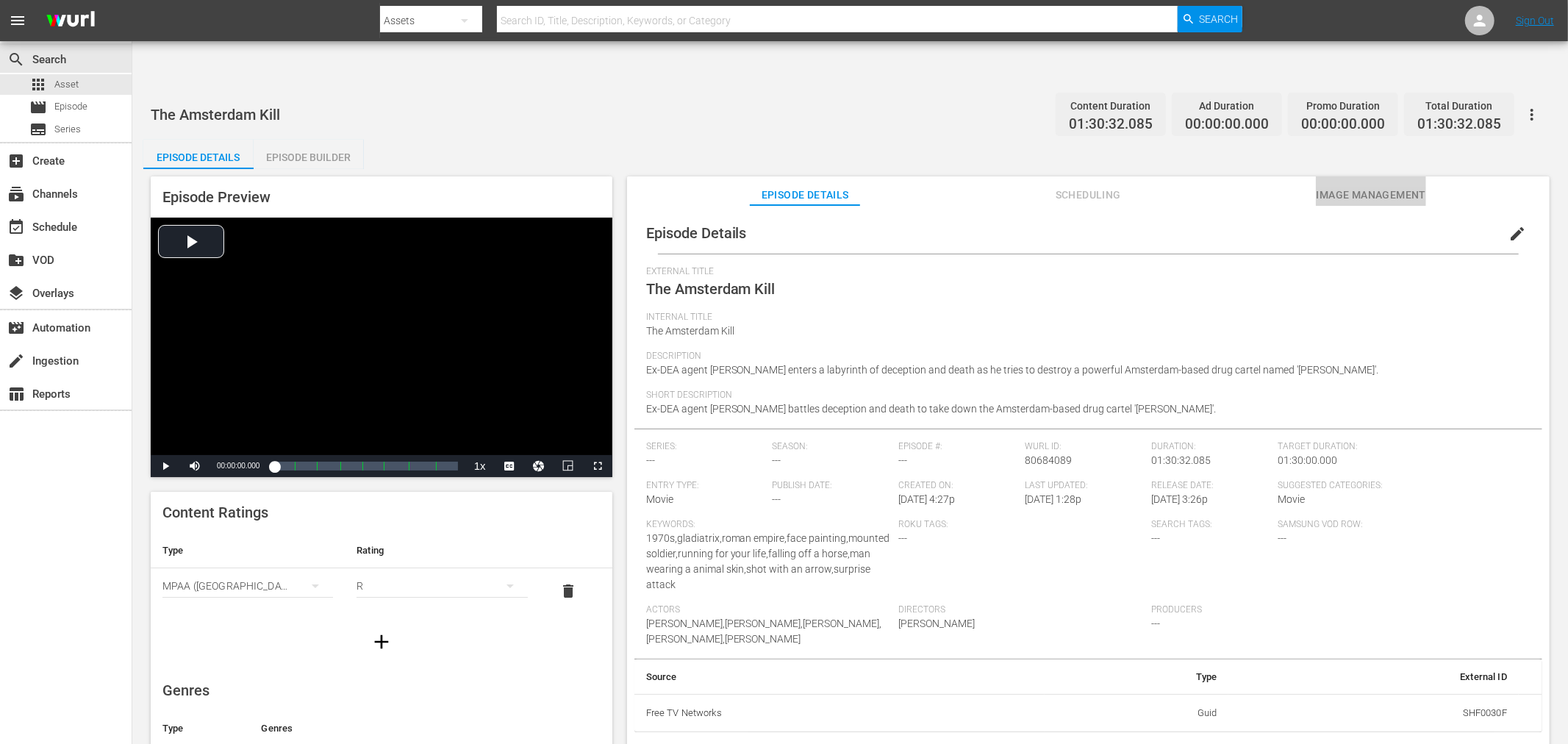
click at [1376, 186] on span "Image Management" at bounding box center [1372, 195] width 110 height 18
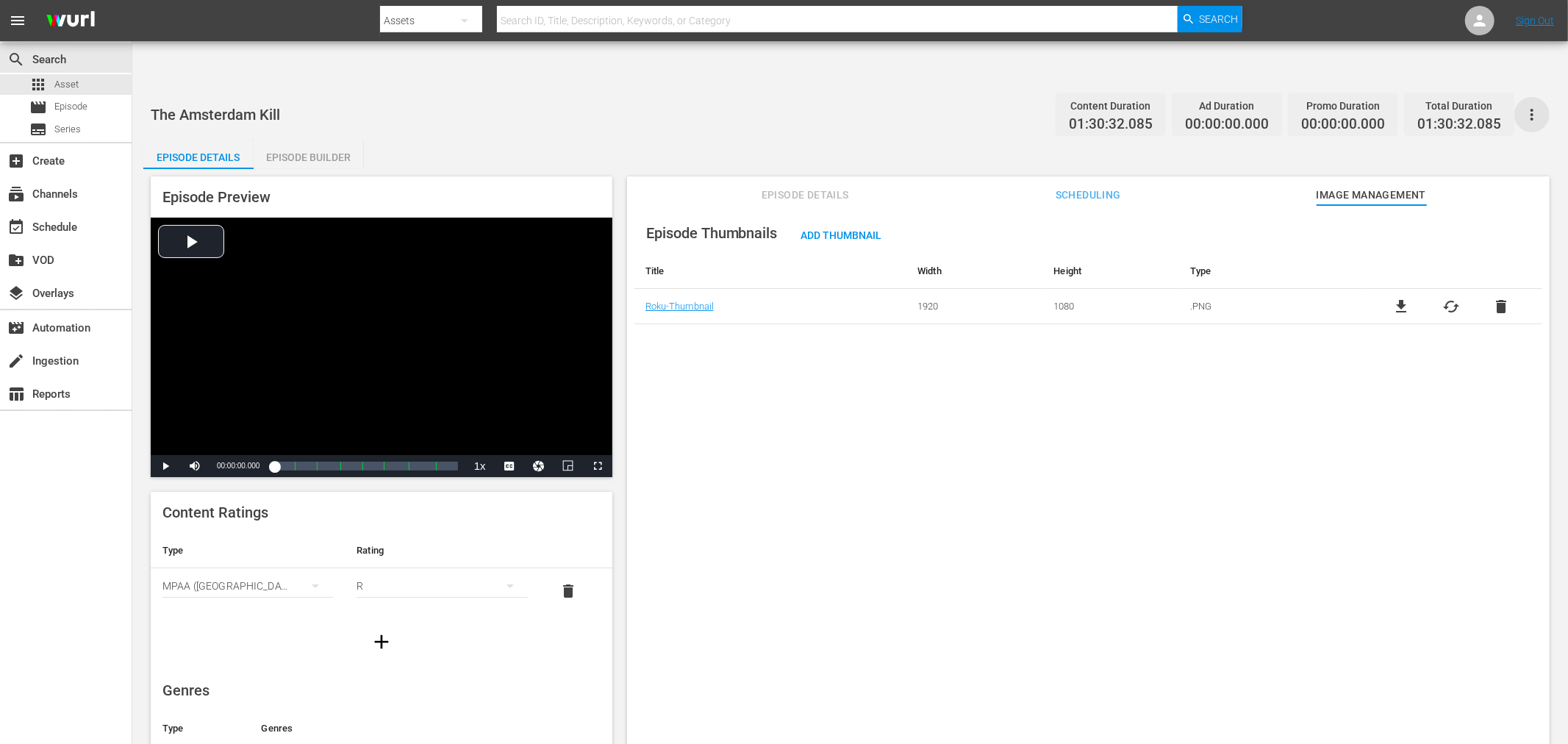
click at [1536, 106] on icon "button" at bounding box center [1532, 114] width 17 height 17
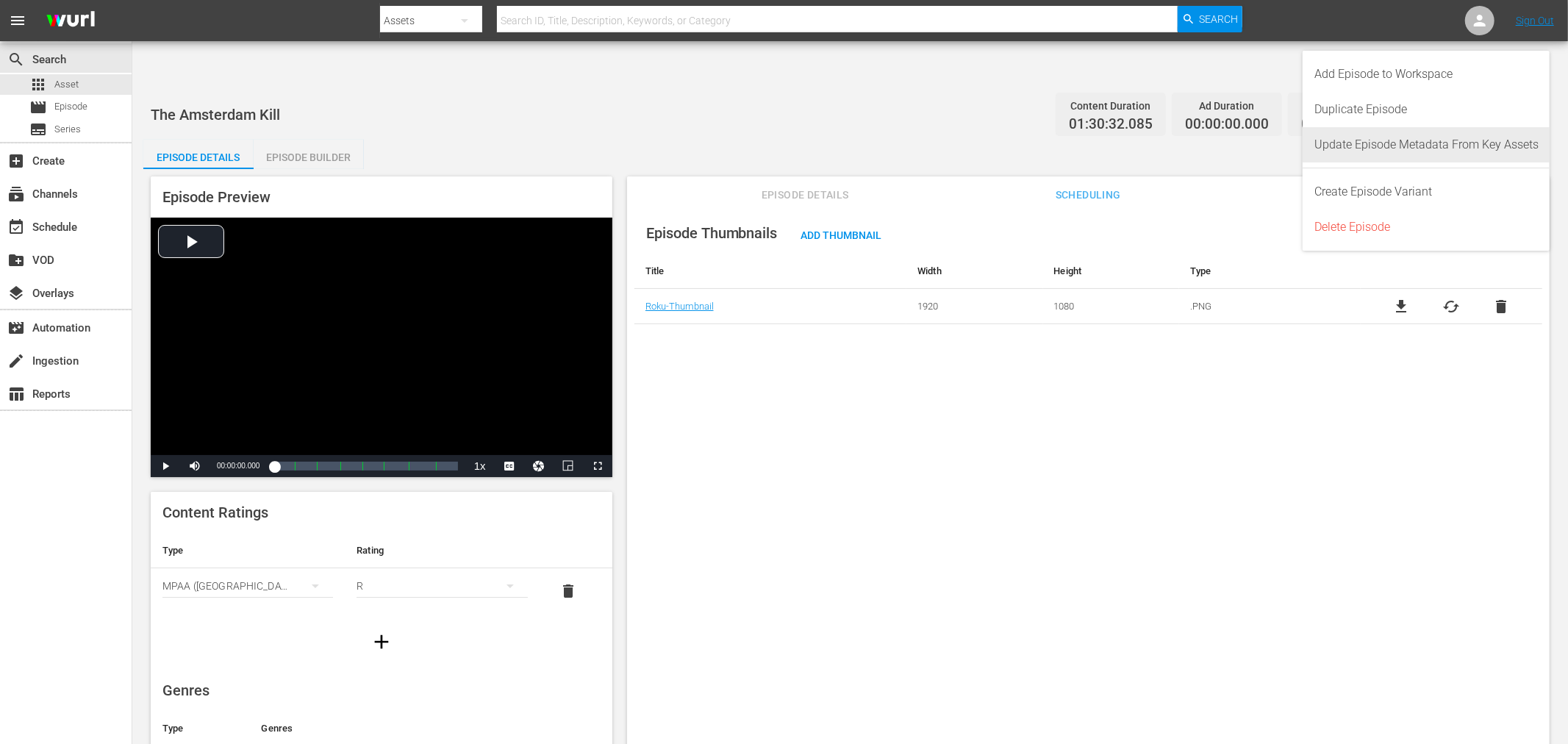
click at [1428, 144] on div "Update Episode Metadata From Key Assets" at bounding box center [1427, 144] width 224 height 36
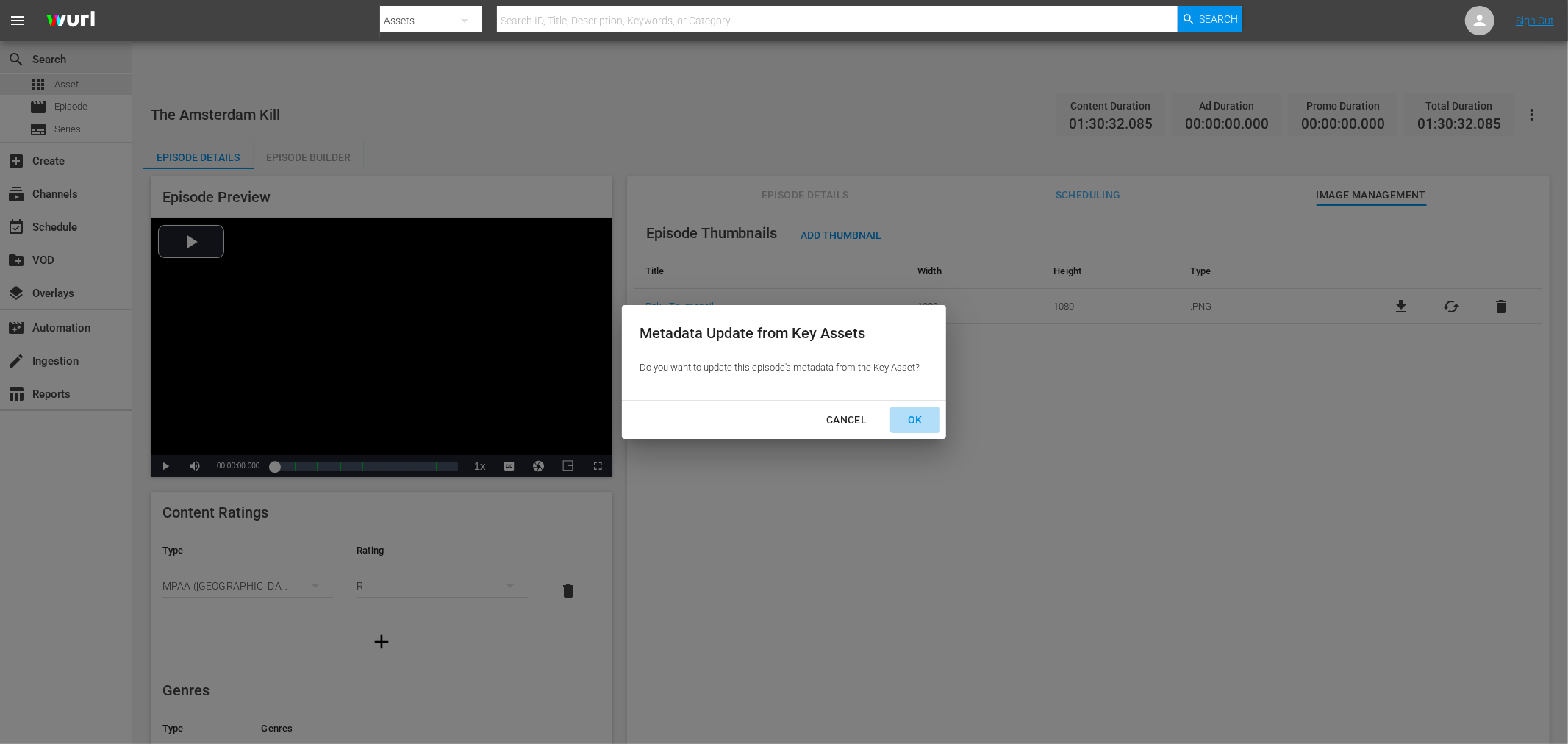
click at [927, 415] on div "OK" at bounding box center [915, 420] width 38 height 18
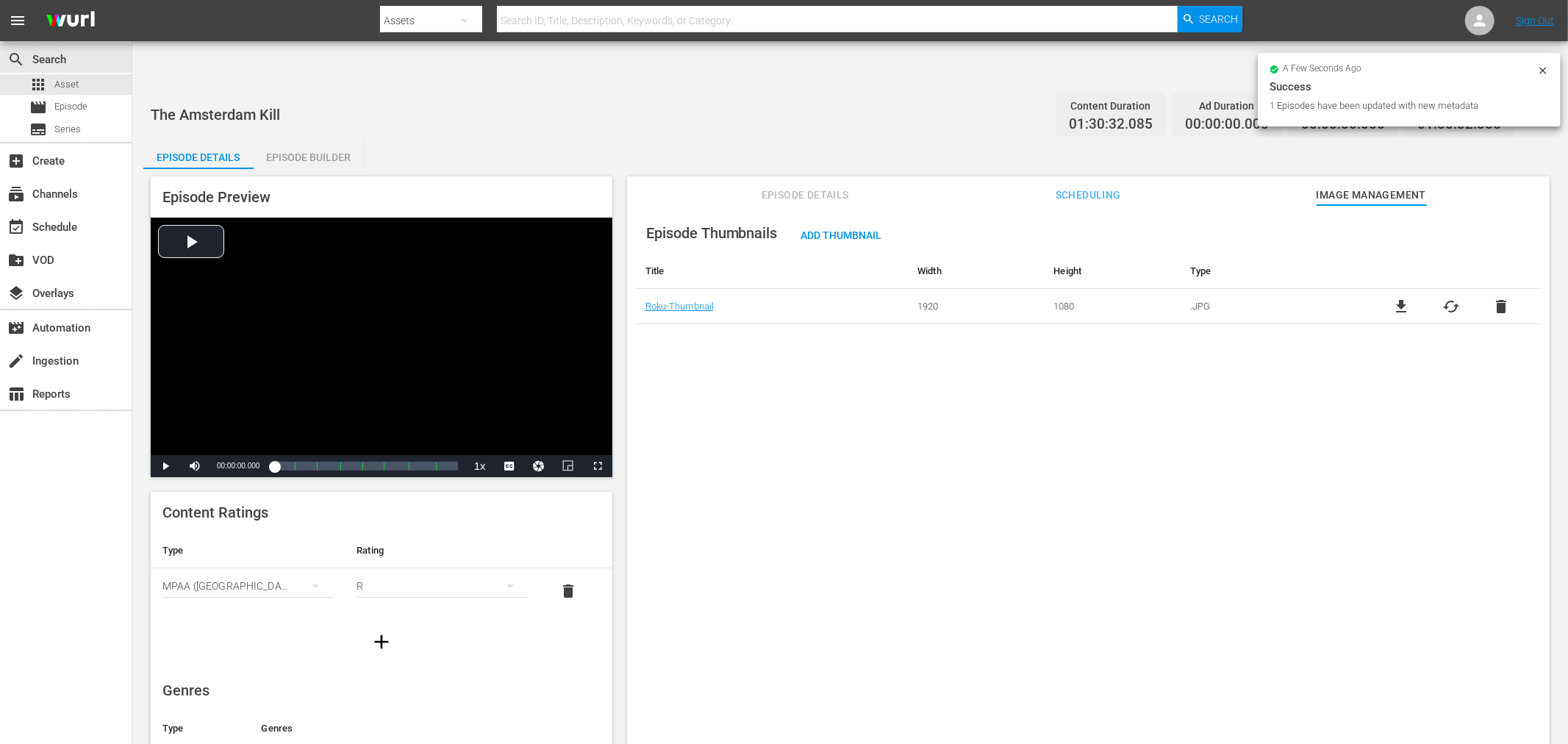
click at [738, 342] on div "Episode Thumbnails Add Thumbnail Title Width Height Type Roku-Thumbnail 1920 10…" at bounding box center [1088, 492] width 923 height 575
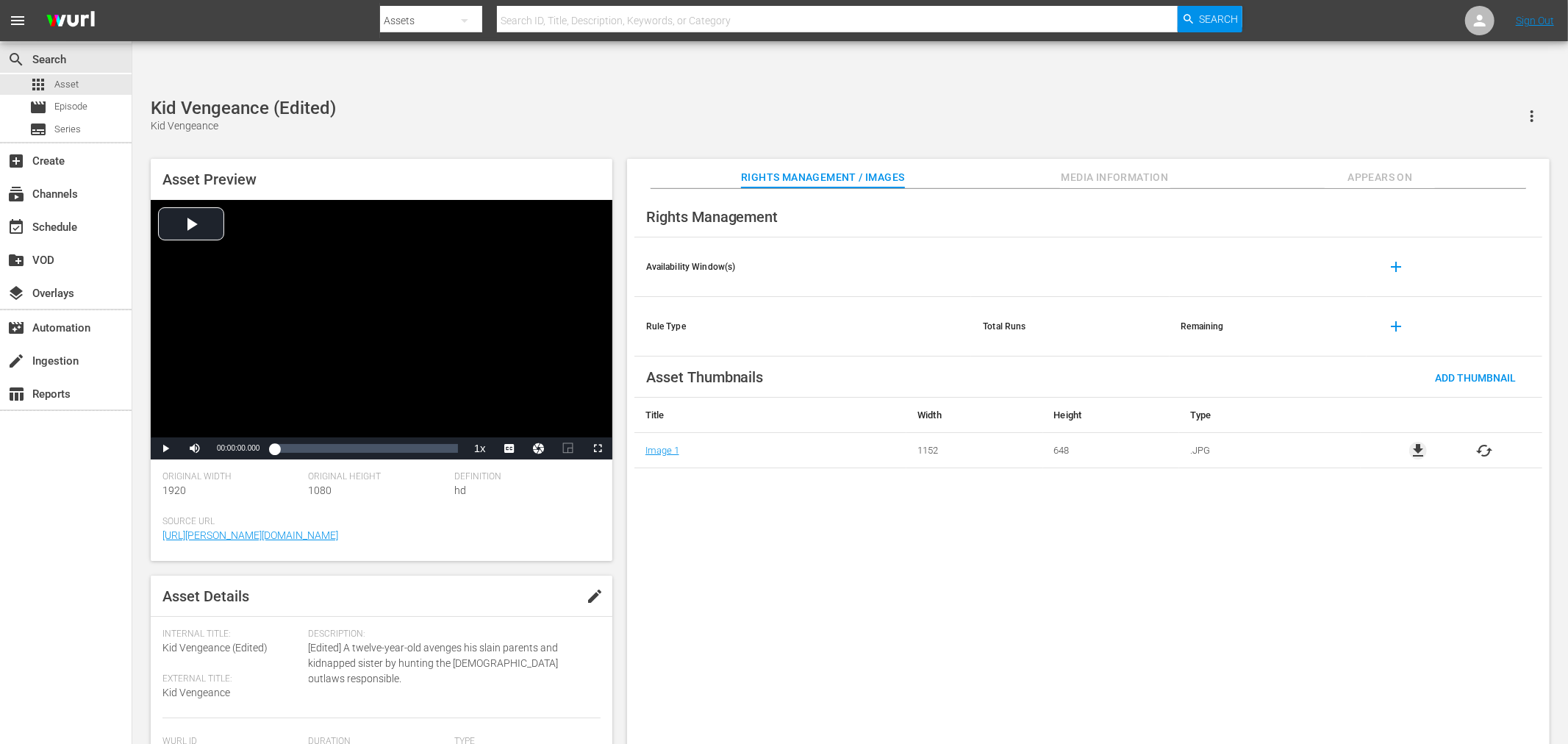
click at [1411, 442] on span "file_download" at bounding box center [1418, 451] width 17 height 17
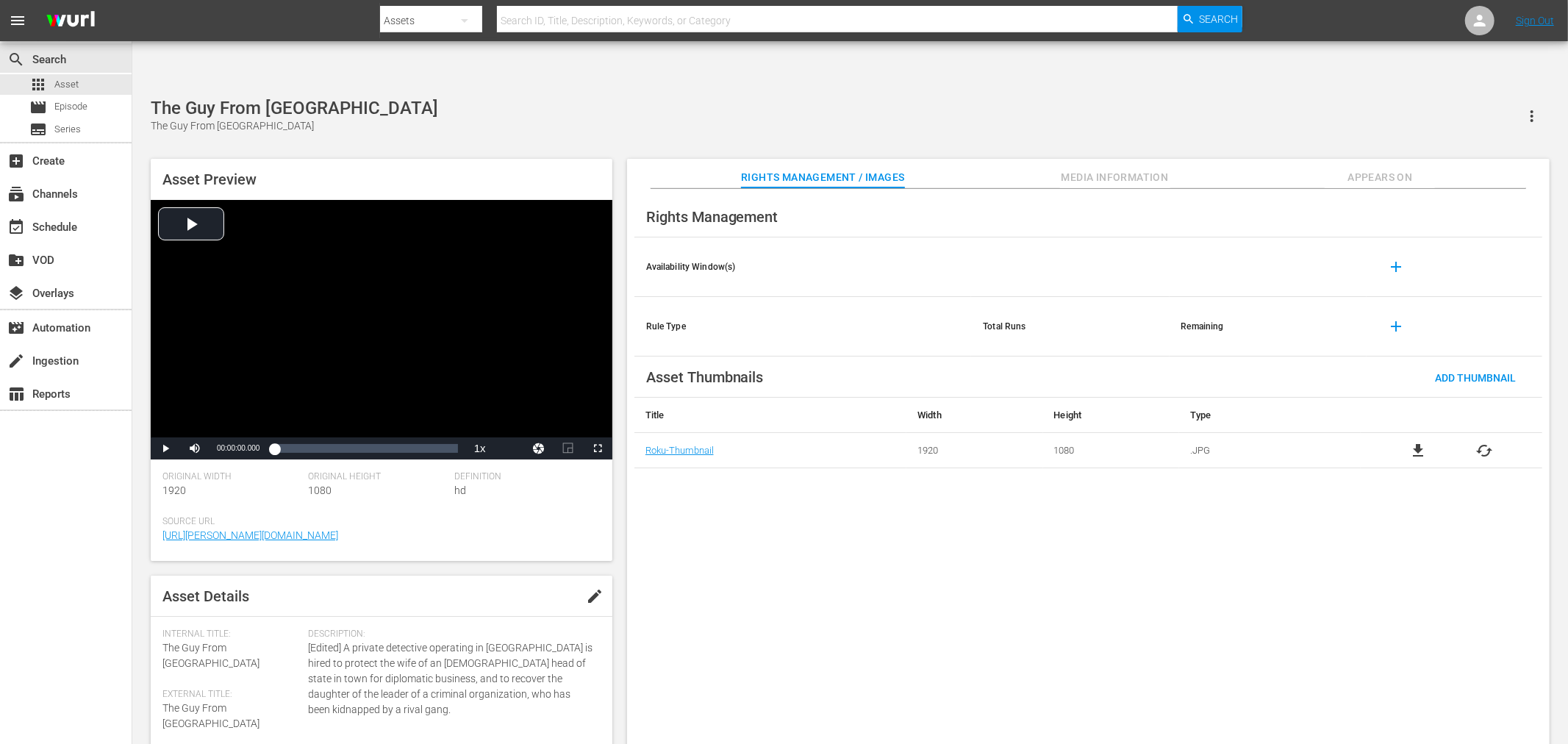
click at [1006, 489] on div "Rights Management Availability Window(s) add Rule Type Total Runs Remaining add…" at bounding box center [1088, 479] width 923 height 580
click at [1421, 442] on span "file_download" at bounding box center [1418, 451] width 17 height 17
click at [1421, 442] on span "file_download" at bounding box center [1418, 451] width 17 height 17
click at [796, 469] on div "Rights Management Availability Window(s) add Rule Type Total Runs Remaining add…" at bounding box center [1088, 479] width 923 height 580
click at [1413, 442] on span "file_download" at bounding box center [1418, 451] width 17 height 17
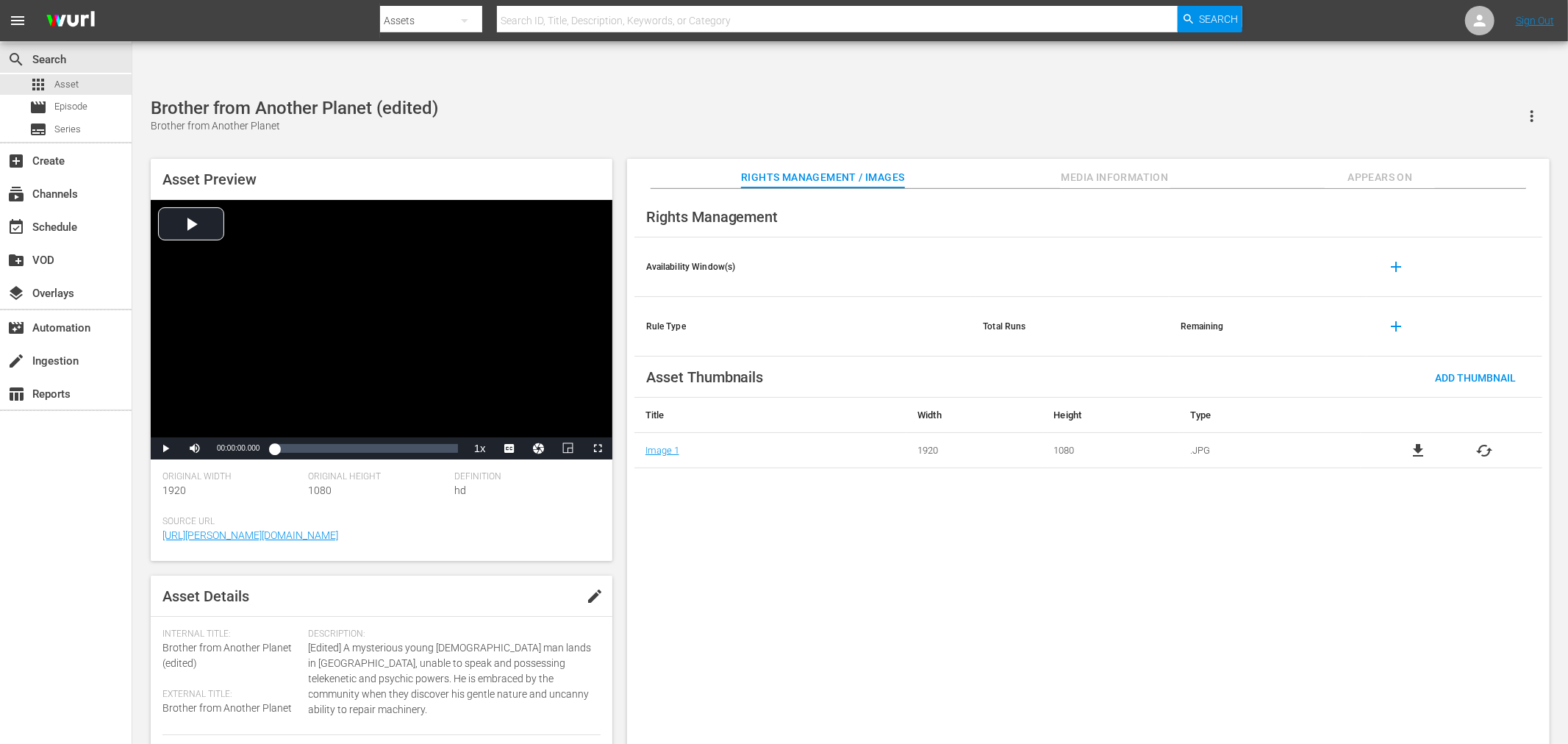
click at [1411, 442] on span "file_download" at bounding box center [1418, 451] width 17 height 17
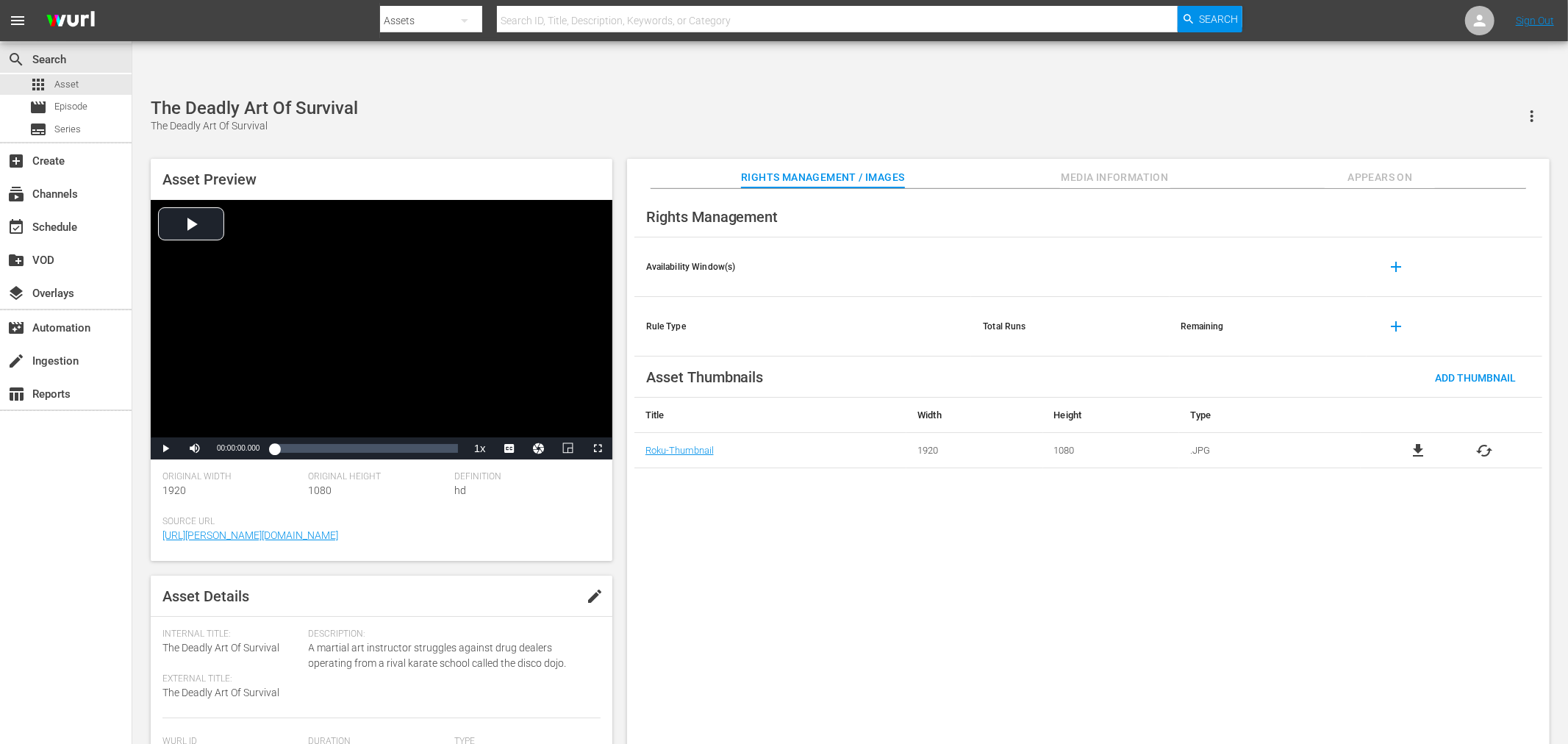
click at [1417, 442] on span "file_download" at bounding box center [1418, 451] width 17 height 17
click at [1411, 442] on span "file_download" at bounding box center [1418, 451] width 17 height 17
click at [1419, 442] on span "file_download" at bounding box center [1418, 451] width 17 height 17
click at [1411, 477] on span "file_download" at bounding box center [1418, 486] width 17 height 17
drag, startPoint x: 805, startPoint y: 597, endPoint x: 791, endPoint y: 579, distance: 22.8
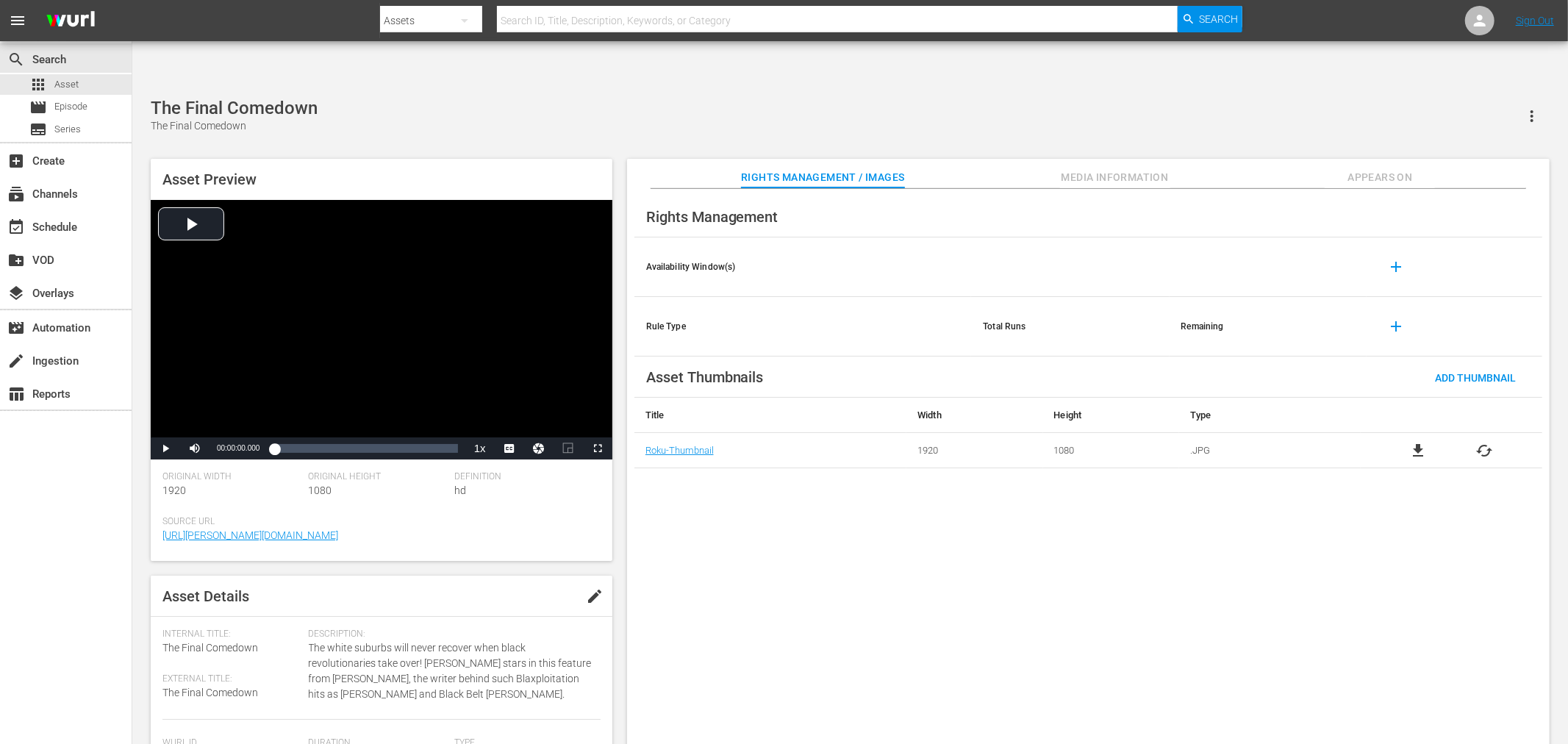
click at [803, 596] on div "Rights Management Availability Window(s) add Rule Type Total Runs Remaining add…" at bounding box center [1088, 479] width 923 height 580
click at [944, 555] on div "Rights Management Availability Window(s) add Rule Type Total Runs Remaining add…" at bounding box center [1088, 479] width 923 height 580
click at [678, 531] on div "Rights Management Availability Window(s) add Rule Type Total Runs Remaining add…" at bounding box center [1088, 479] width 923 height 580
click at [1376, 168] on span "Appears On" at bounding box center [1380, 177] width 110 height 18
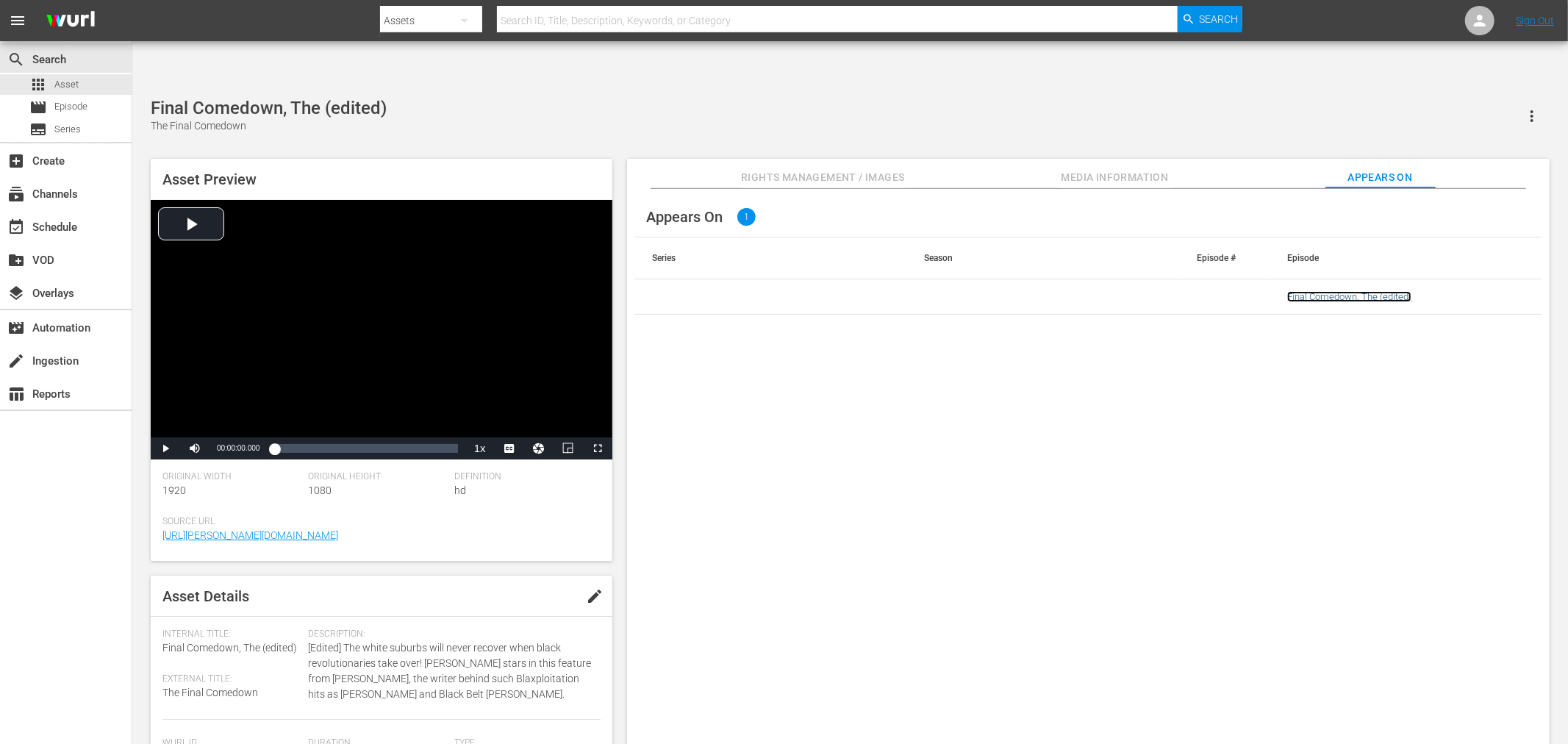
click at [1320, 291] on link "Final Comedown, The (edited)" at bounding box center [1350, 297] width 125 height 11
click at [633, 26] on input "text" at bounding box center [837, 21] width 681 height 36
paste input "Action Jackson"
type input "Action Jackson"
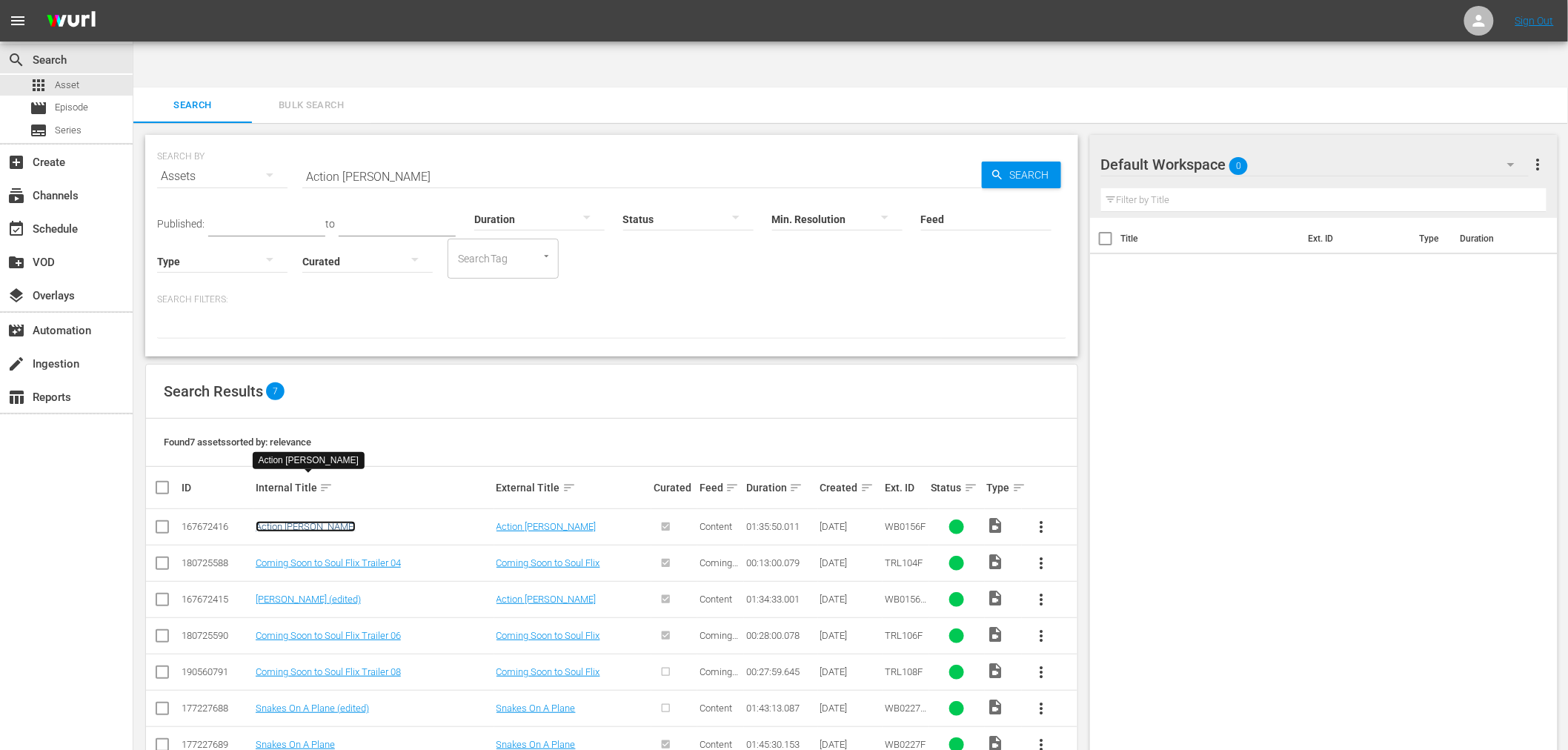
click at [301, 521] on link "Action Jackson" at bounding box center [306, 527] width 100 height 11
click at [297, 594] on link "Action Jackson (edited)" at bounding box center [309, 600] width 105 height 11
click at [1220, 434] on div "Title Ext. ID Type Duration" at bounding box center [1324, 499] width 468 height 562
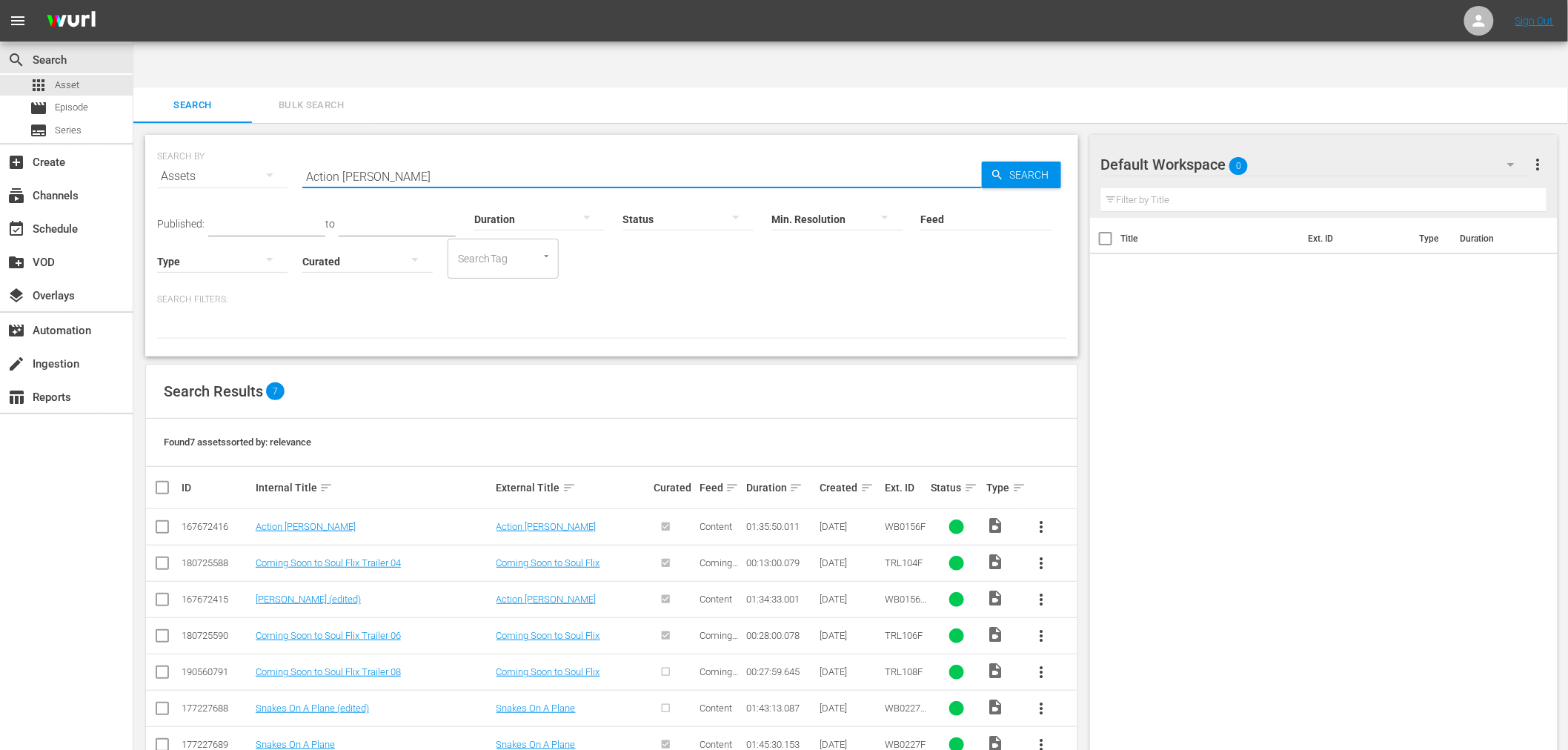
drag, startPoint x: 413, startPoint y: 125, endPoint x: 257, endPoint y: 115, distance: 156.3
click at [257, 141] on div "SEARCH BY Search By Assets Search ID, Title, Description, Keywords, or Category…" at bounding box center [612, 167] width 910 height 53
paste input "Hangin' With The Homeboys"
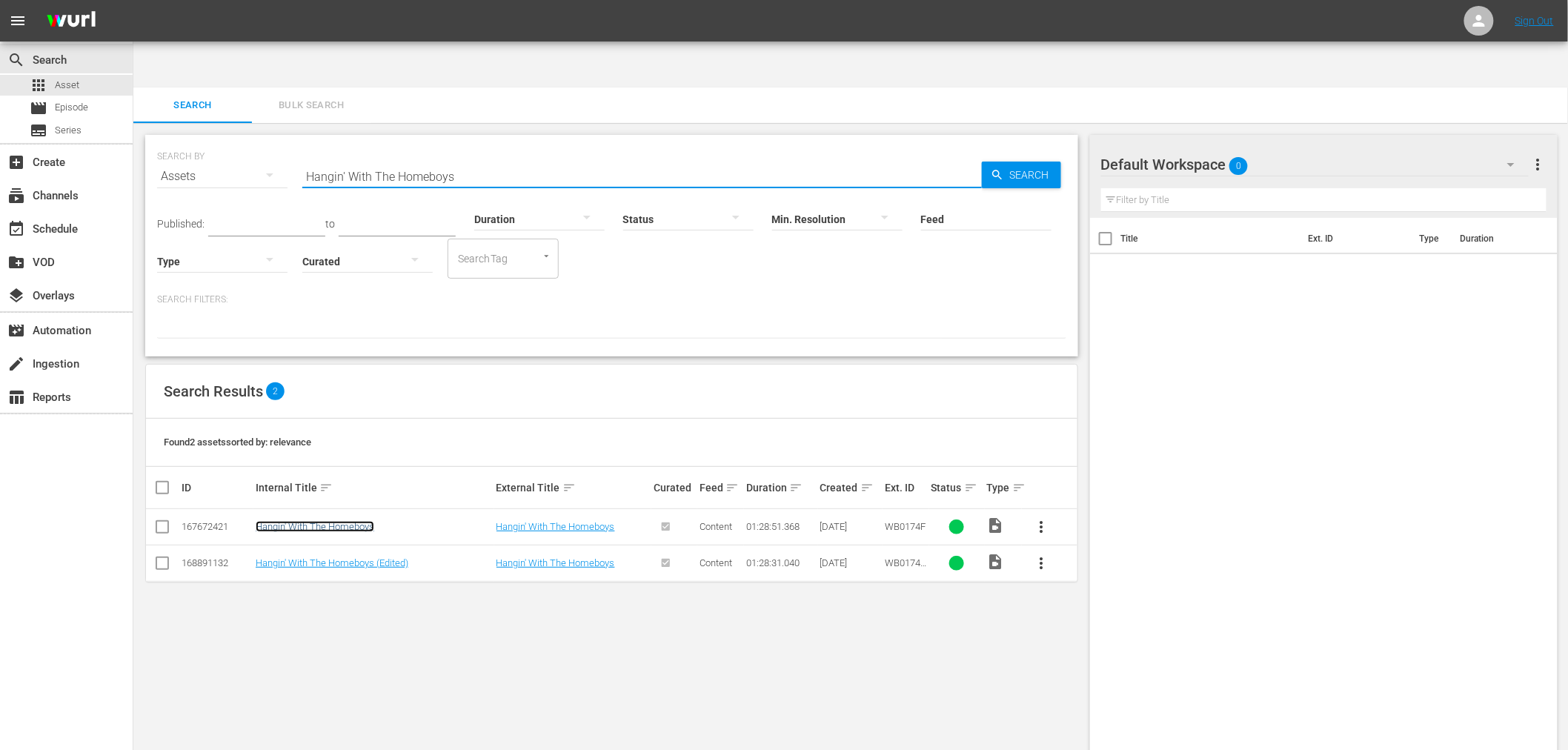
click at [294, 521] on link "Hangin' With The Homeboys" at bounding box center [315, 527] width 118 height 11
click at [293, 558] on link "Hangin' With The Homeboys (Edited)" at bounding box center [332, 563] width 153 height 11
drag, startPoint x: 305, startPoint y: 143, endPoint x: 239, endPoint y: 153, distance: 66.8
click at [239, 153] on div "SEARCH BY Search By Assets Search ID, Title, Description, Keywords, or Category…" at bounding box center [612, 167] width 910 height 53
paste input "urricane Smith"
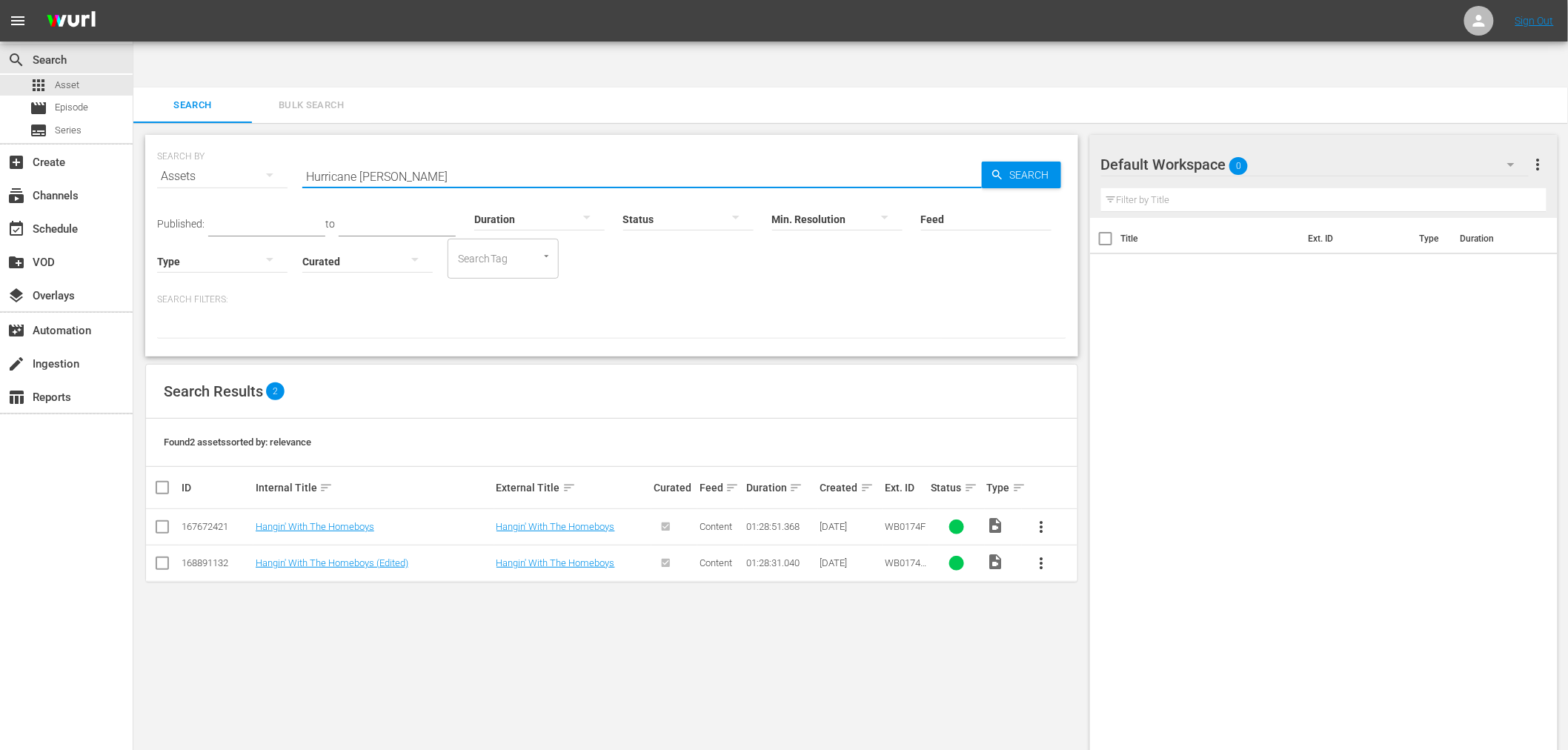
type input "Hurricane Smith"
click at [288, 521] on link "Hurricane Smith" at bounding box center [313, 527] width 114 height 11
click at [282, 558] on link "Hurricane Smith (Edited)" at bounding box center [330, 563] width 148 height 11
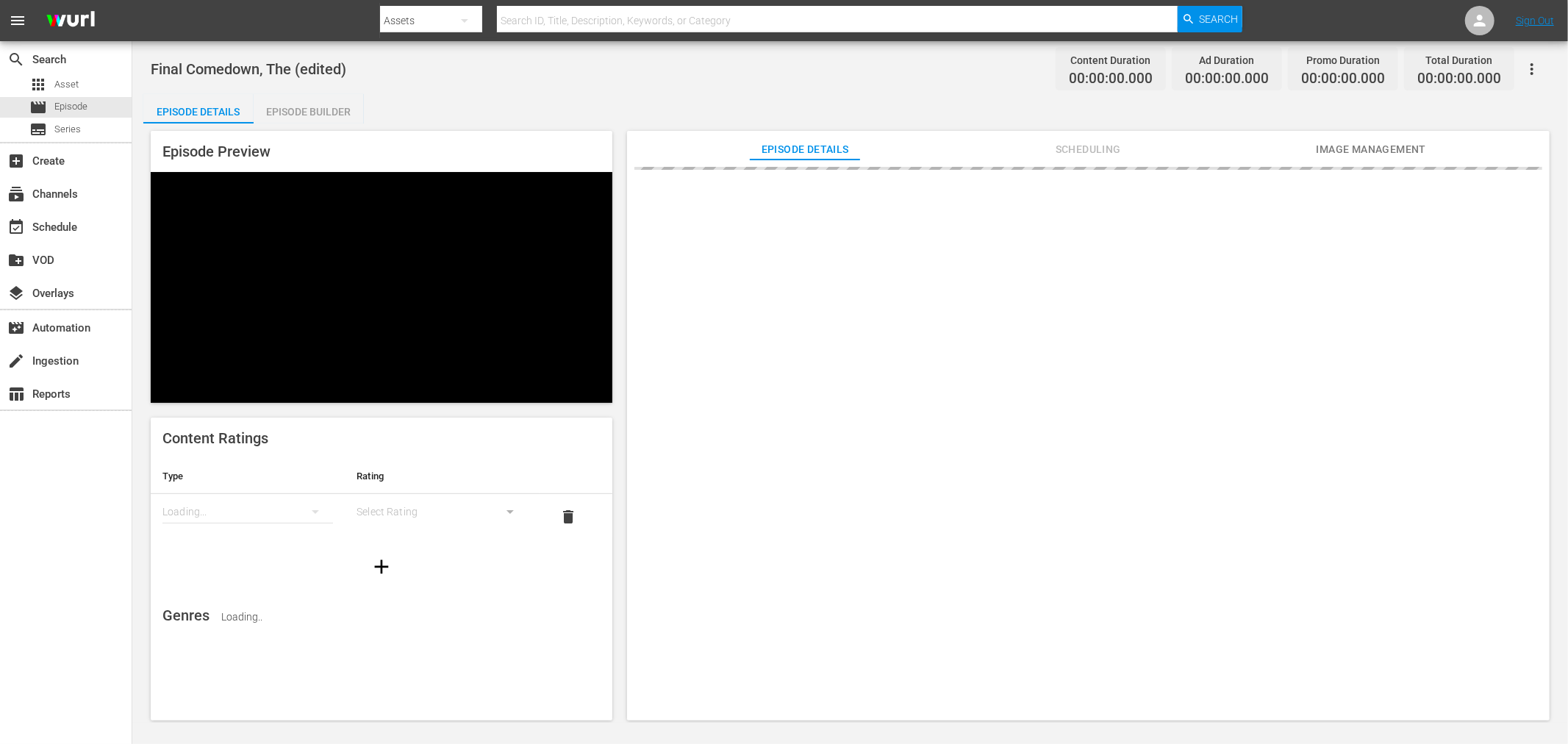
click at [1370, 147] on span "Image Management" at bounding box center [1372, 149] width 110 height 18
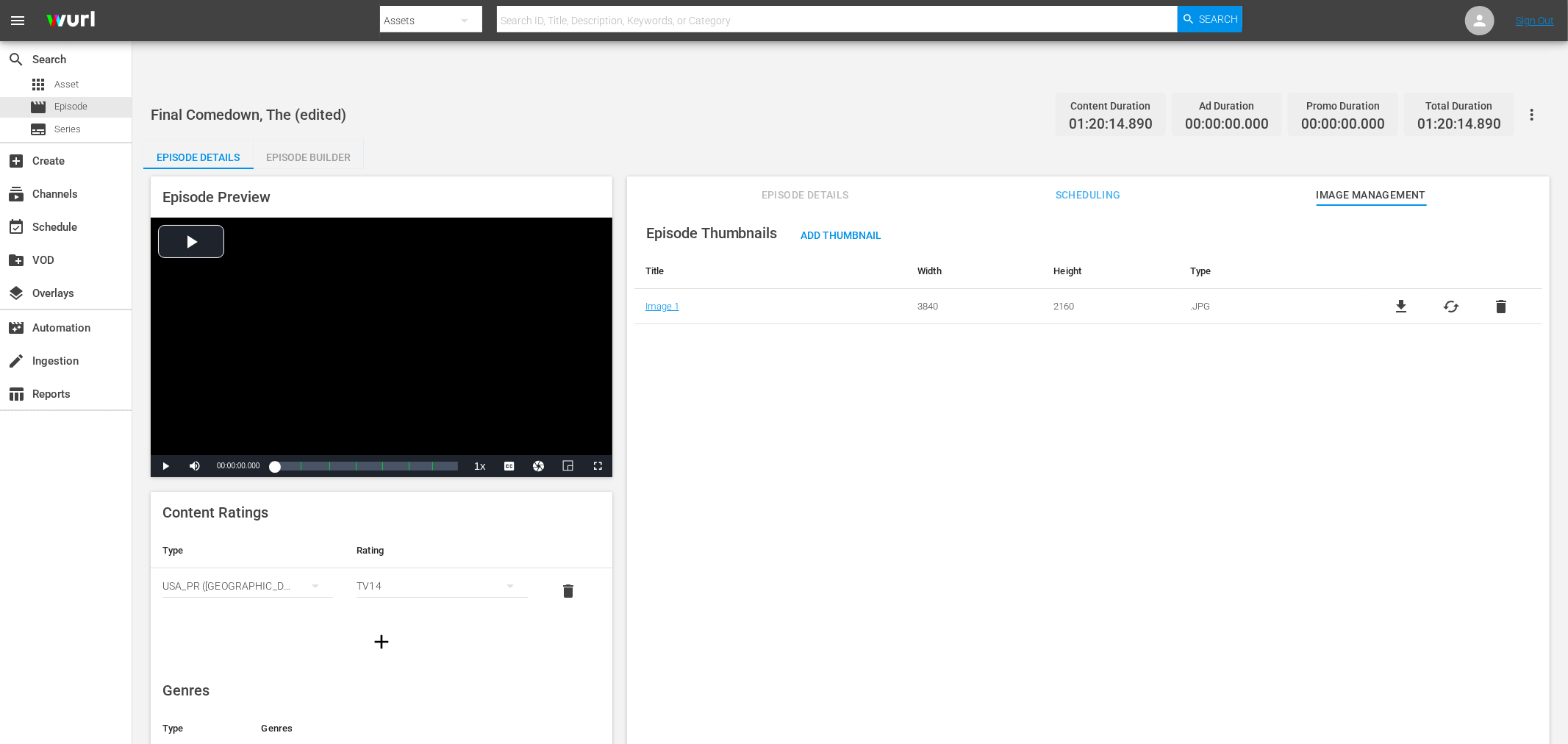
click at [1495, 298] on span "delete" at bounding box center [1501, 307] width 17 height 17
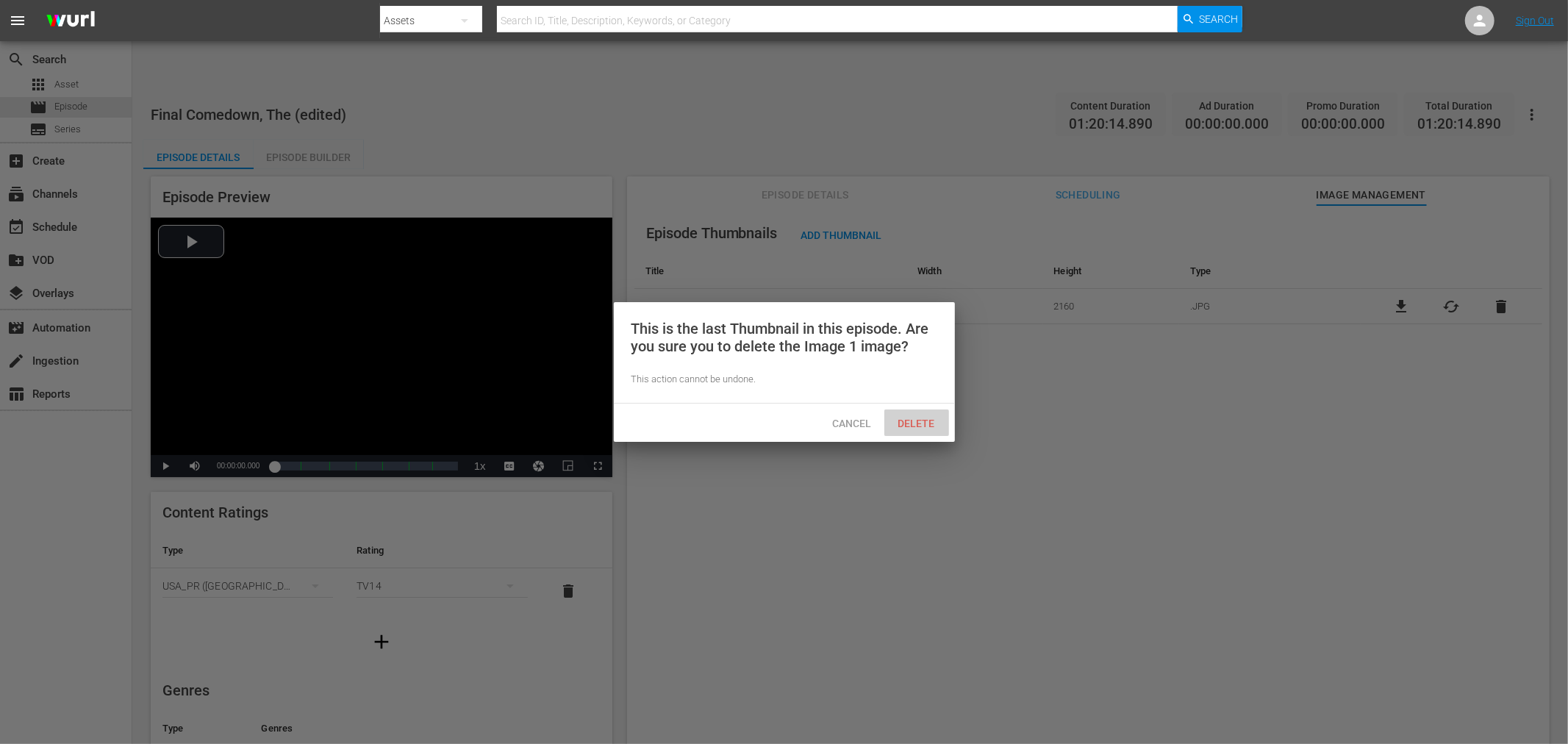
click at [920, 421] on span "Delete" at bounding box center [917, 423] width 60 height 12
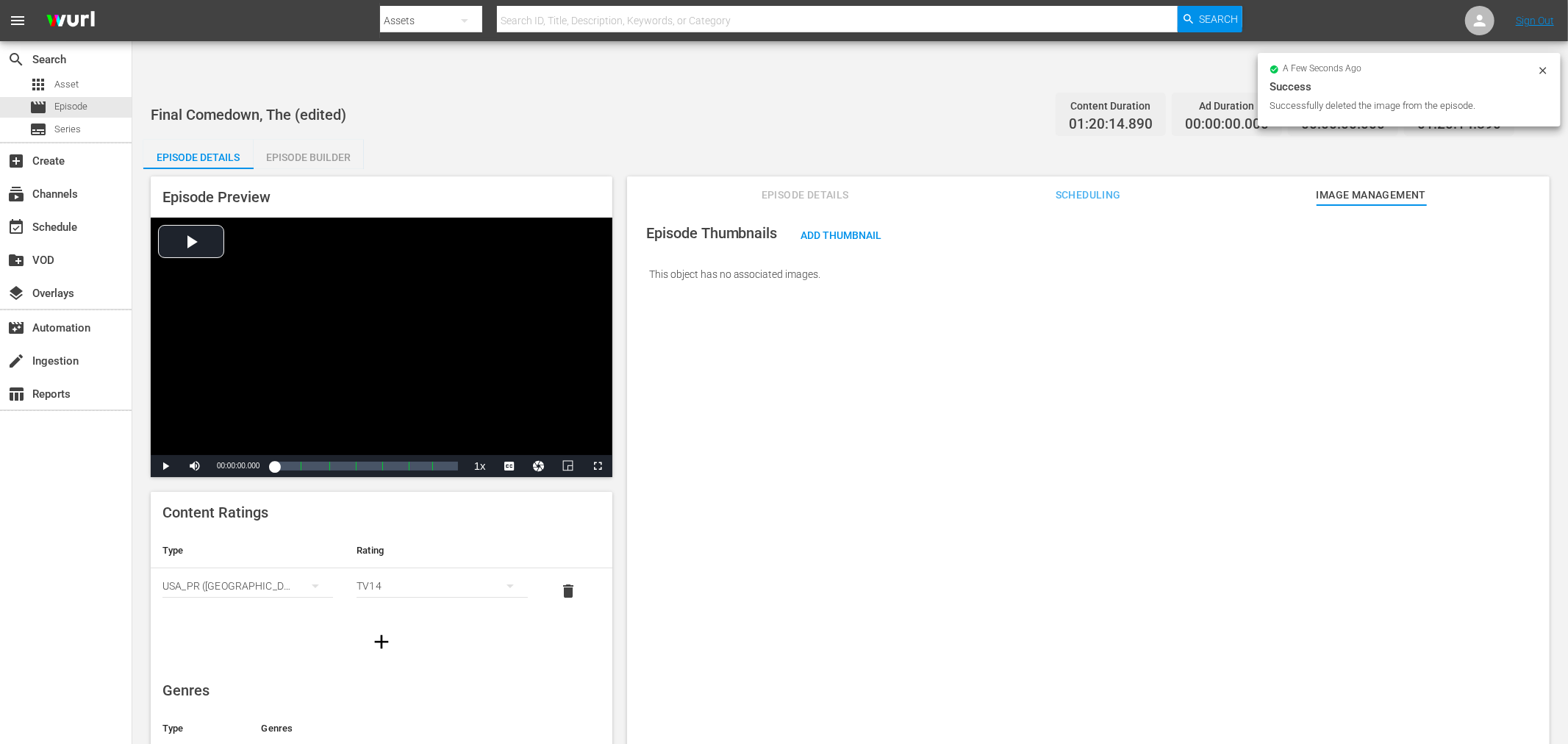
click at [1391, 413] on div "Episode Thumbnails Add Thumbnail This object has no associated images." at bounding box center [1088, 492] width 923 height 575
click at [1545, 72] on icon at bounding box center [1543, 70] width 12 height 12
click at [1531, 106] on icon "button" at bounding box center [1532, 114] width 17 height 17
click at [1416, 138] on div "Update Episode Metadata From Key Assets" at bounding box center [1427, 144] width 224 height 36
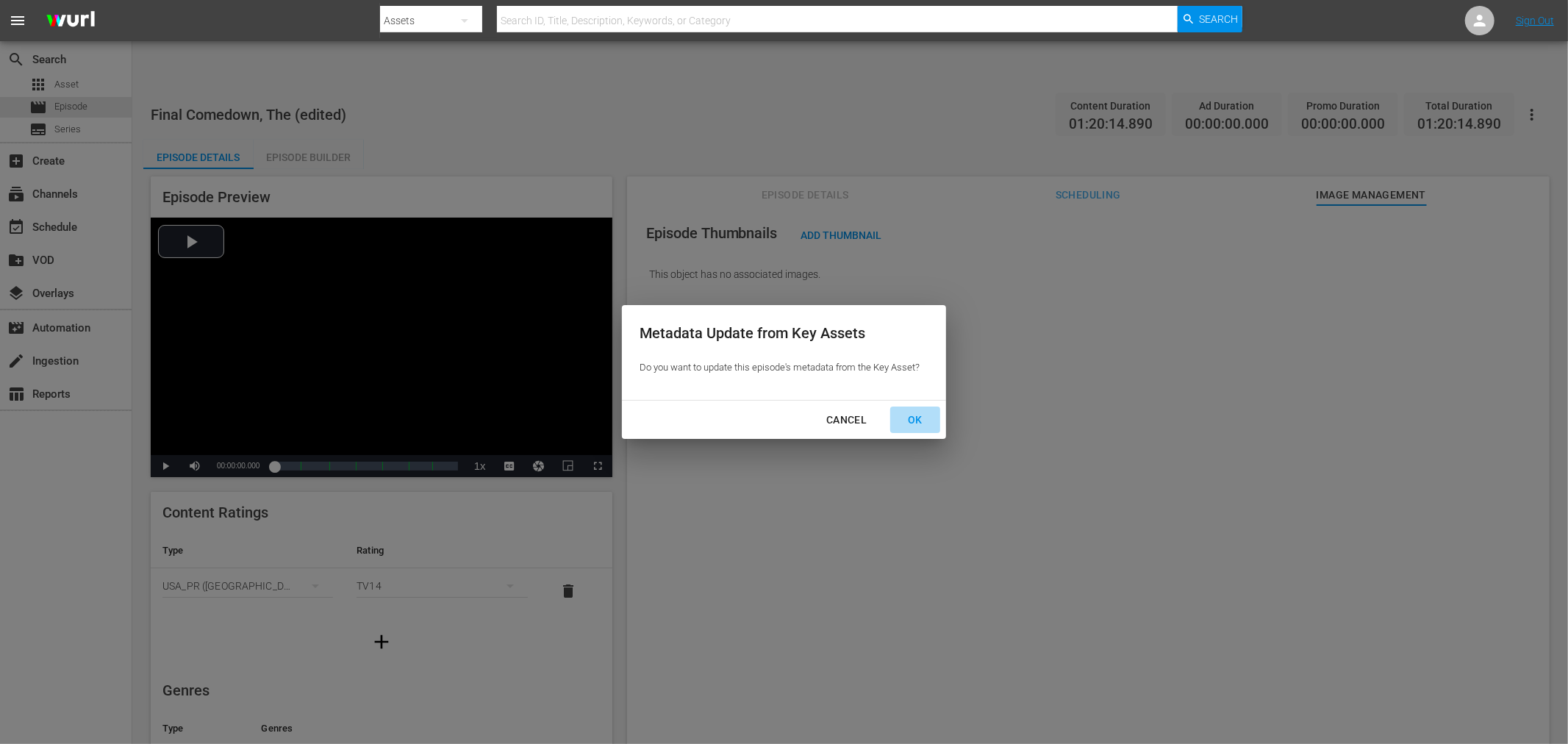
click at [903, 424] on div "OK" at bounding box center [915, 420] width 38 height 18
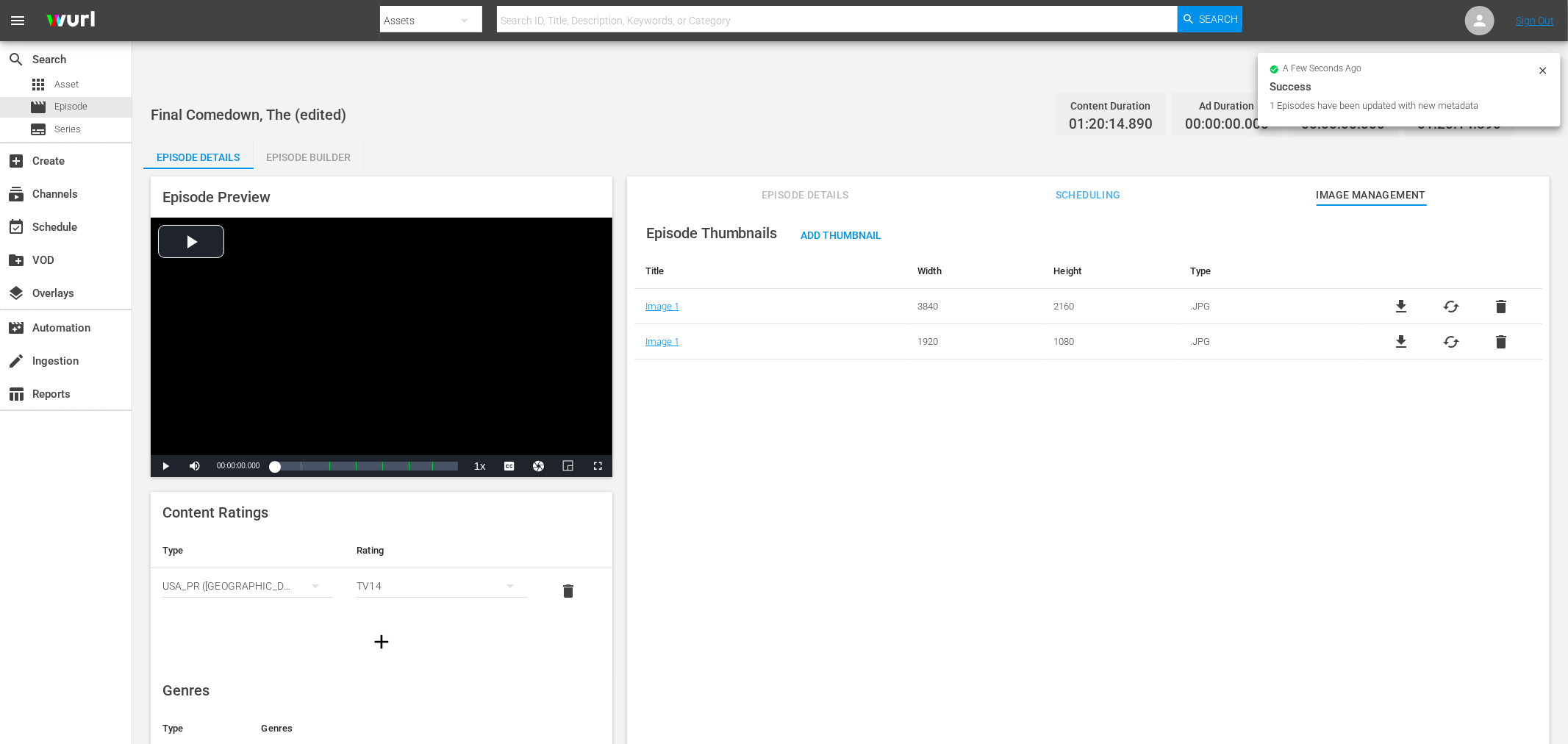
click at [1092, 494] on div "Episode Thumbnails Add Thumbnail Title Width Height Type Image 1 3840 2160 .JPG…" at bounding box center [1088, 492] width 923 height 575
click at [1495, 298] on span "delete" at bounding box center [1501, 307] width 17 height 17
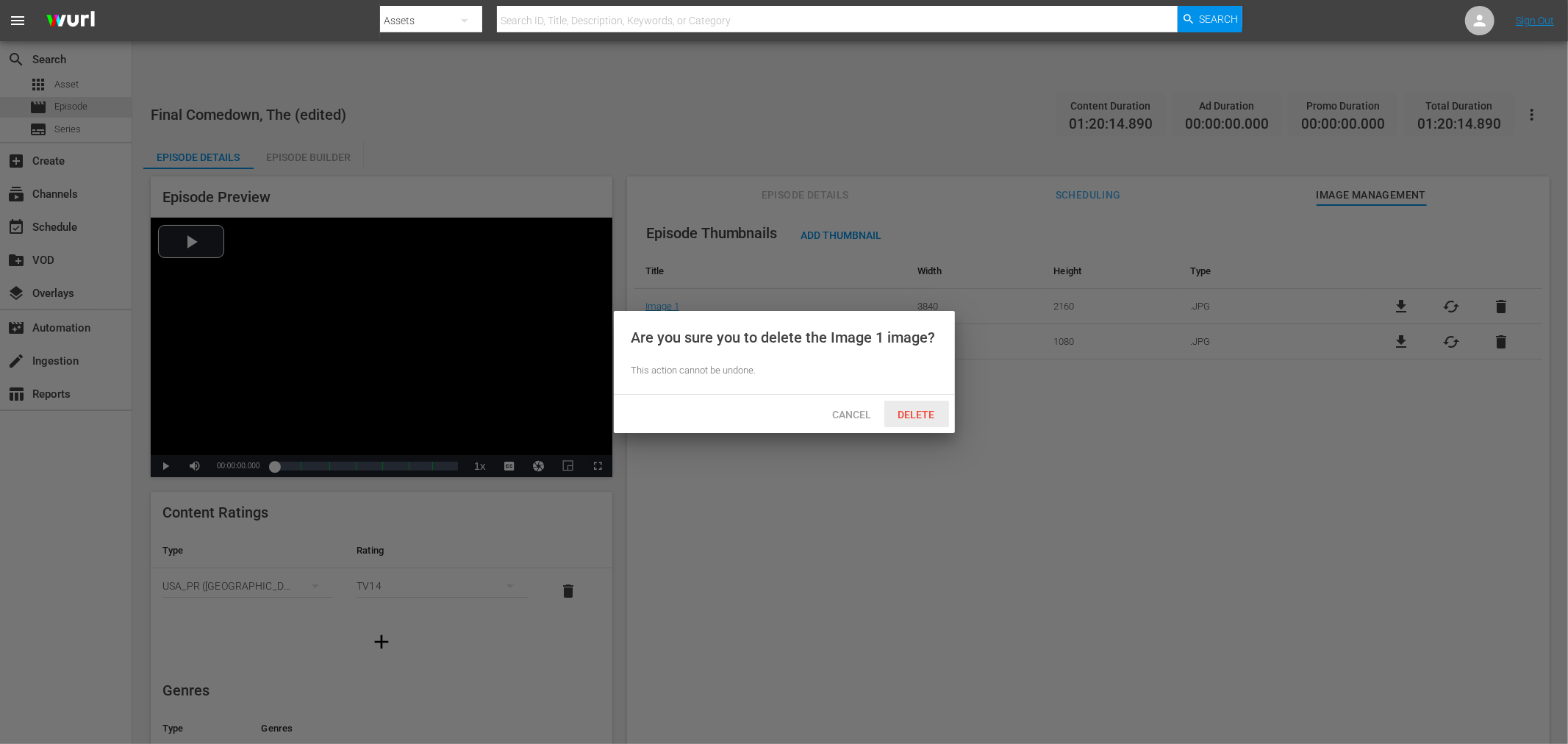
click at [909, 413] on span "Delete" at bounding box center [917, 414] width 60 height 12
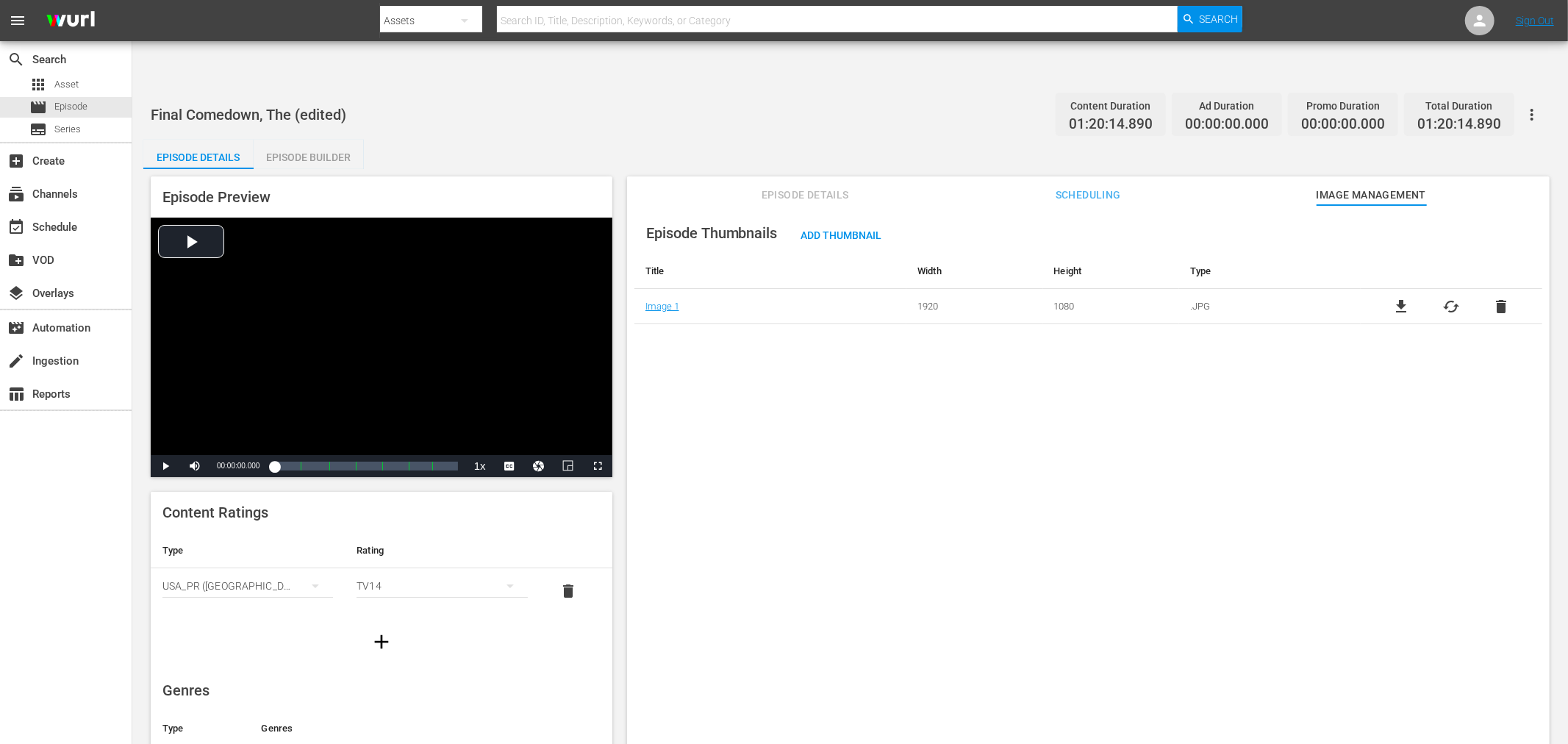
drag, startPoint x: 1211, startPoint y: 379, endPoint x: 763, endPoint y: 233, distance: 471.2
click at [1210, 379] on div "Episode Thumbnails Add Thumbnail Title Width Height Type Image 1 1920 1080 .JPG…" at bounding box center [1088, 492] width 923 height 575
drag, startPoint x: 842, startPoint y: 413, endPoint x: 853, endPoint y: 416, distance: 11.4
click at [853, 416] on div "Episode Thumbnails Add Thumbnail Title Width Height Type Image 1 1920 1080 .JPG…" at bounding box center [1088, 492] width 923 height 575
click at [1169, 374] on div "Episode Thumbnails Add Thumbnail Title Width Height Type Image 1 1920 1080 .JPG…" at bounding box center [1088, 492] width 923 height 575
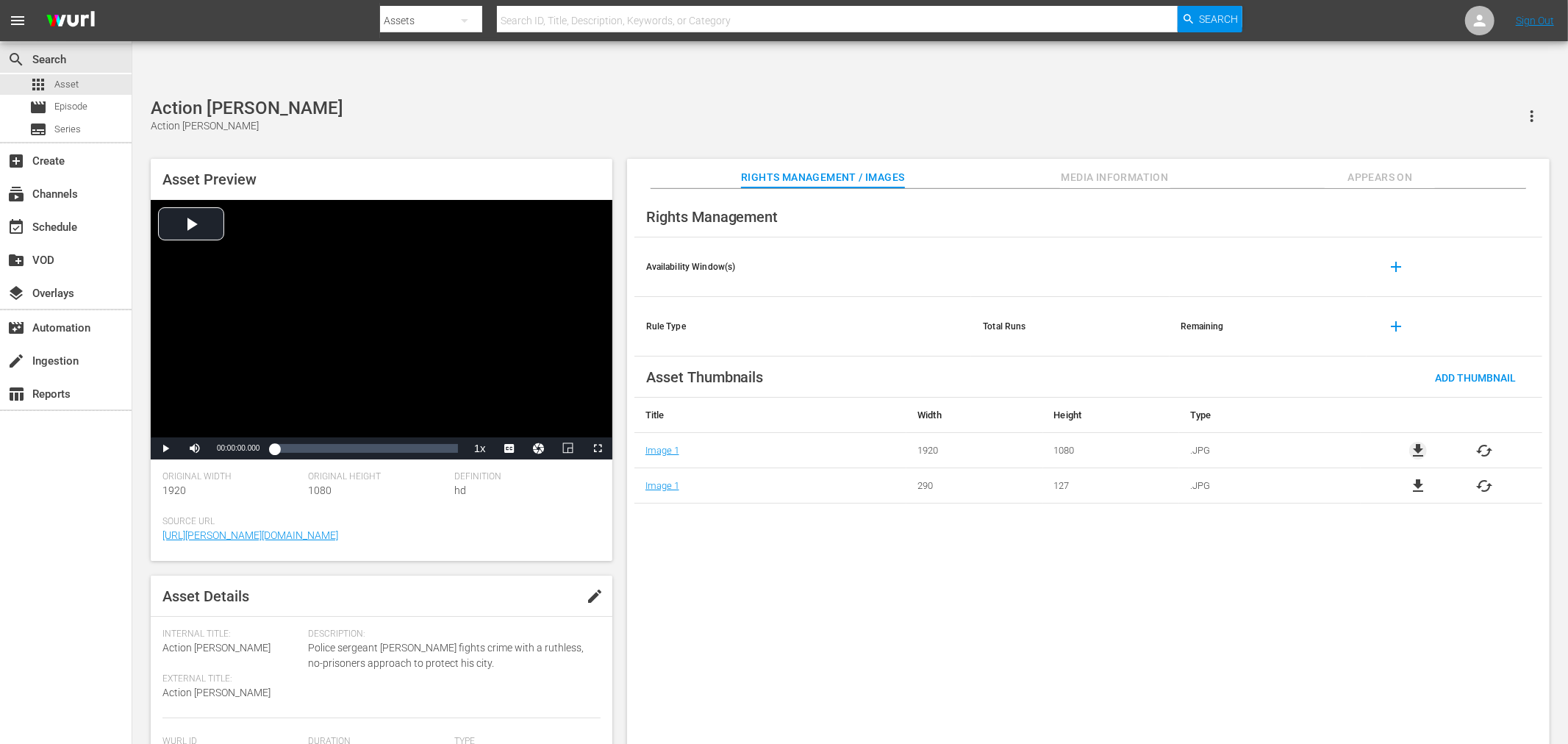
click at [1421, 442] on span "file_download" at bounding box center [1418, 451] width 17 height 17
click at [1411, 442] on span "file_download" at bounding box center [1418, 451] width 17 height 17
click at [1420, 442] on span "file_download" at bounding box center [1418, 451] width 17 height 17
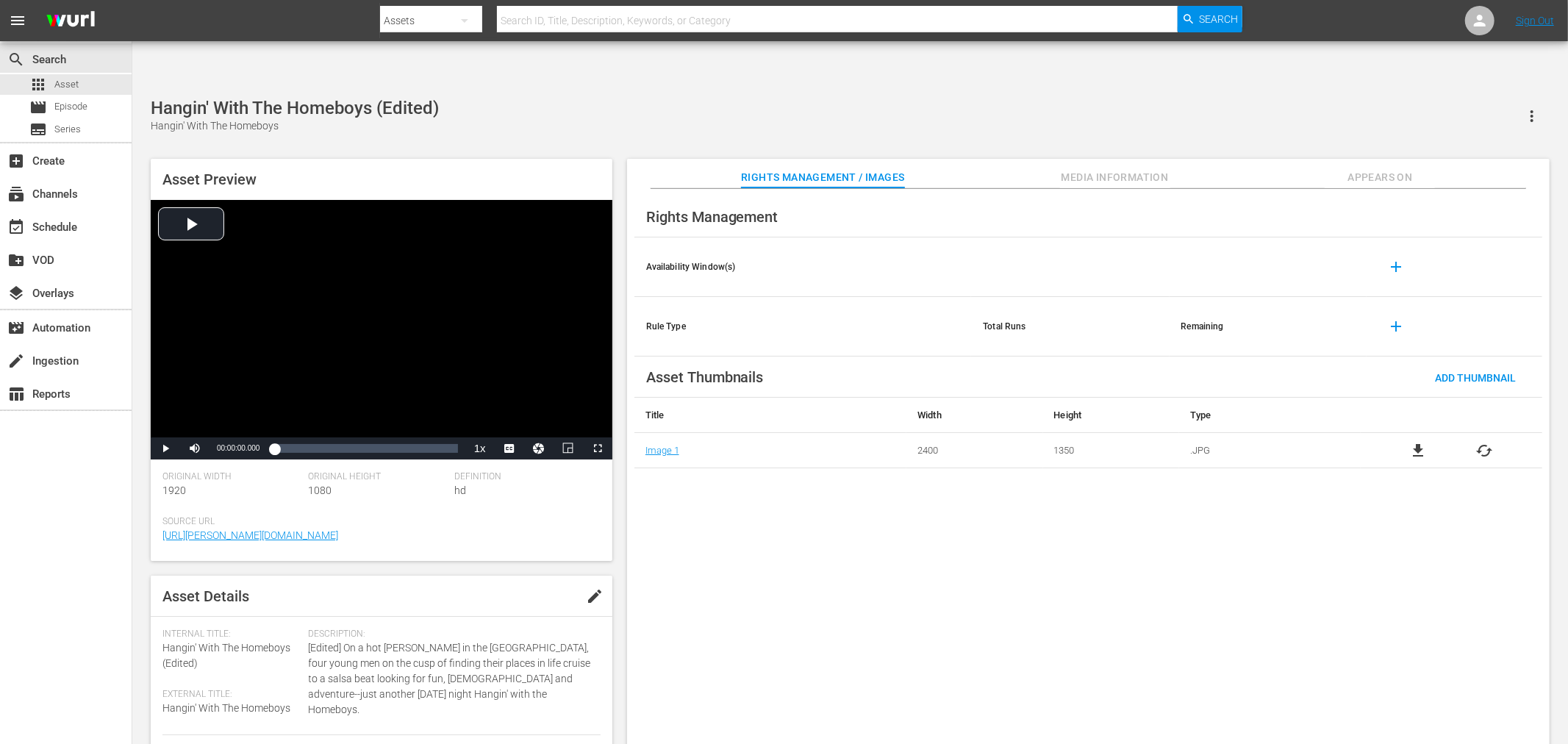
click at [892, 652] on div "Rights Management Availability Window(s) add Rule Type Total Runs Remaining add…" at bounding box center [1088, 479] width 923 height 580
drag, startPoint x: 905, startPoint y: 405, endPoint x: 1084, endPoint y: 414, distance: 179.2
click at [1084, 433] on tr "Image 1 2400 1350 .JPG file_download cached" at bounding box center [1088, 451] width 908 height 36
click at [1055, 461] on div "Rights Management Availability Window(s) add Rule Type Total Runs Remaining add…" at bounding box center [1088, 479] width 923 height 580
click at [991, 552] on div "Rights Management Availability Window(s) add Rule Type Total Runs Remaining add…" at bounding box center [1088, 479] width 923 height 580
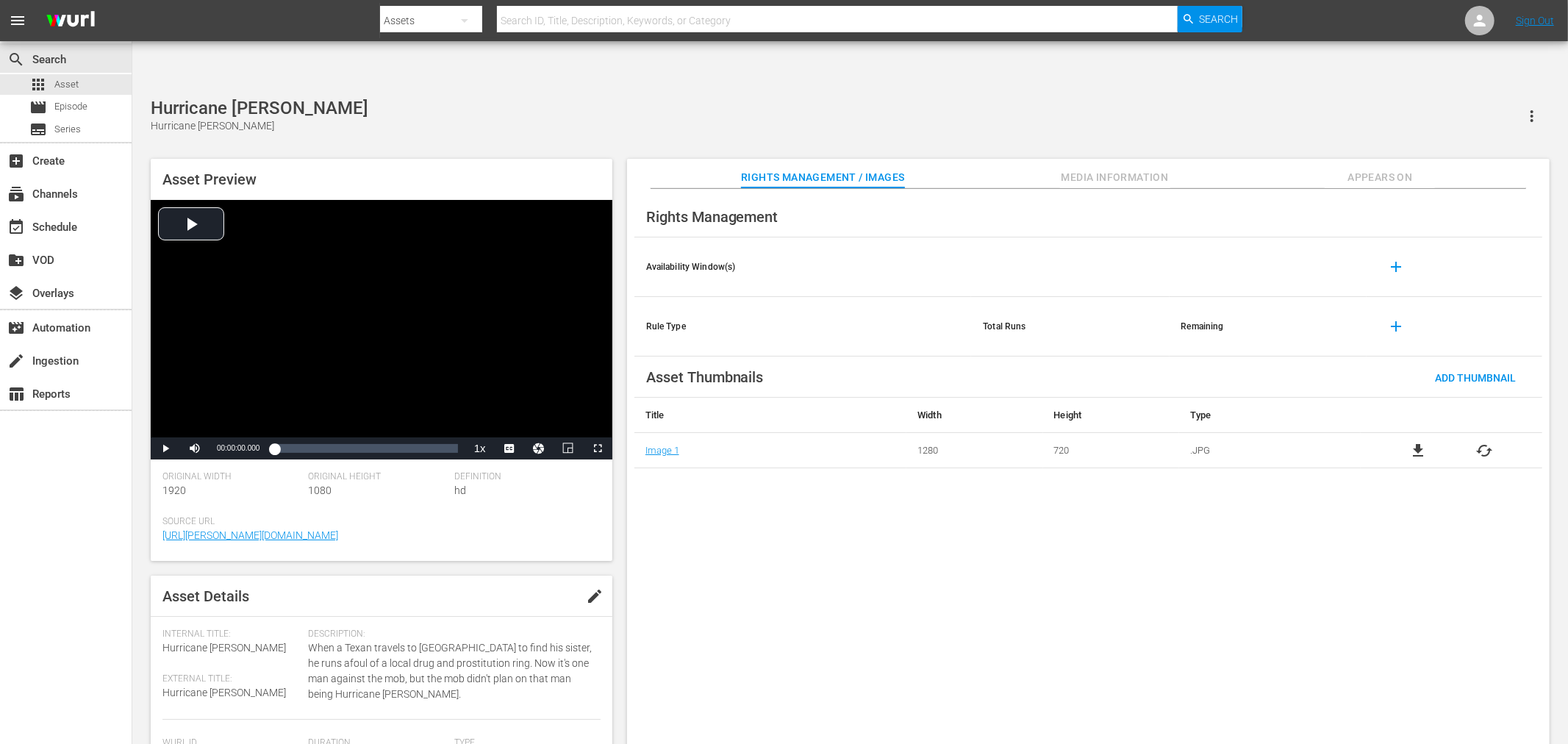
click at [557, 32] on div at bounding box center [811, 35] width 862 height 6
click at [554, 20] on input "text" at bounding box center [837, 21] width 681 height 36
paste input "Hangin' With The Homeboys"
type input "Hangin' With The Homeboys"
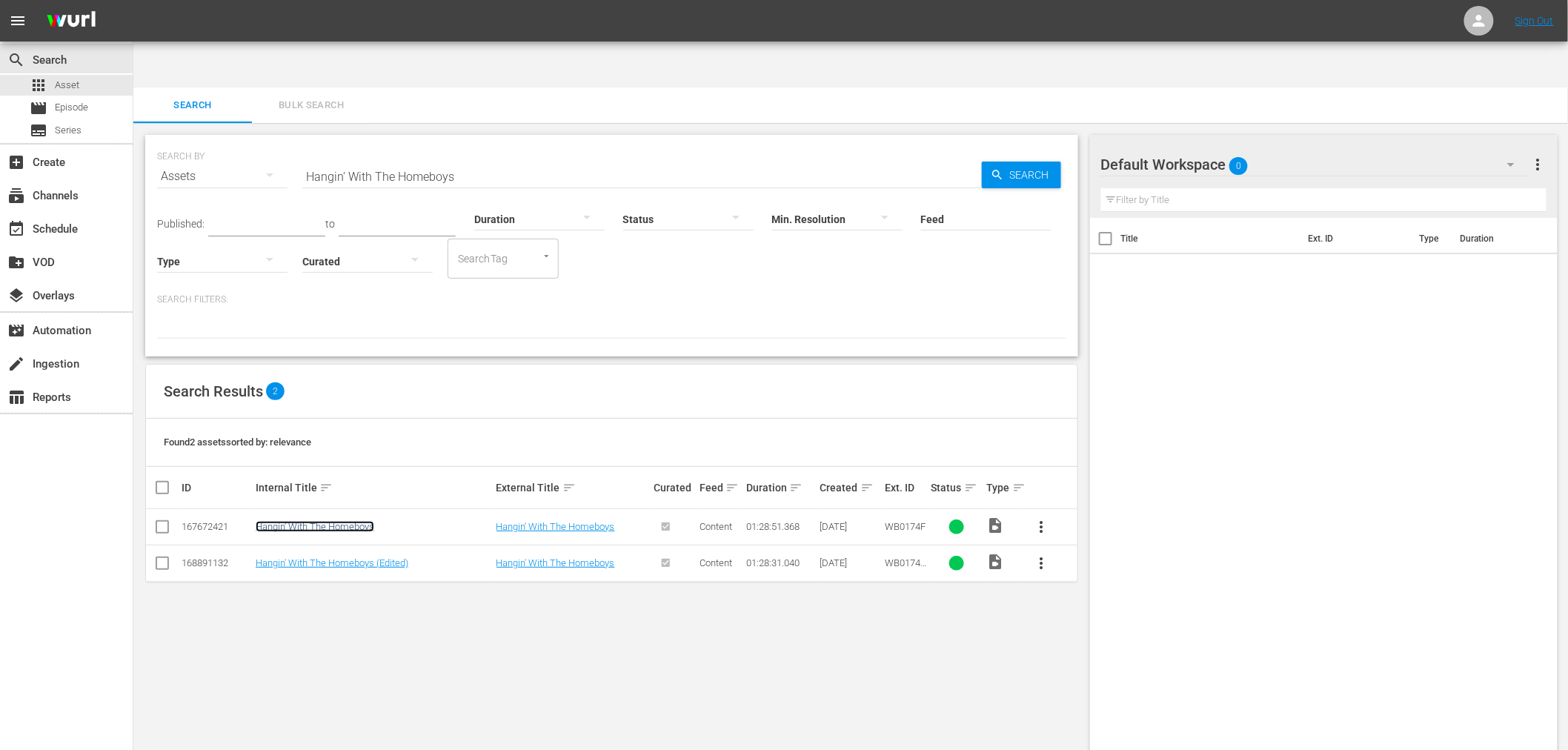
click at [337, 521] on link "Hangin' With The Homeboys" at bounding box center [315, 527] width 118 height 11
drag, startPoint x: 501, startPoint y: 130, endPoint x: 212, endPoint y: 130, distance: 289.0
click at [213, 141] on div "SEARCH BY Search By Assets Search ID, Title, Description, Keywords, or Category…" at bounding box center [612, 167] width 910 height 53
paste input "Return of Superfly, The"
click at [320, 521] on link "Return of Superfly, The" at bounding box center [303, 527] width 94 height 11
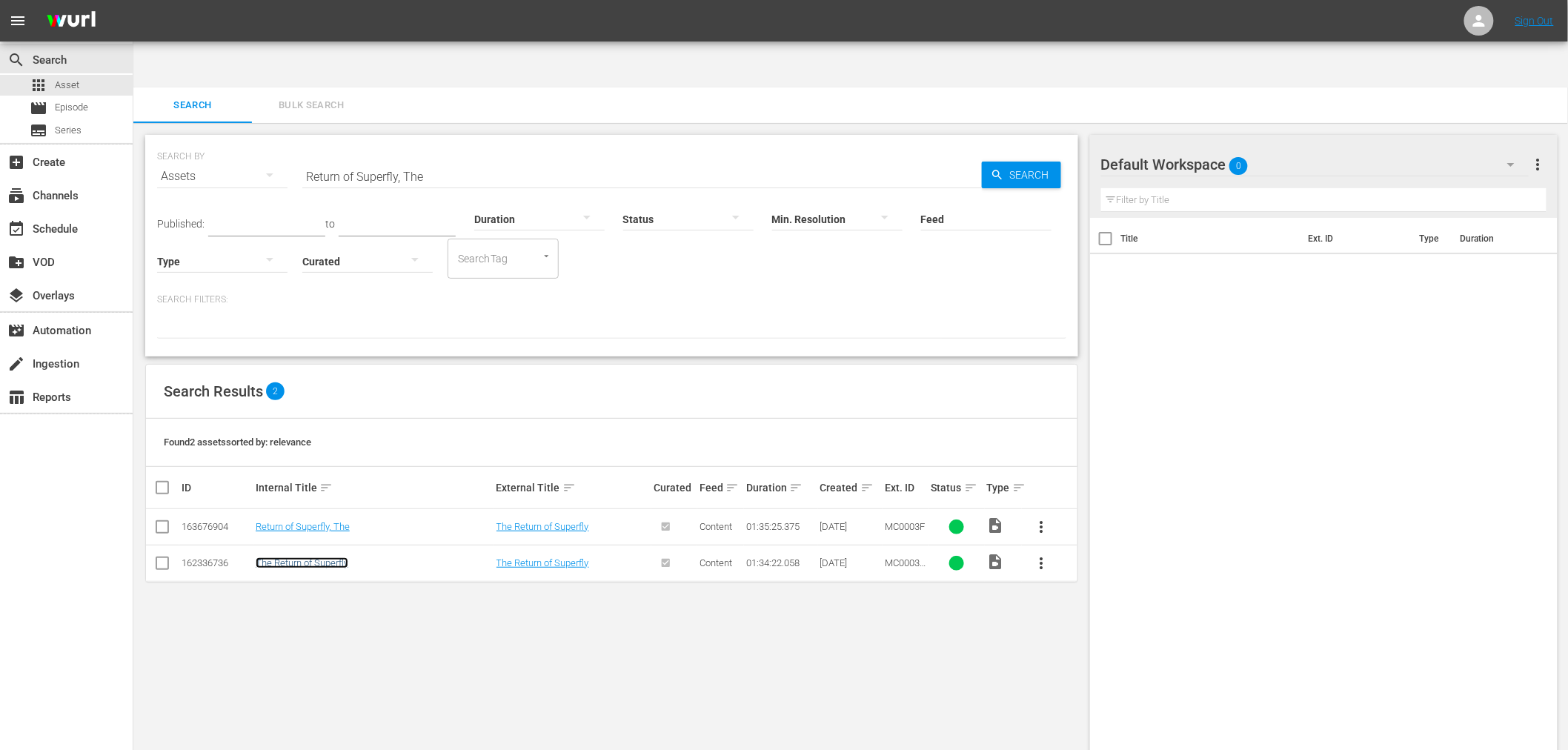
click at [314, 558] on link "The Return of Superfly" at bounding box center [302, 563] width 93 height 11
drag, startPoint x: 438, startPoint y: 134, endPoint x: 253, endPoint y: 146, distance: 185.4
click at [253, 141] on div "SEARCH BY Search By Assets Search ID, Title, Description, Keywords, or Category…" at bounding box center [612, 167] width 910 height 53
paste input "Love The One You're With"
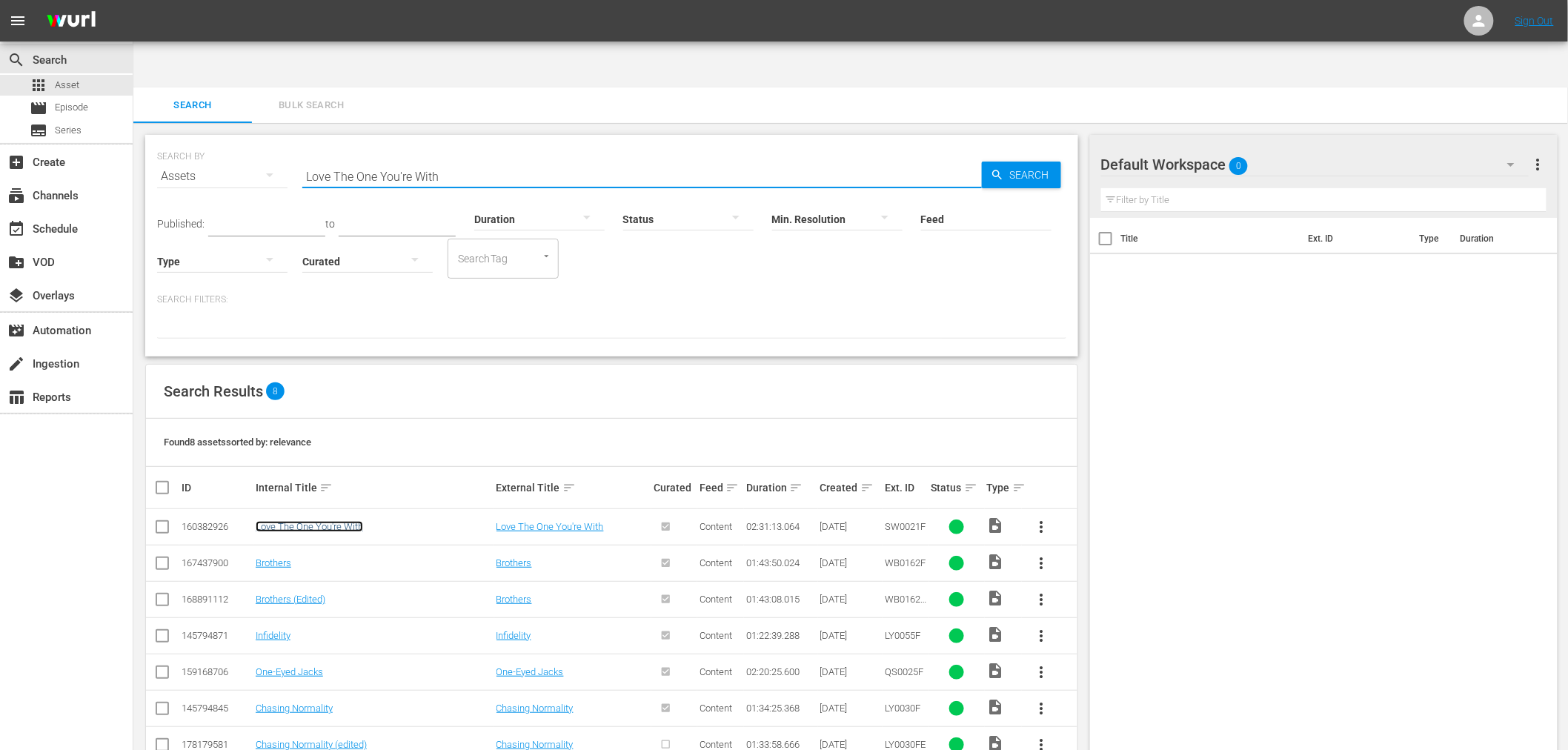
click at [326, 521] on link "Love The One You're With" at bounding box center [309, 527] width 107 height 11
drag, startPoint x: 492, startPoint y: 134, endPoint x: 480, endPoint y: 134, distance: 12.0
click at [491, 158] on input "Love The One You're With" at bounding box center [642, 176] width 680 height 36
drag, startPoint x: 412, startPoint y: 130, endPoint x: 257, endPoint y: 138, distance: 155.2
click at [257, 141] on div "SEARCH BY Search By Assets Search ID, Title, Description, Keywords, or Category…" at bounding box center [612, 167] width 910 height 53
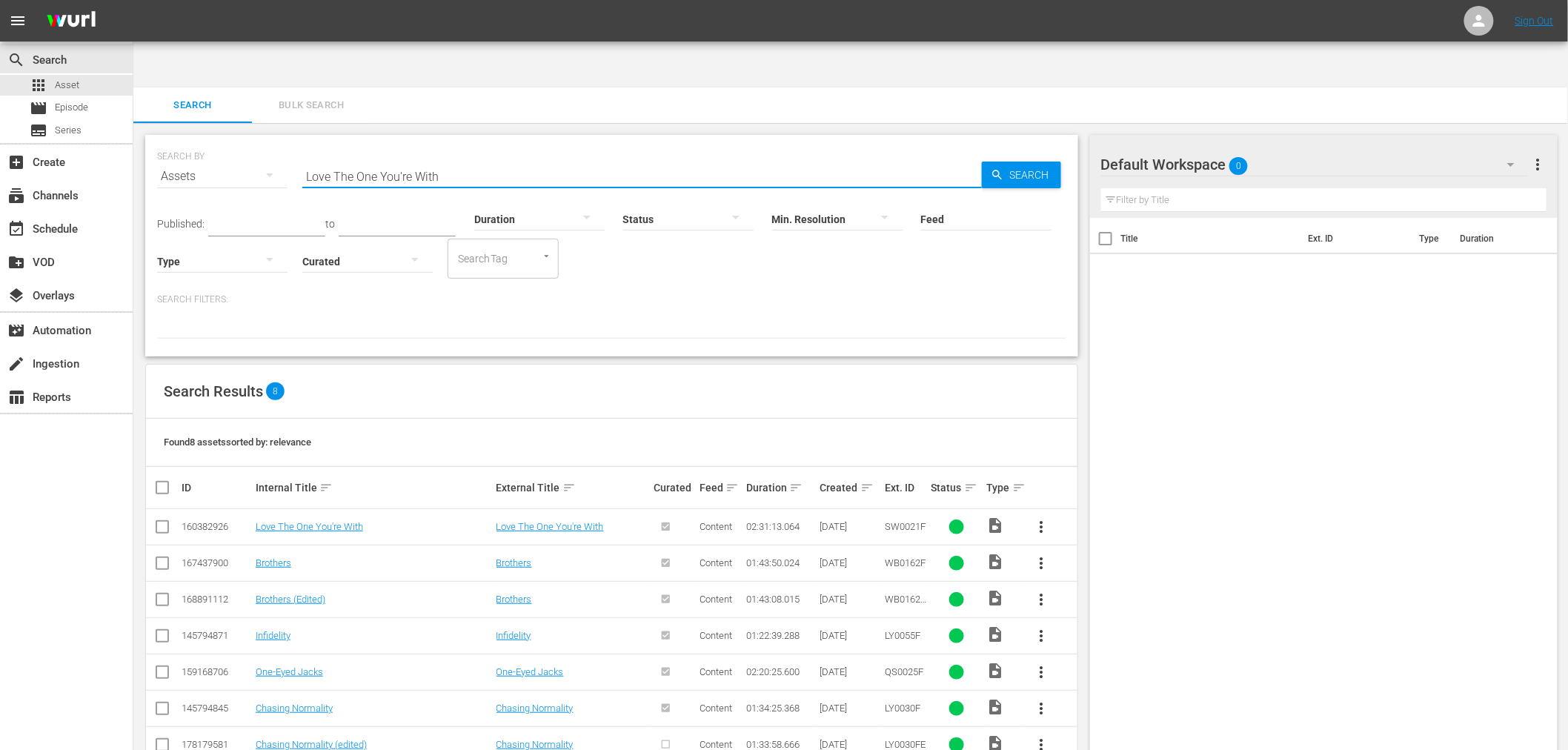
paste input "To All My Friends On Shore"
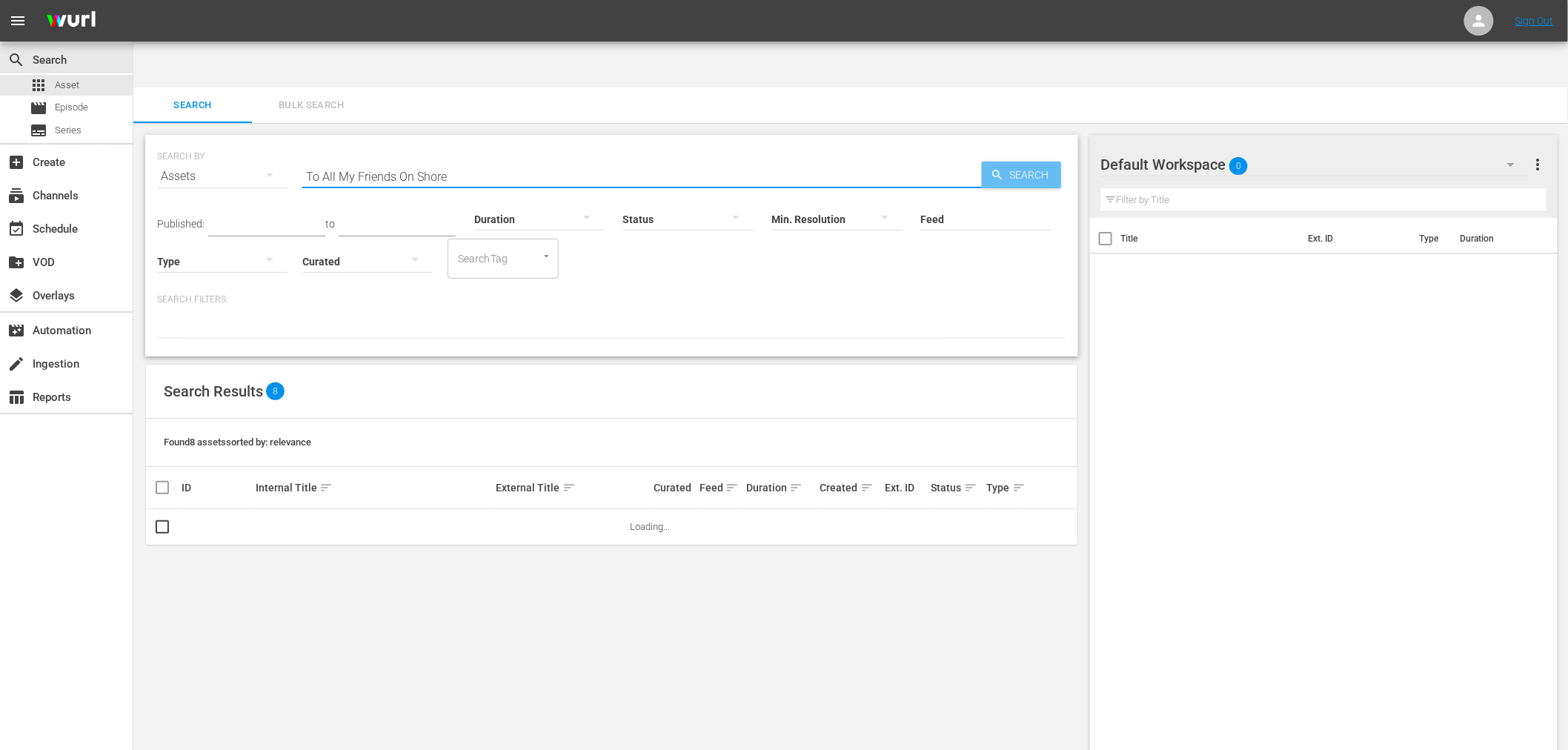
type input "To All My Friends On Shore"
click at [1033, 161] on span "Search" at bounding box center [1033, 175] width 57 height 27
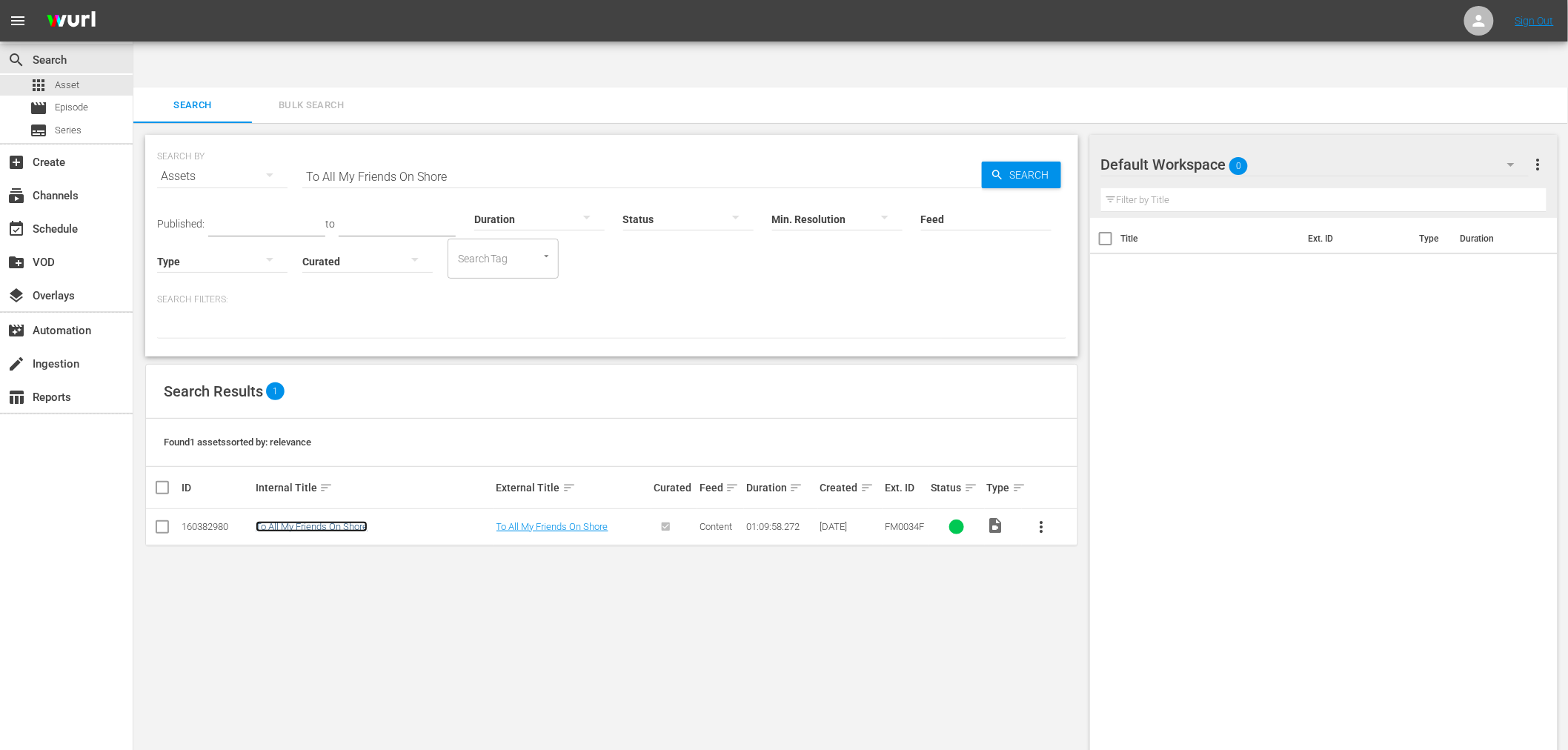
click at [344, 521] on link "To All My Friends On Shore" at bounding box center [312, 527] width 112 height 11
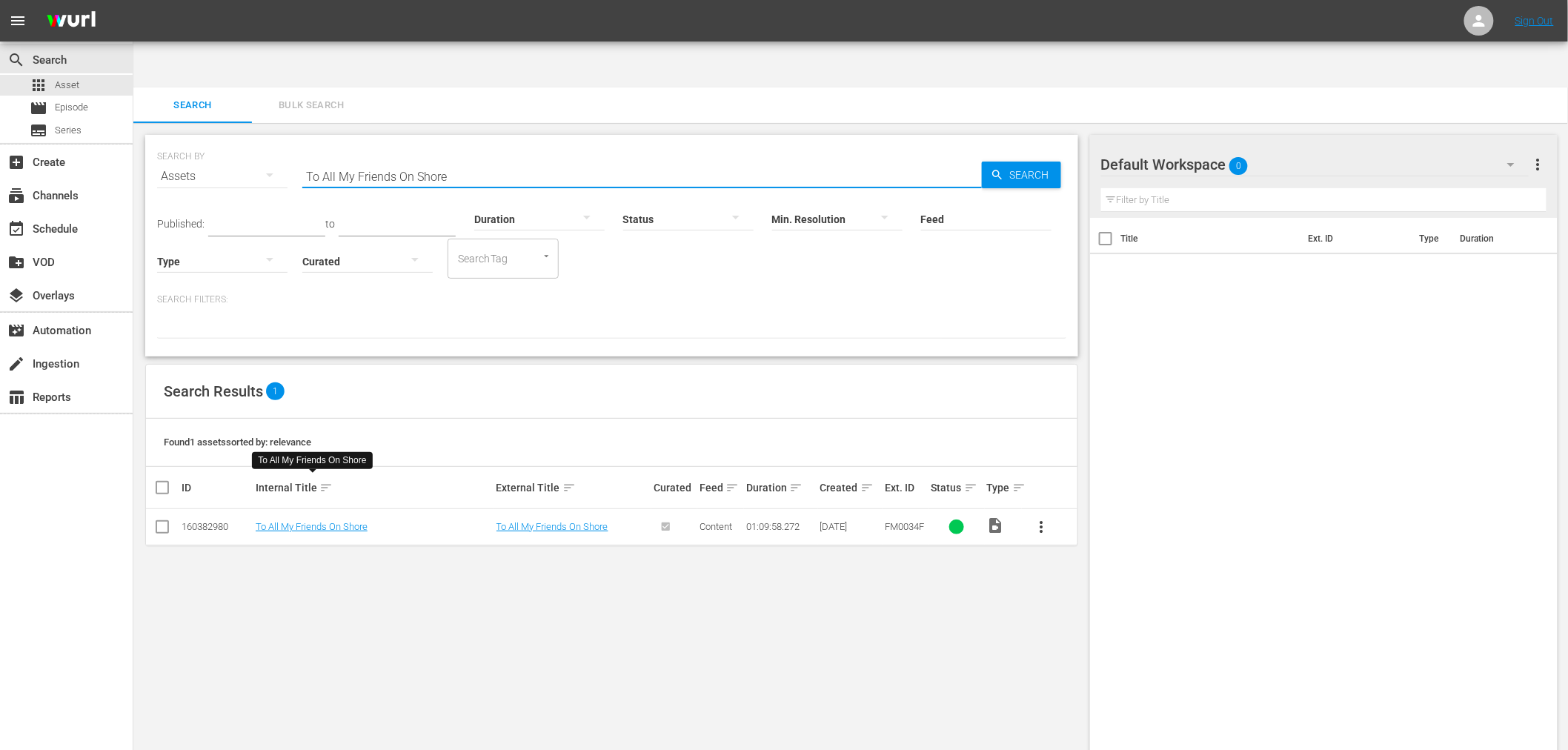
drag, startPoint x: 455, startPoint y: 121, endPoint x: 293, endPoint y: 95, distance: 164.1
click at [293, 141] on div "SEARCH BY Search By Assets Search ID, Title, Description, Keywords, or Category…" at bounding box center [612, 167] width 910 height 53
paste input "Graffiti Bridg"
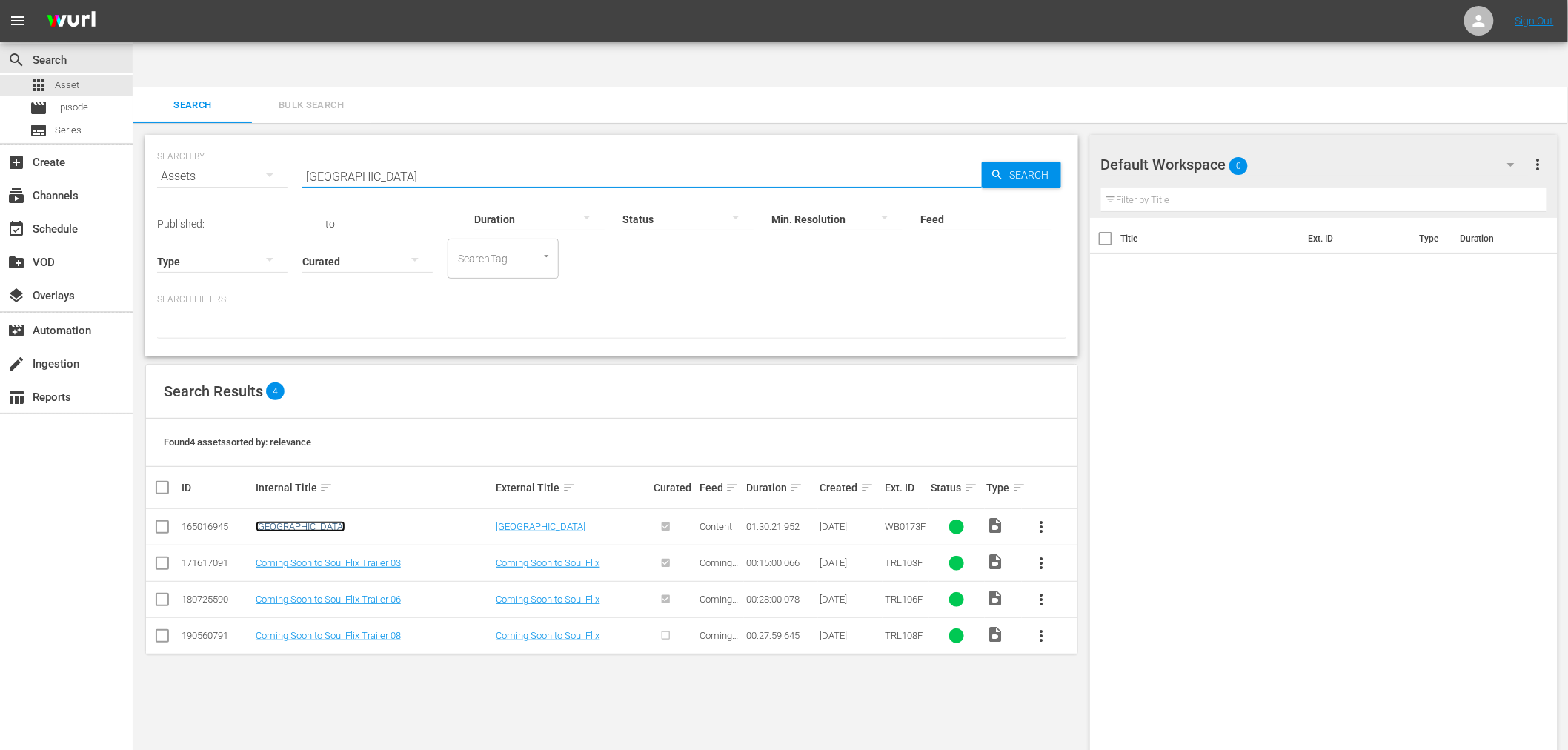
click at [301, 521] on link "[GEOGRAPHIC_DATA]" at bounding box center [301, 527] width 90 height 11
click at [382, 158] on input "Graffiti Bridge" at bounding box center [642, 176] width 680 height 36
paste input "Under The Cherry Moon"
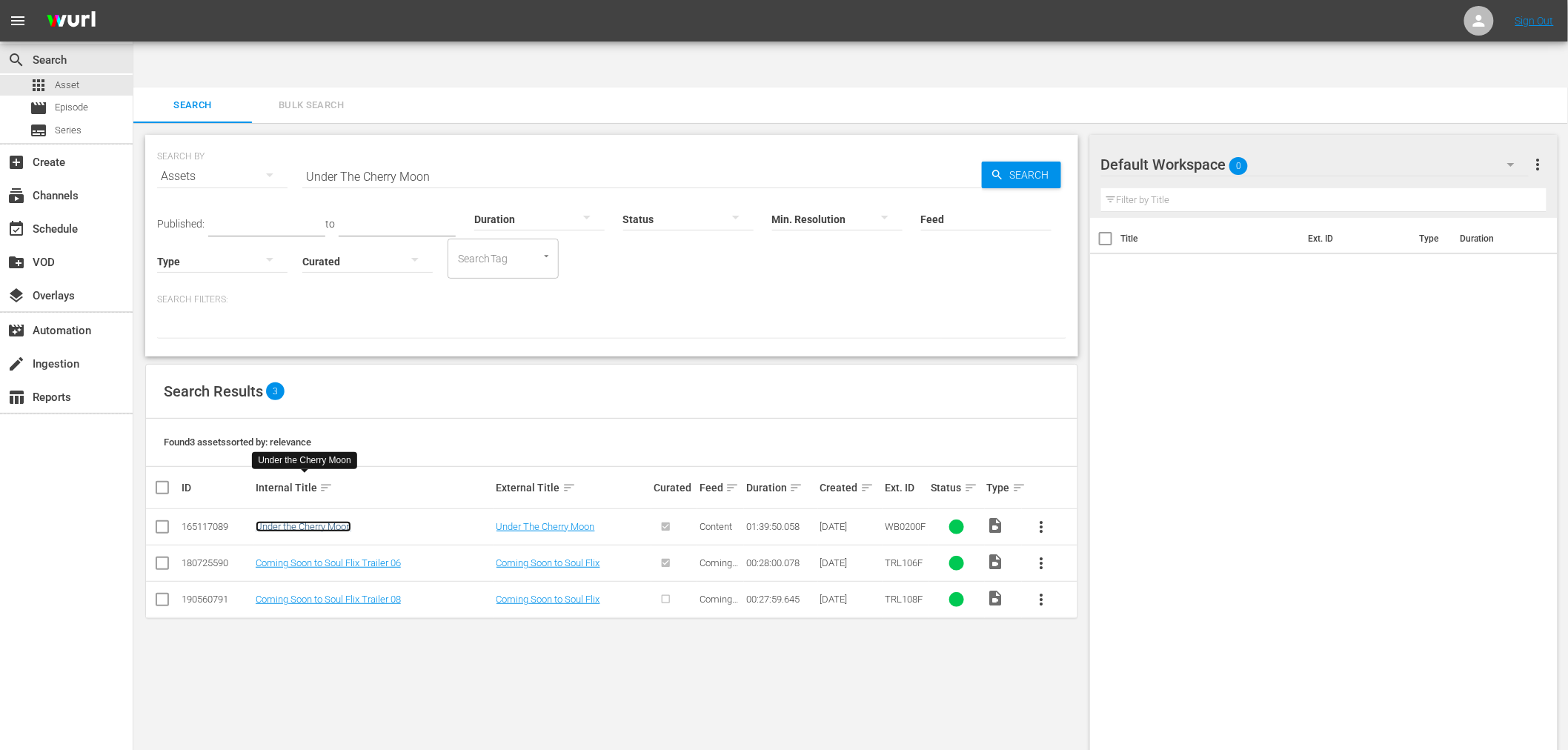
click at [302, 521] on link "Under the Cherry Moon" at bounding box center [304, 527] width 95 height 11
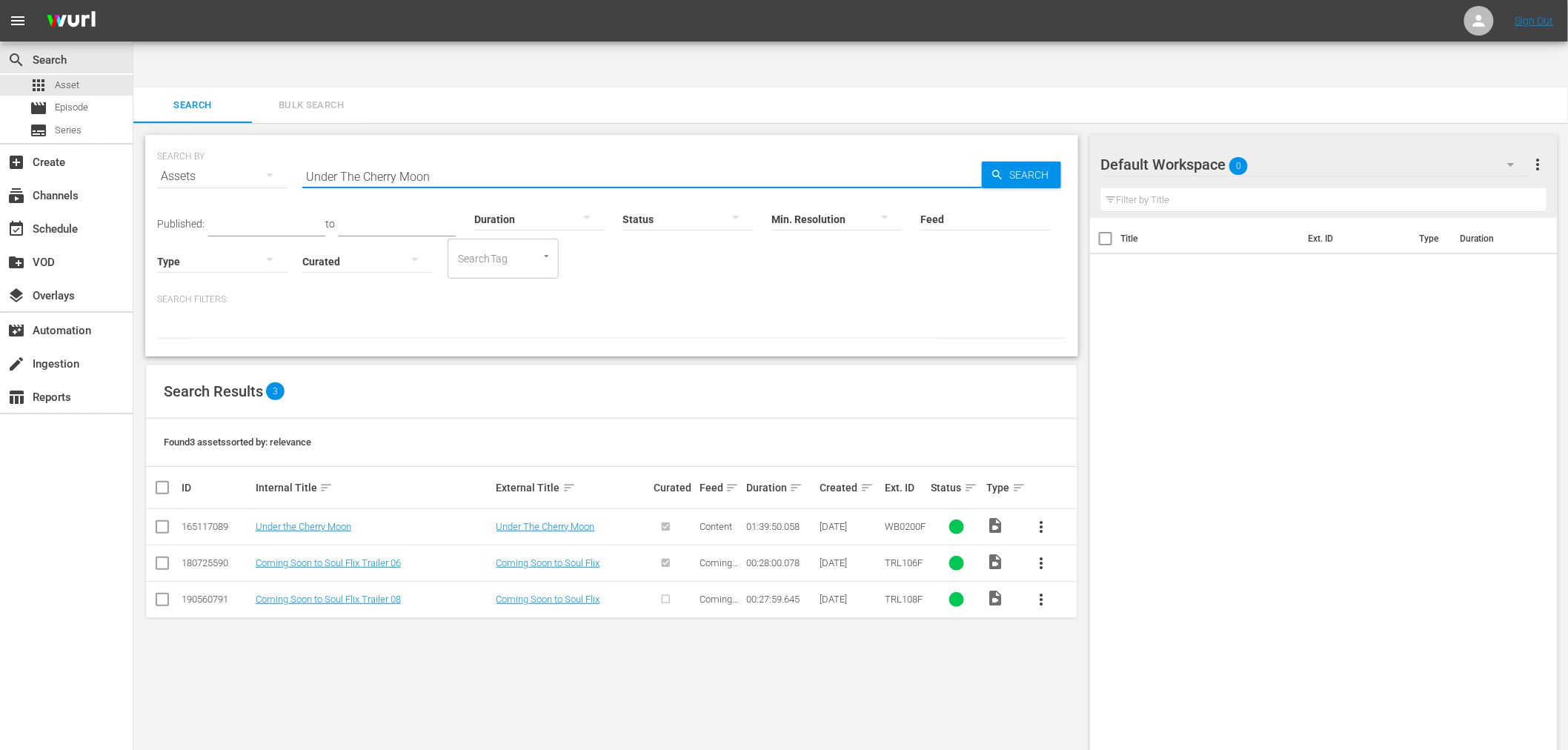
drag, startPoint x: 378, startPoint y: 138, endPoint x: 263, endPoint y: 129, distance: 115.4
click at [263, 141] on div "SEARCH BY Search By Assets Search ID, Title, Description, Keywords, or Category…" at bounding box center [612, 167] width 910 height 53
paste input "Love The One You're With"
type input "Love The One You're With"
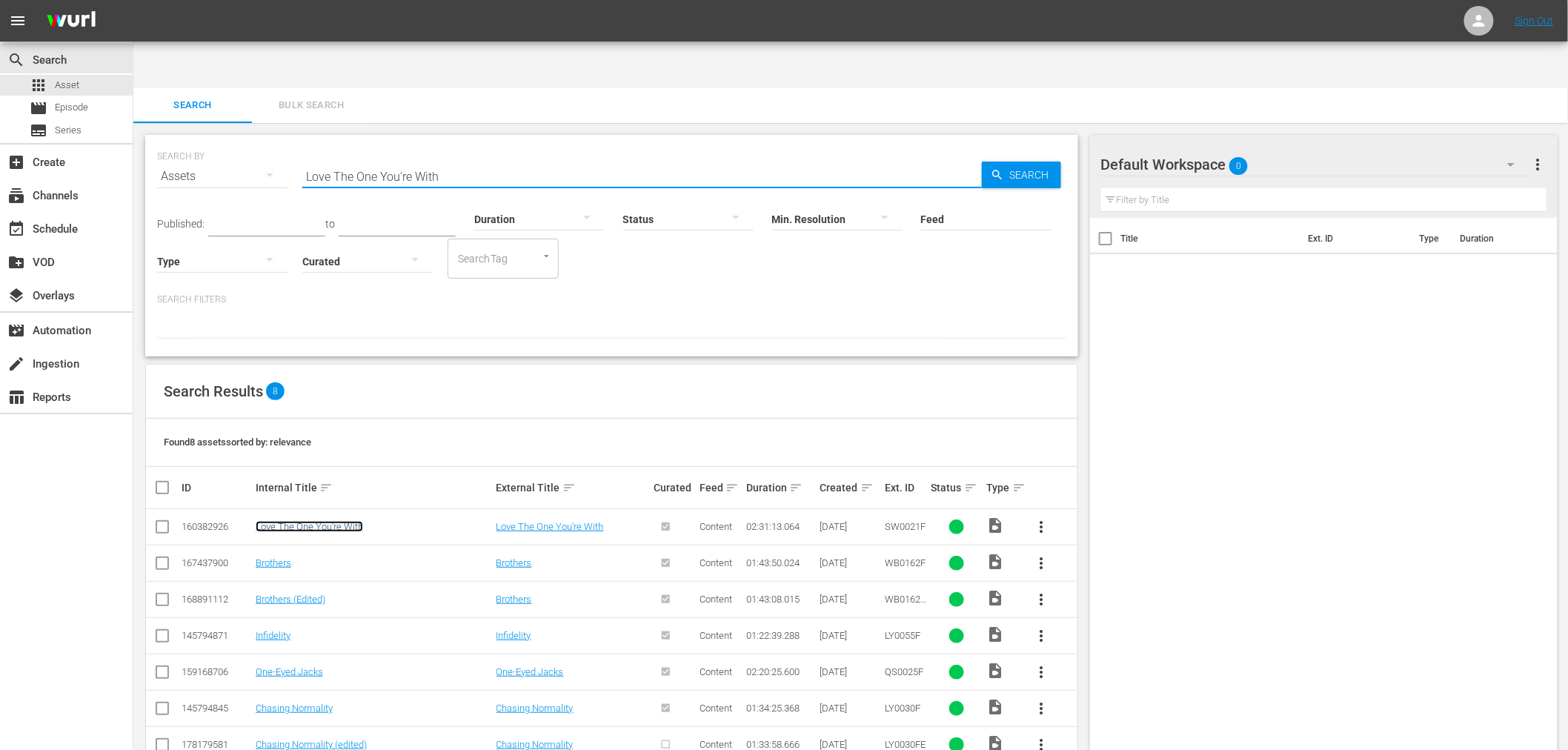
click at [327, 521] on link "Love The One You're With" at bounding box center [309, 527] width 107 height 11
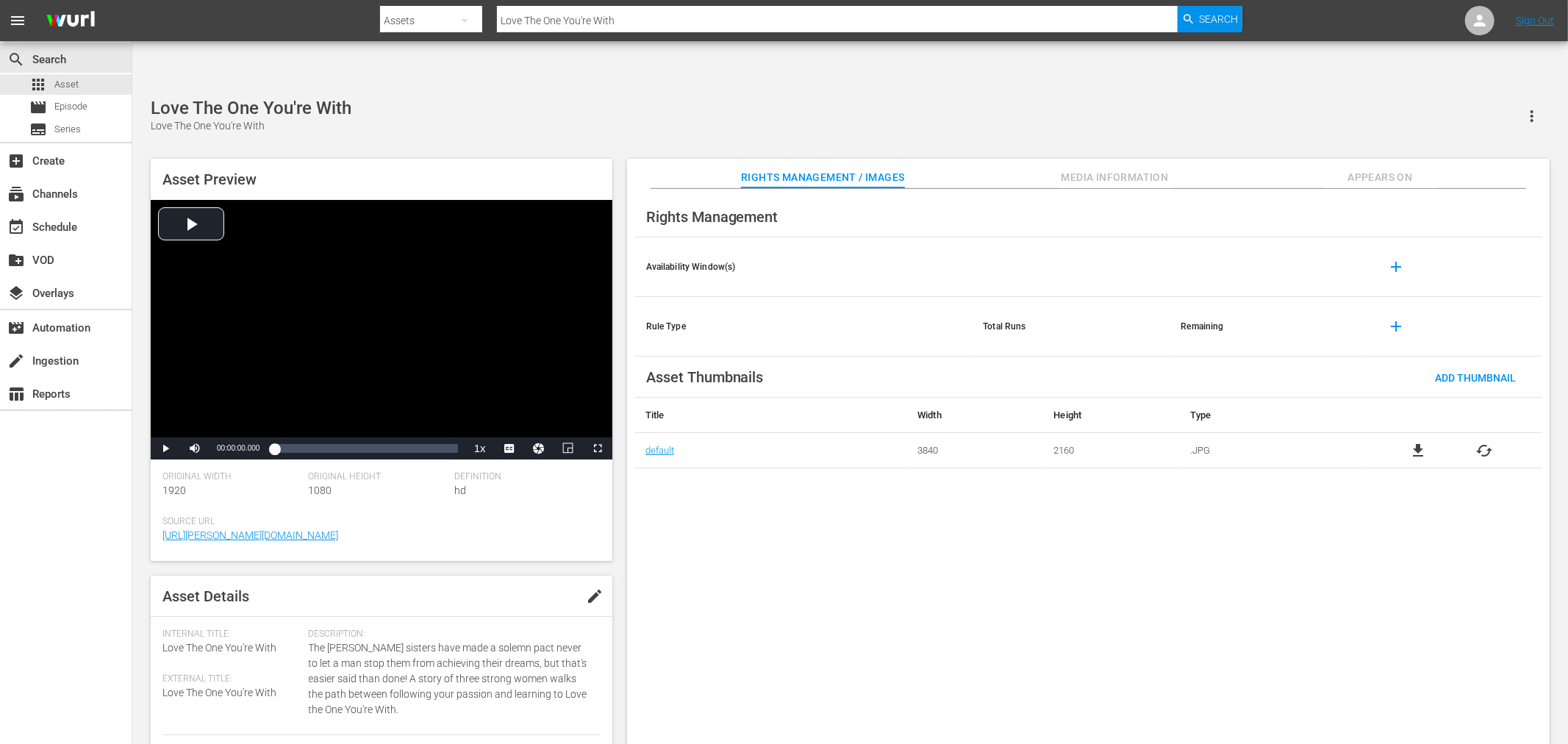
click at [1410, 442] on span "file_download" at bounding box center [1418, 451] width 17 height 17
click at [1424, 442] on span "file_download" at bounding box center [1418, 451] width 17 height 17
click at [1419, 442] on span "file_download" at bounding box center [1418, 451] width 17 height 17
click at [1424, 442] on span "file_download" at bounding box center [1418, 451] width 17 height 17
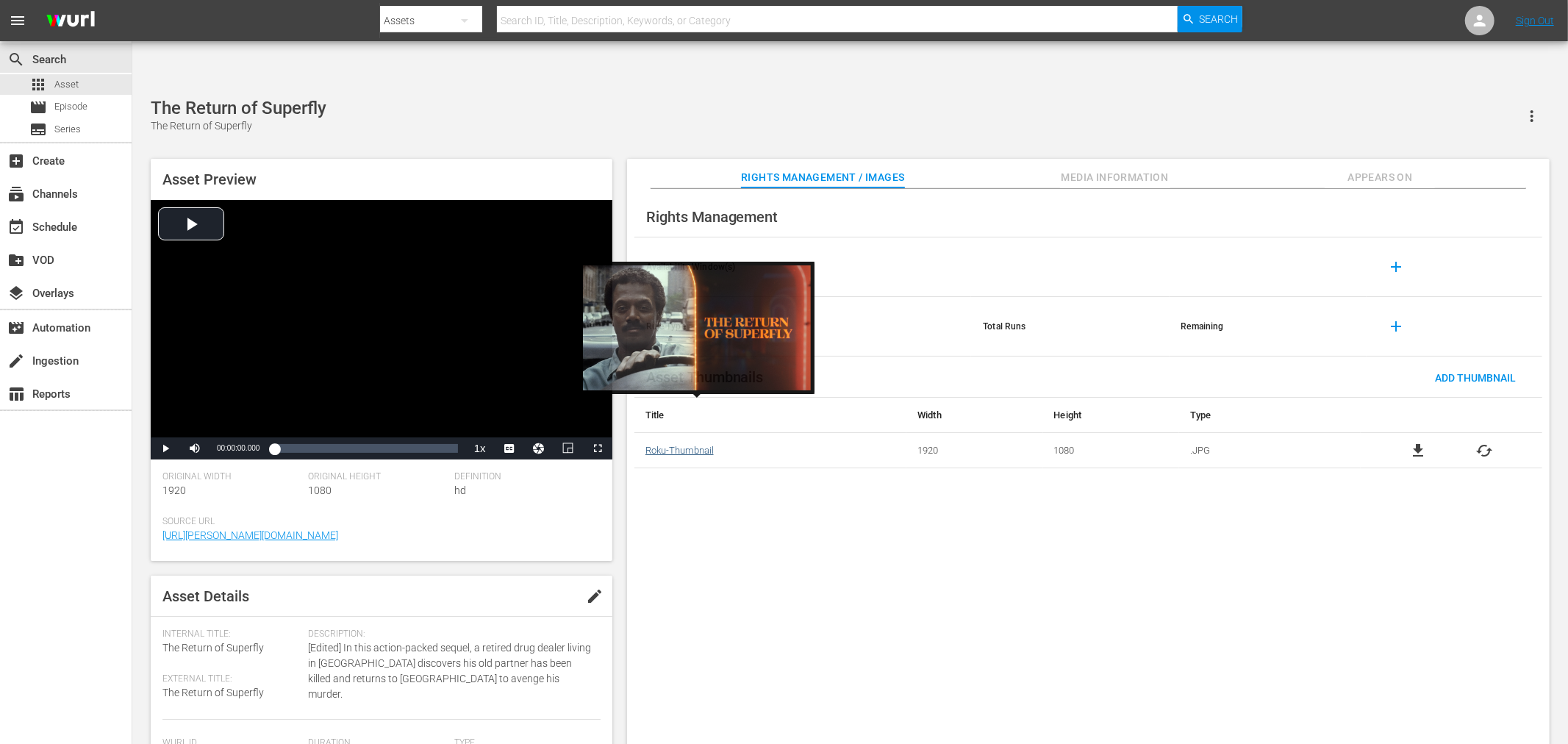
click at [666, 445] on link "Roku-Thumbnail" at bounding box center [679, 451] width 69 height 11
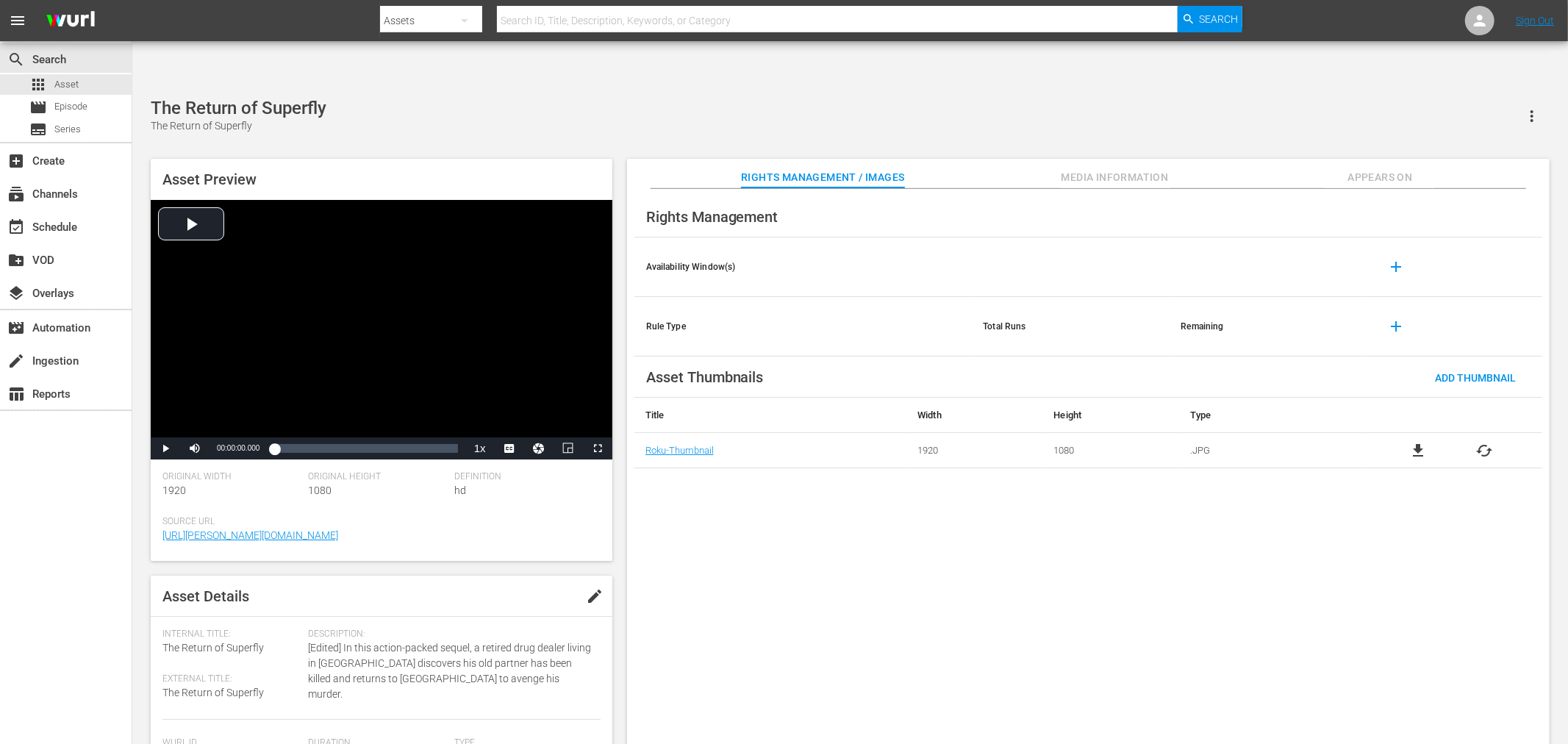
click at [714, 98] on div "The Return of Superfly The Return of Superfly Asset Preview Video Player is loa…" at bounding box center [850, 429] width 1413 height 663
click at [1413, 442] on span "file_download" at bounding box center [1418, 451] width 17 height 17
click at [719, 546] on div "Rights Management Availability Window(s) add Rule Type Total Runs Remaining add…" at bounding box center [1088, 479] width 923 height 580
click at [999, 483] on div "Rights Management Availability Window(s) add Rule Type Total Runs Remaining add…" at bounding box center [1088, 479] width 923 height 580
click at [575, 98] on div "To All My Friends On Shore To All My Friends On Shore" at bounding box center [850, 116] width 1399 height 36
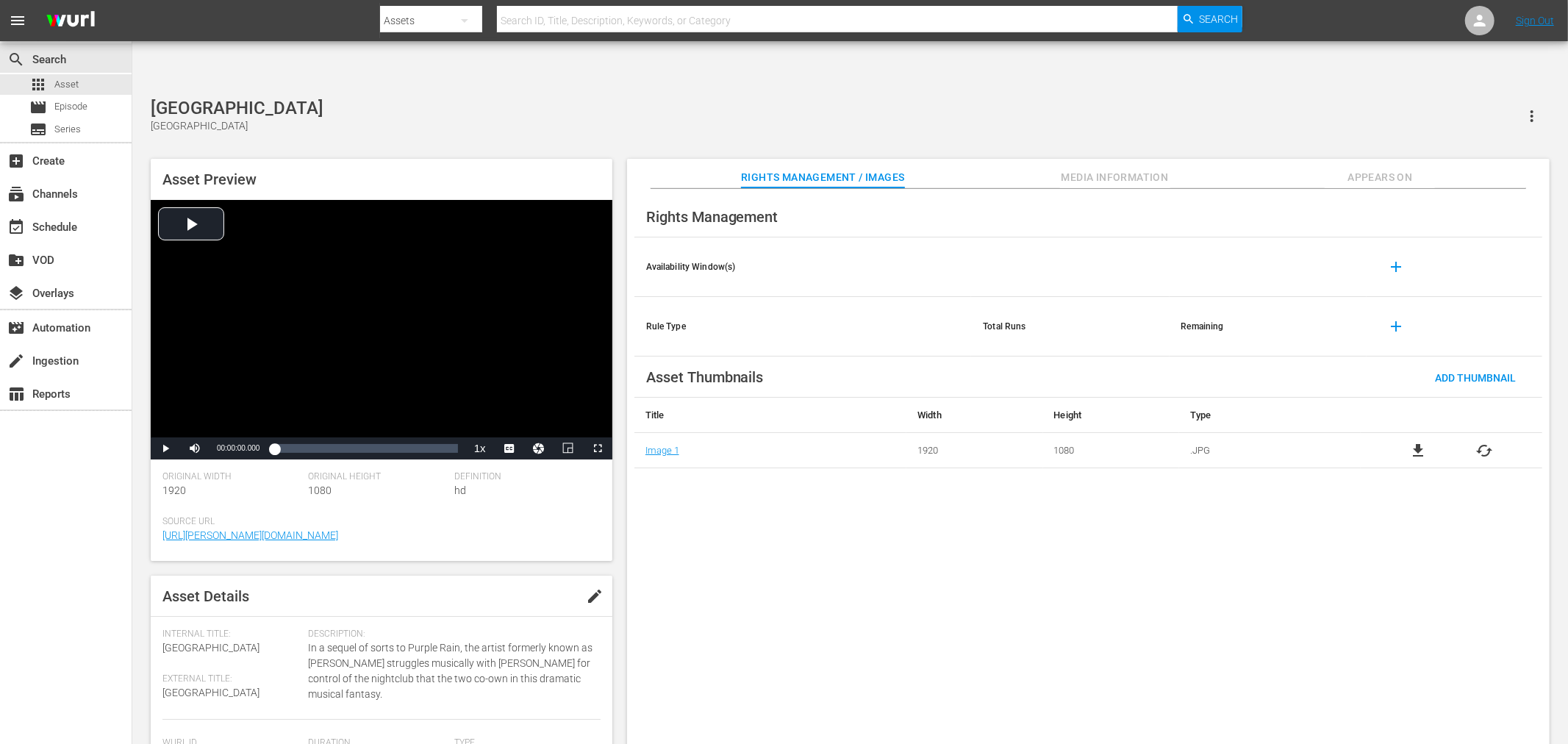
click at [655, 12] on input "text" at bounding box center [837, 21] width 681 height 36
paste input "Sex And [DEMOGRAPHIC_DATA]"
type input "Sex And [DEMOGRAPHIC_DATA]"
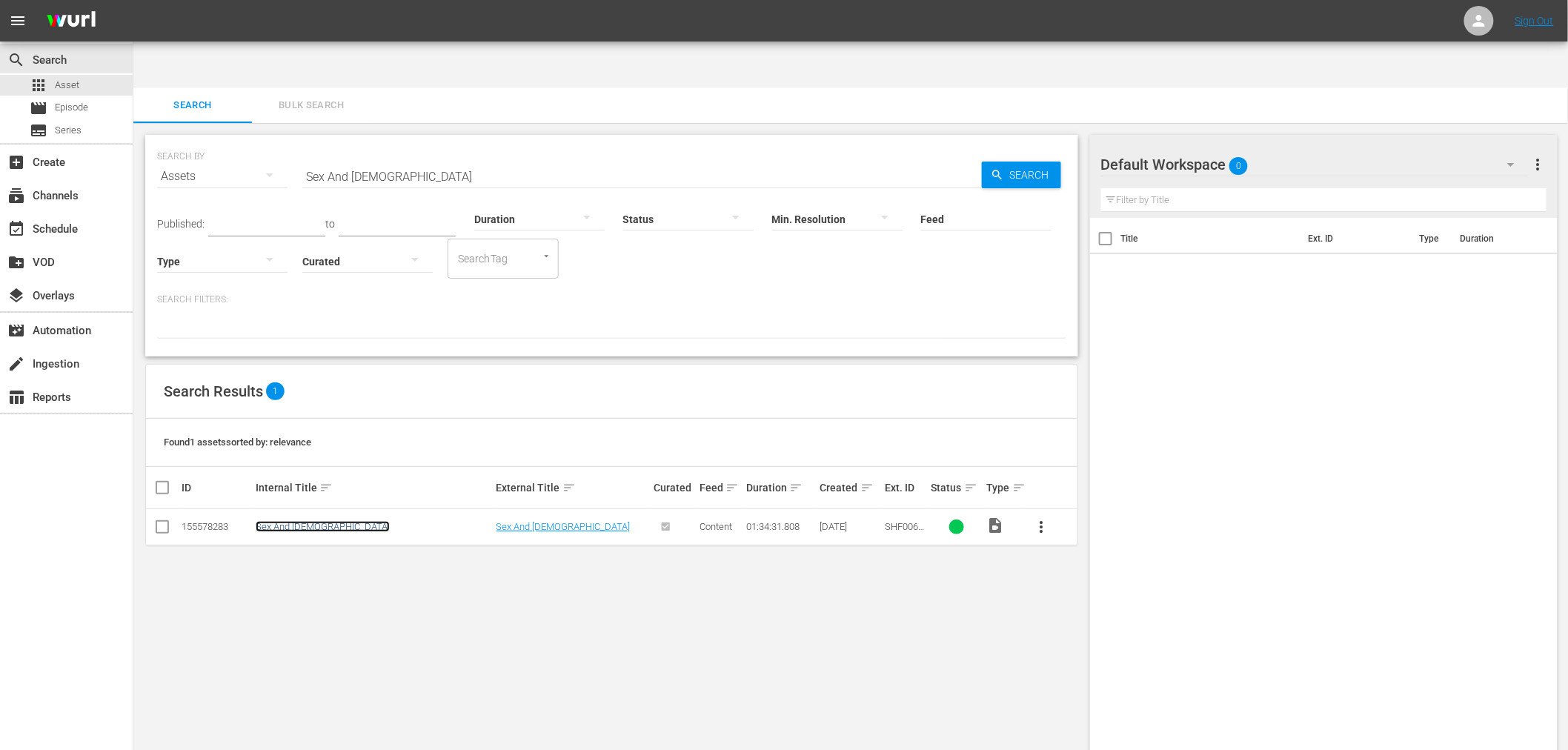
click at [279, 521] on link "Sex And [DEMOGRAPHIC_DATA]" at bounding box center [323, 527] width 134 height 11
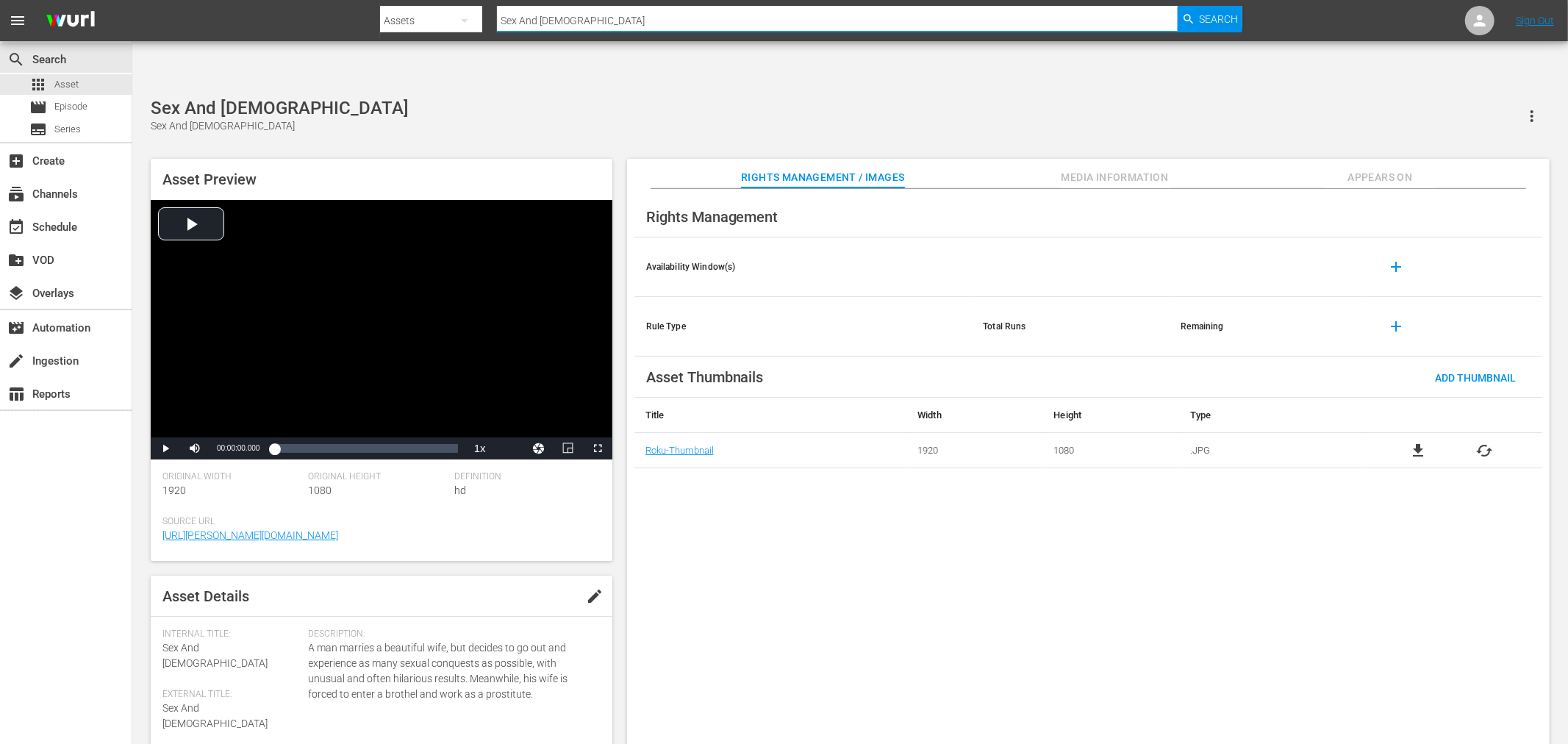
drag, startPoint x: 569, startPoint y: 13, endPoint x: 383, endPoint y: 24, distance: 186.3
click at [410, 23] on div "Search By Assets Search ID, Title, Description, Keywords, or Category Sex And […" at bounding box center [811, 21] width 862 height 36
paste input "Trapt"
type input "Trapt"
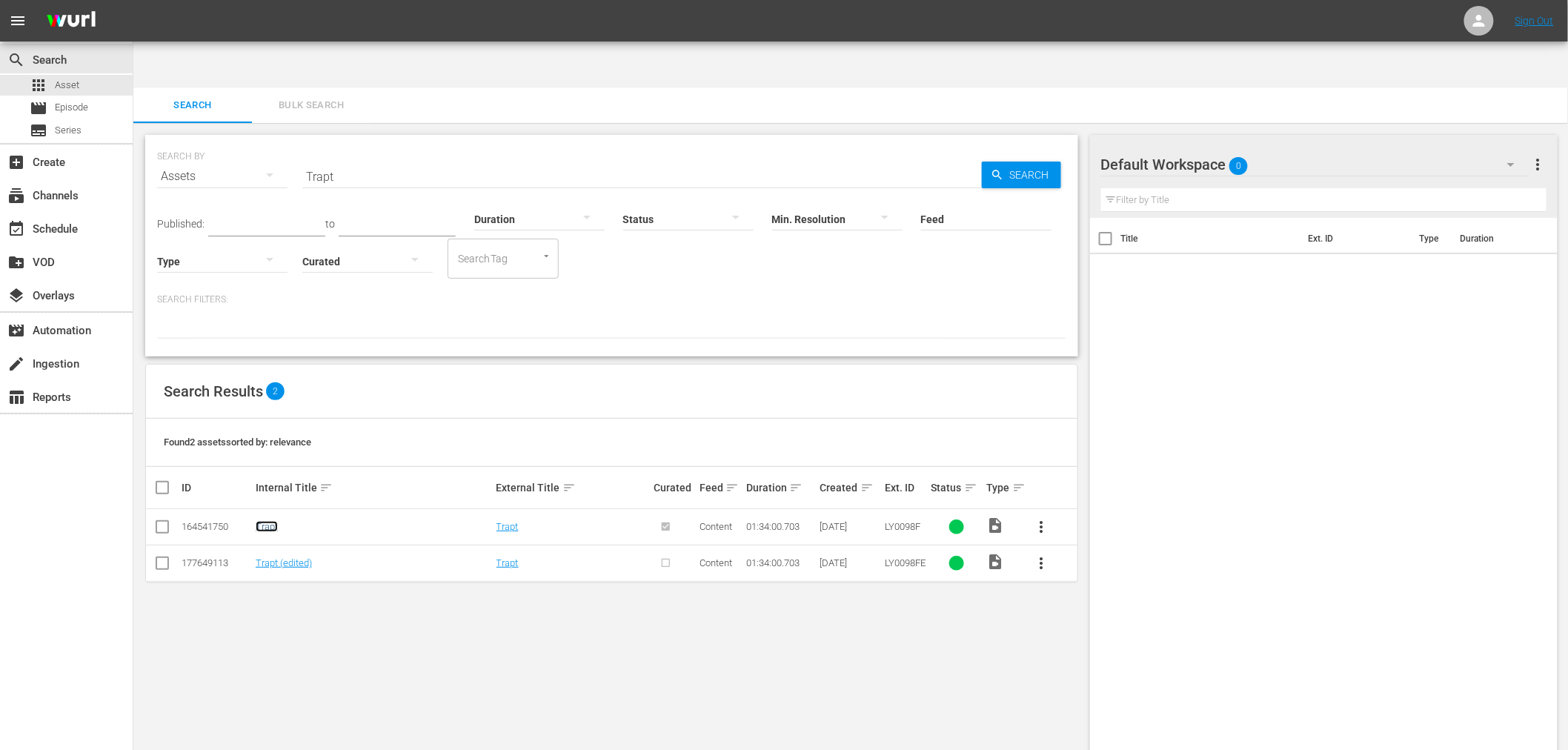
click at [262, 521] on link "Trapt" at bounding box center [267, 527] width 22 height 11
click at [271, 558] on link "Trapt (edited)" at bounding box center [284, 563] width 56 height 11
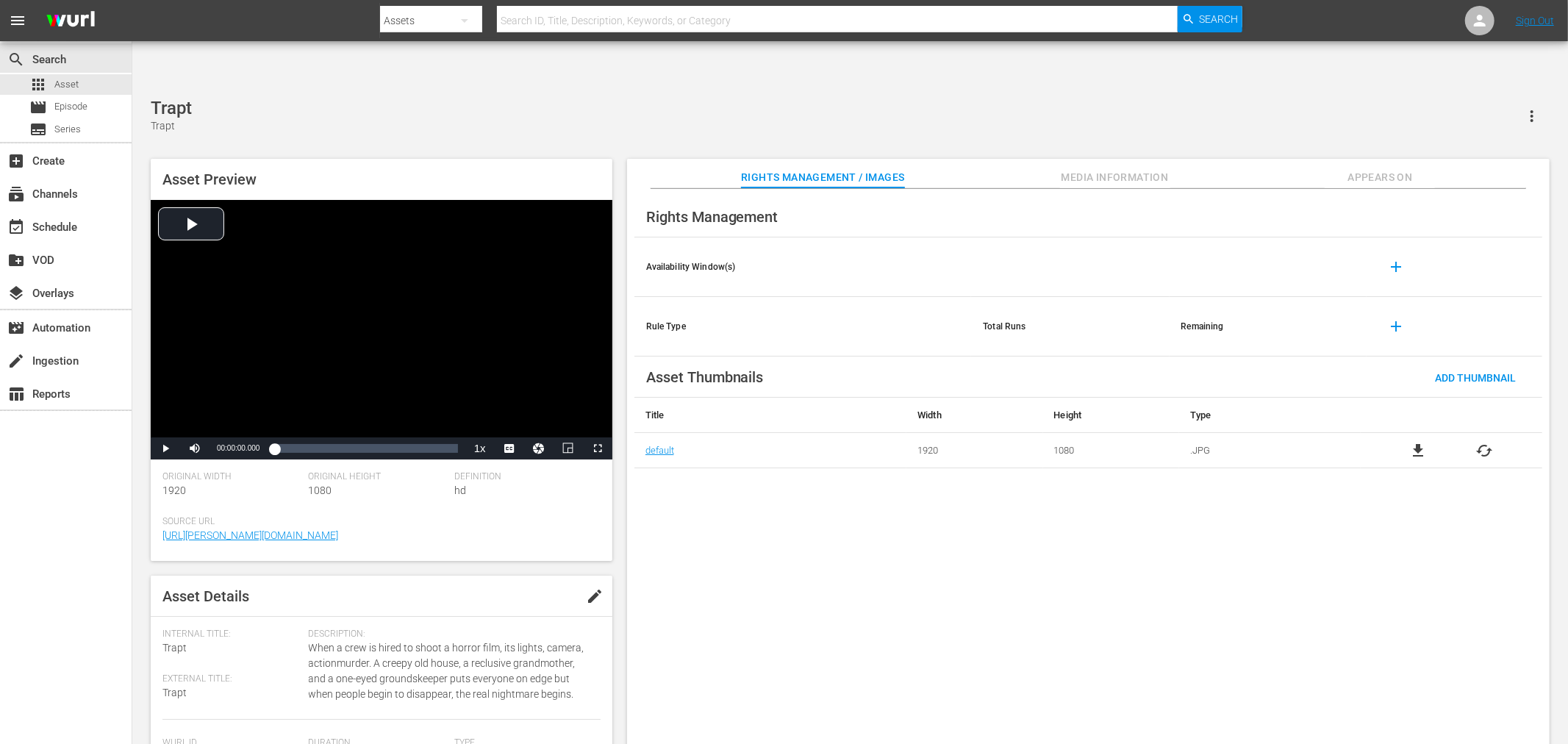
click at [691, 468] on div "Rights Management Availability Window(s) add Rule Type Total Runs Remaining add…" at bounding box center [1088, 479] width 923 height 580
click at [1411, 442] on span "file_download" at bounding box center [1418, 451] width 17 height 17
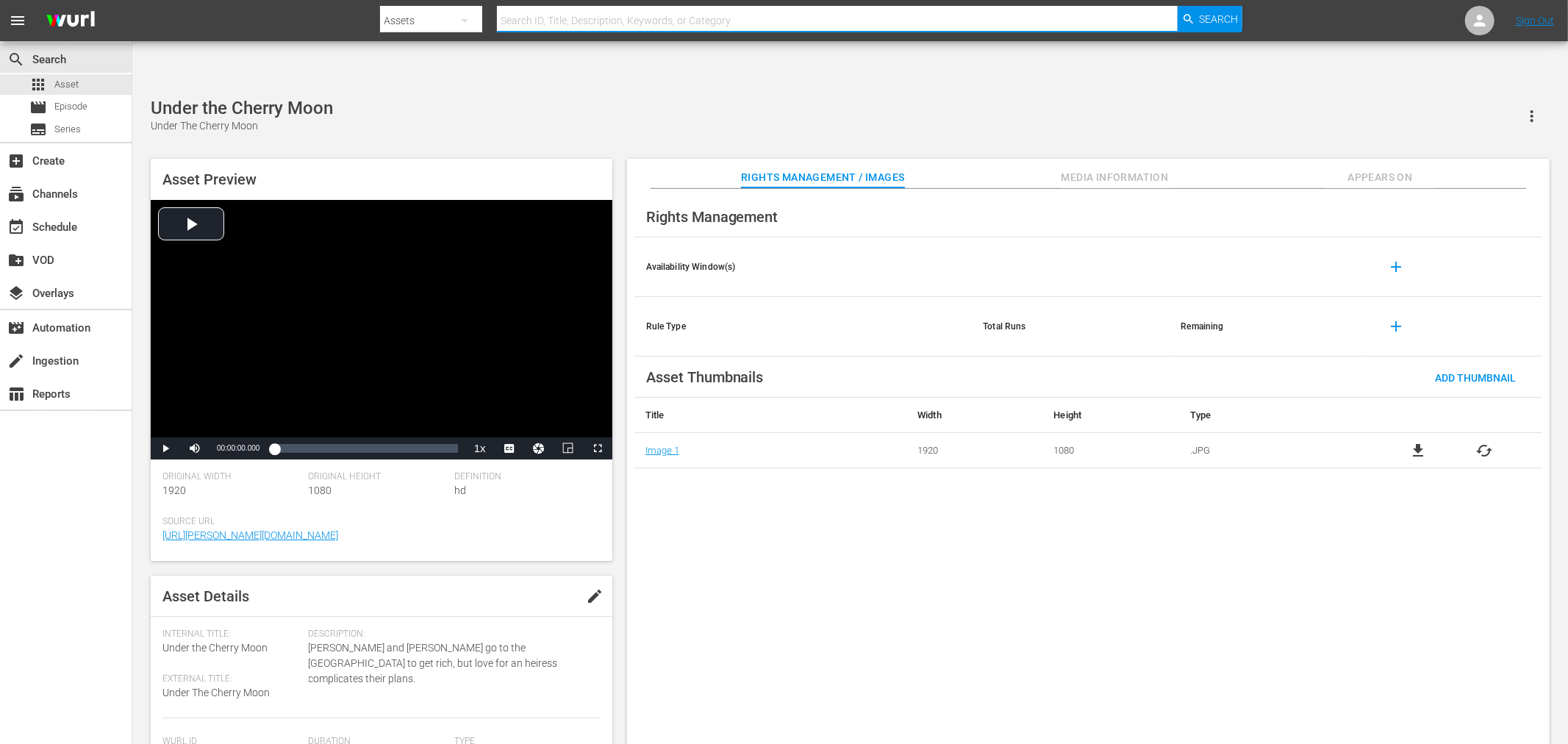
click at [599, 20] on input "text" at bounding box center [837, 21] width 681 height 36
paste input "When Taekwondo Strikes"
type input "When Taekwondo Strikes"
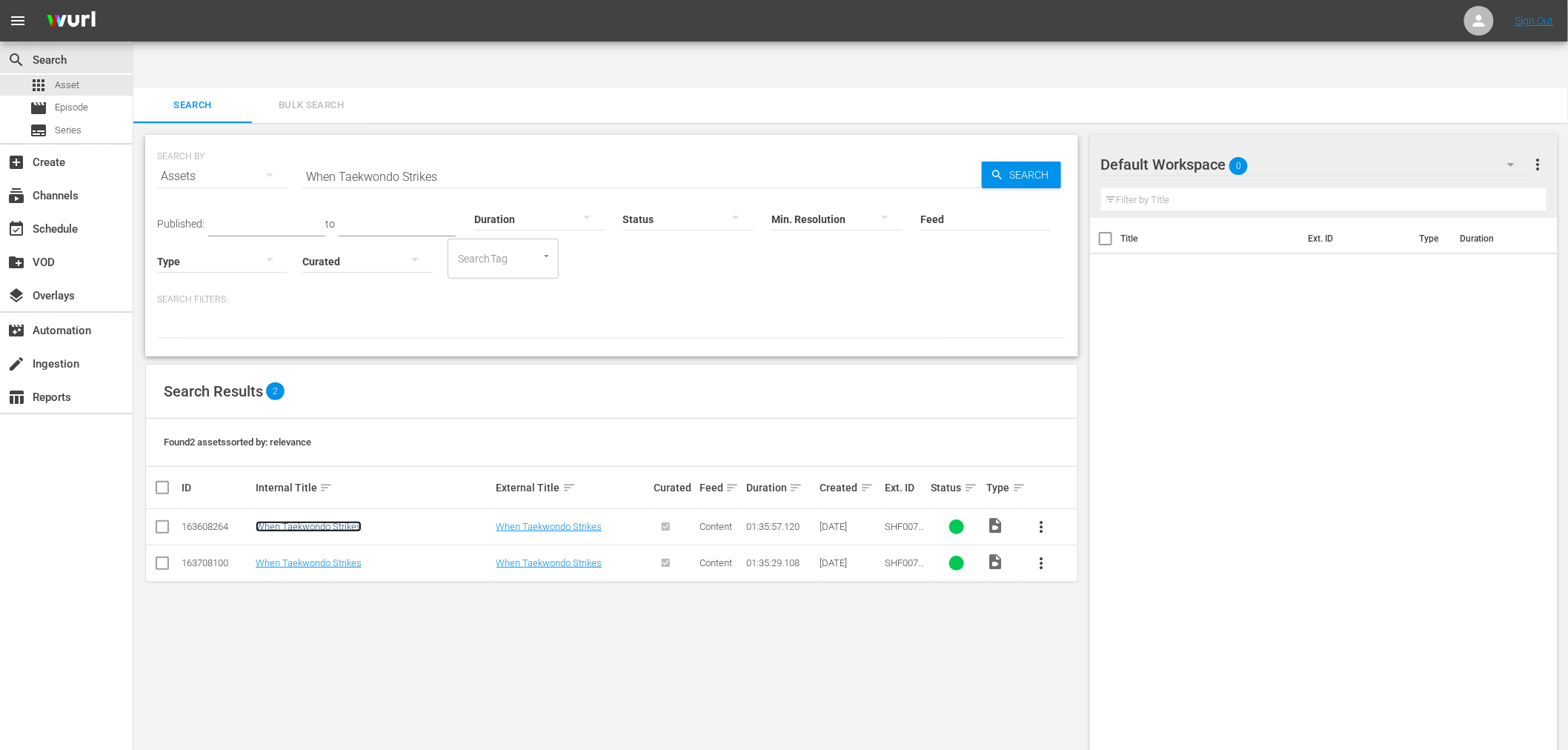
click at [348, 521] on link "When Taekwondo Strikes" at bounding box center [309, 527] width 106 height 11
click at [335, 558] on link "When Taekwondo Strikes" at bounding box center [309, 563] width 106 height 11
click at [716, 586] on div "SEARCH BY Search By Assets Search ID, Title, Description, Keywords, or Category…" at bounding box center [611, 460] width 957 height 674
click at [732, 642] on div "SEARCH BY Search By Assets Search ID, Title, Description, Keywords, or Category…" at bounding box center [611, 460] width 957 height 674
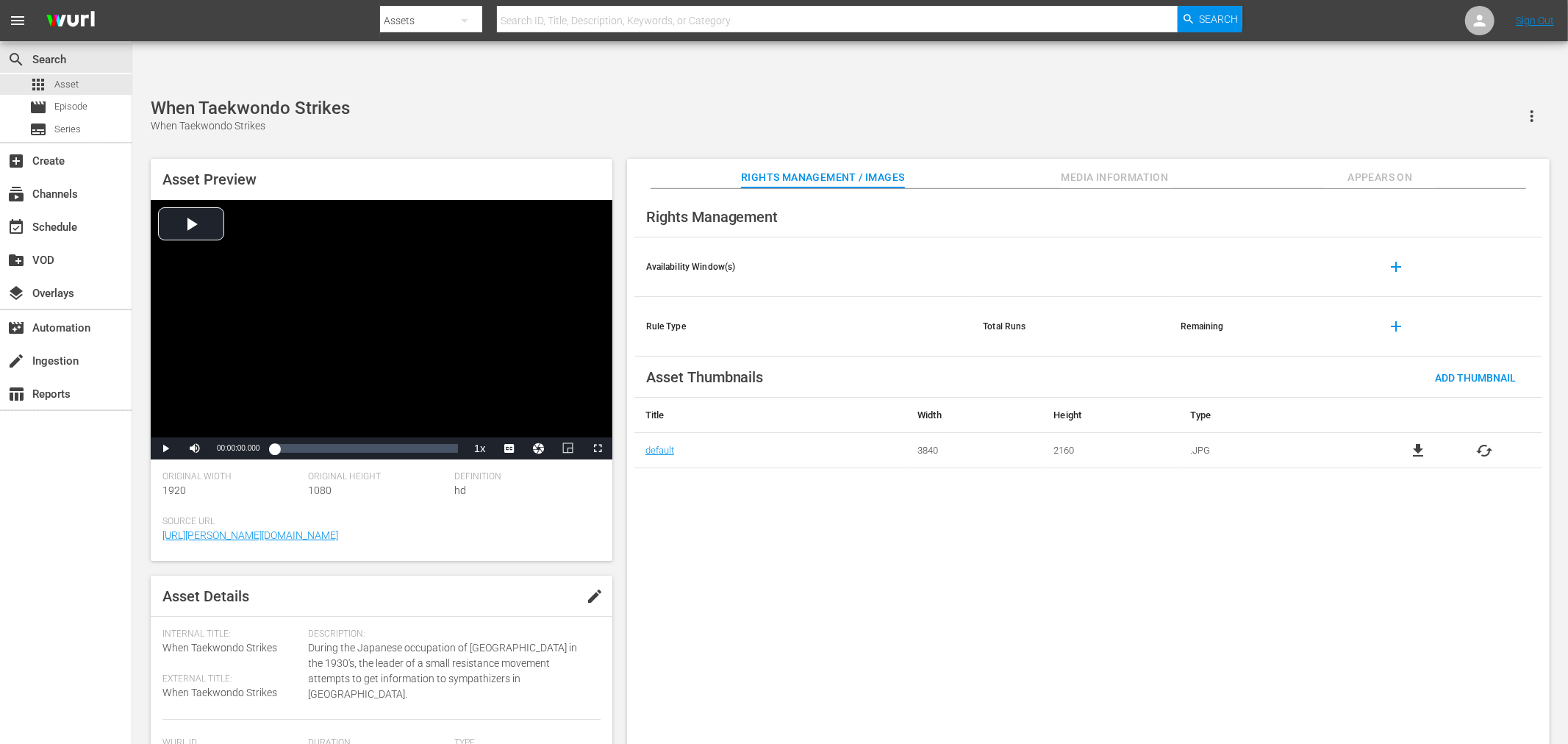
click at [1413, 442] on span "file_download" at bounding box center [1418, 451] width 17 height 17
click at [1422, 442] on span "file_download" at bounding box center [1418, 451] width 17 height 17
drag, startPoint x: 980, startPoint y: 529, endPoint x: 965, endPoint y: 518, distance: 18.6
click at [978, 530] on div "Rights Management Availability Window(s) add Rule Type Total Runs Remaining add…" at bounding box center [1088, 479] width 923 height 580
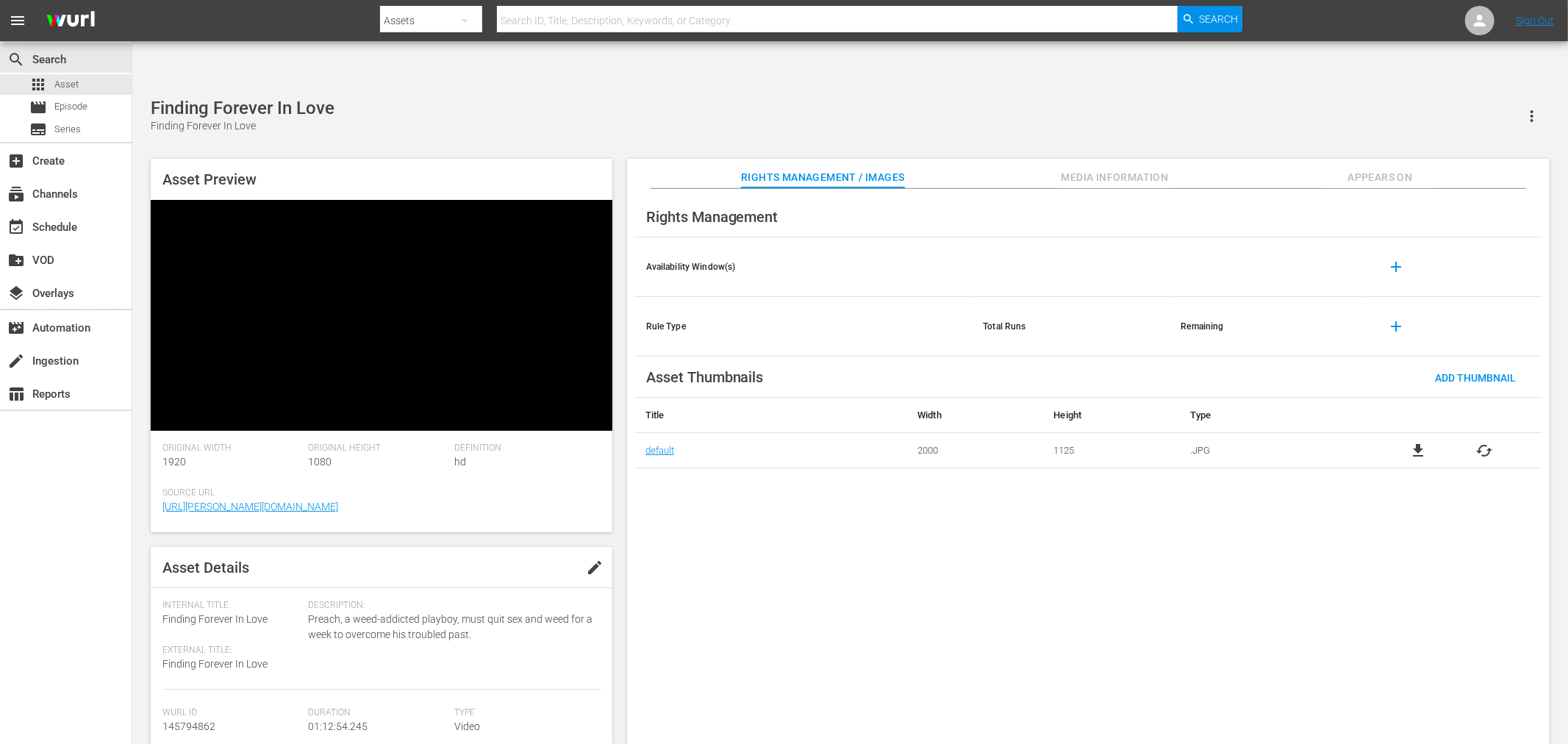
click at [1417, 442] on span "file_download" at bounding box center [1418, 451] width 17 height 17
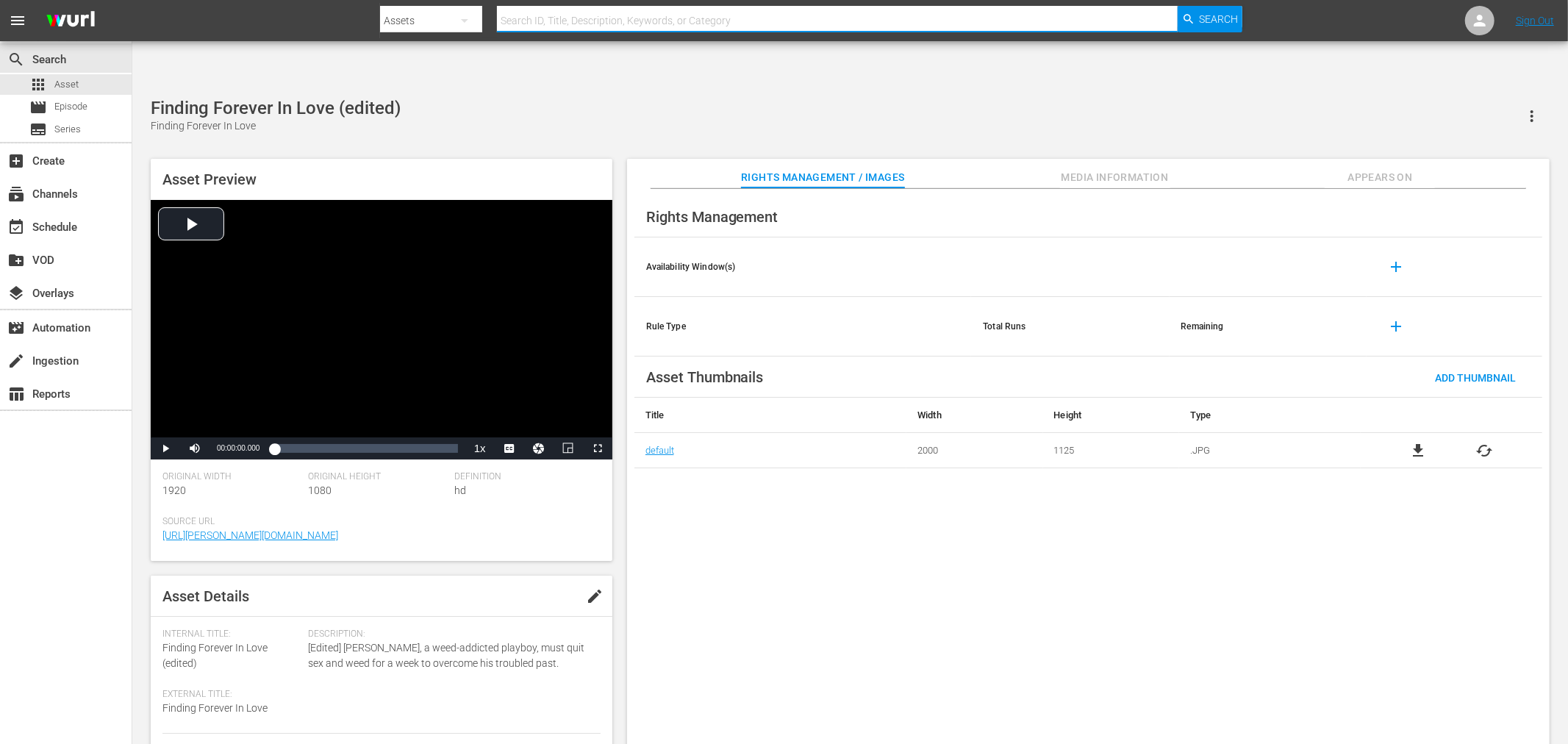
click at [704, 18] on input "text" at bounding box center [837, 21] width 681 height 36
paste input "That's The Way Of The World"
type input "That's The Way Of The World"
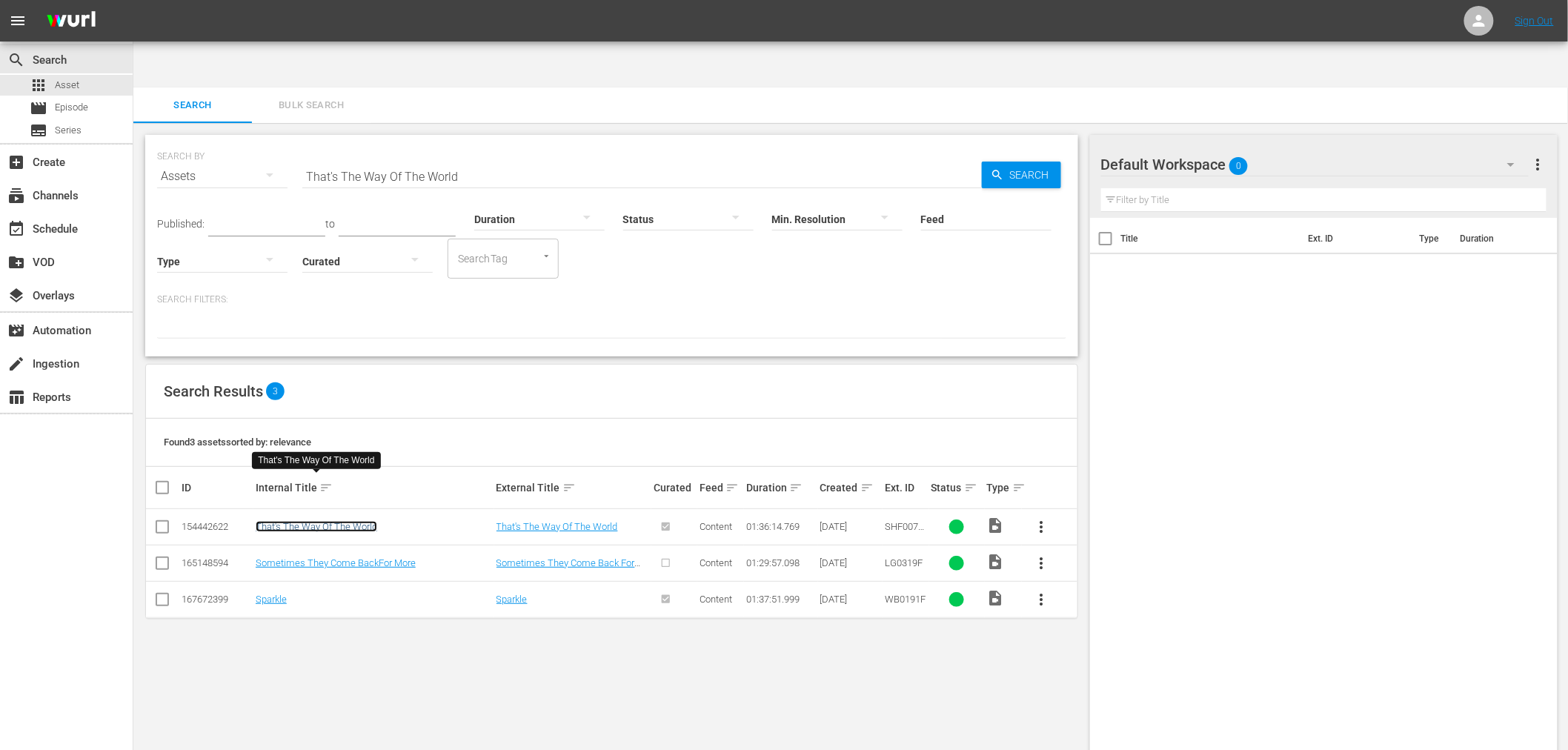
click at [336, 521] on link "That's The Way Of The World" at bounding box center [316, 527] width 122 height 11
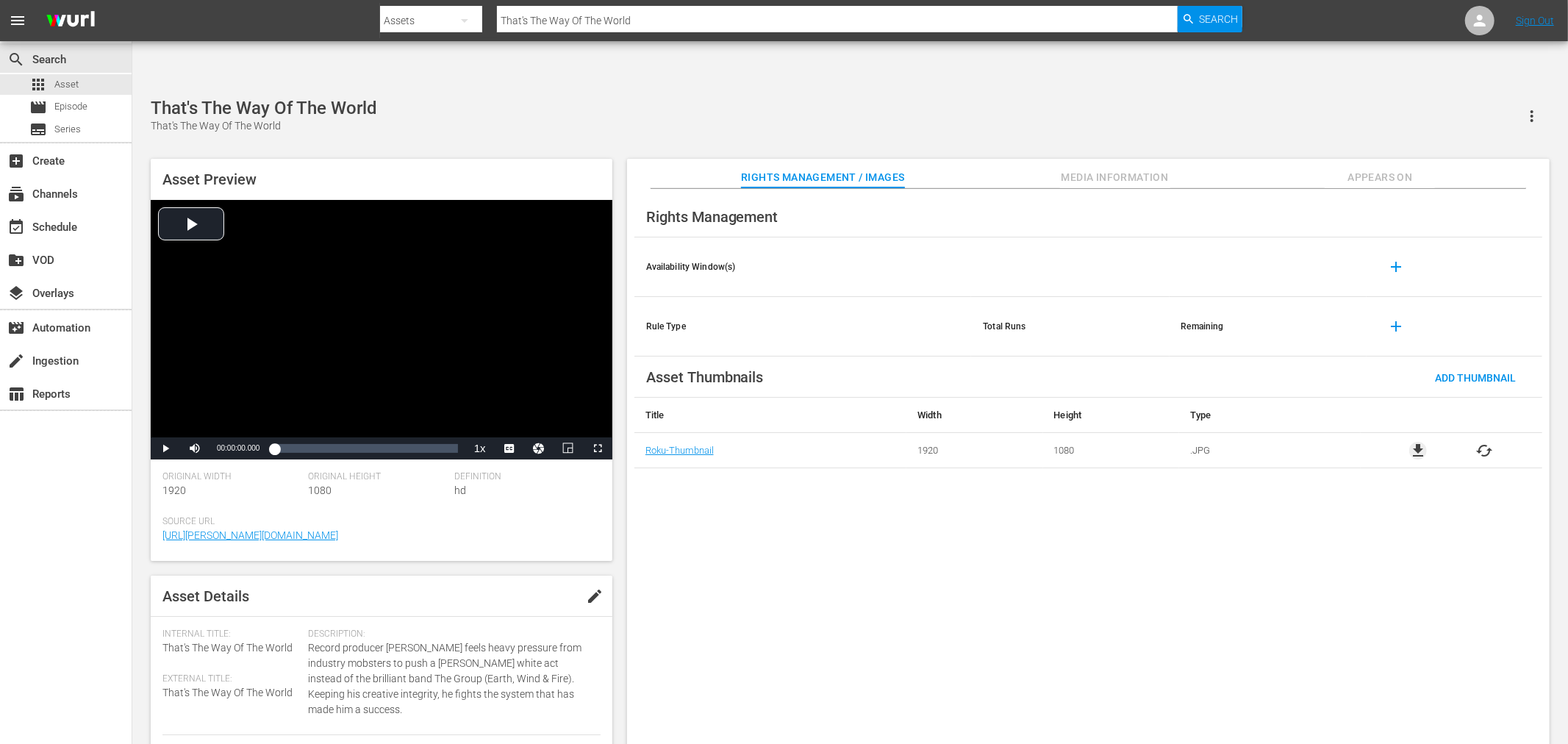
click at [1411, 442] on span "file_download" at bounding box center [1418, 451] width 17 height 17
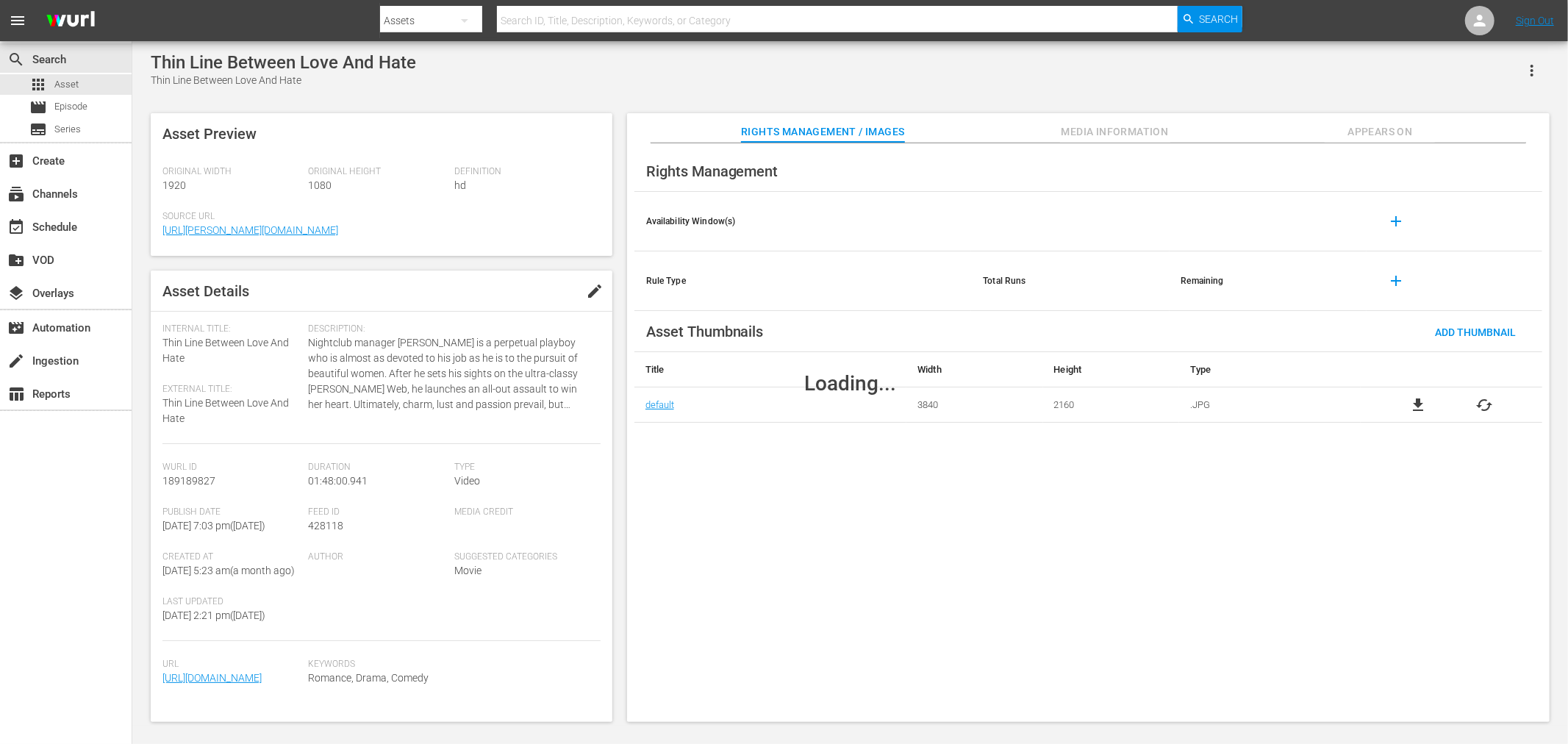
click at [1419, 407] on span "file_download" at bounding box center [1418, 405] width 17 height 17
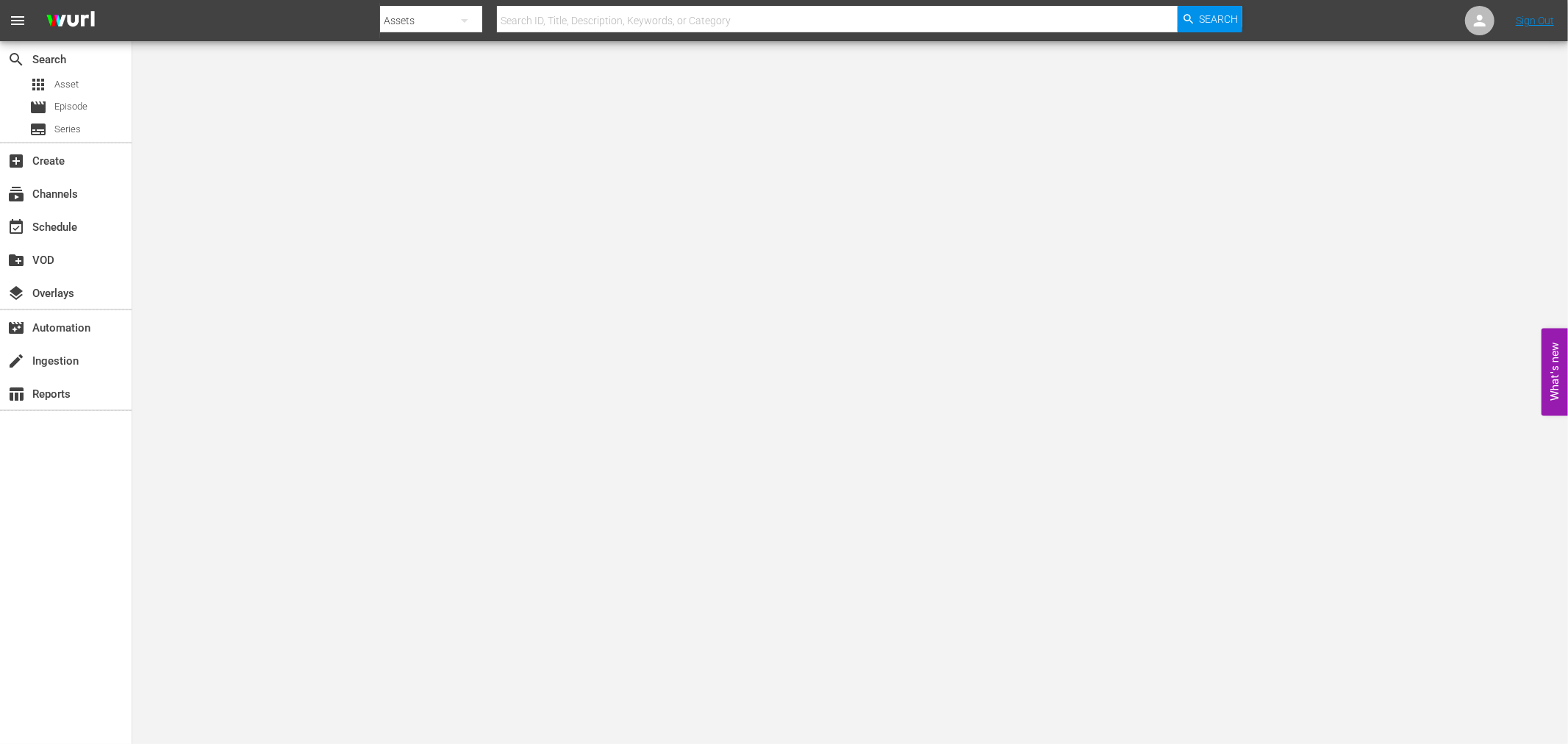
click at [505, 24] on input "text" at bounding box center [837, 21] width 681 height 36
paste input "All Between Us"
type input "All Between Us"
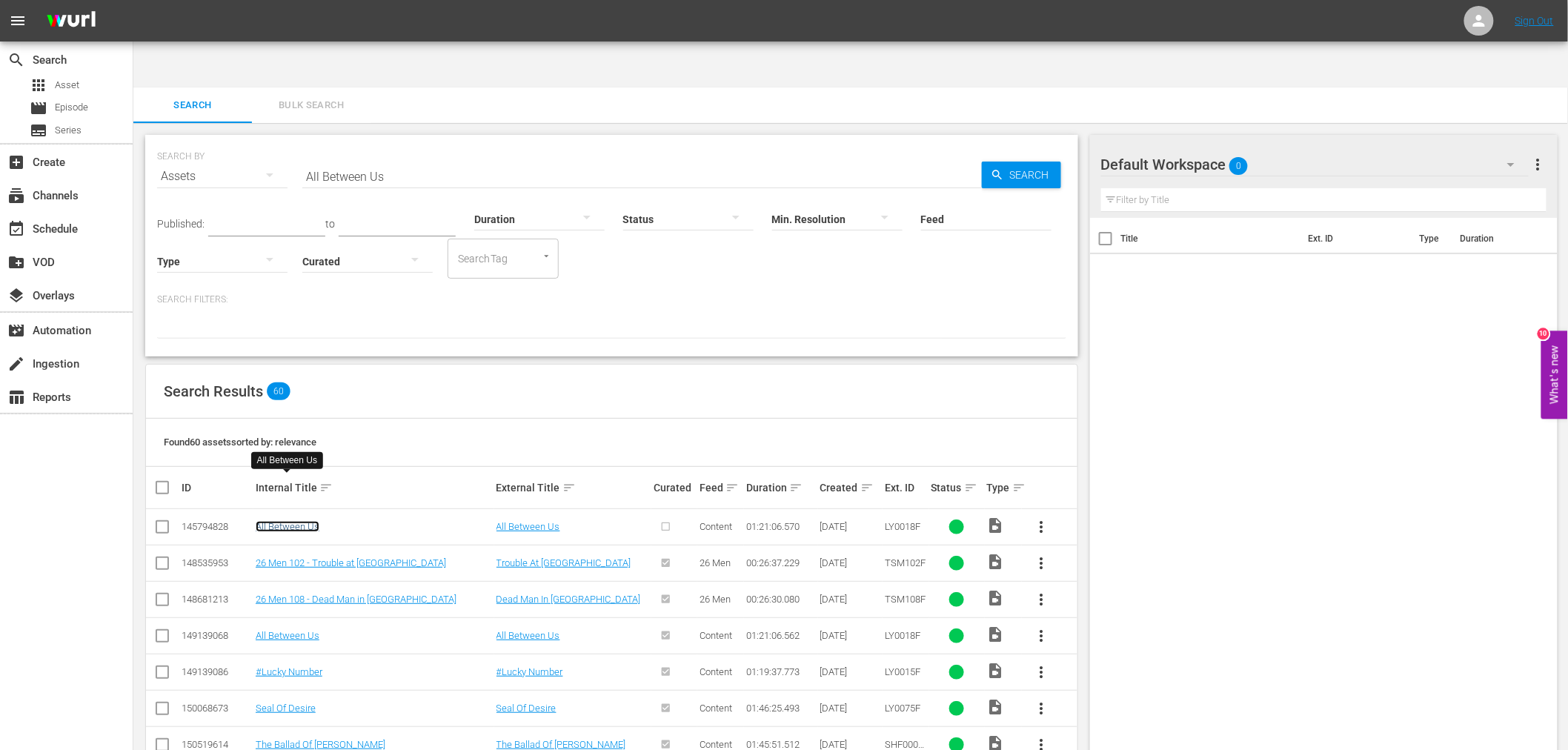
click at [300, 521] on link "All Between Us" at bounding box center [288, 527] width 64 height 11
click at [304, 630] on link "All Between Us" at bounding box center [288, 635] width 64 height 11
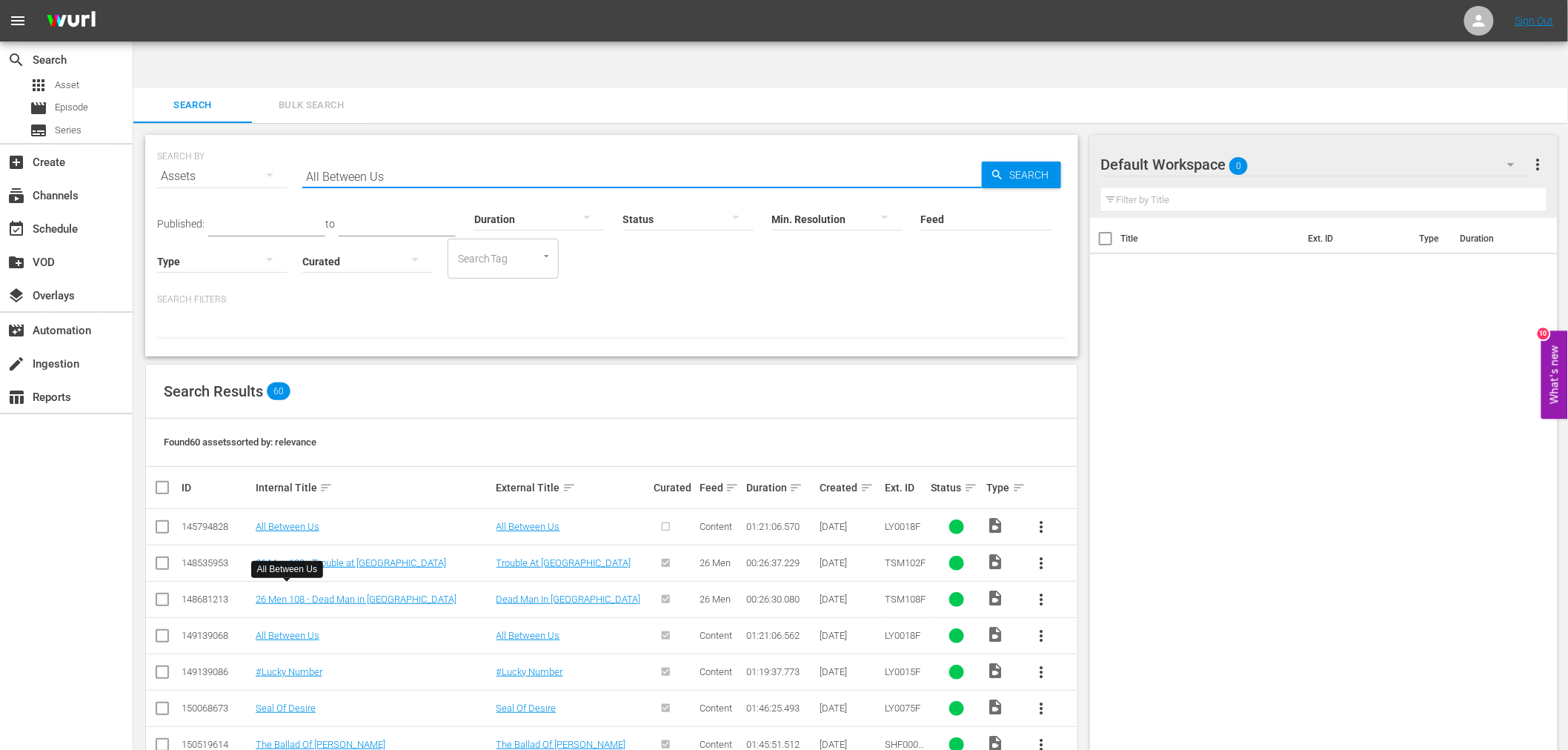
drag, startPoint x: 420, startPoint y: 126, endPoint x: 270, endPoint y: 129, distance: 150.0
click at [259, 141] on div "SEARCH BY Search By Assets Search ID, Title, Description, Keywords, or Category…" at bounding box center [612, 167] width 910 height 53
paste input "Borrower, The"
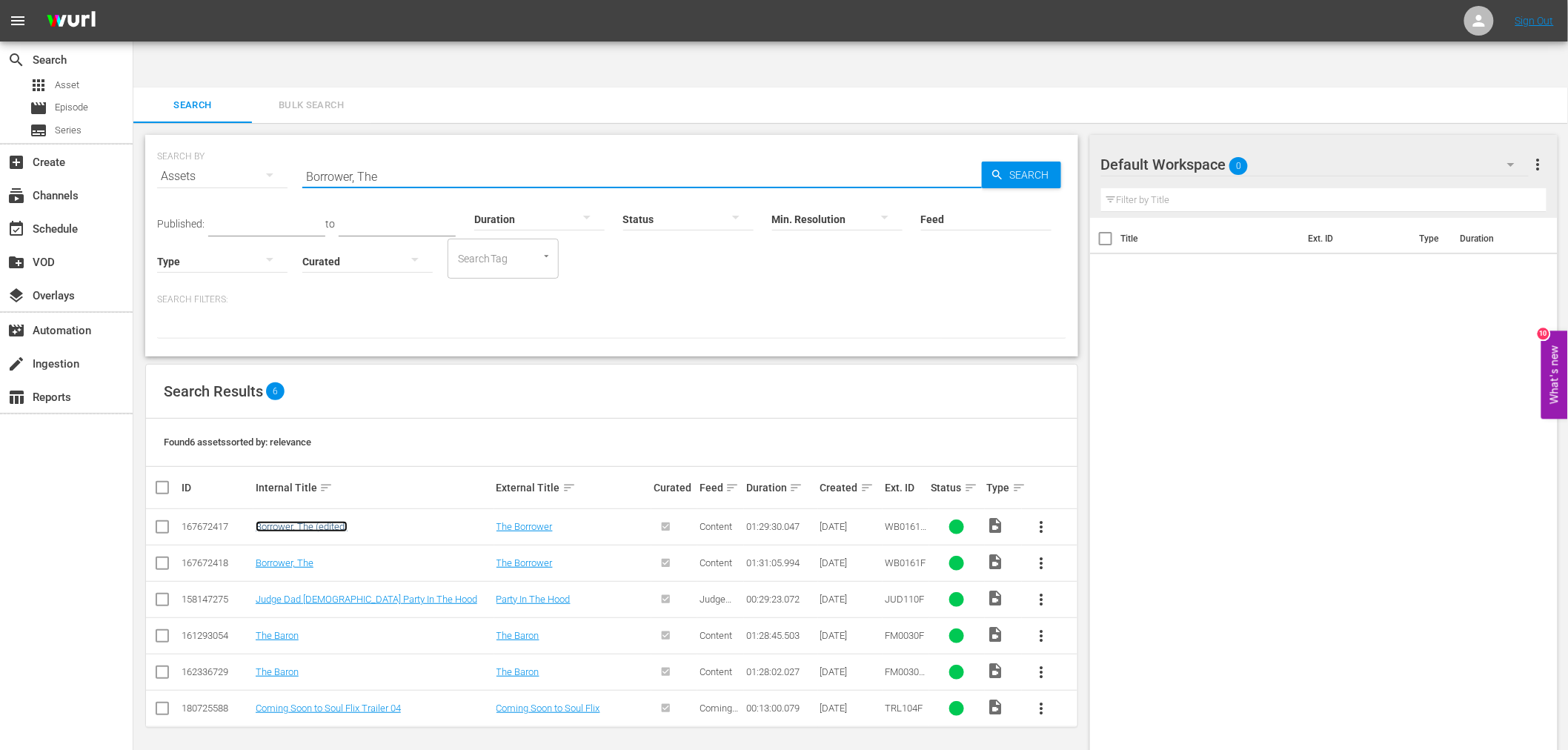
click at [336, 521] on link "Borrower, The (edited)" at bounding box center [302, 527] width 92 height 11
click at [285, 558] on link "Borrower, The" at bounding box center [285, 563] width 58 height 11
drag, startPoint x: 365, startPoint y: 122, endPoint x: 235, endPoint y: 135, distance: 130.6
click at [235, 141] on div "SEARCH BY Search By Assets Search ID, Title, Description, Keywords, or Category…" at bounding box center [612, 167] width 910 height 53
paste input "Emanuelle, Queen Of The Desert"
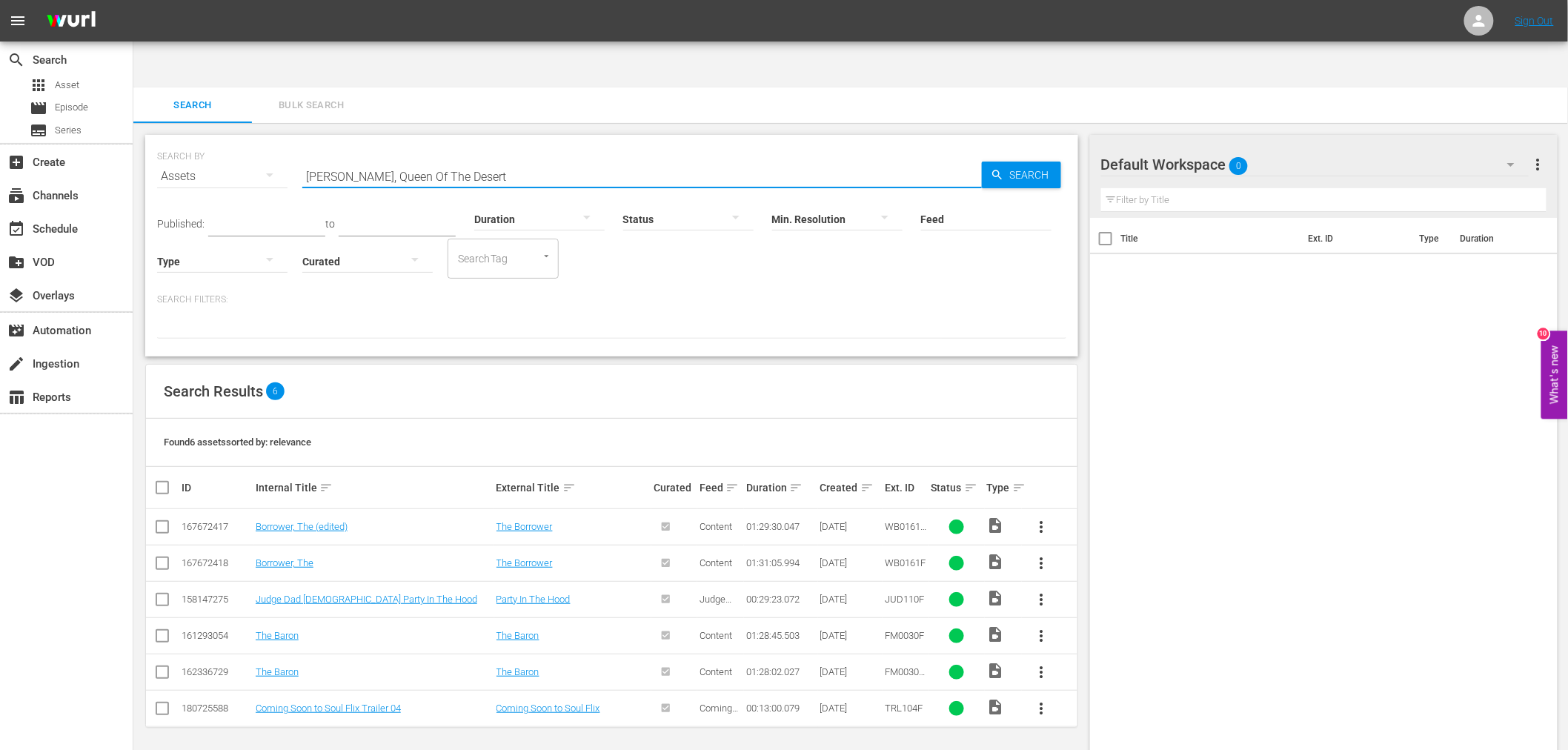
type input "Emanuelle, Queen Of The Desert"
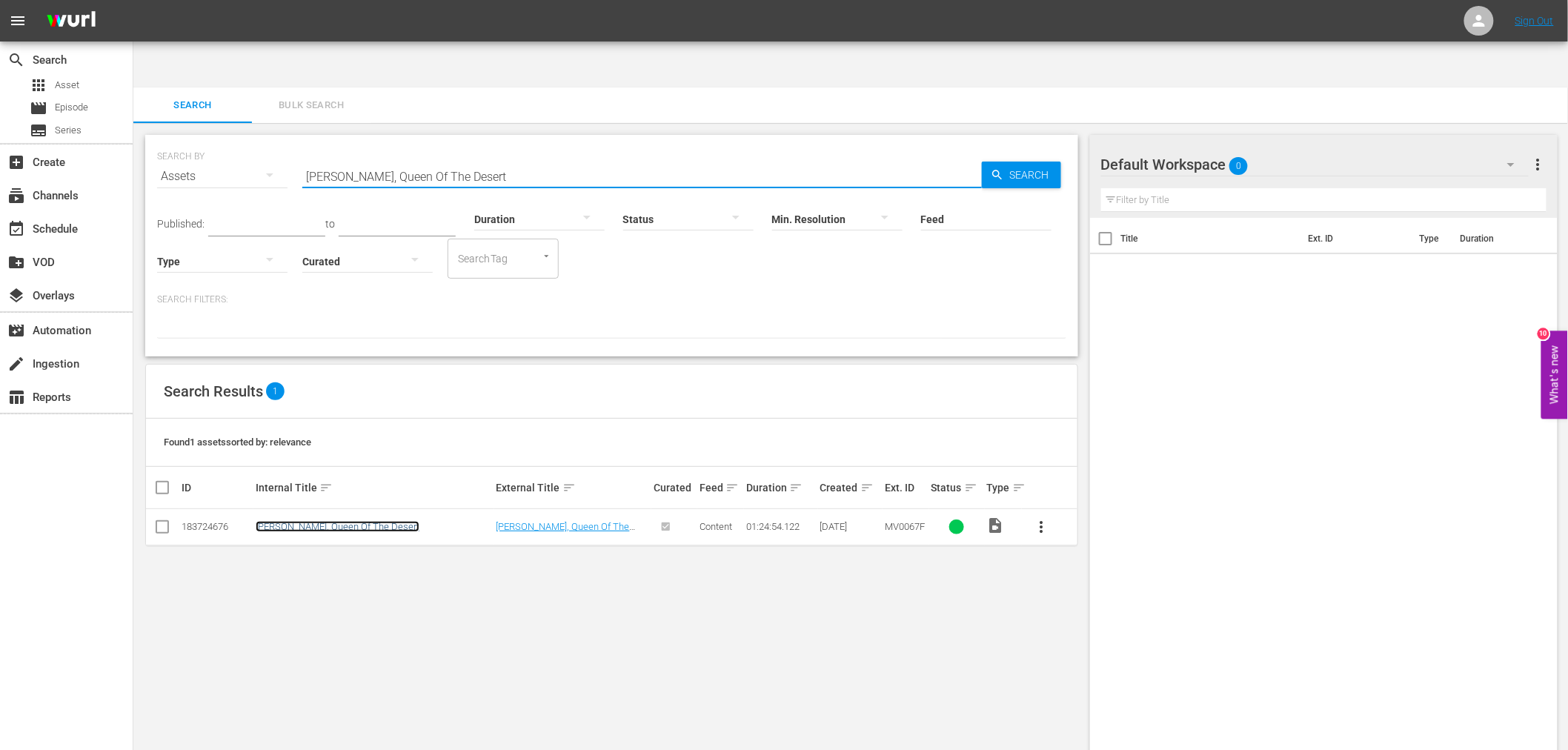
click at [351, 521] on link "Emanuelle, Queen Of The Desert" at bounding box center [338, 527] width 164 height 11
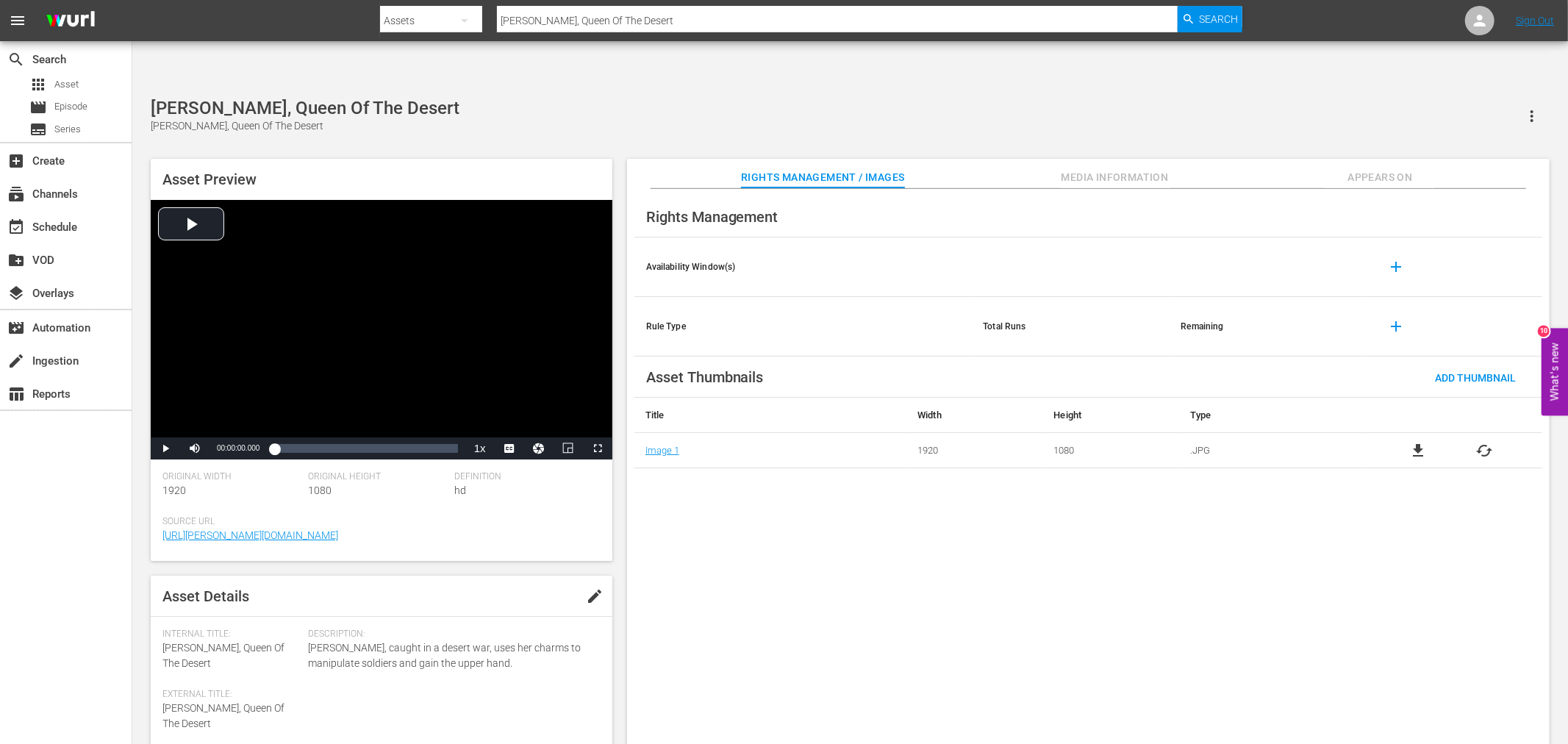
click at [1416, 442] on span "file_download" at bounding box center [1418, 451] width 17 height 17
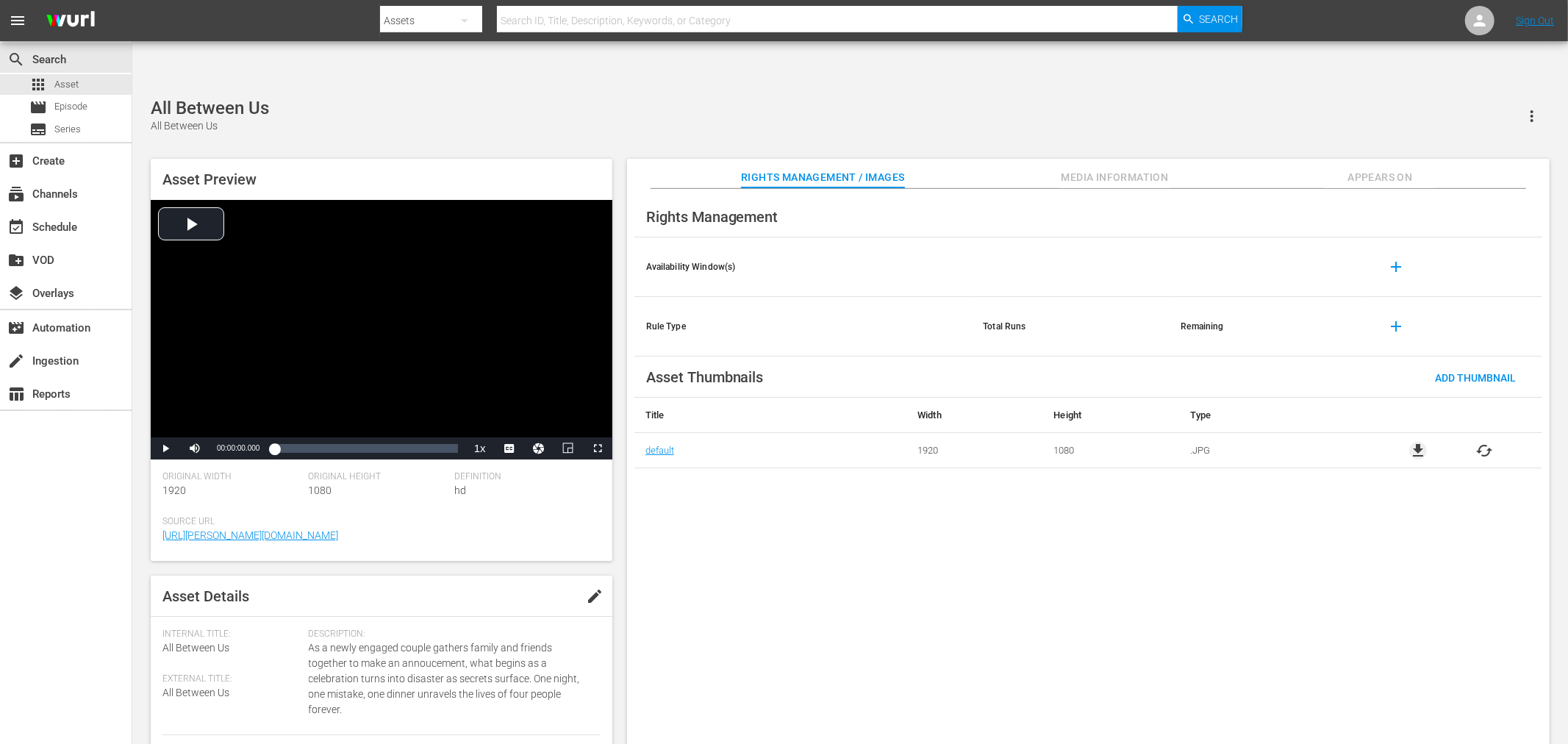
click at [1419, 442] on span "file_download" at bounding box center [1418, 451] width 17 height 17
click at [555, 26] on input "text" at bounding box center [837, 21] width 681 height 36
paste input "Black Fox"
type input "Black Fox"
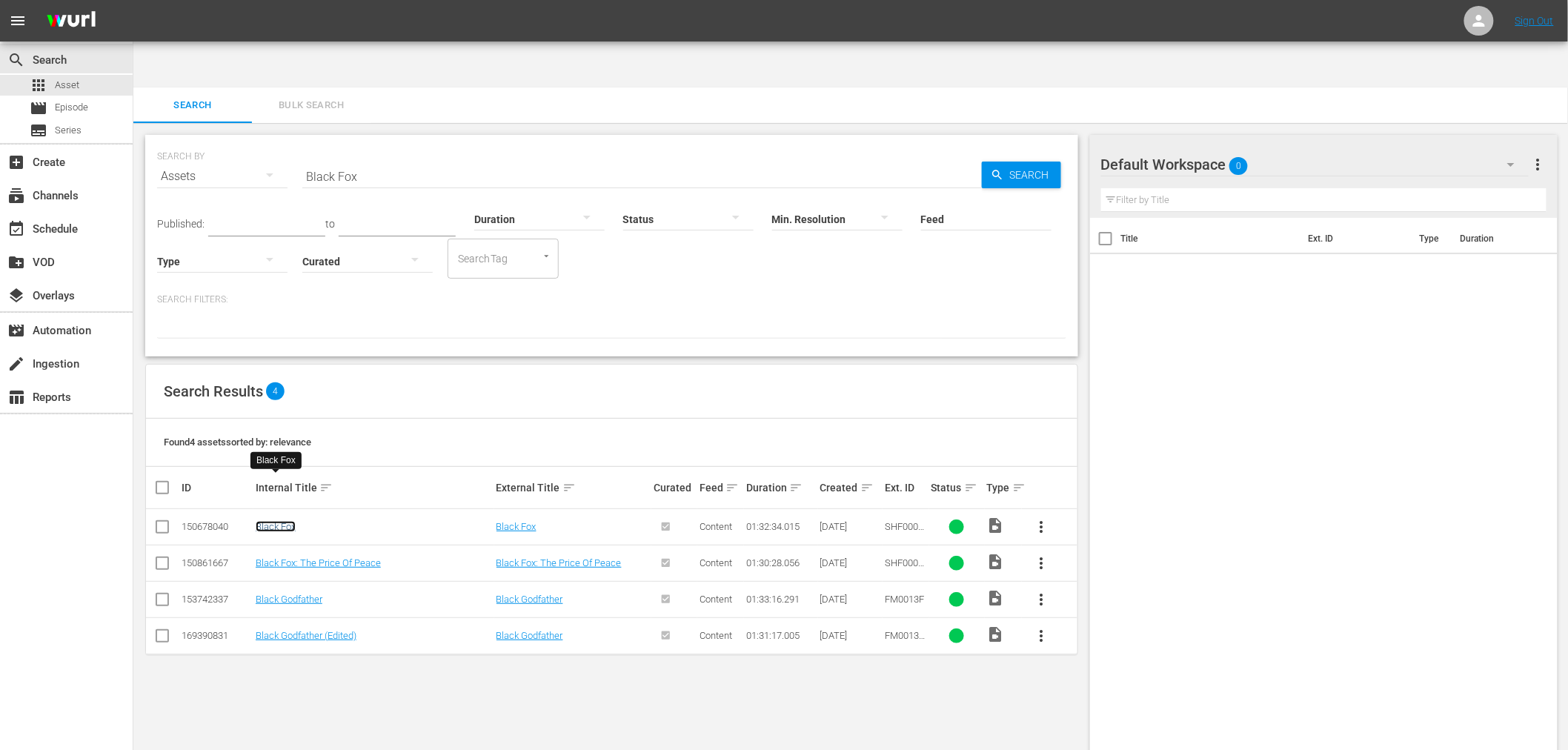
click at [278, 521] on link "Black Fox" at bounding box center [276, 527] width 40 height 11
click at [434, 645] on div "SEARCH BY Search By Assets Search ID, Title, Description, Keywords, or Category…" at bounding box center [611, 460] width 957 height 674
click at [328, 558] on link "Black Fox: The Price Of Peace" at bounding box center [319, 563] width 126 height 11
click at [346, 158] on input "Black Fox" at bounding box center [642, 176] width 680 height 36
paste input "Death Of A [DEMOGRAPHIC_DATA]"
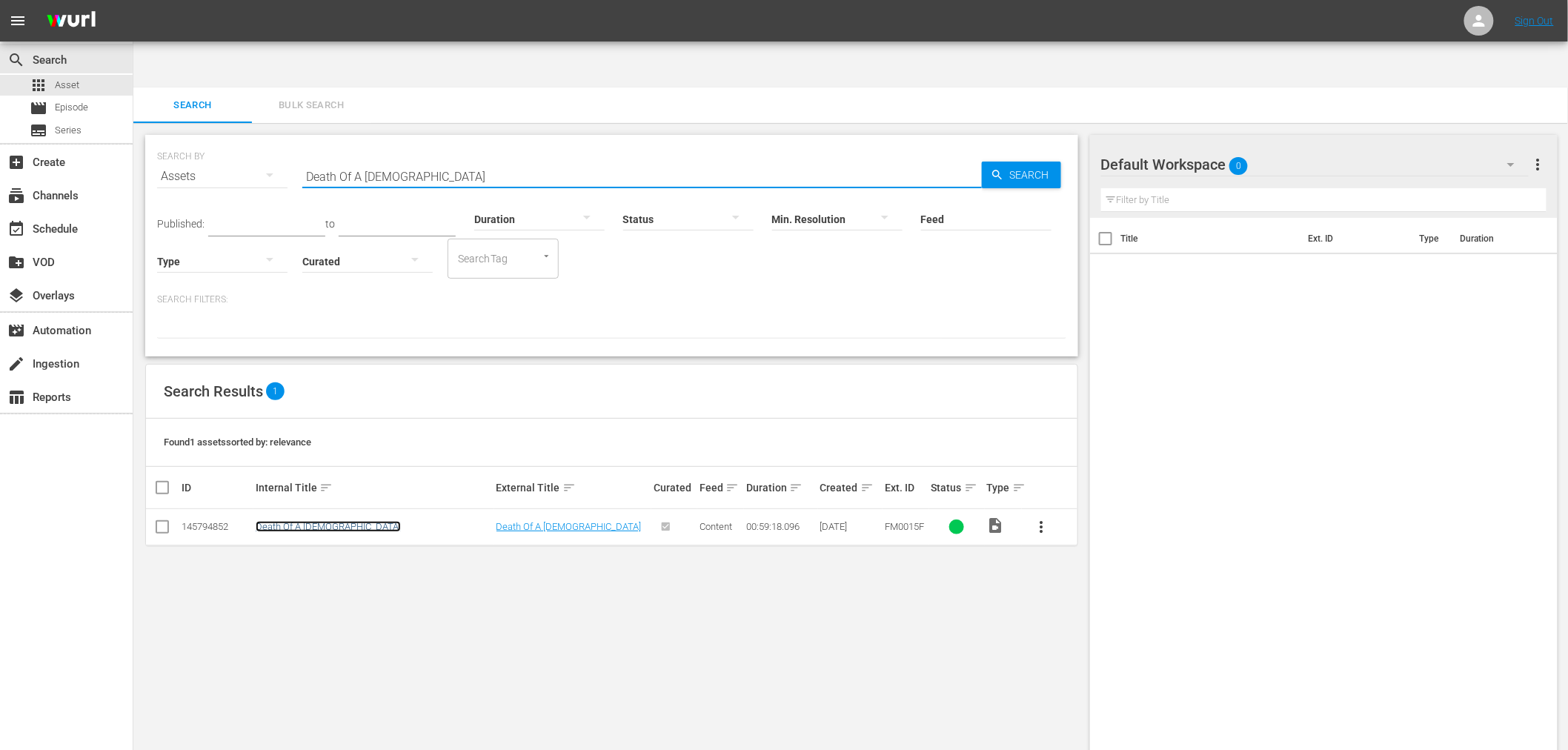
click at [329, 521] on link "Death Of A [DEMOGRAPHIC_DATA]" at bounding box center [328, 527] width 146 height 11
drag, startPoint x: 397, startPoint y: 122, endPoint x: 275, endPoint y: 122, distance: 122.0
click at [275, 141] on div "SEARCH BY Search By Assets Search ID, Title, Description, Keywords, or Category…" at bounding box center [612, 167] width 910 height 53
paste input "[PERSON_NAME] Story, The"
type input "[PERSON_NAME] Story, The"
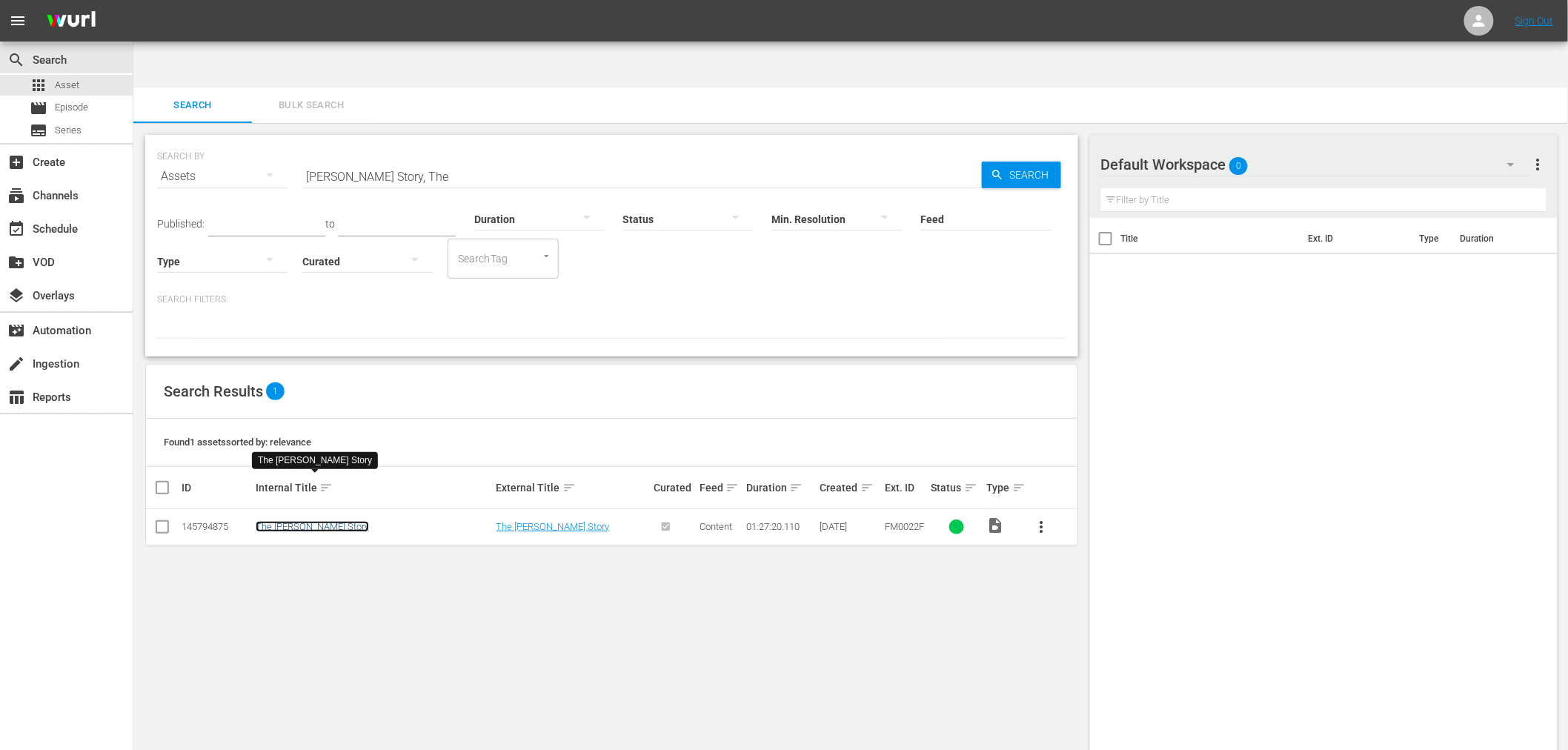
click at [316, 521] on link "The [PERSON_NAME] Story" at bounding box center [312, 527] width 114 height 11
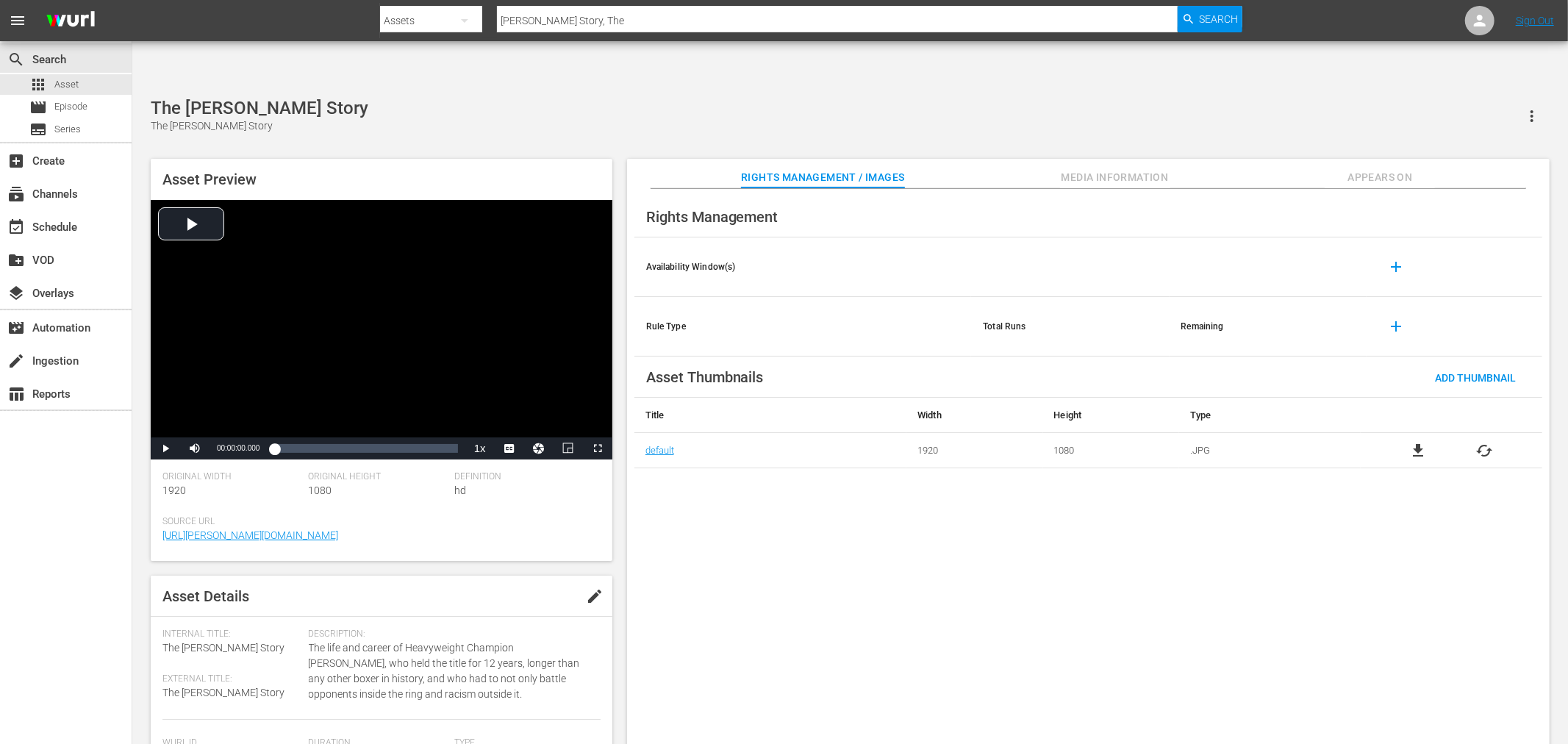
click at [1411, 442] on span "file_download" at bounding box center [1418, 451] width 17 height 17
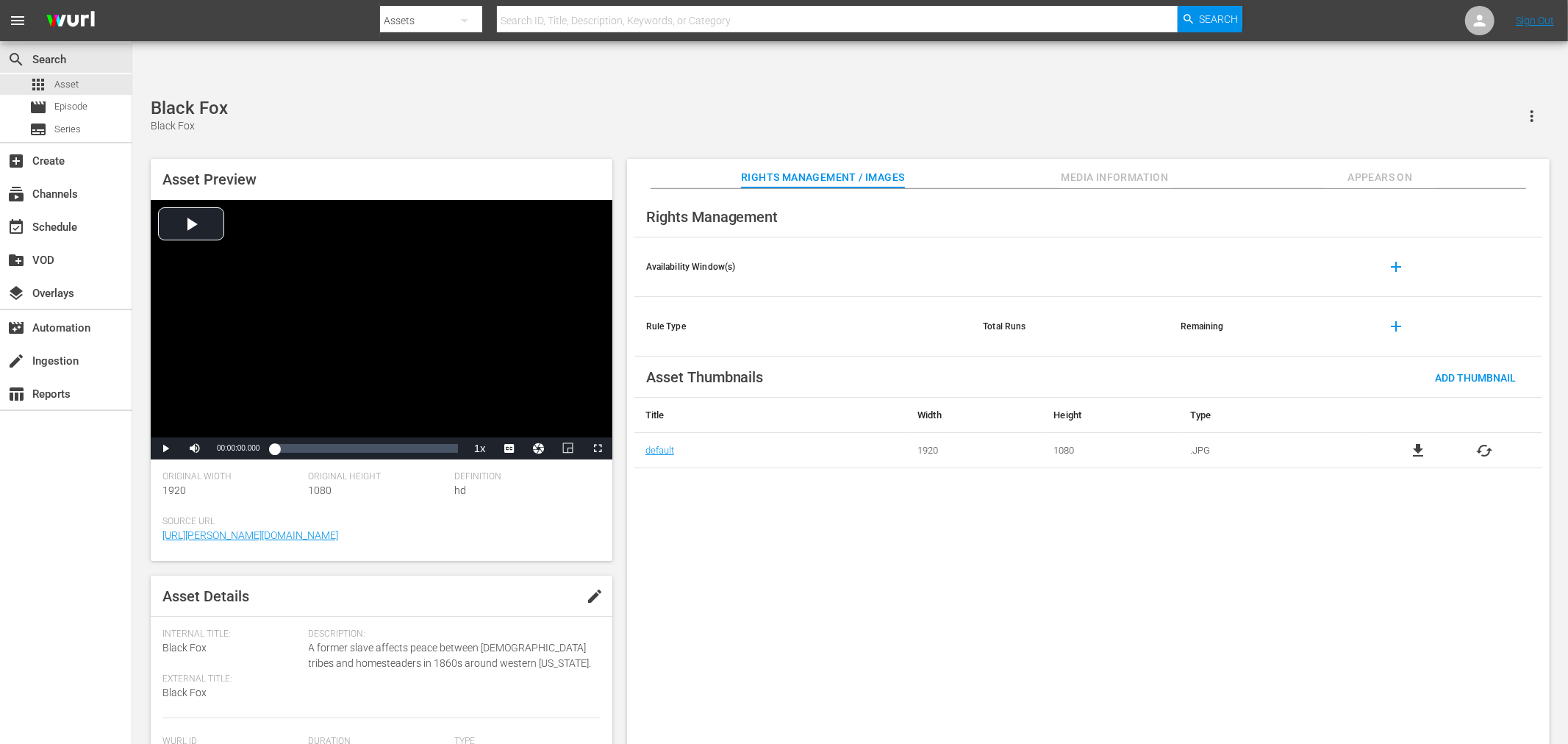
click at [1423, 442] on span "file_download" at bounding box center [1418, 451] width 17 height 17
click at [553, 21] on input "text" at bounding box center [837, 21] width 681 height 36
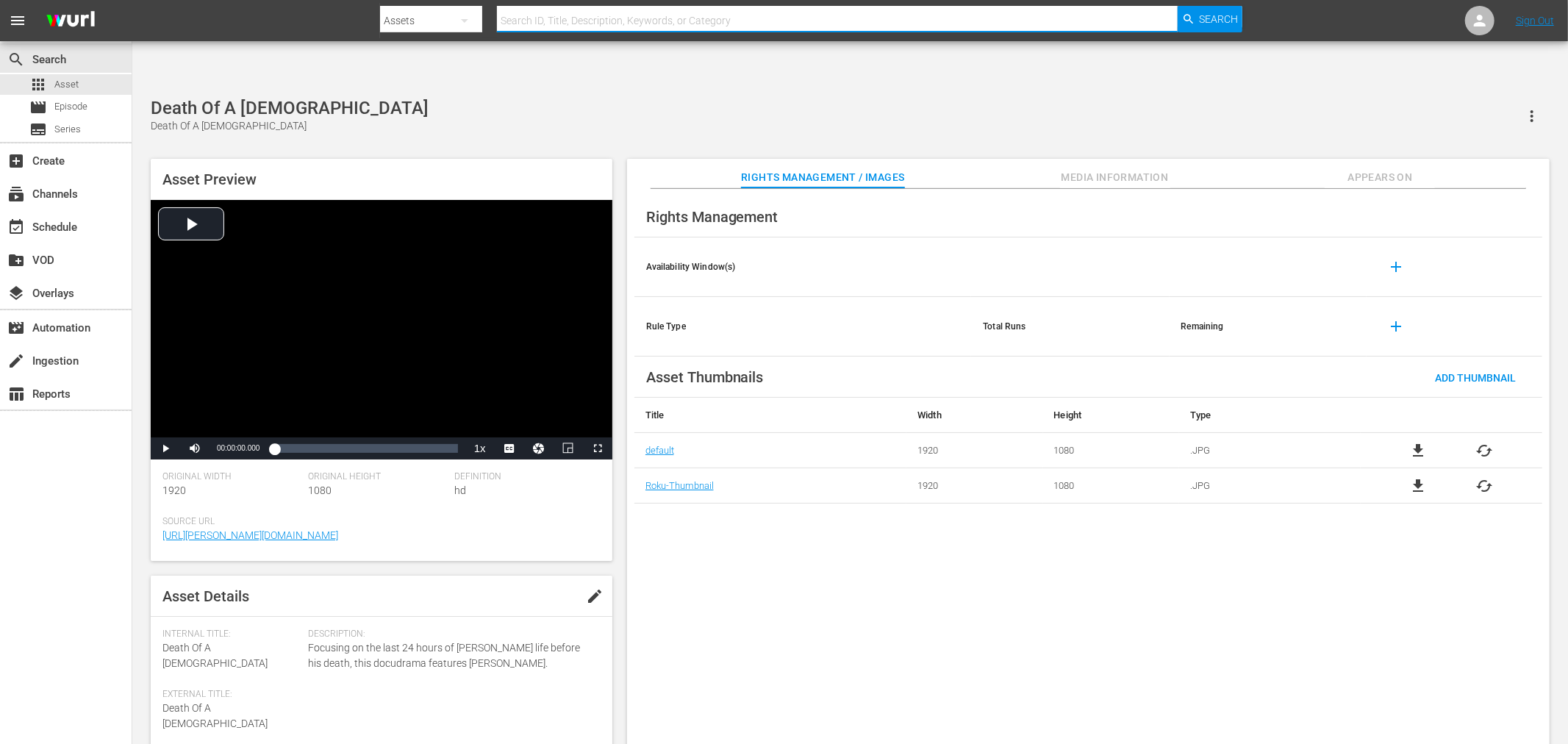
paste input "[PERSON_NAME] And The Last Cannibals"
type input "[PERSON_NAME] And The Last Cannibals"
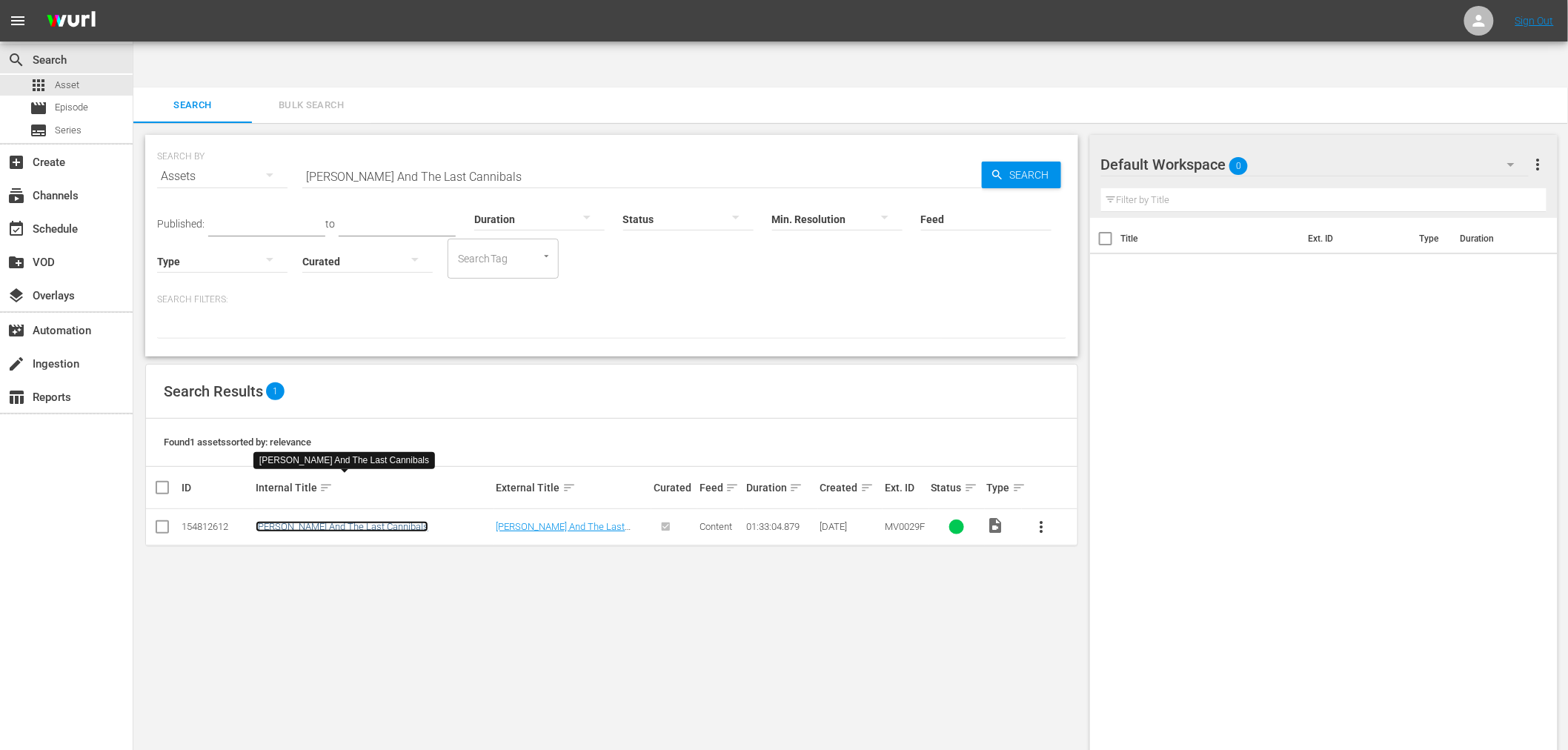
click at [344, 521] on link "[PERSON_NAME] And The Last Cannibals" at bounding box center [342, 527] width 173 height 11
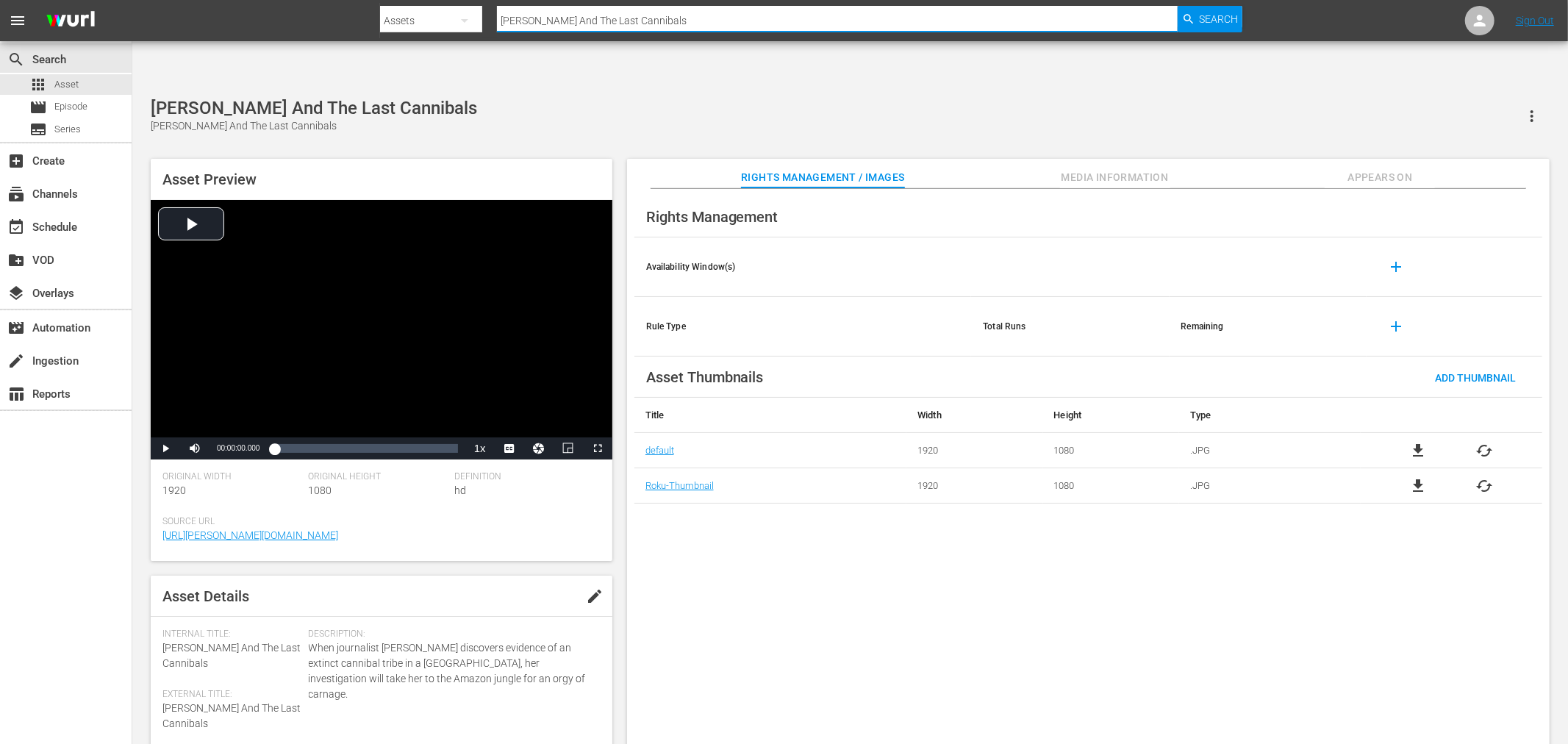
click at [700, 17] on input "[PERSON_NAME] And The Last Cannibals" at bounding box center [837, 21] width 681 height 36
paste input "I Before Thee"
type input "I Before Thee"
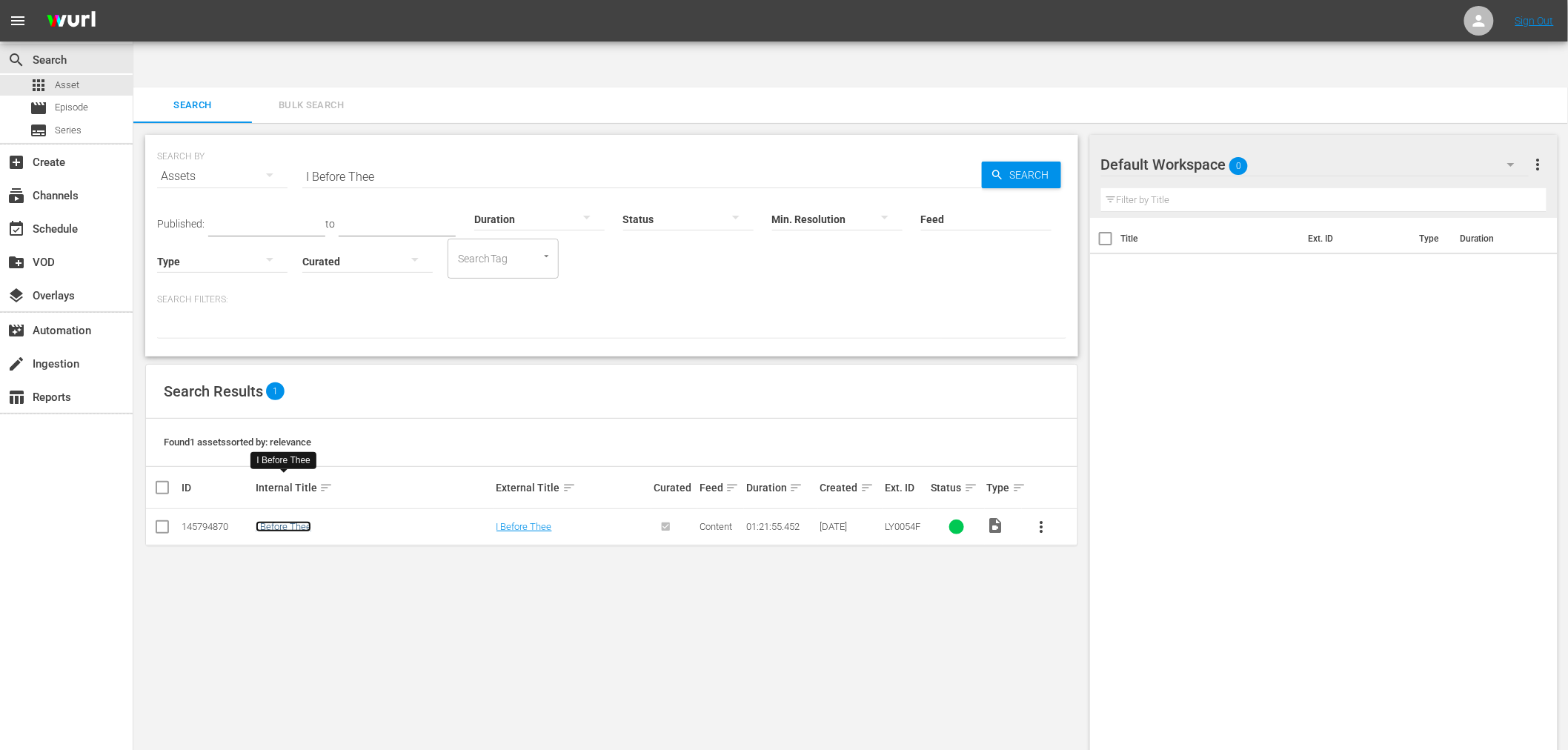
click at [292, 521] on link "I Before Thee" at bounding box center [284, 527] width 56 height 11
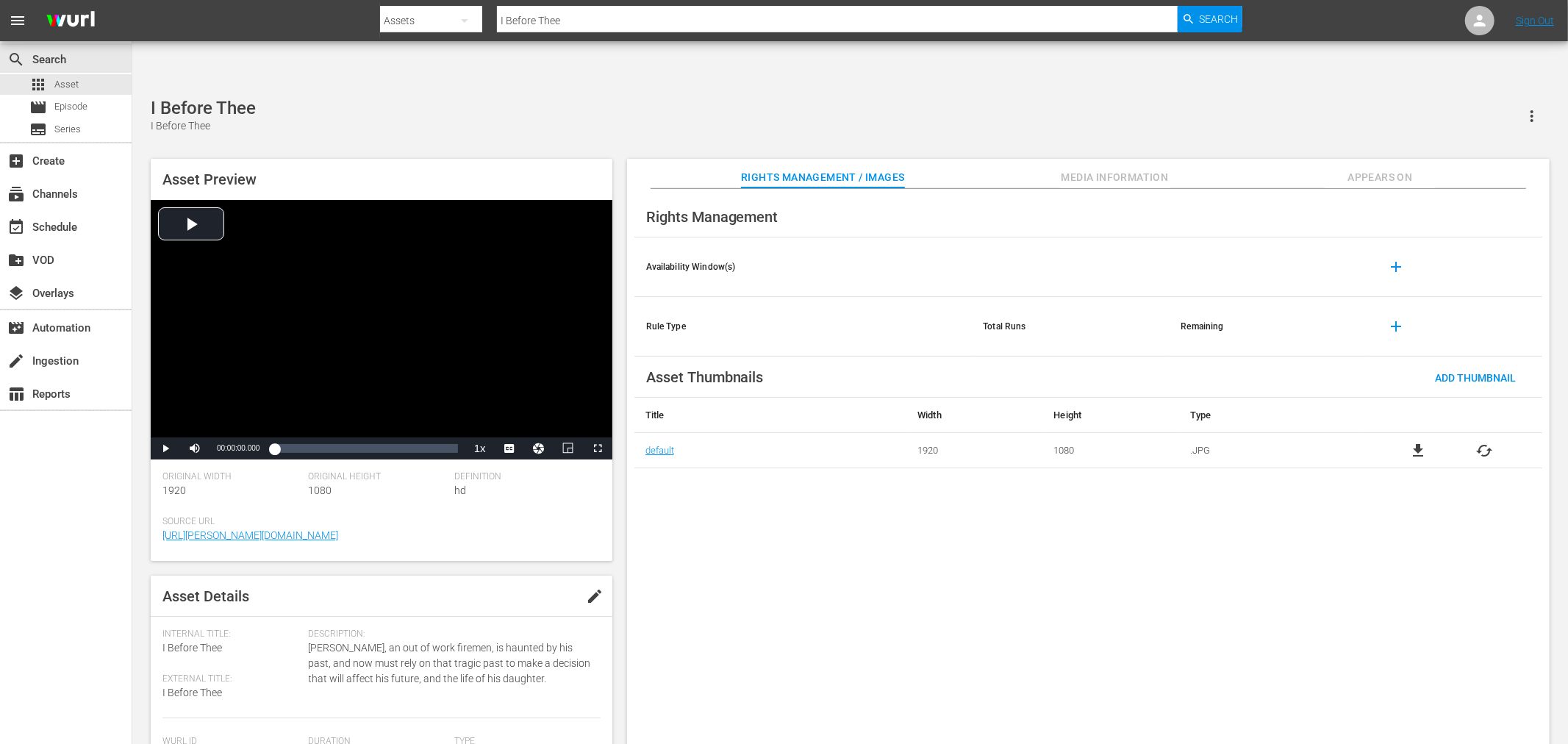
click at [1421, 442] on span "file_download" at bounding box center [1418, 451] width 17 height 17
click at [1416, 442] on span "file_download" at bounding box center [1418, 451] width 17 height 17
drag, startPoint x: 276, startPoint y: 70, endPoint x: 151, endPoint y: 70, distance: 125.0
click at [151, 98] on div "Borrower, The The Borrower" at bounding box center [850, 116] width 1399 height 36
copy div "Borrower, The"
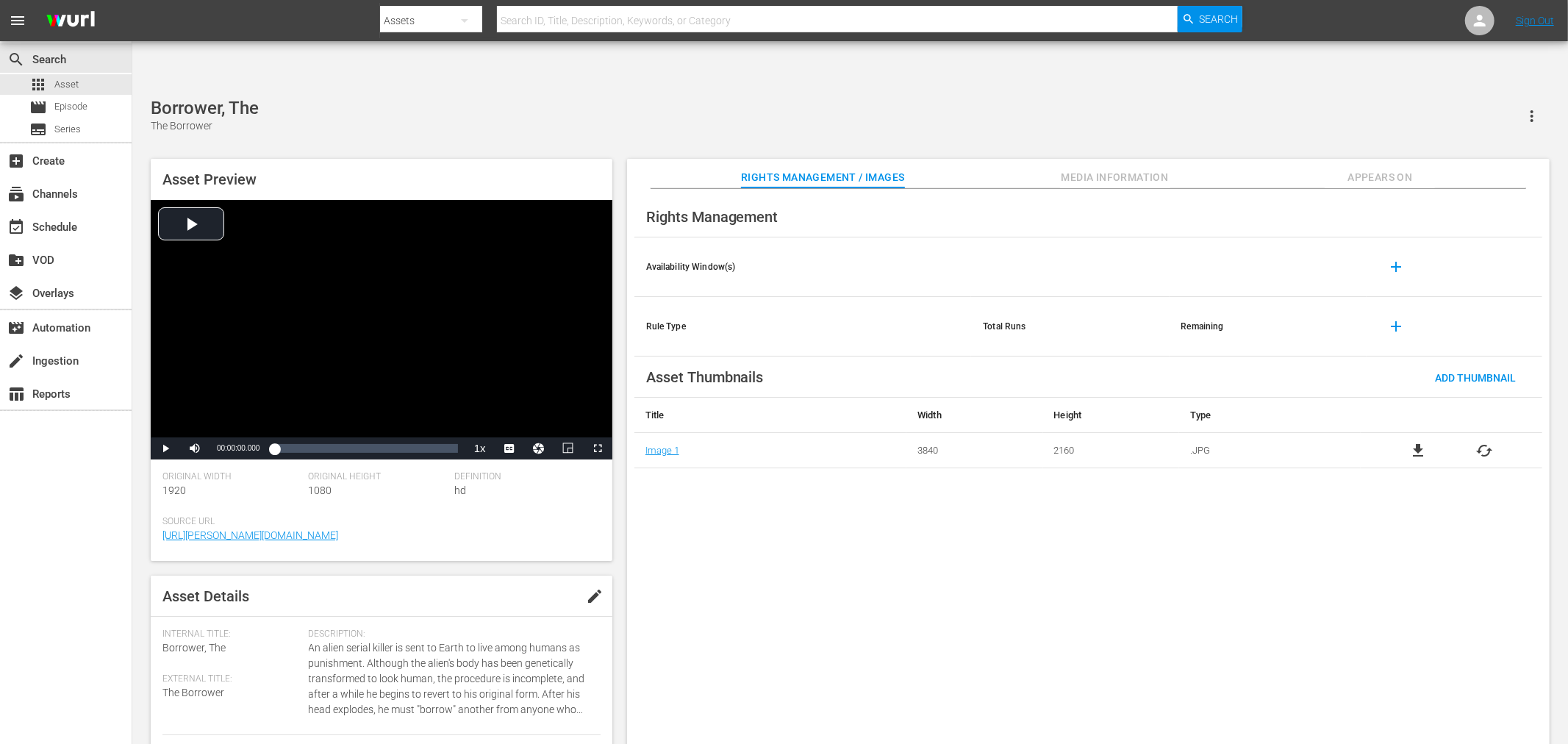
click at [687, 102] on div "Borrower, The The Borrower Asset Preview Video Player is loading. Play Video Pl…" at bounding box center [850, 429] width 1413 height 663
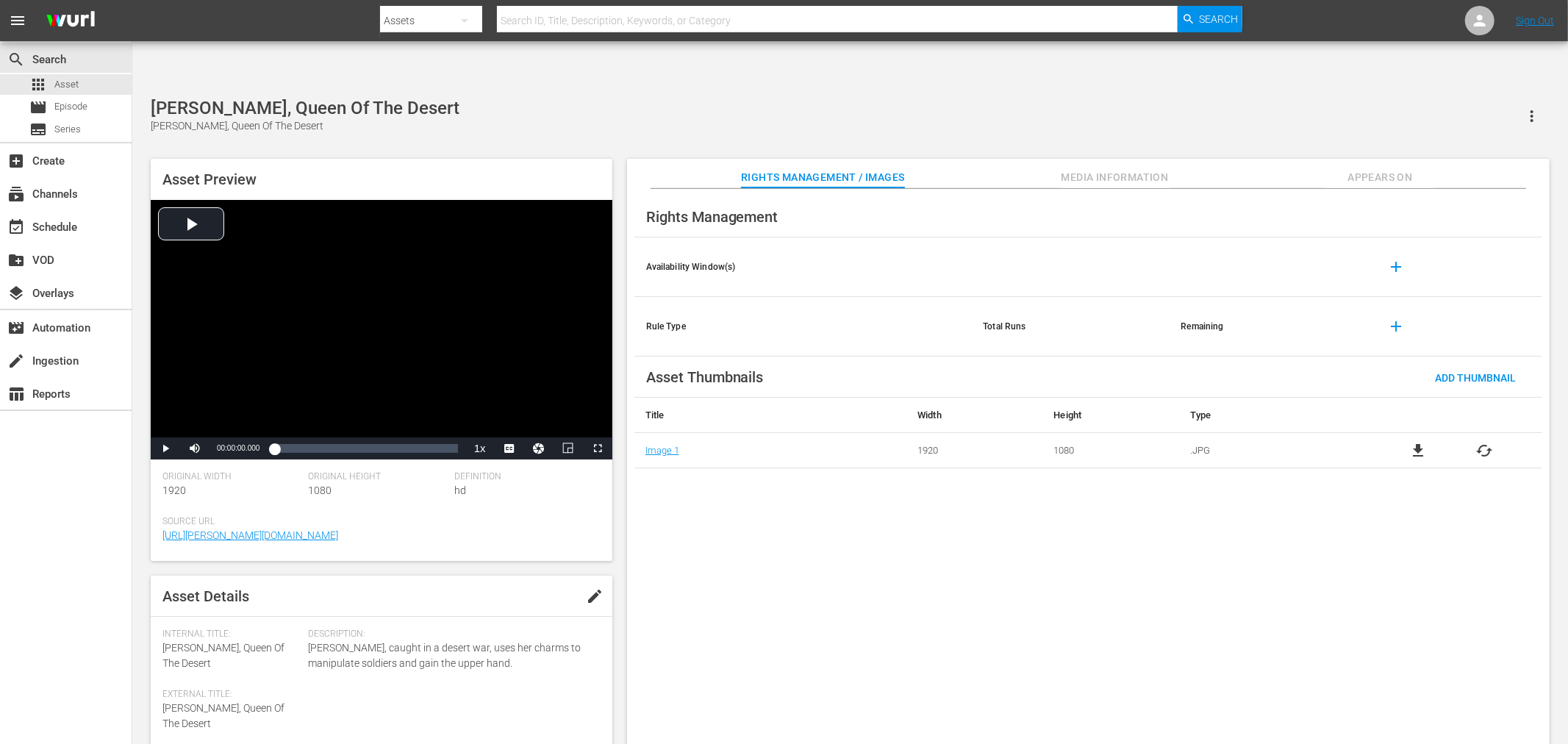
click at [618, 23] on input "text" at bounding box center [837, 21] width 681 height 36
paste input "Firehouse"
type input "Firehouse"
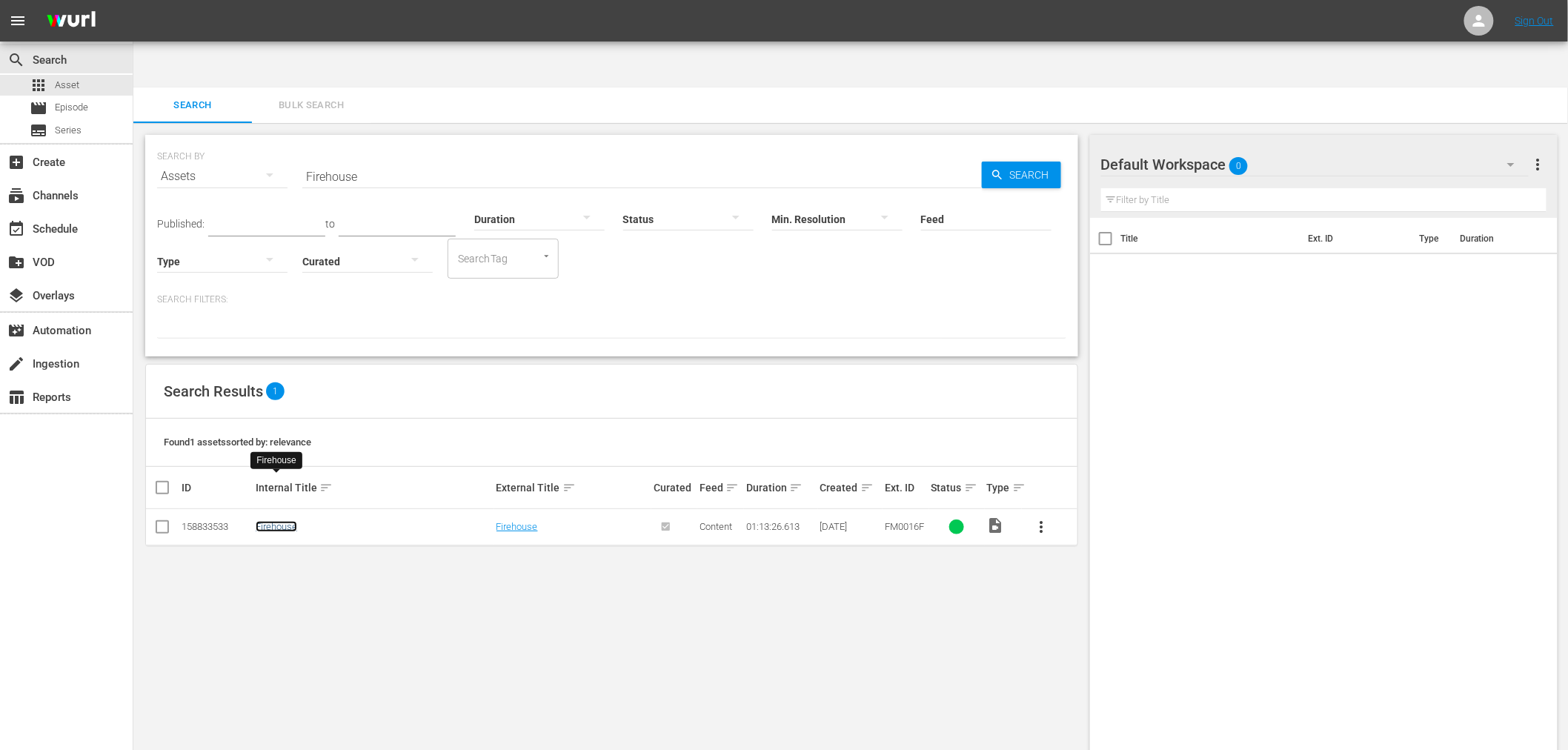
click at [271, 521] on link "Firehouse" at bounding box center [277, 527] width 41 height 11
